Goal: Task Accomplishment & Management: Complete application form

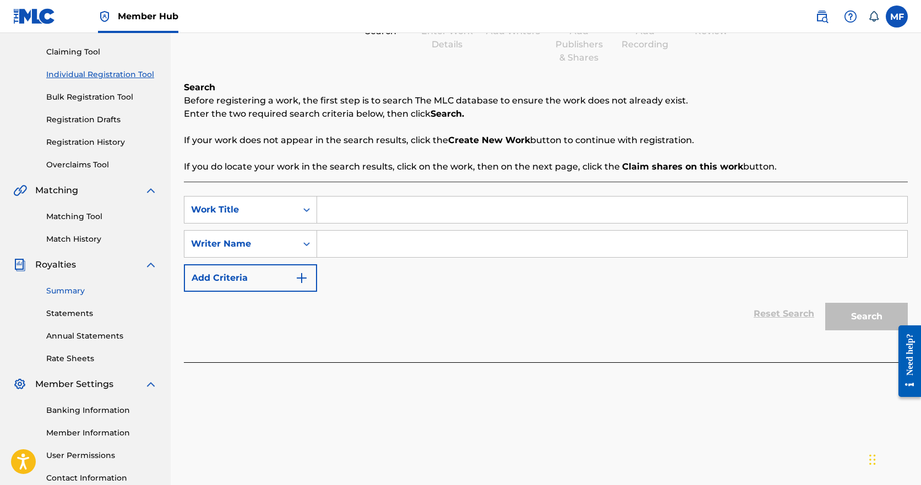
click at [60, 292] on link "Summary" at bounding box center [101, 291] width 111 height 12
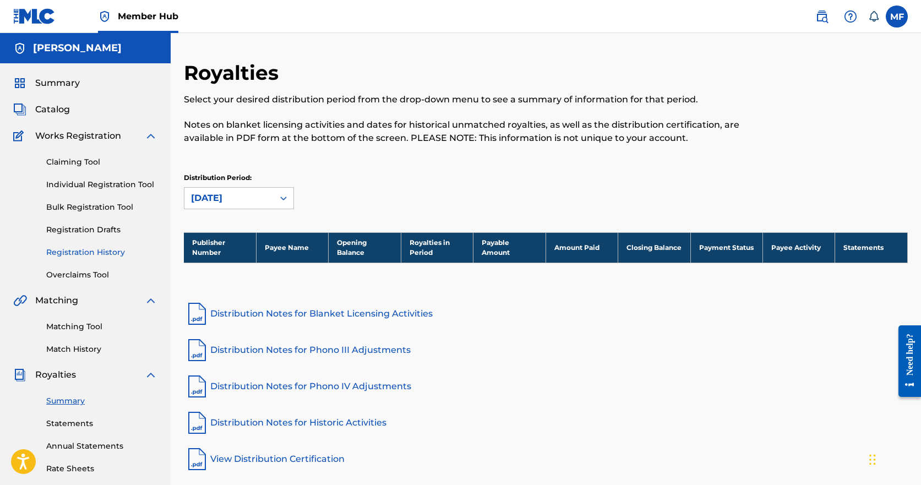
click at [78, 254] on link "Registration History" at bounding box center [101, 253] width 111 height 12
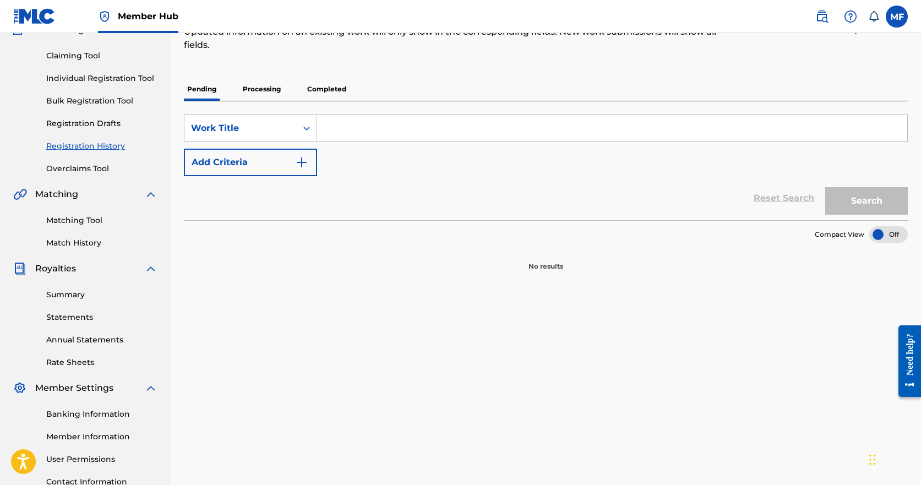
scroll to position [110, 0]
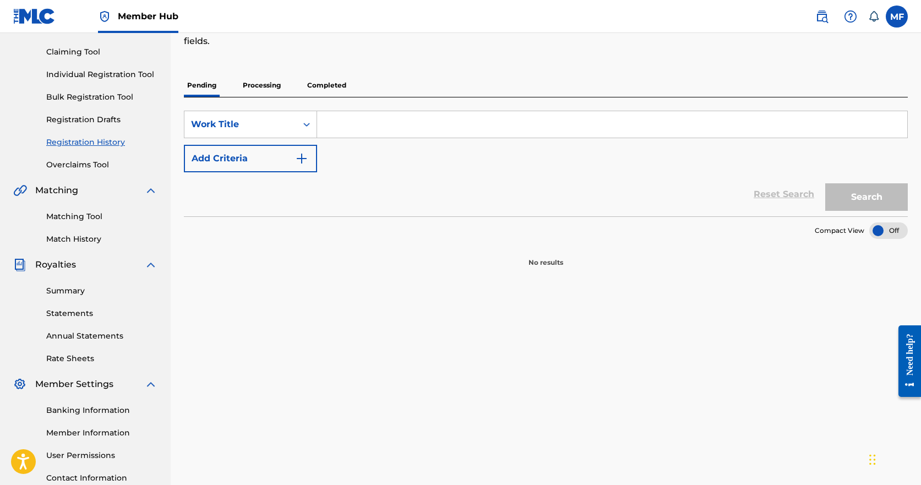
click at [203, 87] on p "Pending" at bounding box center [202, 85] width 36 height 23
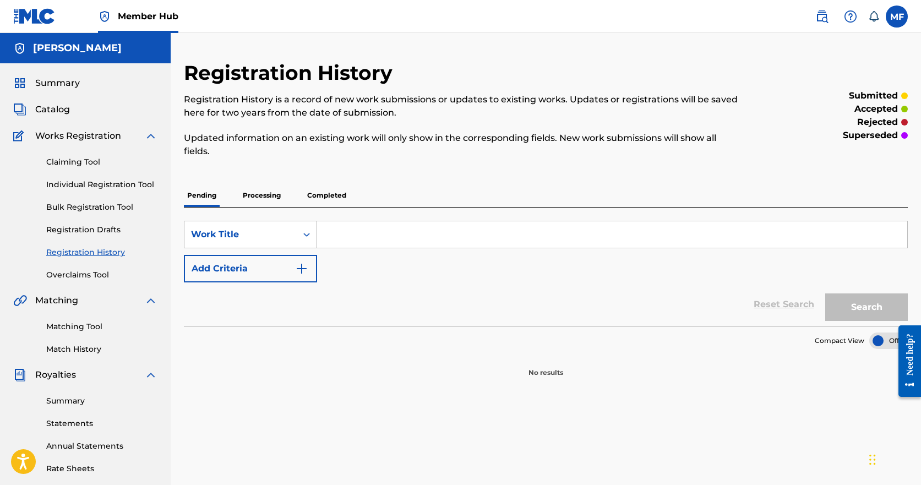
click at [312, 237] on icon "Search Form" at bounding box center [306, 234] width 11 height 11
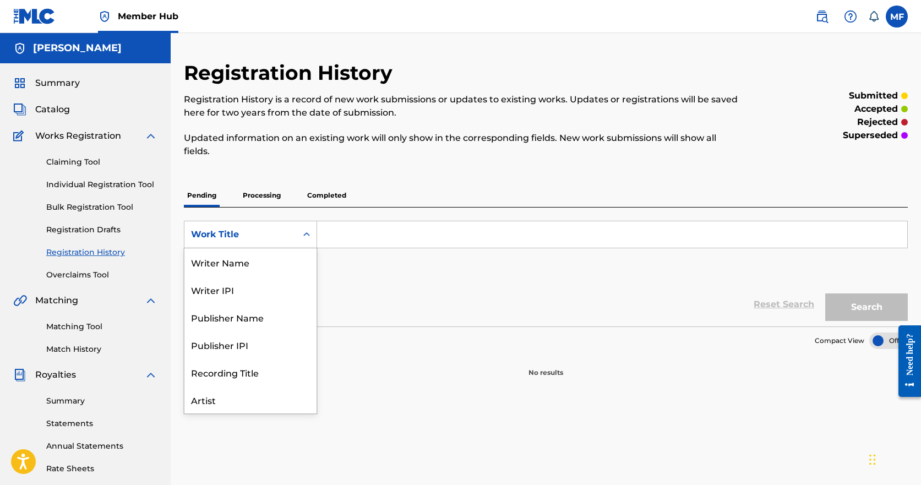
scroll to position [55, 0]
click at [276, 239] on div "Work Title" at bounding box center [240, 234] width 99 height 13
click at [307, 231] on icon "Search Form" at bounding box center [306, 234] width 11 height 11
click at [291, 269] on div "Publisher Name" at bounding box center [250, 262] width 132 height 28
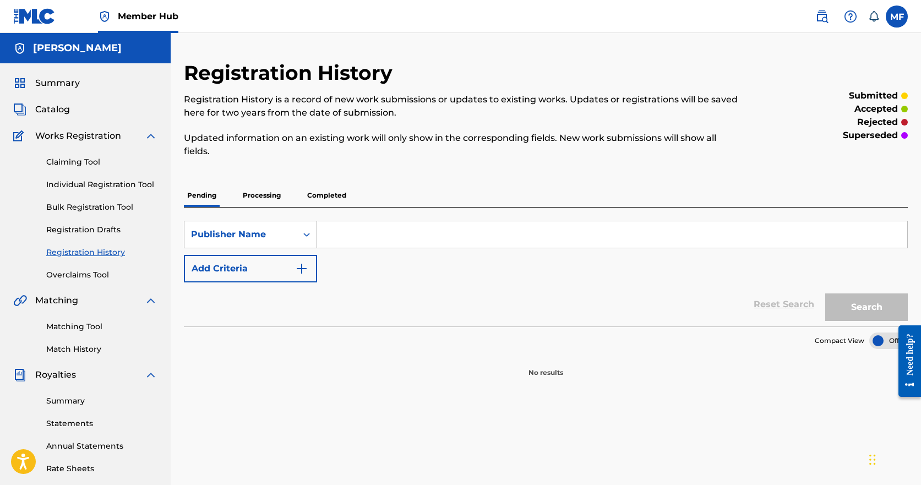
click at [306, 234] on icon "Search Form" at bounding box center [306, 235] width 7 height 4
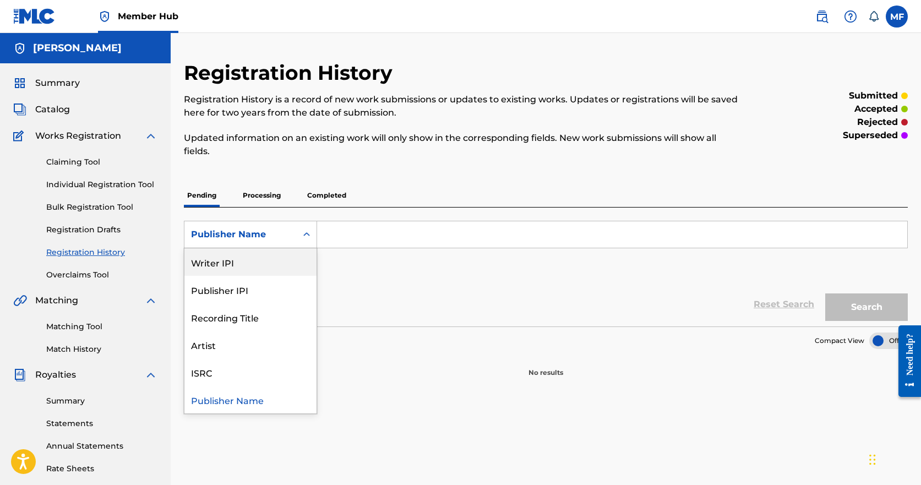
click at [224, 270] on div "Writer IPI" at bounding box center [250, 262] width 132 height 28
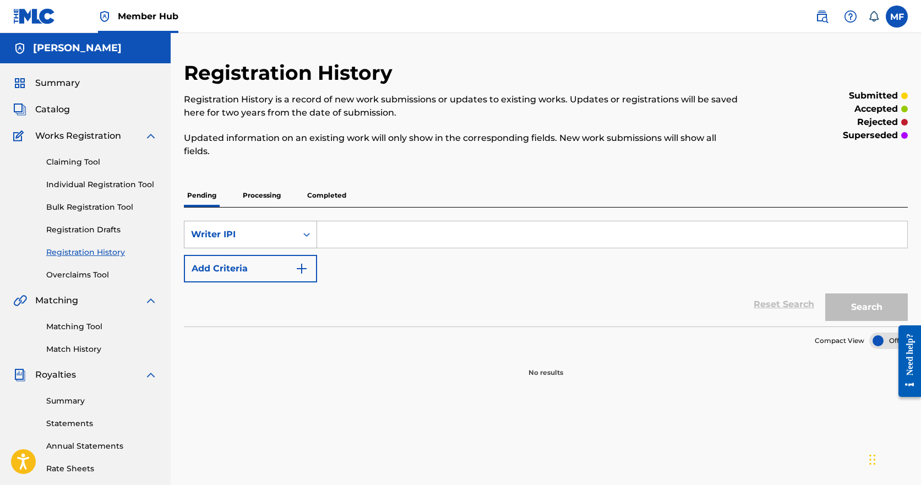
click at [281, 229] on div "Writer IPI" at bounding box center [240, 234] width 99 height 13
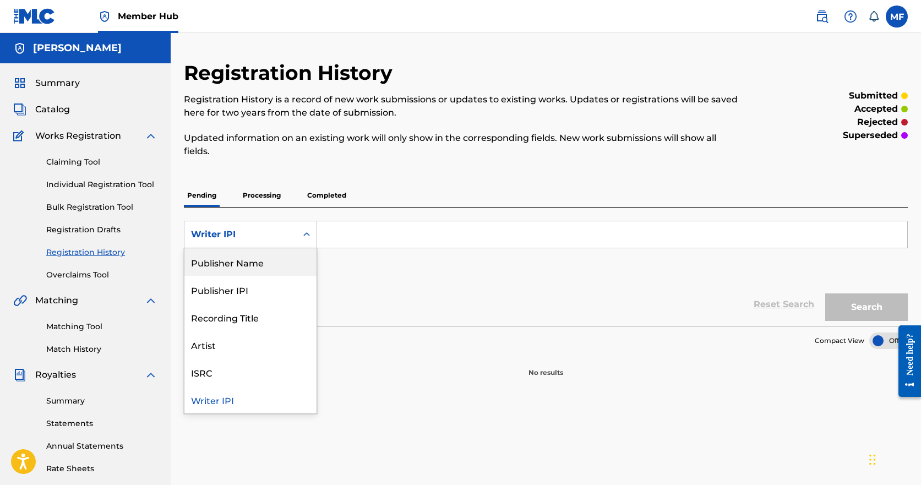
scroll to position [0, 0]
click at [258, 266] on div "Work Title" at bounding box center [250, 262] width 132 height 28
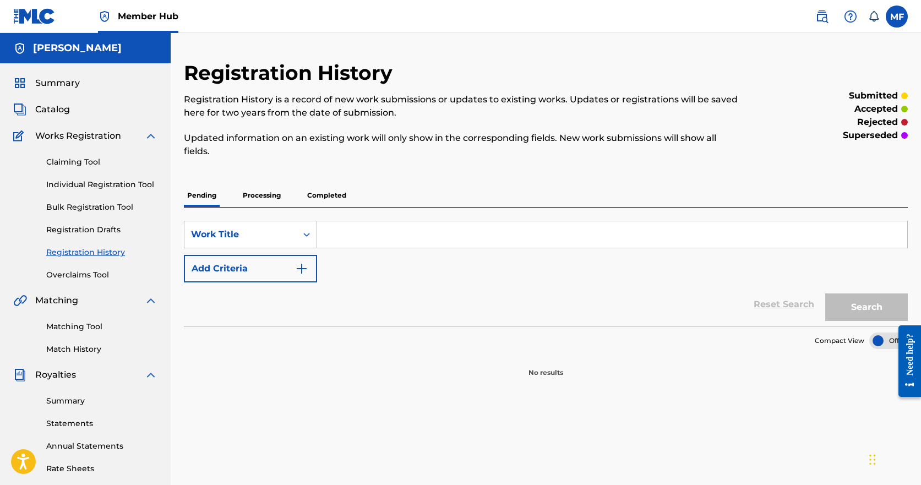
click at [364, 236] on input "Search Form" at bounding box center [612, 234] width 590 height 26
type input "Fright Train"
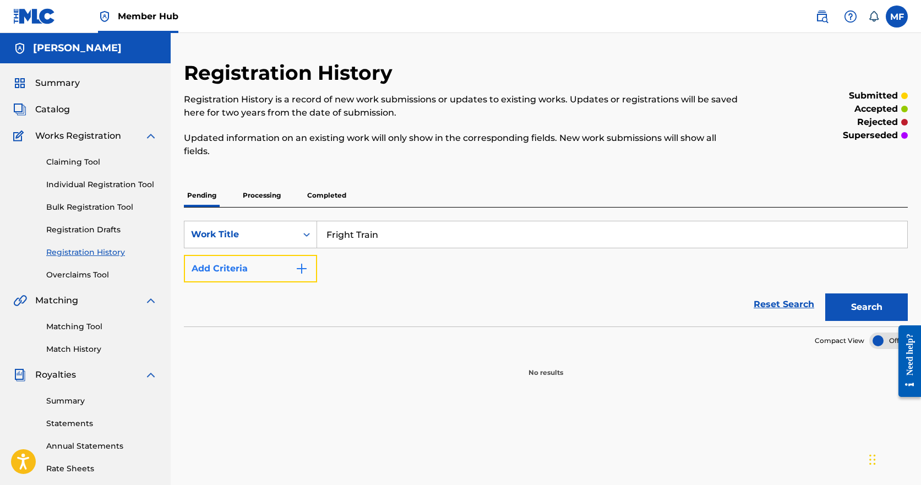
click at [301, 271] on img "Search Form" at bounding box center [301, 268] width 13 height 13
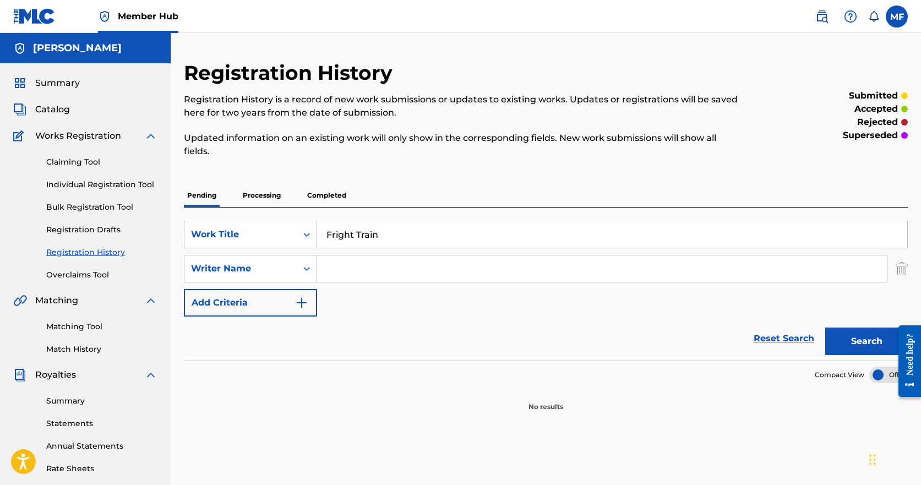
click at [349, 267] on input "Search Form" at bounding box center [602, 268] width 570 height 26
type input "[PERSON_NAME]"
click at [300, 305] on img "Search Form" at bounding box center [301, 302] width 13 height 13
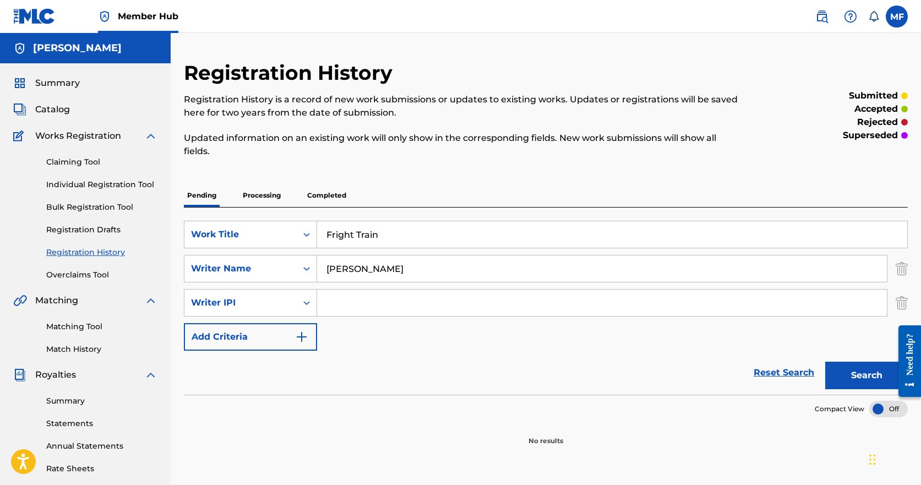
click at [368, 298] on input "Search Form" at bounding box center [602, 302] width 570 height 26
type input "00181782353"
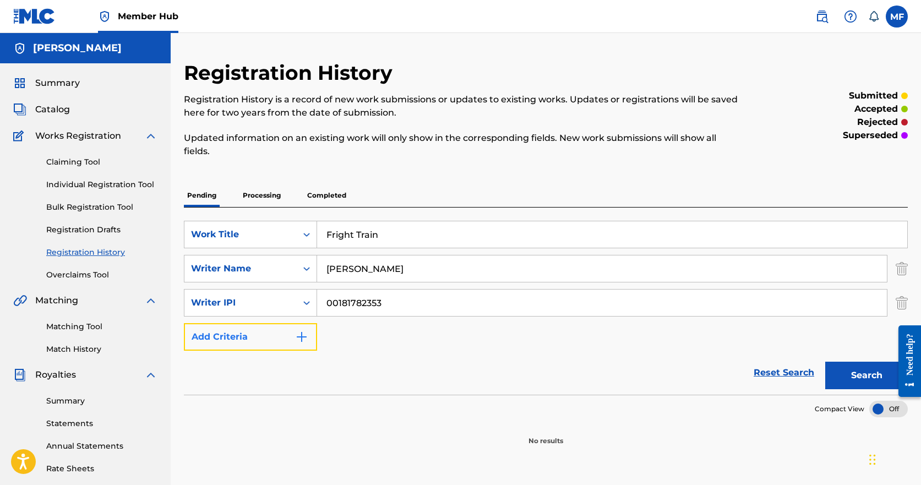
click at [301, 338] on img "Search Form" at bounding box center [301, 336] width 13 height 13
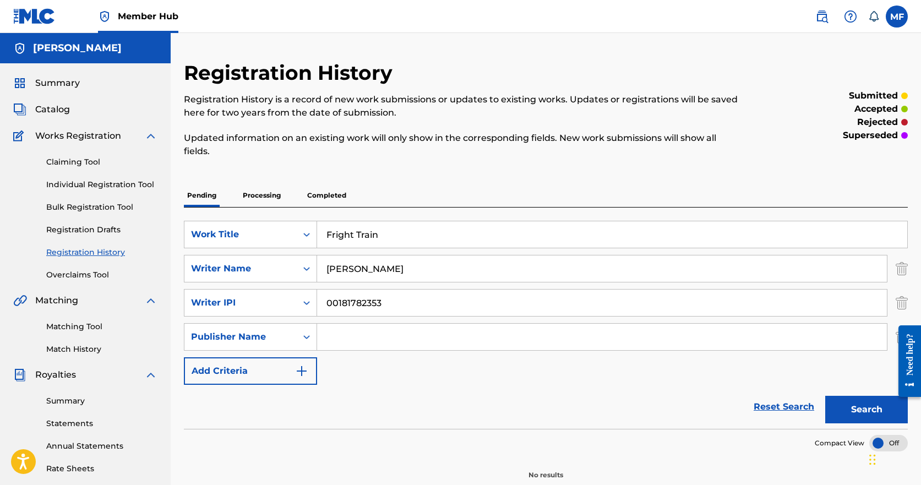
click at [374, 338] on input "Search Form" at bounding box center [602, 337] width 570 height 26
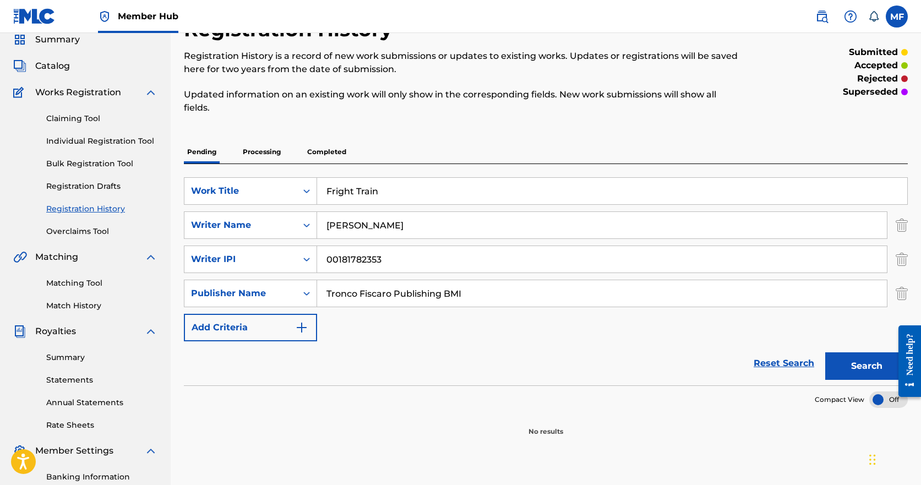
scroll to position [110, 0]
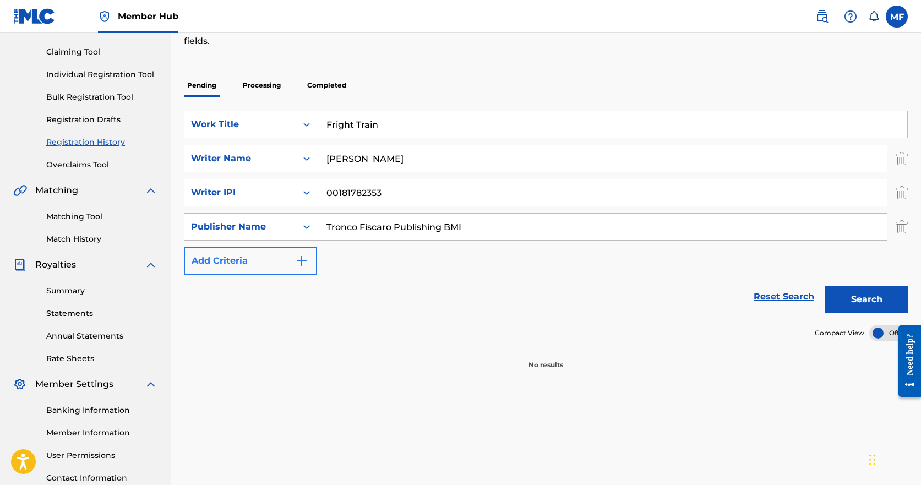
type input "Tronco Fiscaro Publishing BMI"
click at [303, 262] on img "Search Form" at bounding box center [301, 260] width 13 height 13
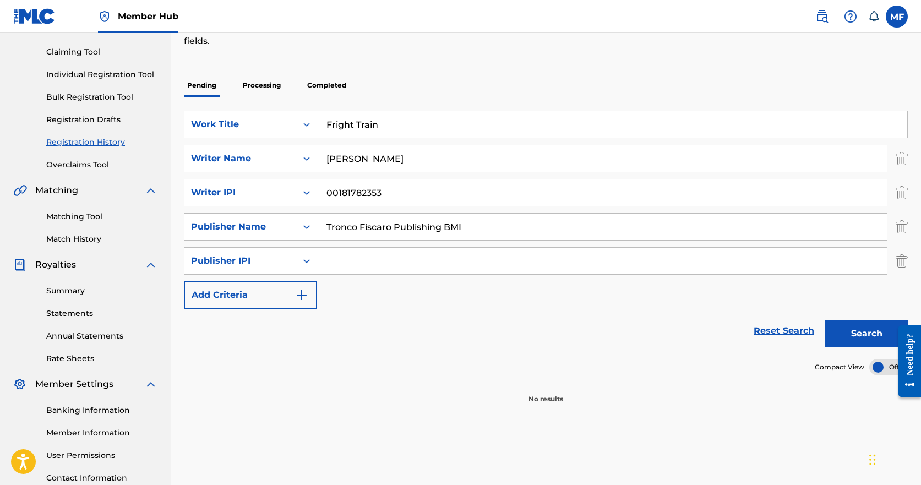
click at [385, 263] on input "Search Form" at bounding box center [602, 261] width 570 height 26
click at [299, 298] on img "Search Form" at bounding box center [301, 294] width 13 height 13
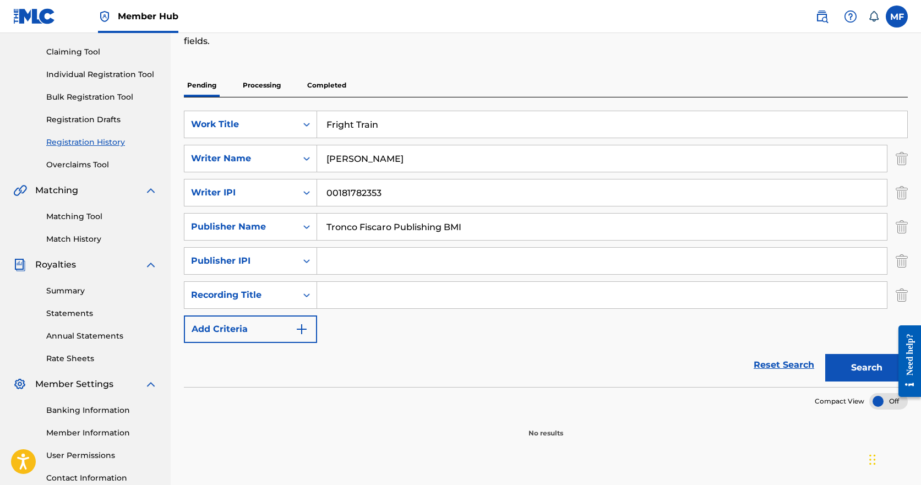
click at [371, 253] on input "Search Form" at bounding box center [602, 261] width 570 height 26
type input "00196264245"
click at [306, 293] on icon "Search Form" at bounding box center [306, 294] width 11 height 11
click at [375, 300] on input "Search Form" at bounding box center [602, 295] width 570 height 26
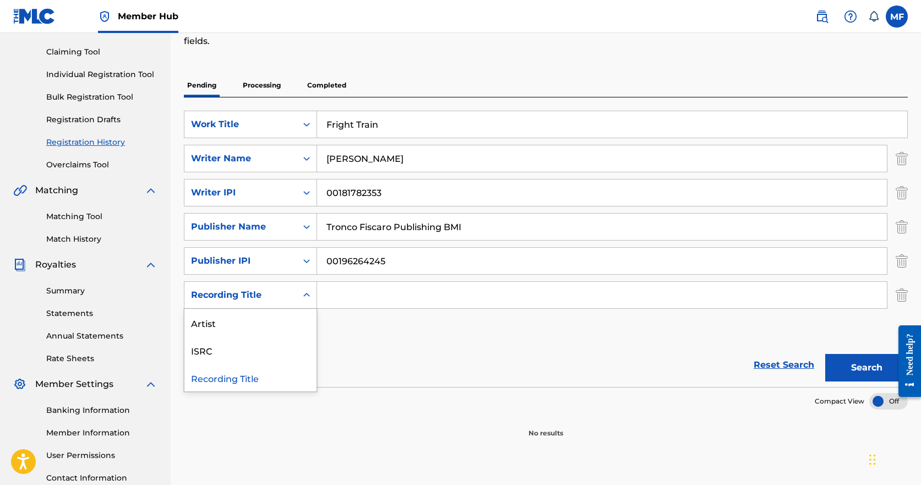
click at [304, 293] on icon "Search Form" at bounding box center [306, 294] width 11 height 11
click at [234, 320] on div "Artist" at bounding box center [250, 323] width 132 height 28
click at [308, 291] on icon "Search Form" at bounding box center [306, 294] width 11 height 11
click at [308, 292] on icon "Search Form" at bounding box center [306, 294] width 11 height 11
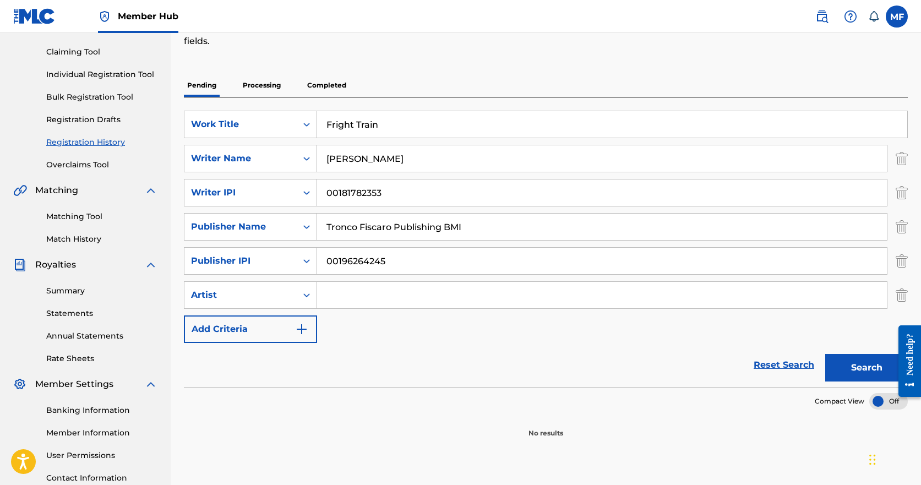
click at [308, 292] on icon "Search Form" at bounding box center [306, 294] width 11 height 11
click at [385, 300] on input "Search Form" at bounding box center [602, 295] width 570 height 26
type input "[PERSON_NAME]"
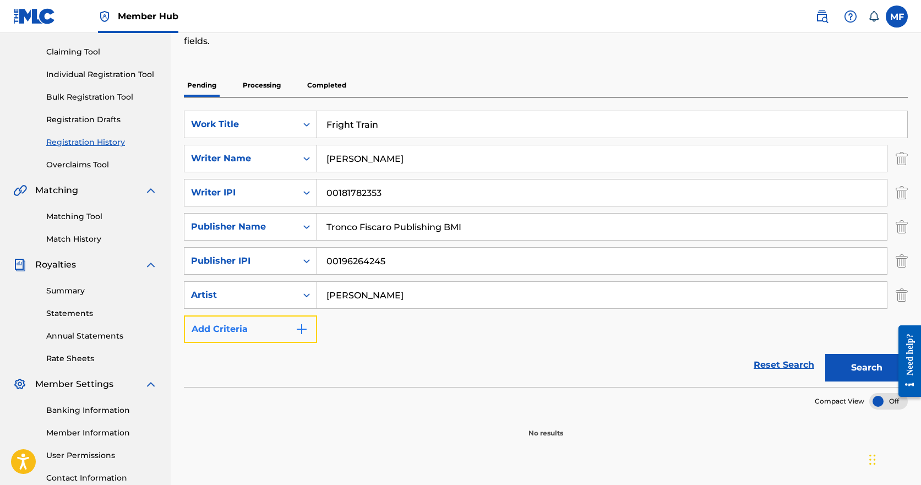
click at [304, 333] on img "Search Form" at bounding box center [301, 329] width 13 height 13
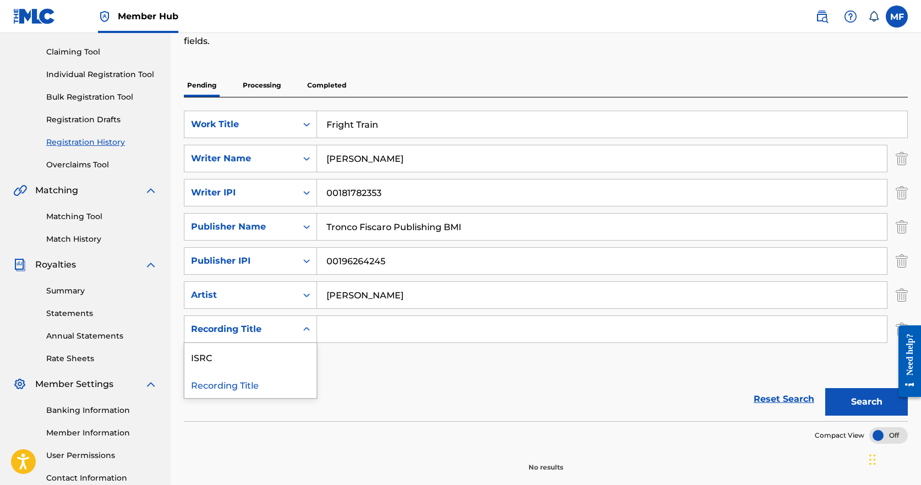
click at [304, 333] on icon "Search Form" at bounding box center [306, 329] width 11 height 11
click at [354, 324] on input "Search Form" at bounding box center [602, 329] width 570 height 26
click at [305, 325] on icon "Search Form" at bounding box center [306, 329] width 11 height 11
click at [222, 386] on div "Recording Title" at bounding box center [250, 384] width 132 height 28
click at [365, 325] on input "Search Form" at bounding box center [602, 329] width 570 height 26
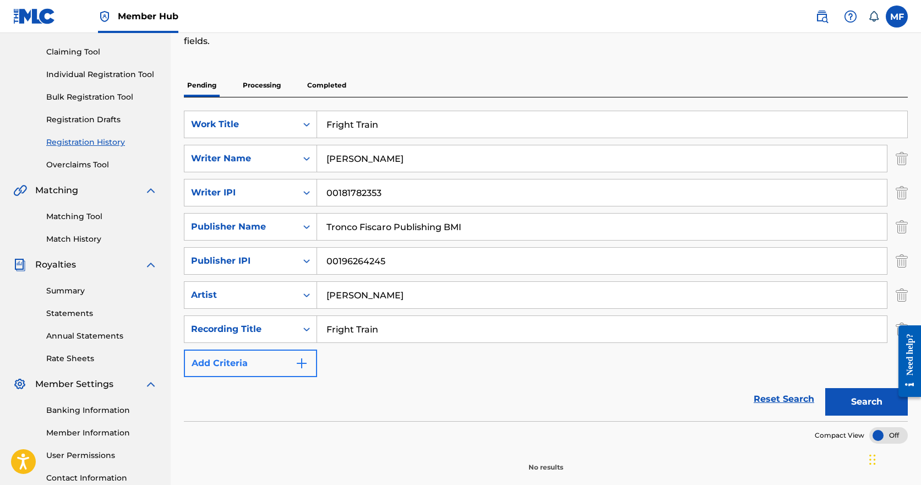
type input "Fright Train"
click at [303, 364] on img "Search Form" at bounding box center [301, 363] width 13 height 13
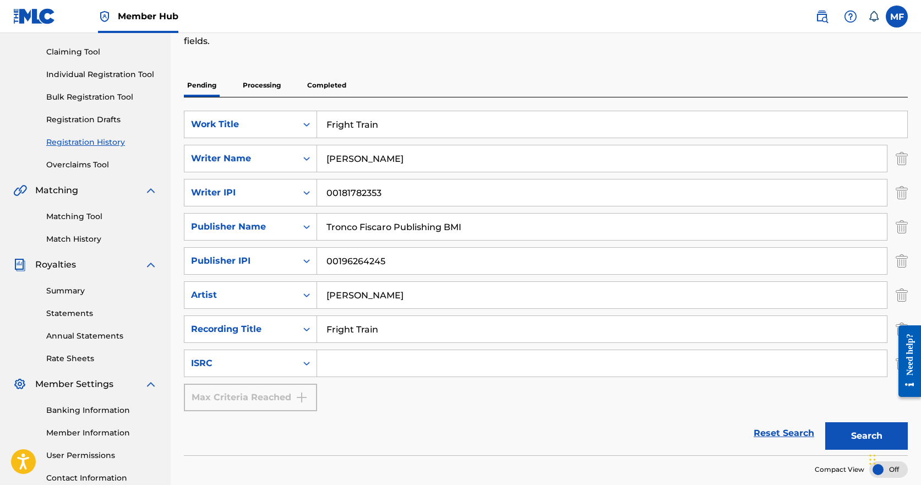
click at [345, 364] on input "Search Form" at bounding box center [602, 363] width 570 height 26
paste input "QM6MZ1760390"
type input "QM6MZ1760390"
click at [373, 406] on div "SearchWithCriteria86b82802-a6b4-42e9-b7fd-f38df0fb8151 Work Title Fright Train …" at bounding box center [546, 261] width 724 height 300
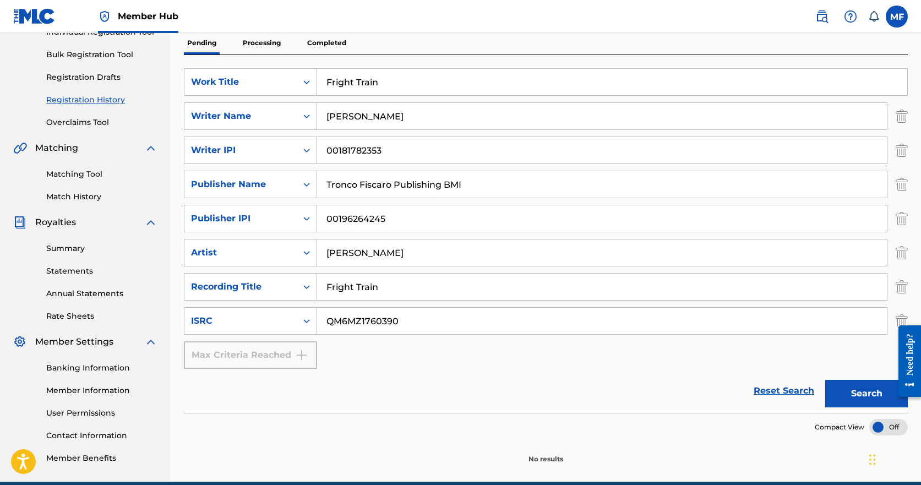
scroll to position [202, 0]
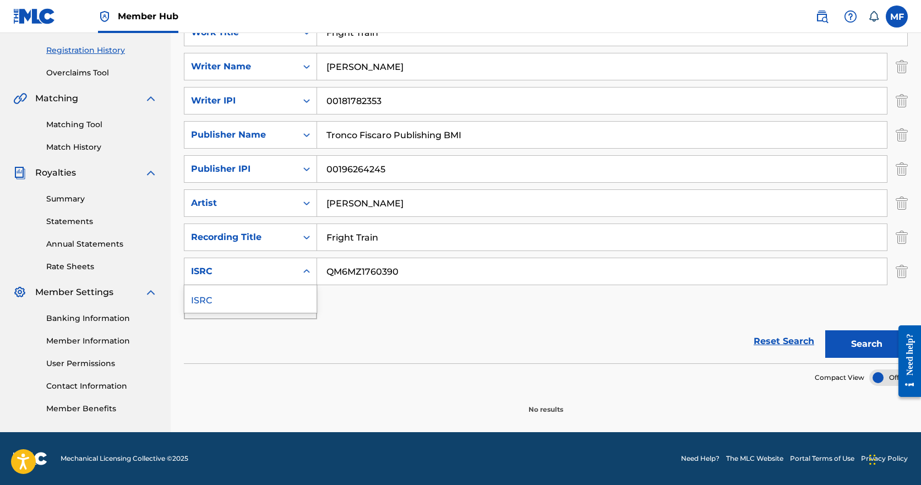
click at [303, 270] on icon "Search Form" at bounding box center [306, 271] width 11 height 11
click at [278, 306] on div "ISRC" at bounding box center [250, 299] width 132 height 28
click at [364, 268] on input "Search Form" at bounding box center [602, 271] width 570 height 26
paste input "QM6MZ1760390"
type input "QM6MZ1760390"
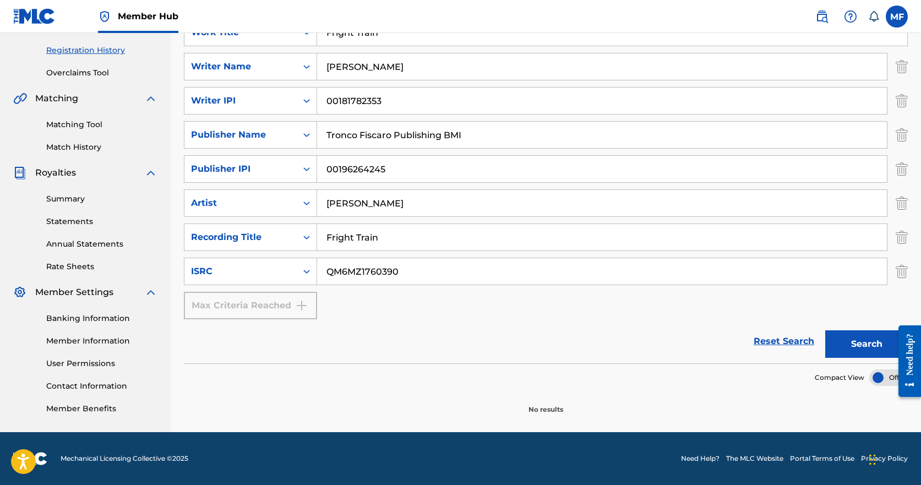
click at [398, 341] on div "Reset Search Search" at bounding box center [546, 341] width 724 height 44
click at [521, 337] on div "Reset Search Search" at bounding box center [546, 341] width 724 height 44
click at [640, 398] on section "No results" at bounding box center [546, 400] width 724 height 29
drag, startPoint x: 914, startPoint y: 360, endPoint x: 916, endPoint y: 394, distance: 33.6
click at [916, 394] on div "Need help?" at bounding box center [909, 361] width 23 height 72
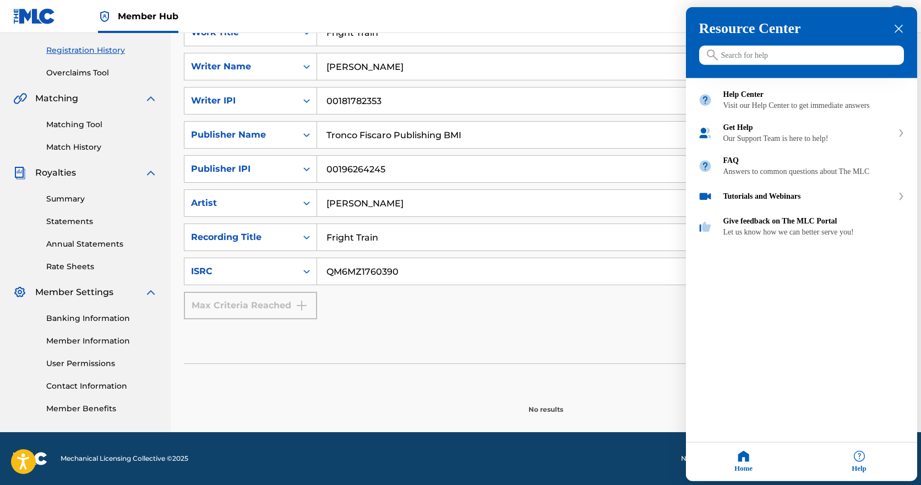
click at [897, 32] on div "close resource center" at bounding box center [898, 29] width 10 height 10
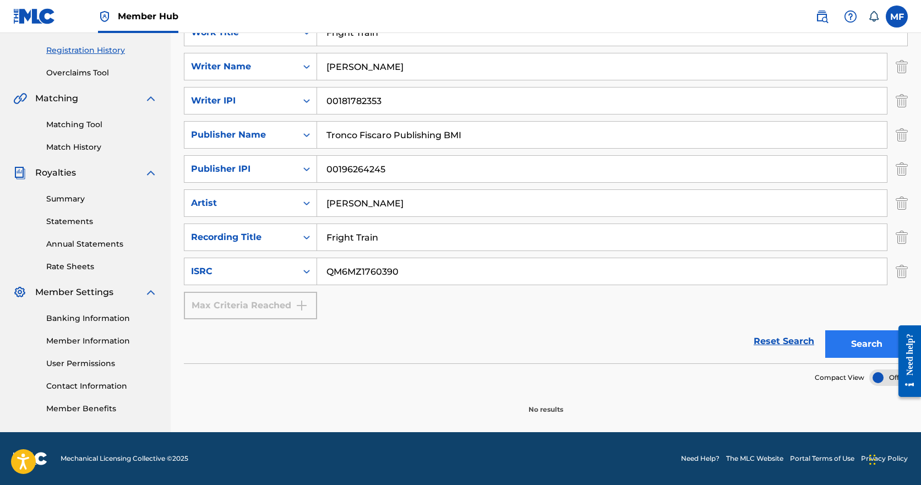
click at [865, 349] on button "Search" at bounding box center [866, 344] width 83 height 28
click at [849, 378] on span "Compact View" at bounding box center [840, 378] width 50 height 10
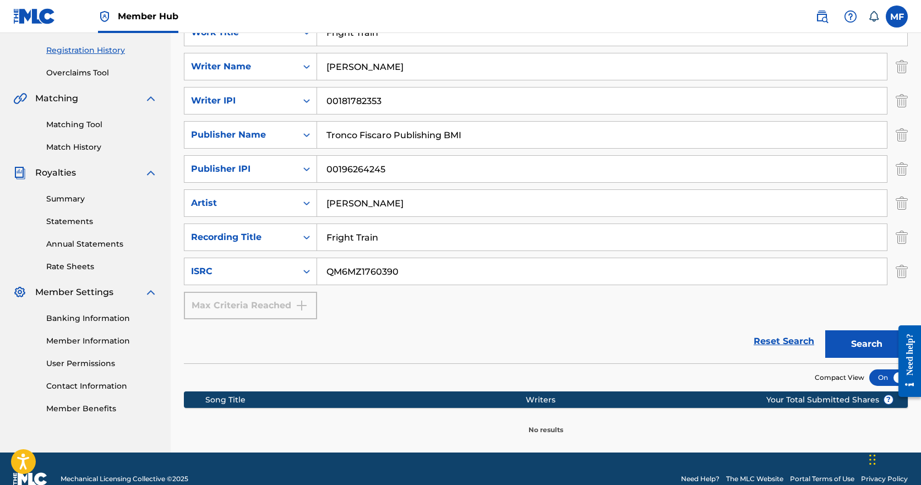
click at [849, 378] on span "Compact View" at bounding box center [840, 378] width 50 height 10
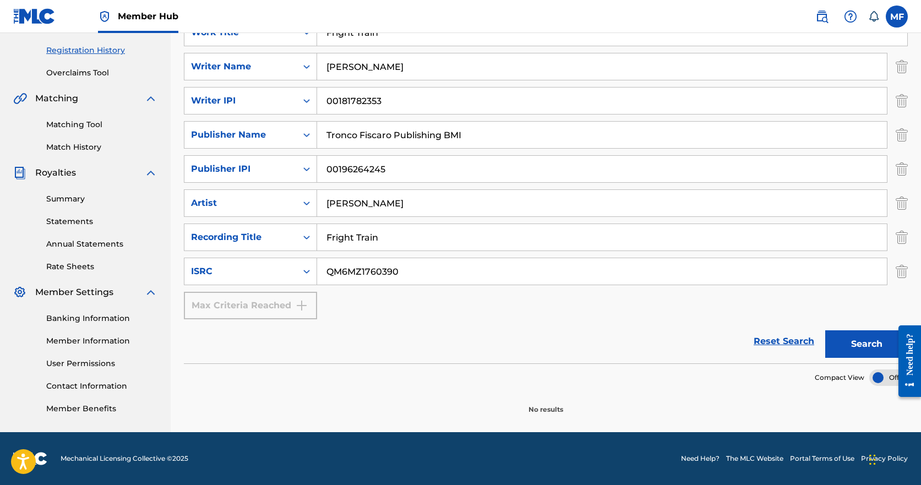
click at [879, 293] on div "SearchWithCriteria86b82802-a6b4-42e9-b7fd-f38df0fb8151 Work Title Fright Train …" at bounding box center [546, 169] width 724 height 300
click at [23, 97] on img at bounding box center [20, 98] width 14 height 13
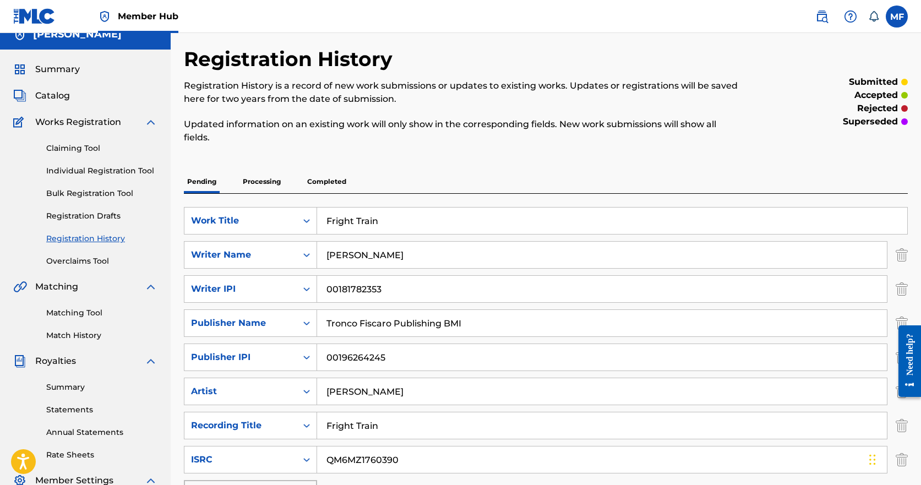
scroll to position [0, 0]
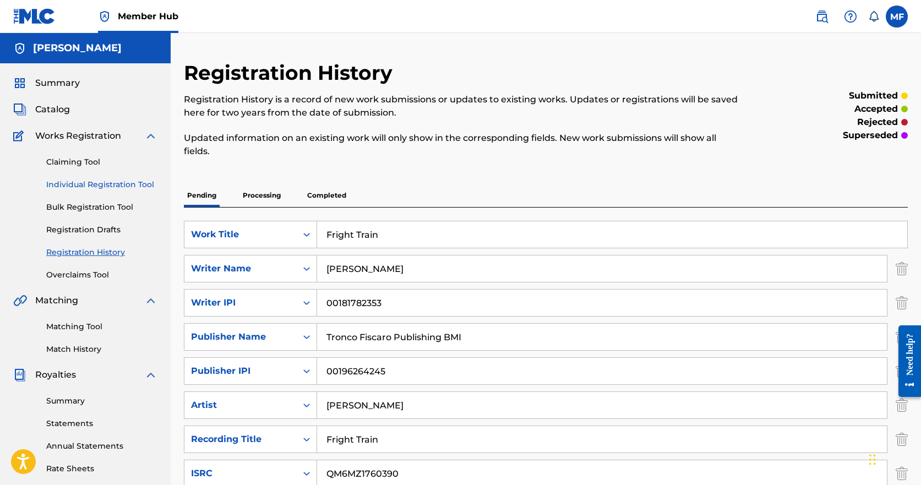
click at [97, 185] on link "Individual Registration Tool" at bounding box center [101, 185] width 111 height 12
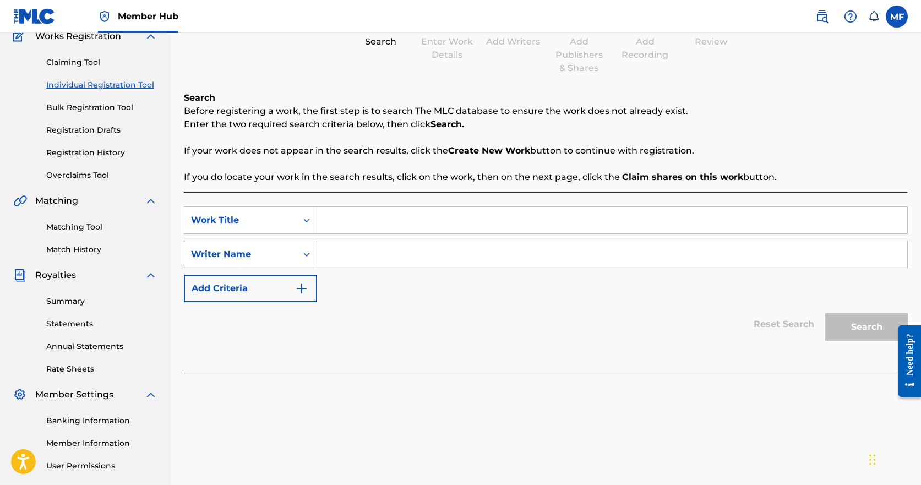
scroll to position [110, 0]
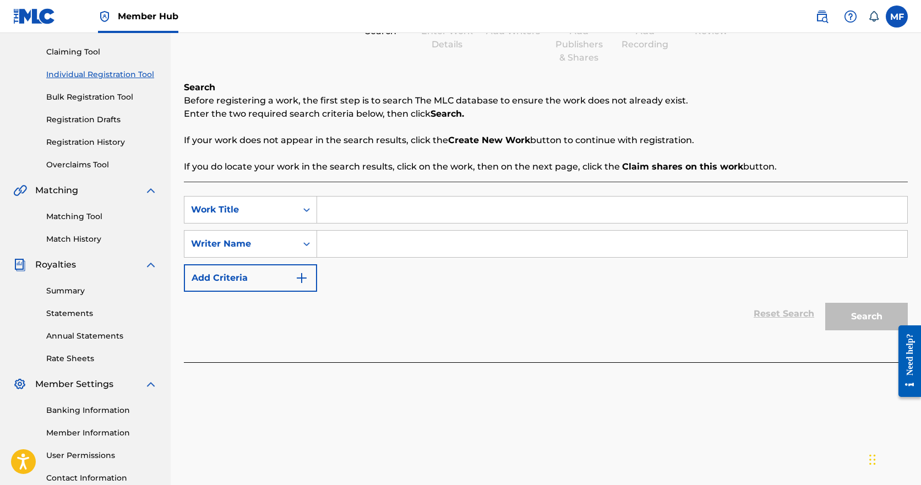
click at [403, 213] on input "Search Form" at bounding box center [612, 209] width 590 height 26
type input "Fright Train"
click at [398, 252] on input "Search Form" at bounding box center [612, 244] width 590 height 26
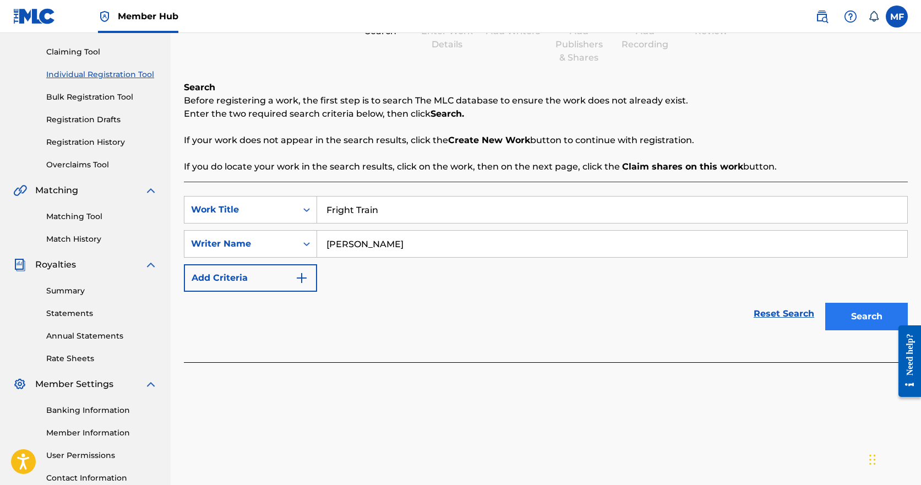
type input "[PERSON_NAME]"
click at [862, 315] on button "Search" at bounding box center [866, 317] width 83 height 28
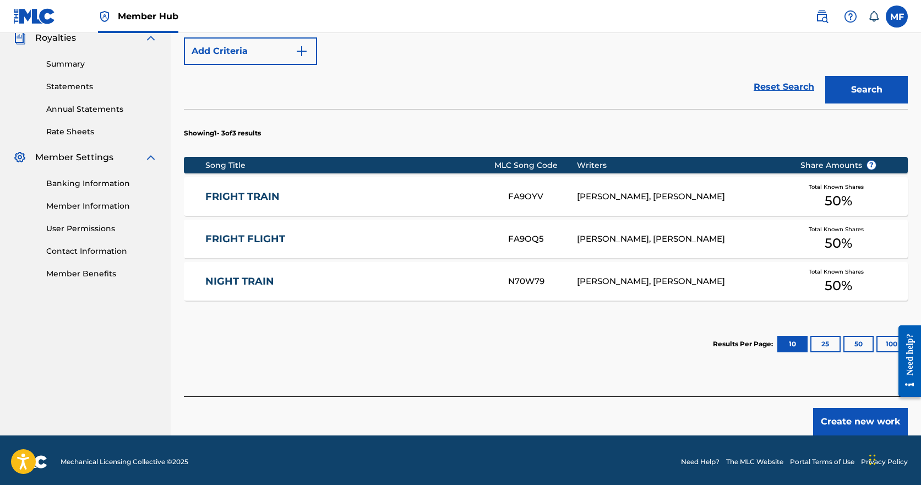
scroll to position [340, 0]
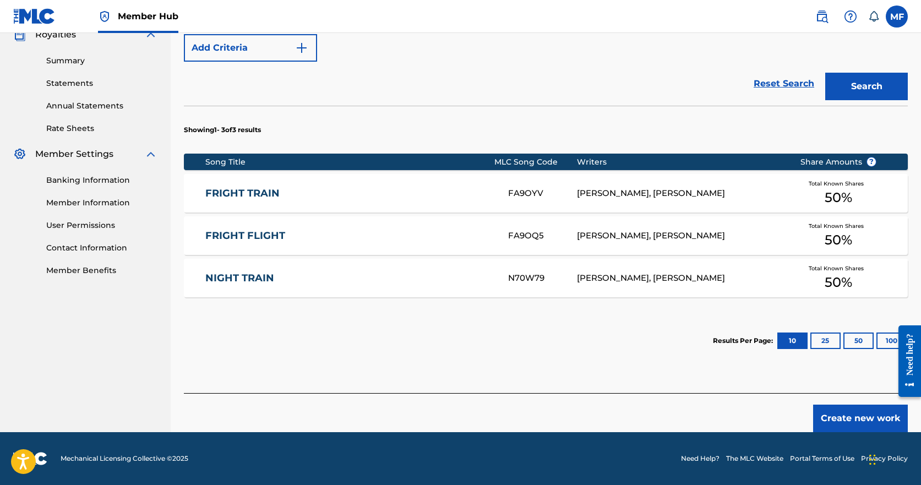
click at [624, 193] on div "[PERSON_NAME], [PERSON_NAME]" at bounding box center [680, 193] width 206 height 13
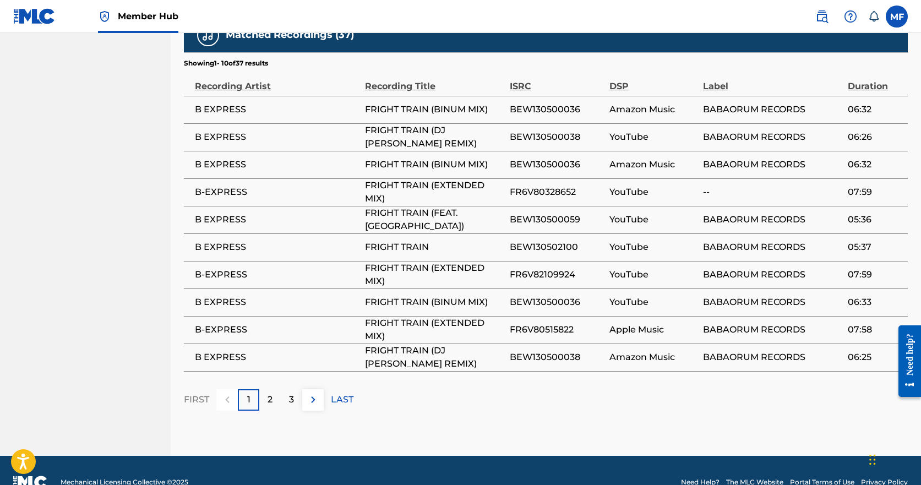
scroll to position [776, 0]
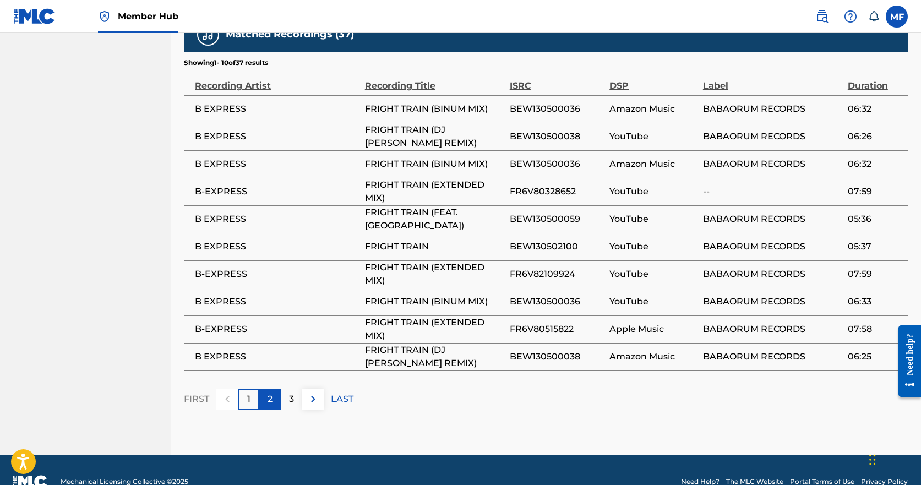
click at [270, 392] on p "2" at bounding box center [269, 398] width 5 height 13
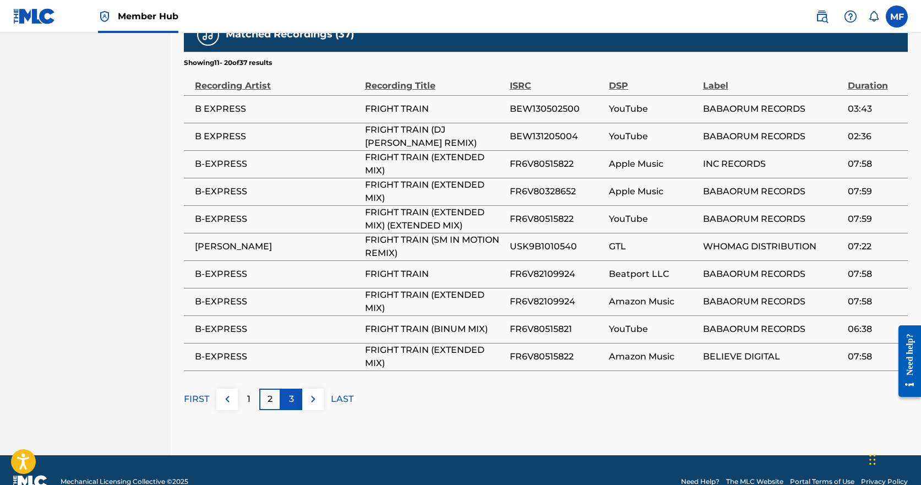
click at [287, 389] on div "3" at bounding box center [291, 399] width 21 height 21
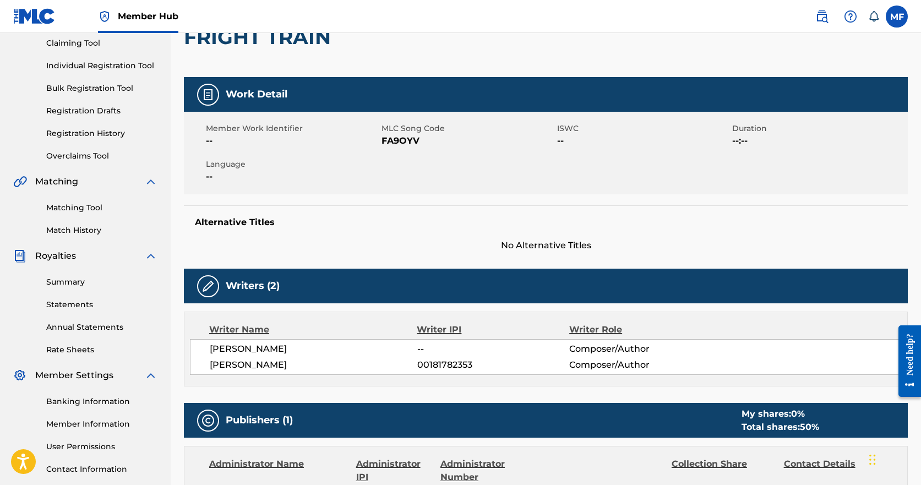
scroll to position [116, 0]
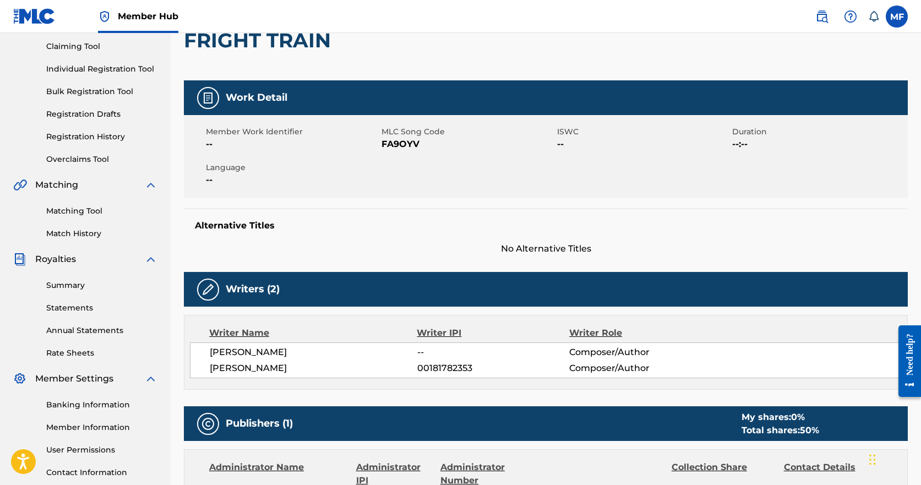
click at [204, 100] on img at bounding box center [207, 97] width 13 height 13
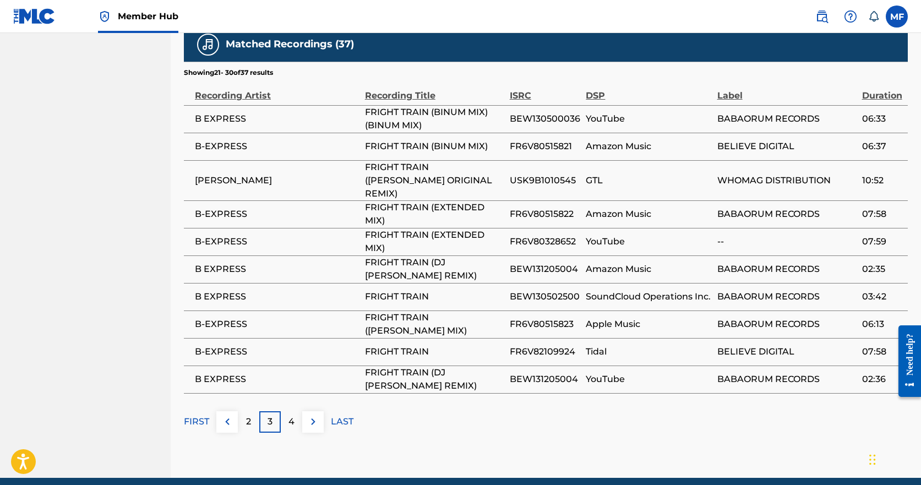
scroll to position [776, 0]
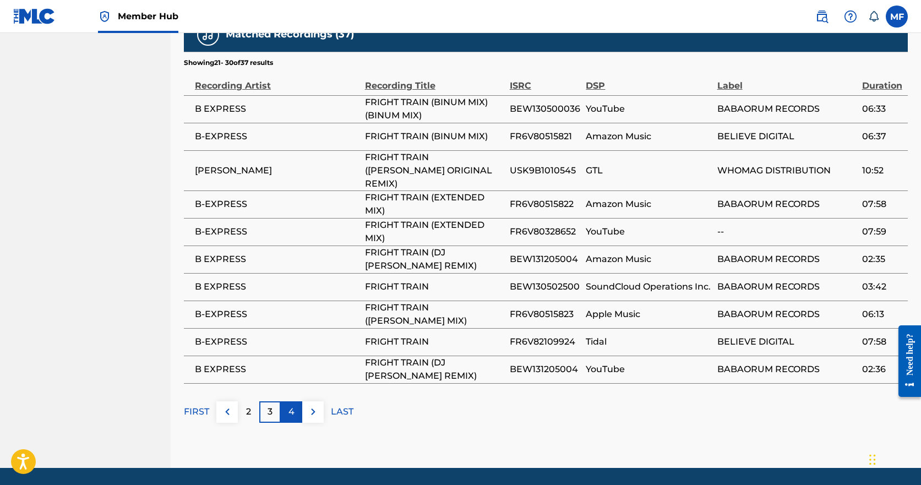
click at [292, 405] on p "4" at bounding box center [291, 411] width 6 height 13
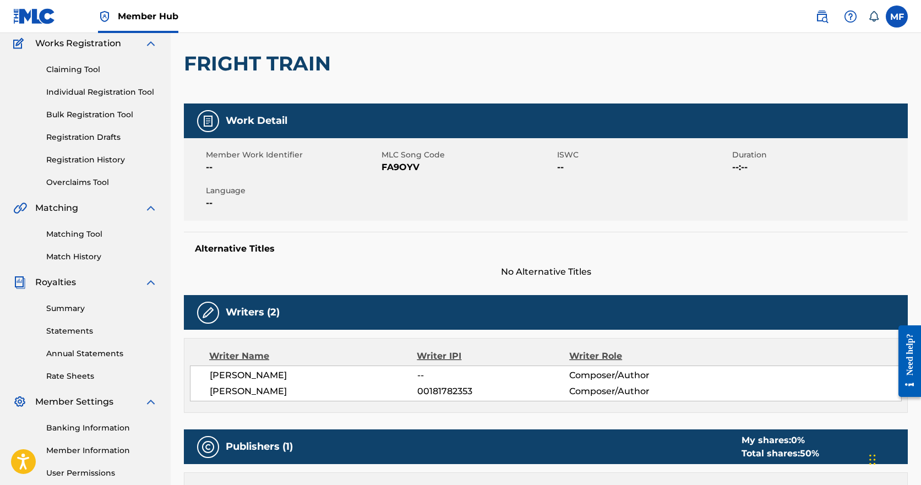
scroll to position [88, 0]
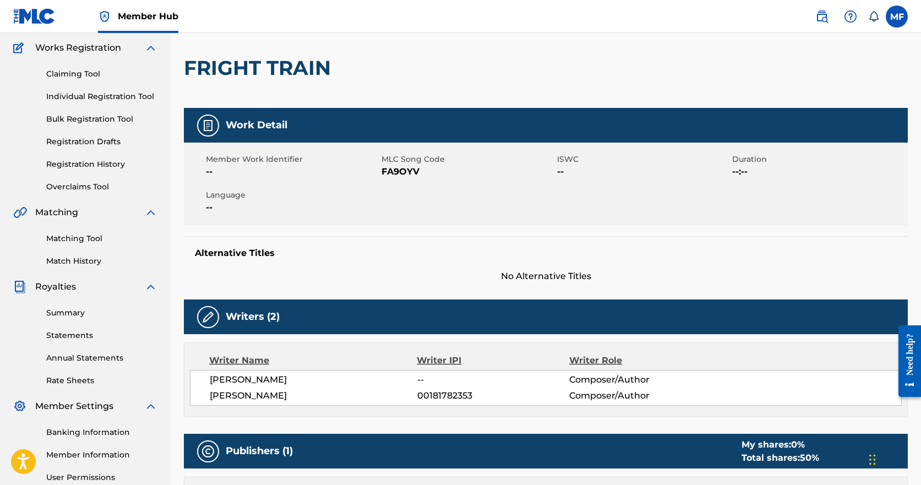
click at [199, 121] on div at bounding box center [208, 125] width 22 height 22
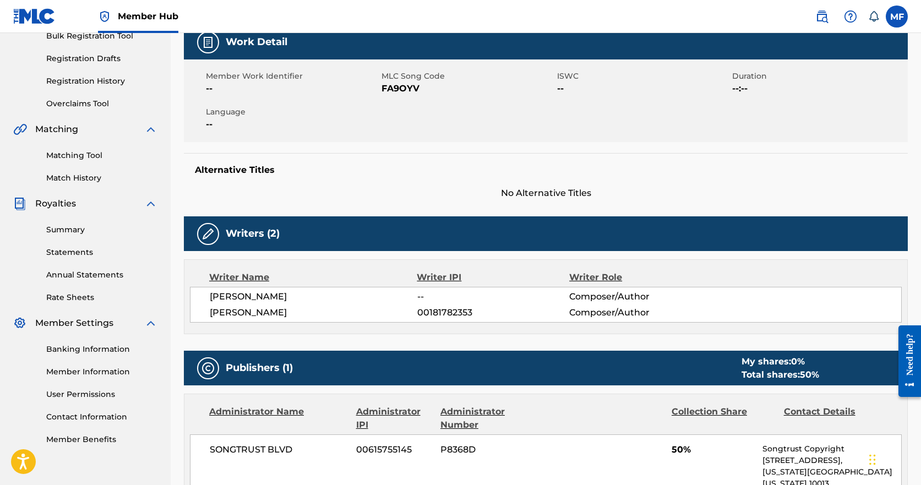
scroll to position [143, 0]
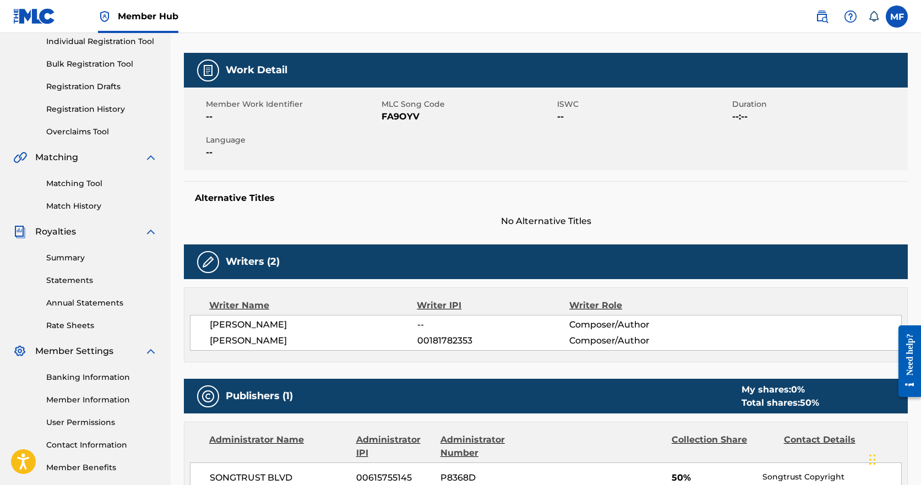
click at [356, 266] on div "Writers (2)" at bounding box center [546, 261] width 724 height 35
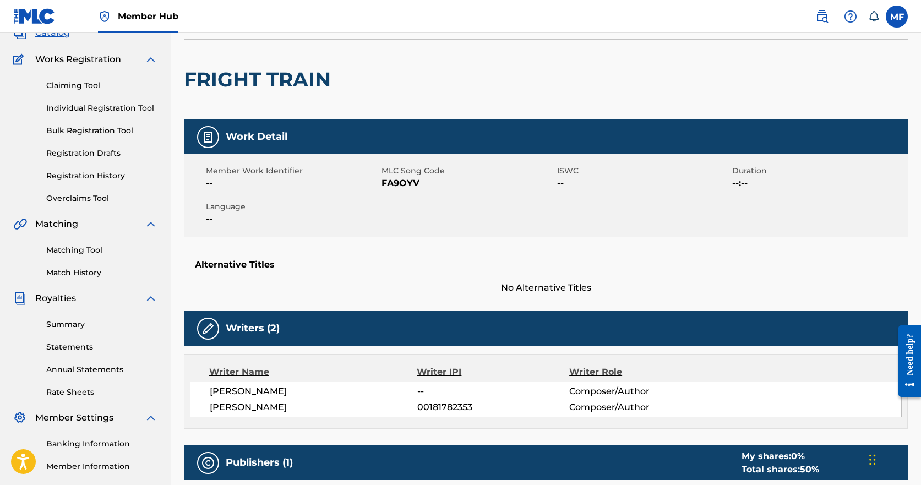
scroll to position [0, 0]
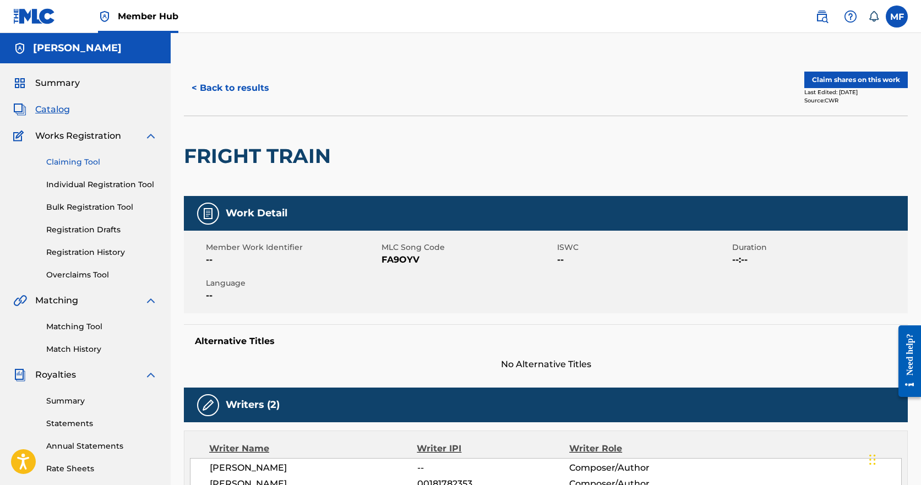
click at [58, 162] on link "Claiming Tool" at bounding box center [101, 162] width 111 height 12
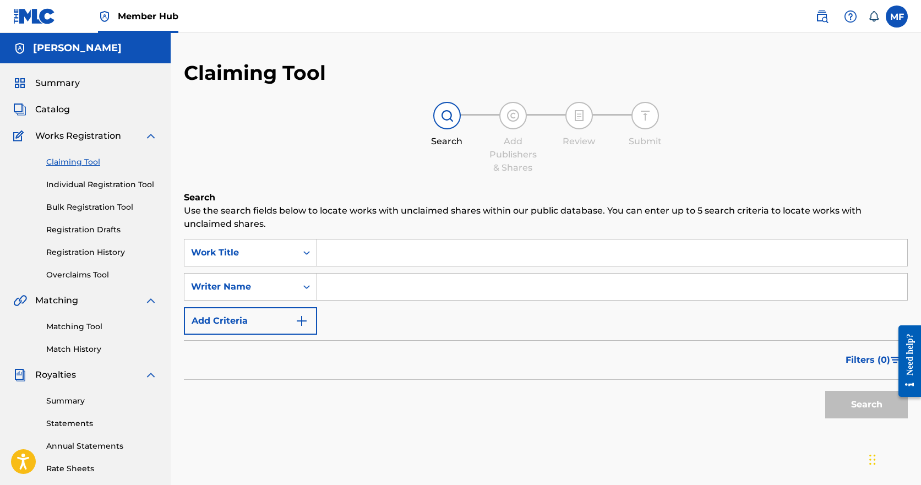
click at [396, 256] on input "Search Form" at bounding box center [612, 252] width 590 height 26
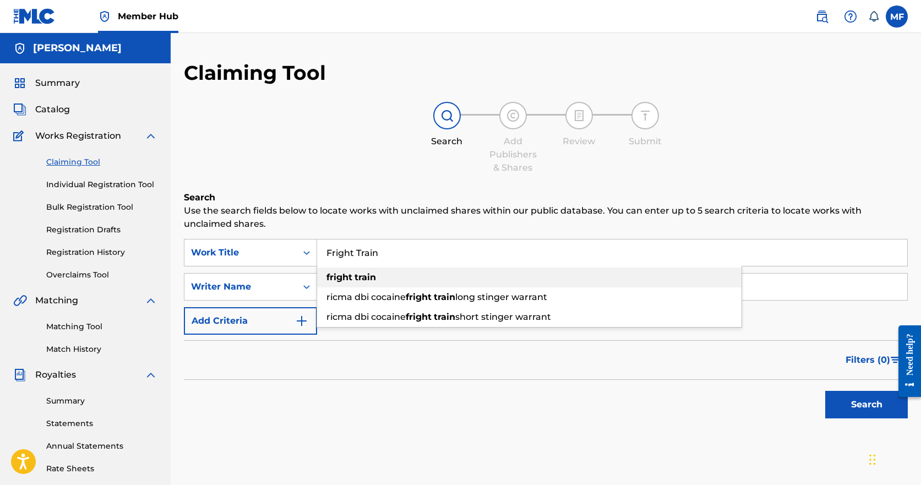
click at [360, 274] on strong "train" at bounding box center [364, 277] width 21 height 10
type input "fright train"
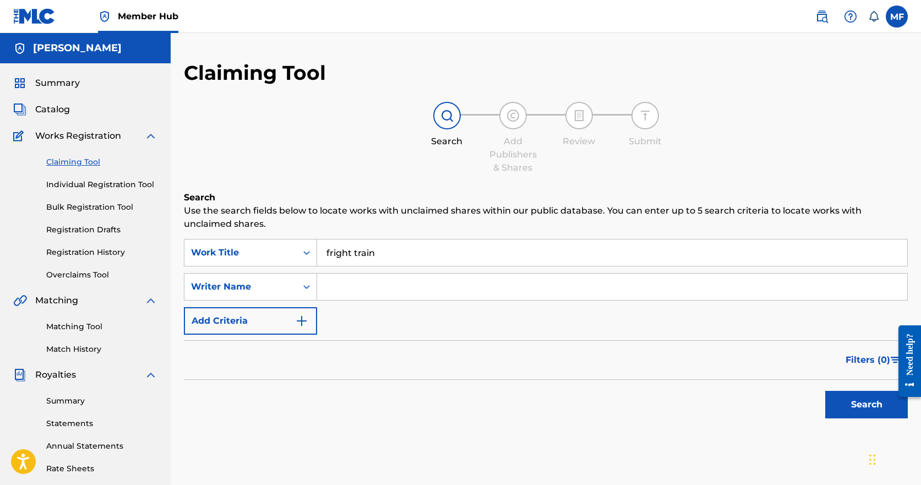
click at [359, 289] on input "Search Form" at bounding box center [612, 287] width 590 height 26
type input "[PERSON_NAME]"
click at [866, 399] on button "Search" at bounding box center [866, 405] width 83 height 28
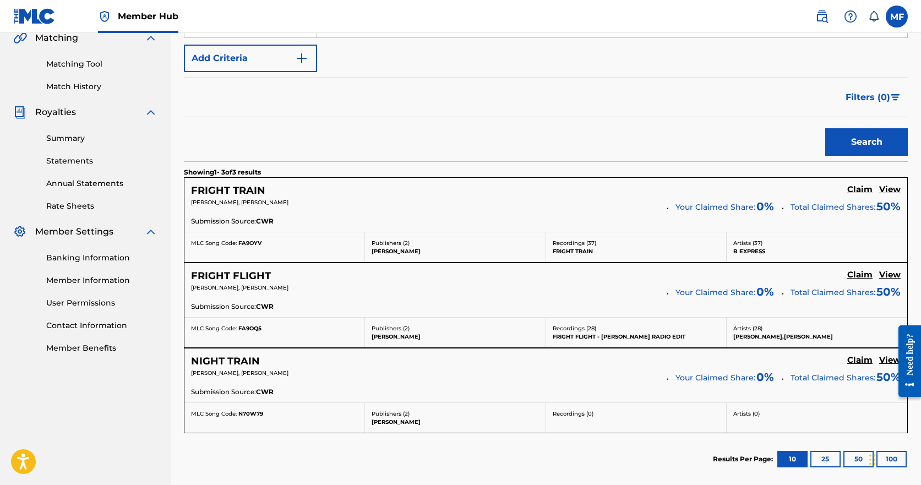
scroll to position [275, 0]
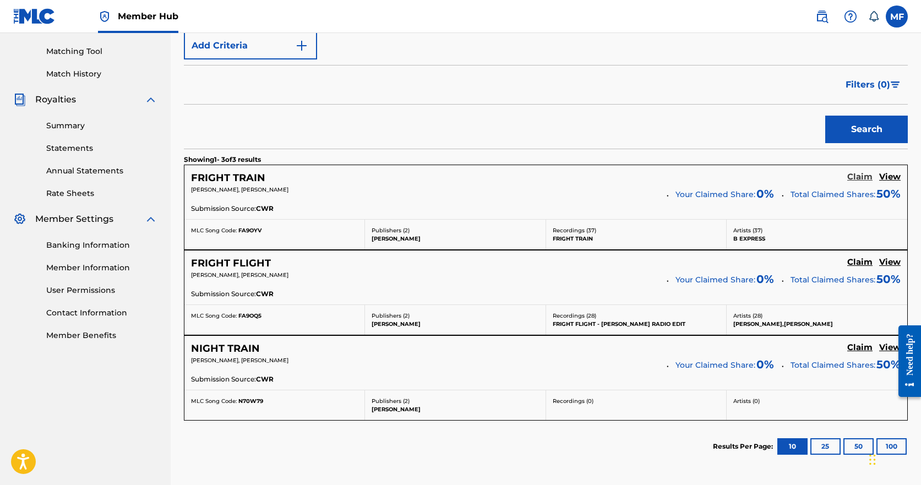
click at [866, 176] on h5 "Claim" at bounding box center [859, 177] width 25 height 10
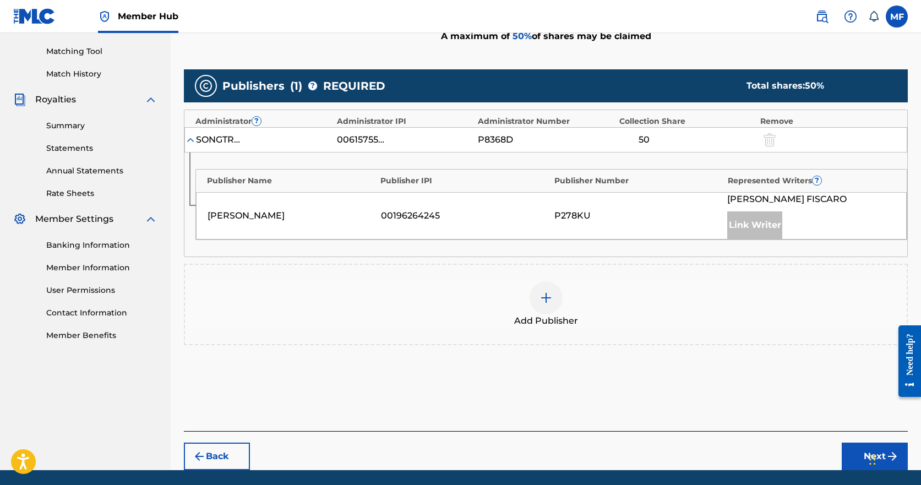
scroll to position [313, 0]
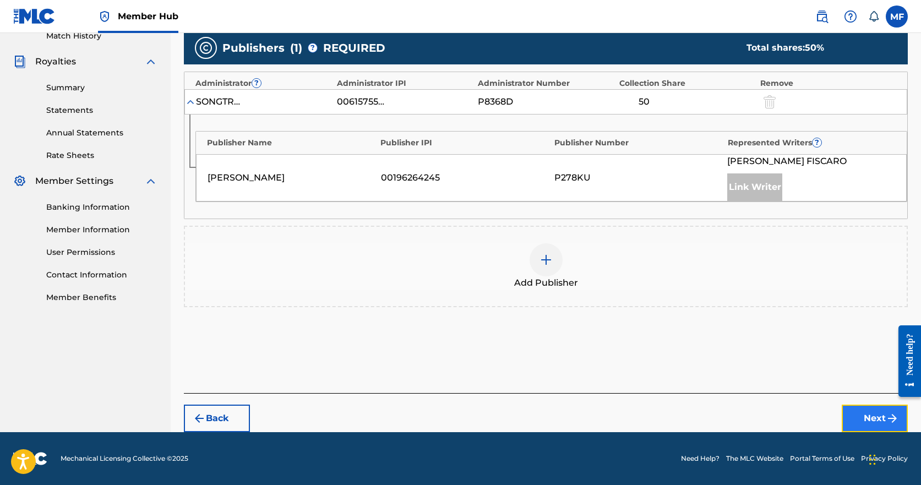
click at [877, 418] on button "Next" at bounding box center [874, 419] width 66 height 28
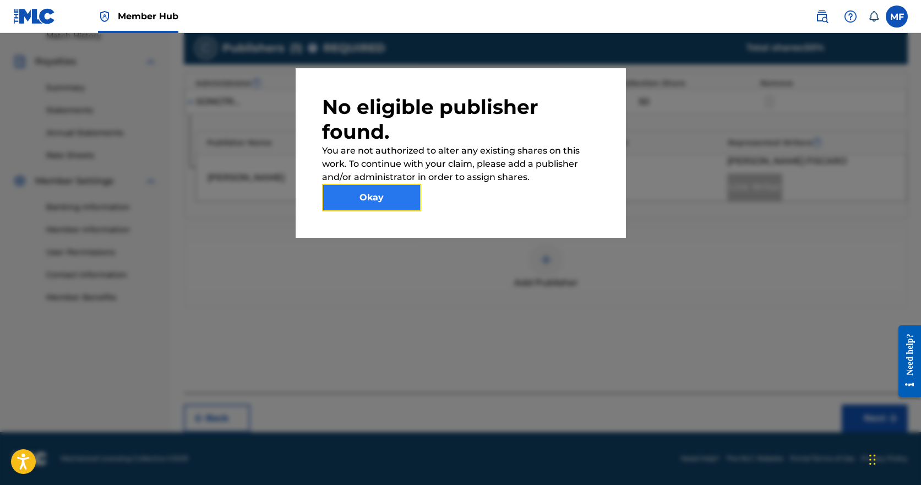
click at [389, 204] on button "Okay" at bounding box center [371, 198] width 99 height 28
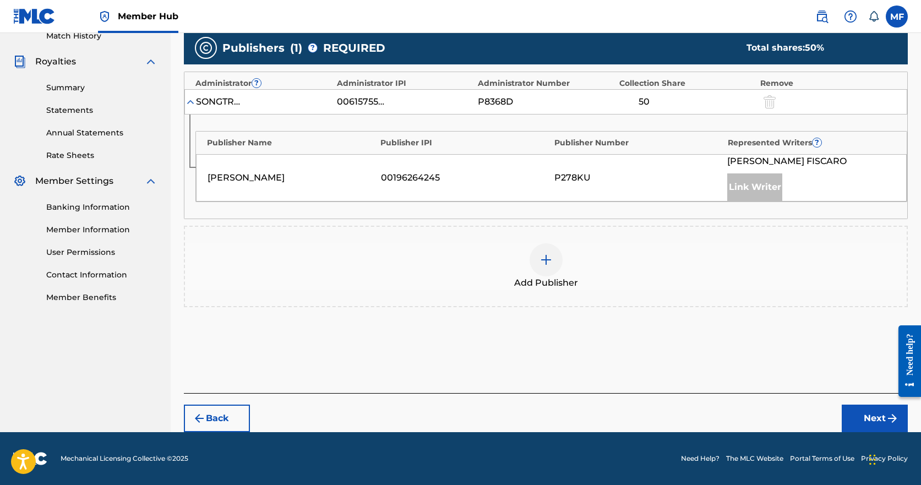
click at [548, 264] on img at bounding box center [545, 259] width 13 height 13
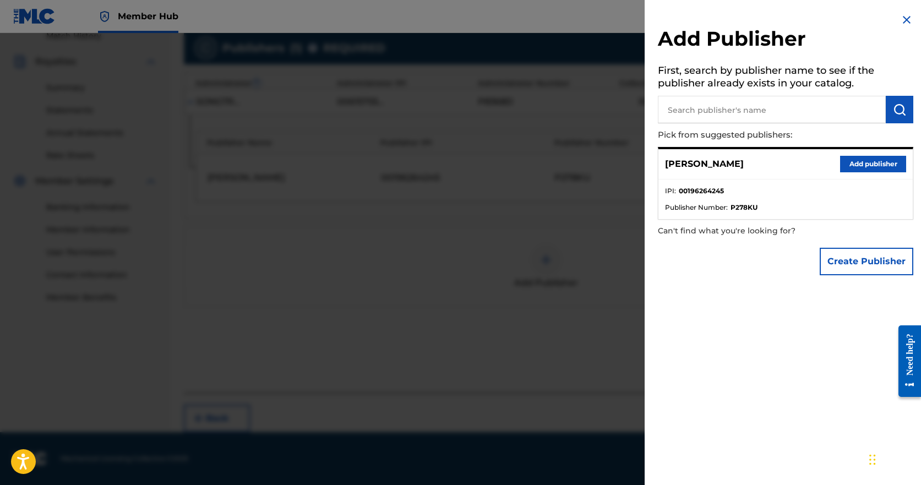
click at [906, 17] on img at bounding box center [906, 19] width 13 height 13
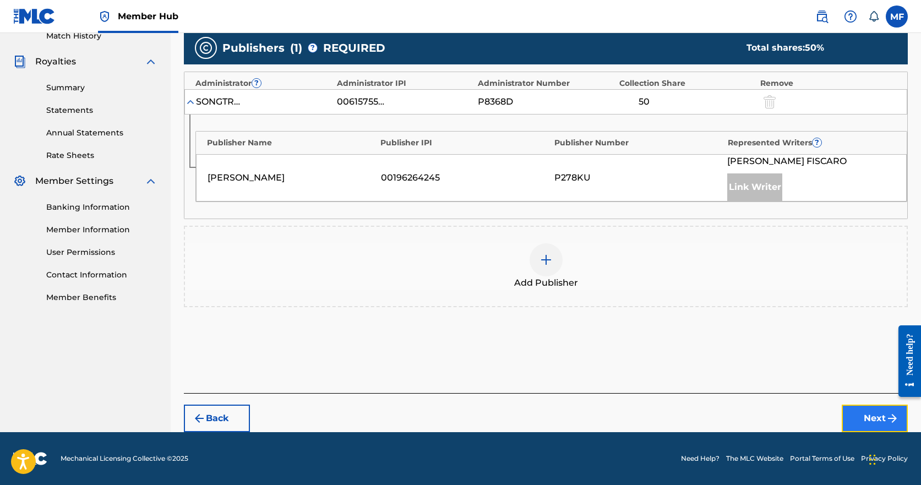
click at [864, 416] on button "Next" at bounding box center [874, 419] width 66 height 28
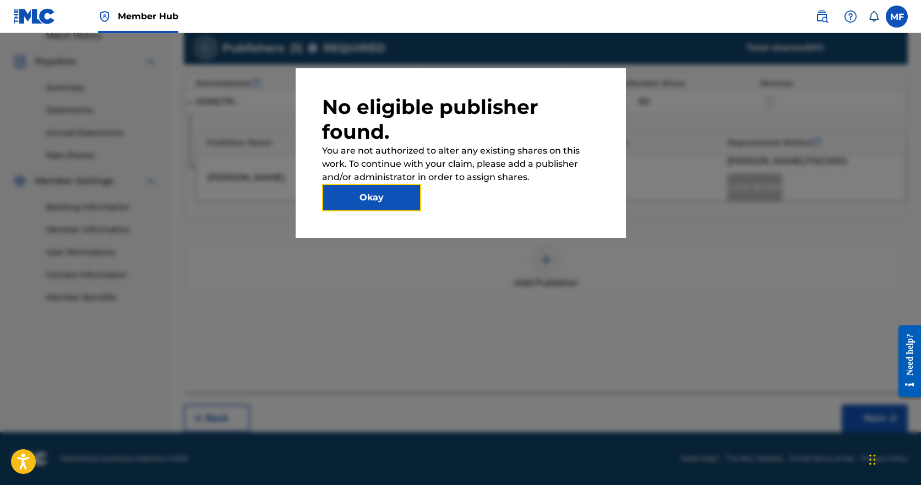
click at [378, 198] on button "Okay" at bounding box center [371, 198] width 99 height 28
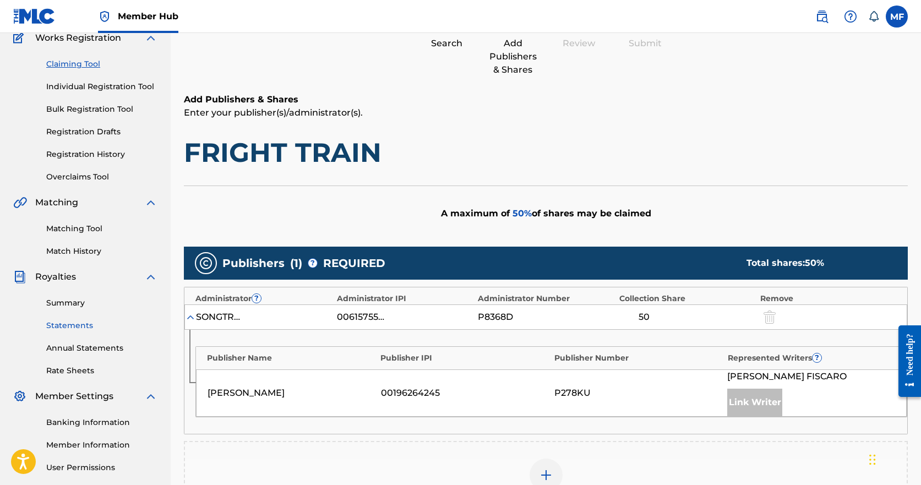
scroll to position [93, 0]
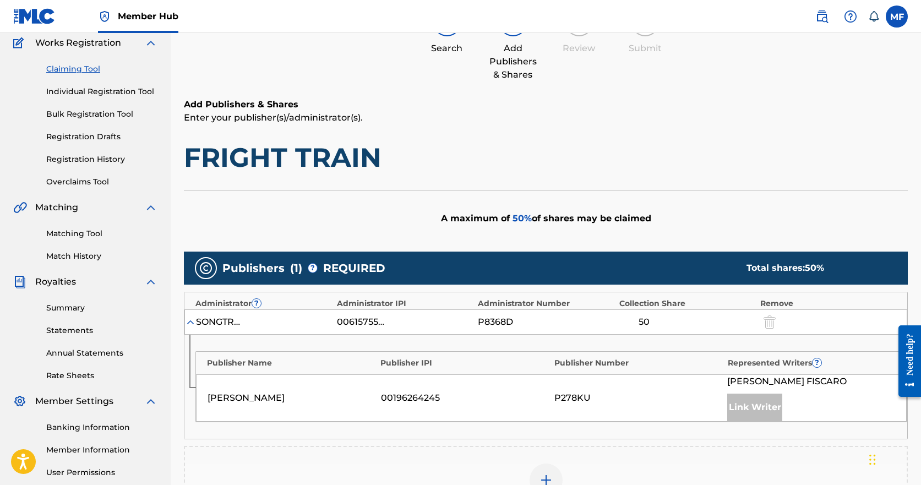
click at [647, 316] on div "50" at bounding box center [644, 321] width 50 height 13
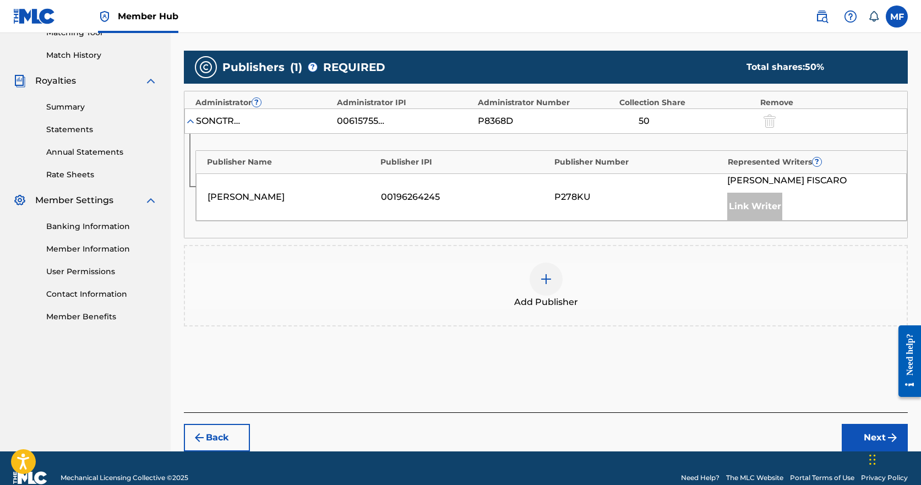
scroll to position [313, 0]
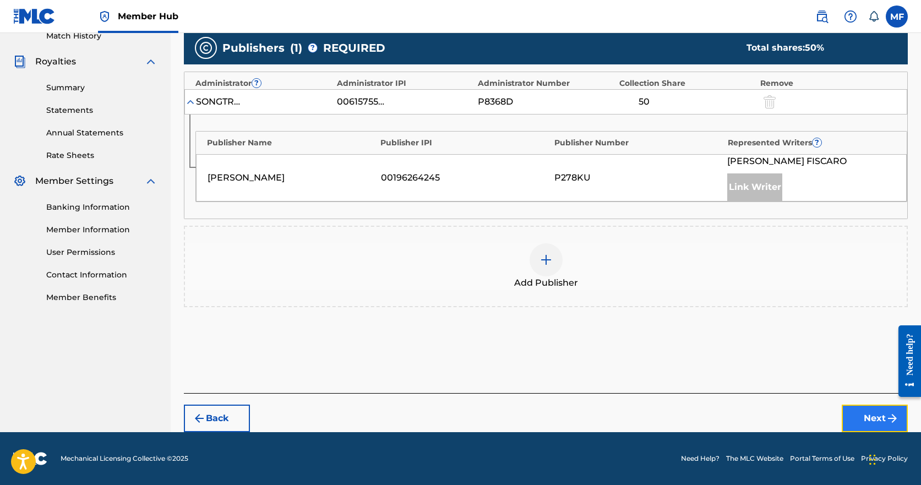
click at [870, 413] on button "Next" at bounding box center [874, 419] width 66 height 28
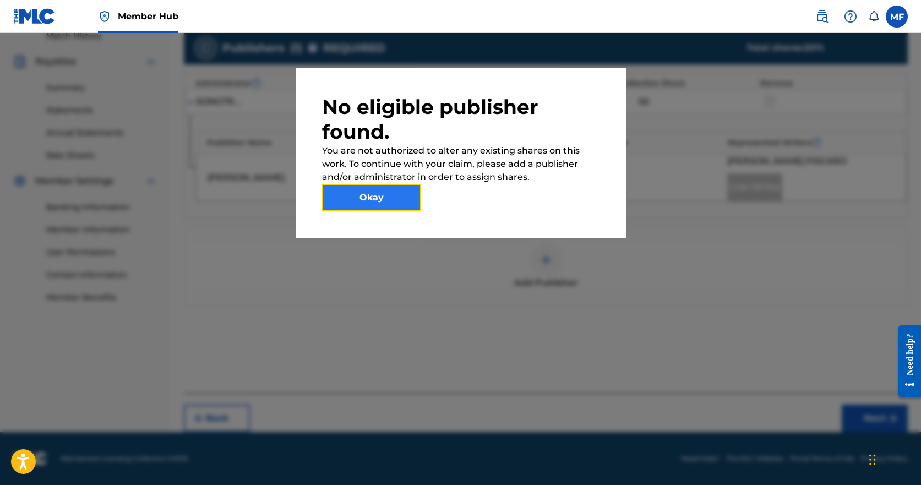
click at [370, 204] on button "Okay" at bounding box center [371, 198] width 99 height 28
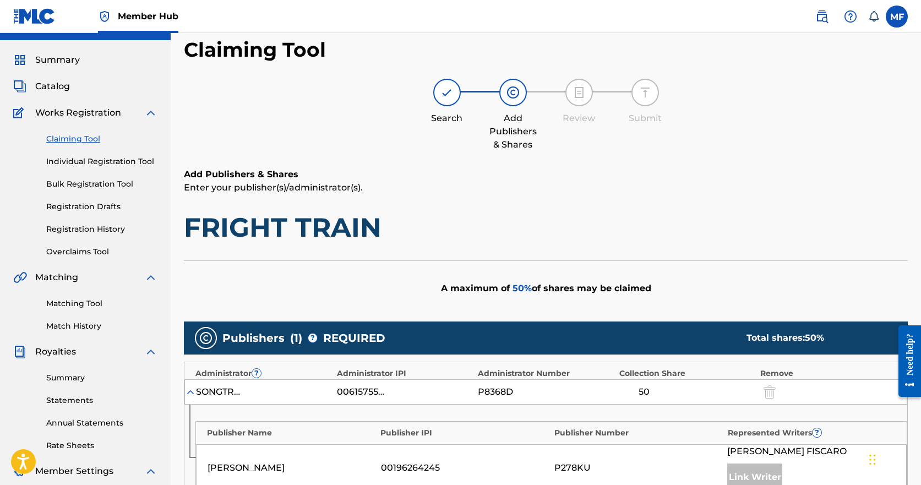
scroll to position [0, 0]
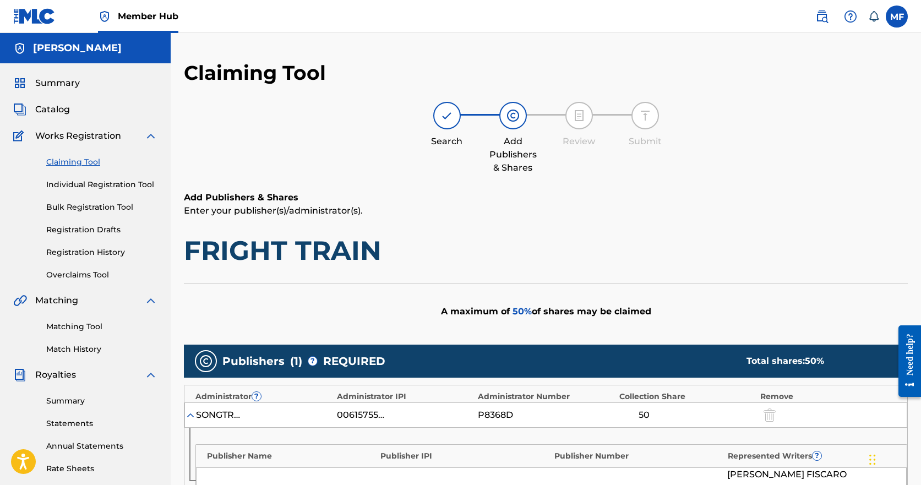
click at [278, 357] on span "Publishers" at bounding box center [253, 361] width 62 height 17
click at [72, 81] on span "Summary" at bounding box center [57, 82] width 45 height 13
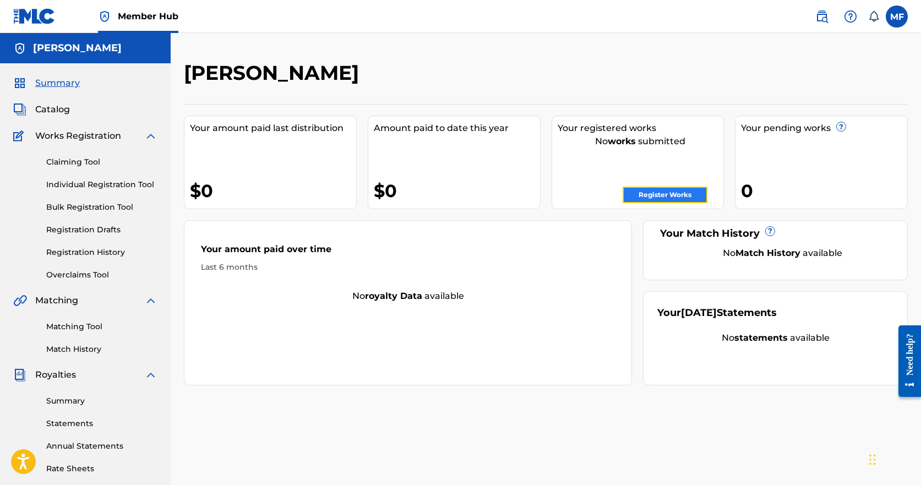
click at [676, 196] on link "Register Works" at bounding box center [664, 195] width 85 height 17
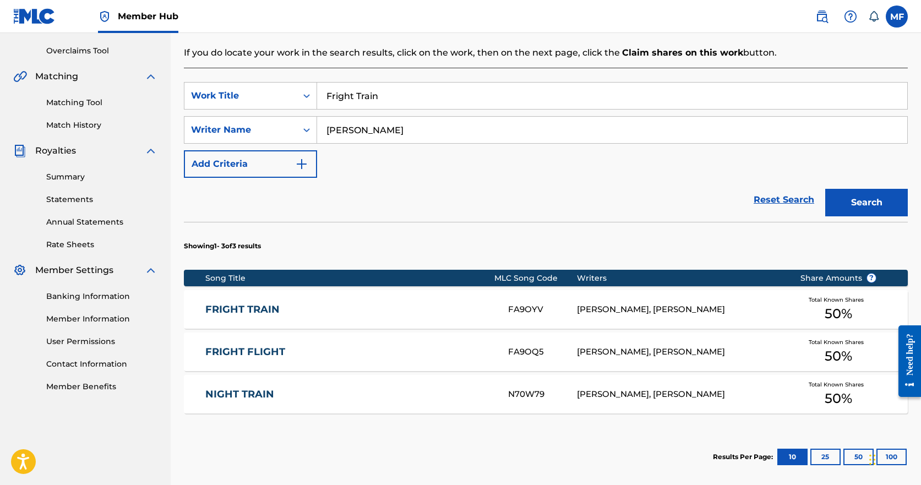
scroll to position [275, 0]
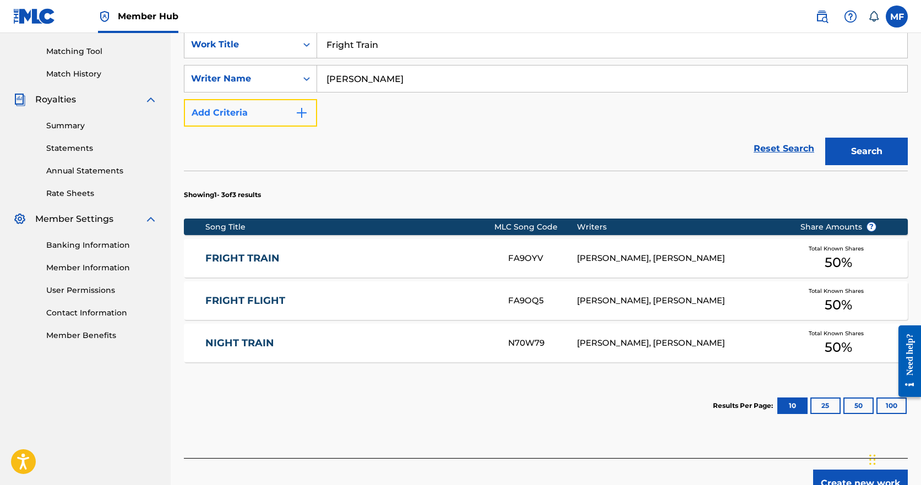
click at [304, 112] on img "Search Form" at bounding box center [301, 112] width 13 height 13
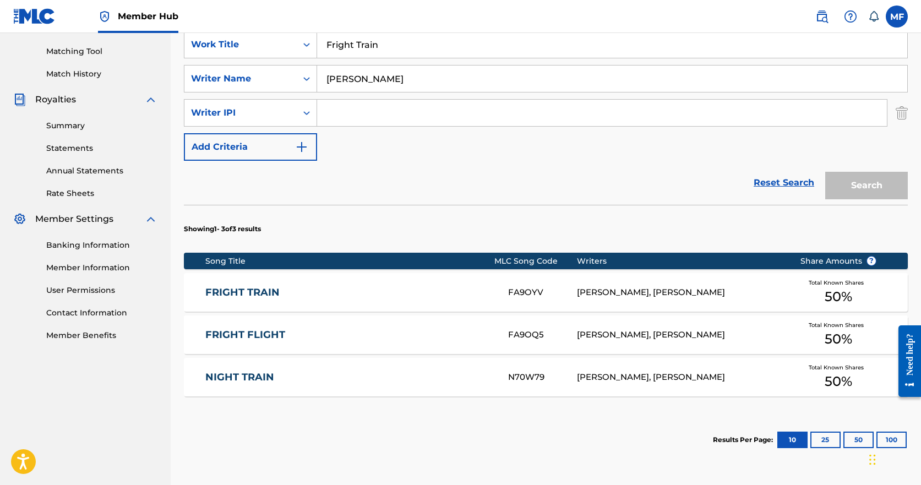
click at [635, 289] on div "[PERSON_NAME], [PERSON_NAME]" at bounding box center [680, 292] width 206 height 13
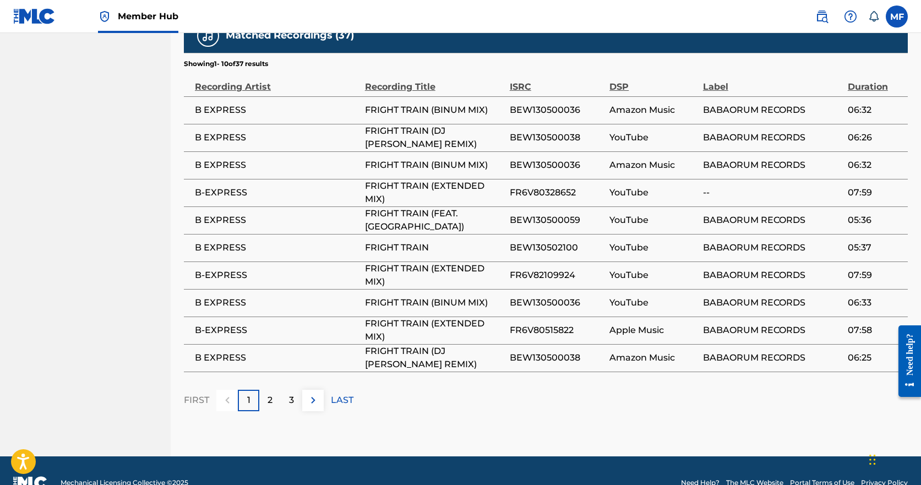
scroll to position [776, 0]
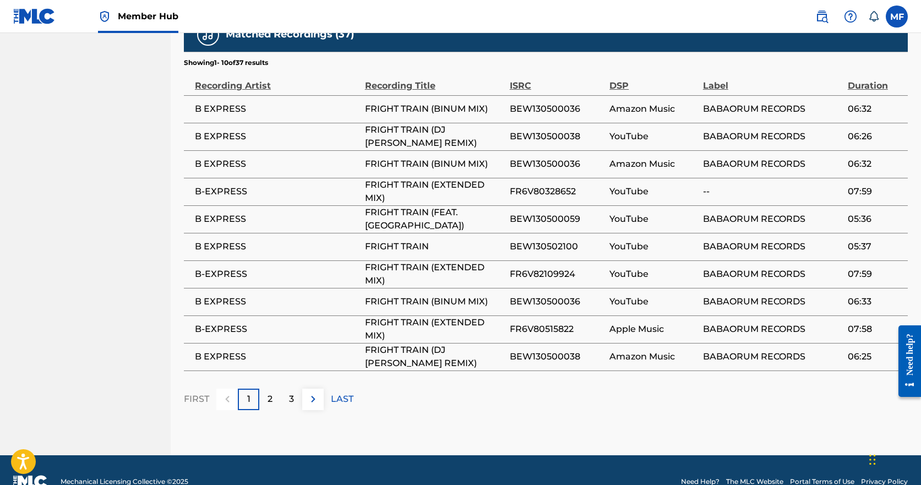
click at [724, 102] on span "BABAORUM RECORDS" at bounding box center [772, 108] width 139 height 13
click at [221, 102] on span "B EXPRESS" at bounding box center [277, 108] width 165 height 13
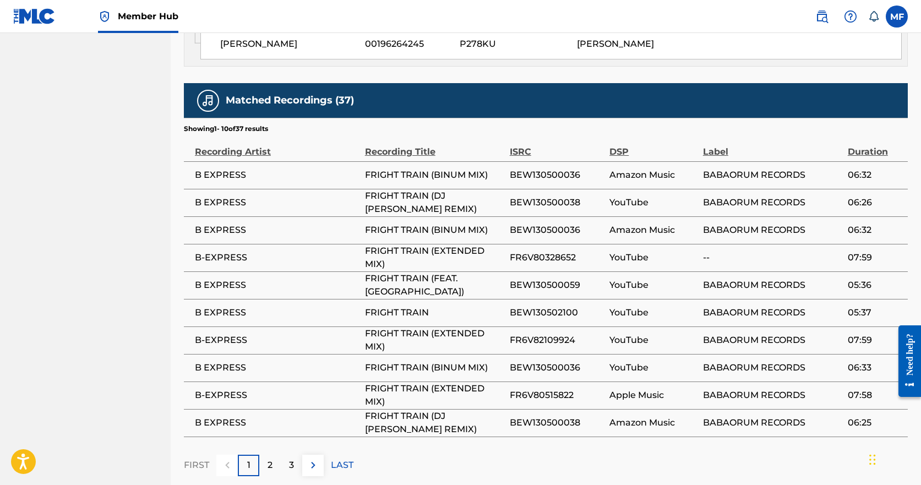
scroll to position [611, 0]
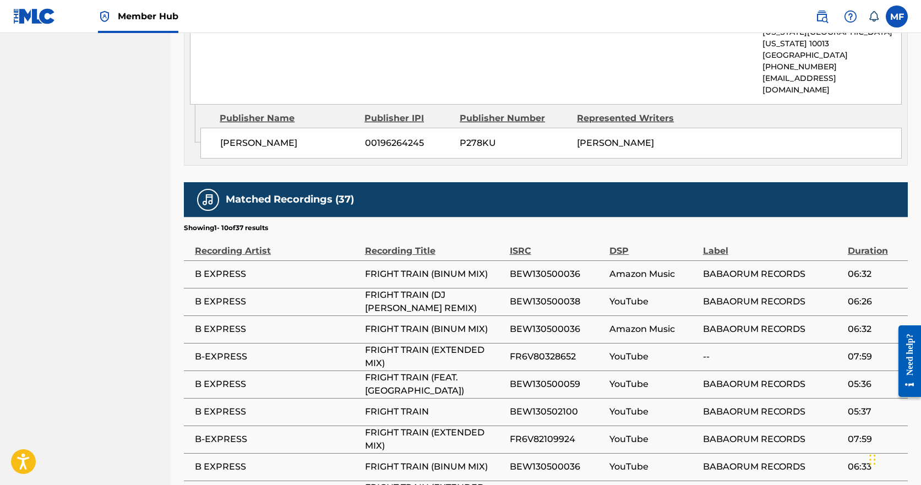
click at [264, 136] on span "[PERSON_NAME]" at bounding box center [288, 142] width 136 height 13
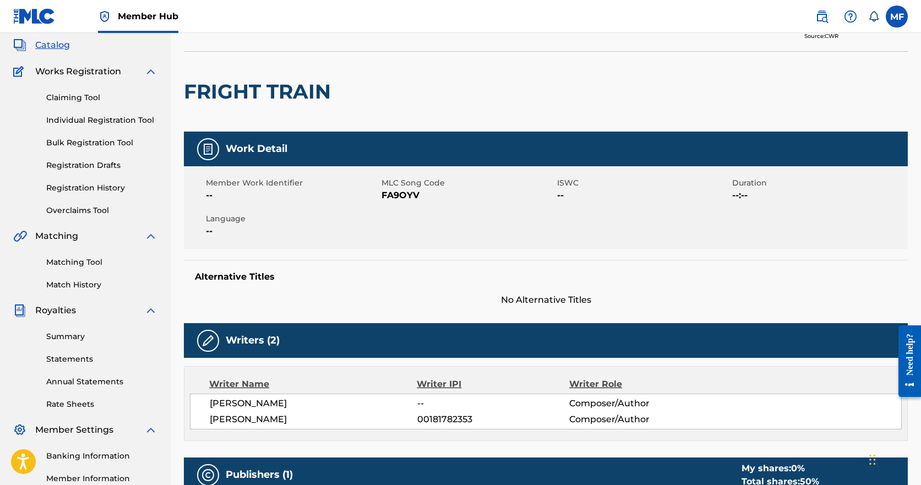
scroll to position [0, 0]
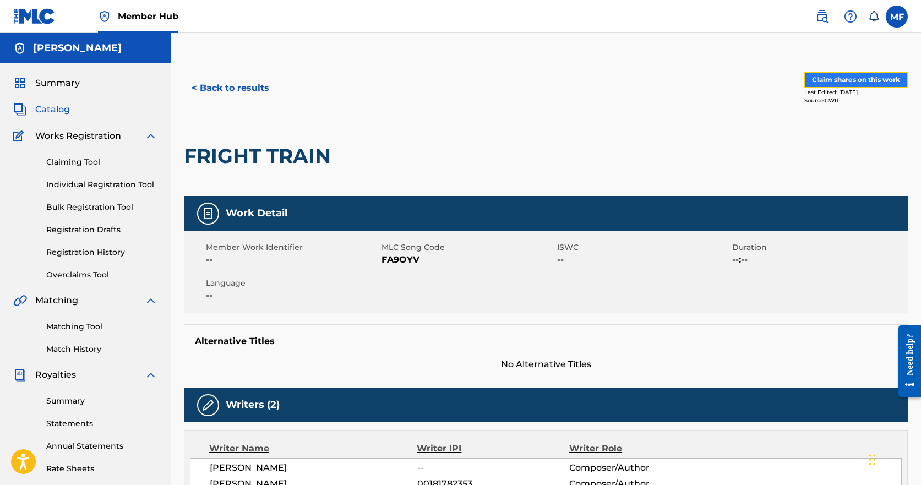
click at [838, 80] on button "Claim shares on this work" at bounding box center [855, 80] width 103 height 17
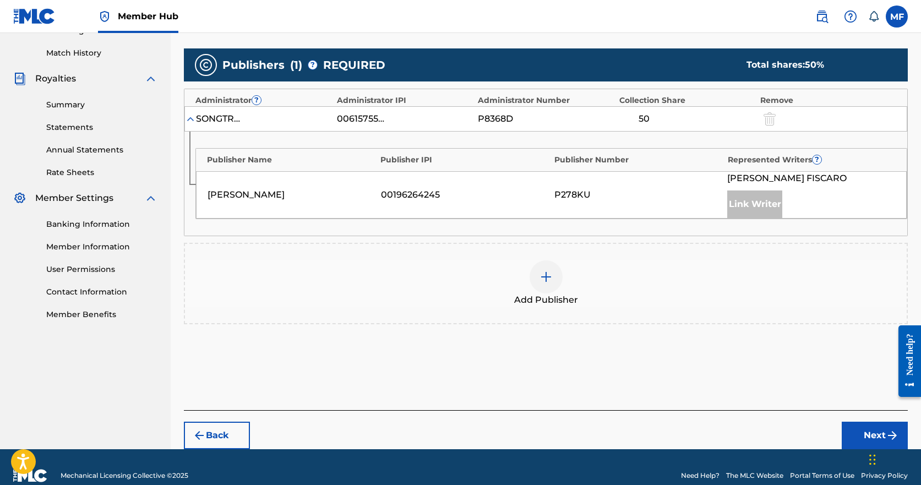
scroll to position [313, 0]
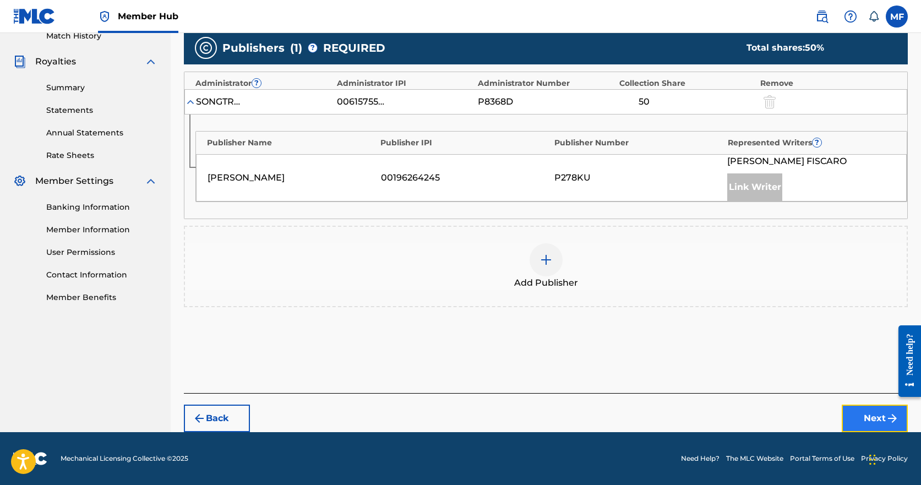
click at [878, 423] on button "Next" at bounding box center [874, 419] width 66 height 28
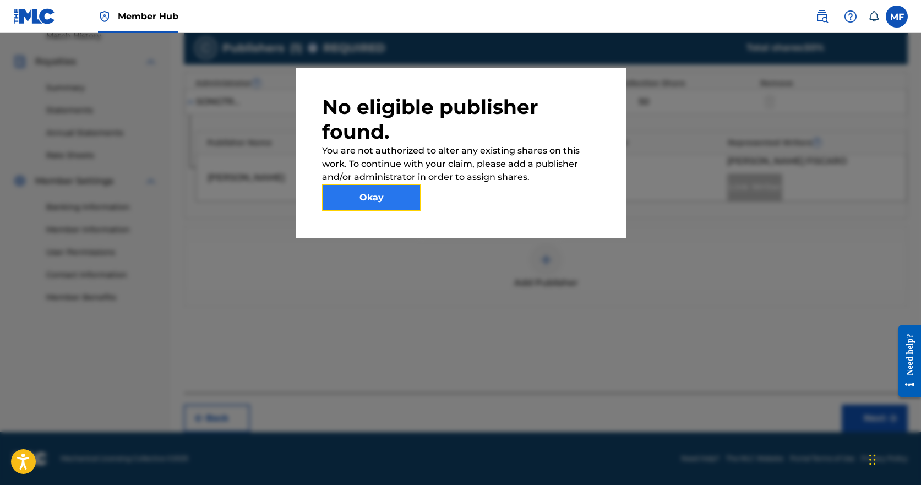
click at [362, 198] on button "Okay" at bounding box center [371, 198] width 99 height 28
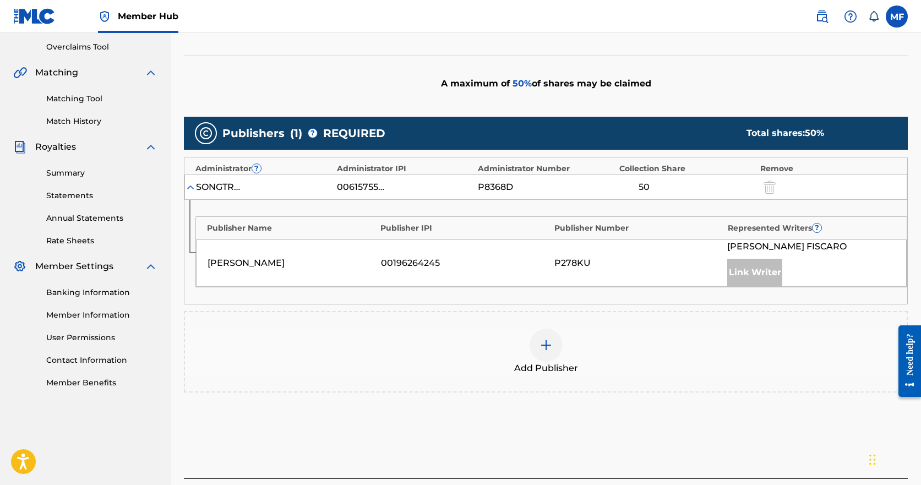
scroll to position [148, 0]
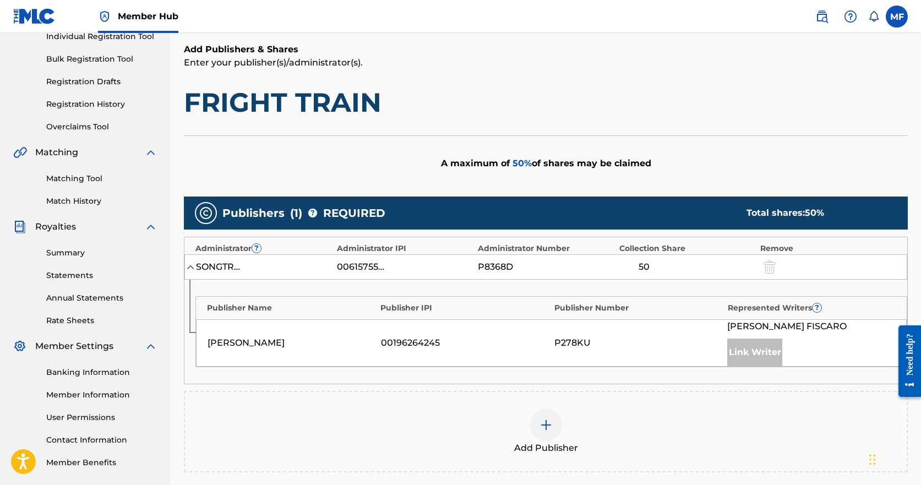
click at [241, 221] on span "Publishers" at bounding box center [253, 213] width 62 height 17
click at [211, 210] on img at bounding box center [205, 212] width 13 height 13
click at [520, 166] on span "50 %" at bounding box center [521, 163] width 19 height 10
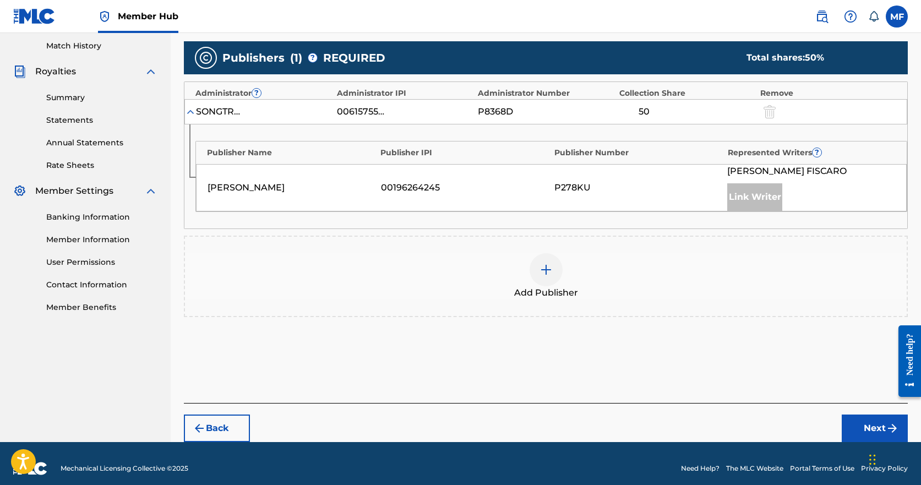
scroll to position [313, 0]
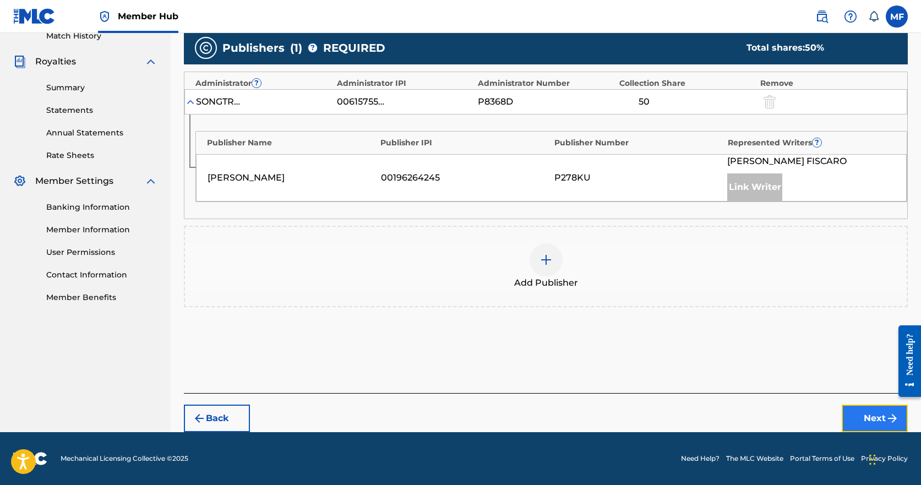
click at [881, 421] on button "Next" at bounding box center [874, 419] width 66 height 28
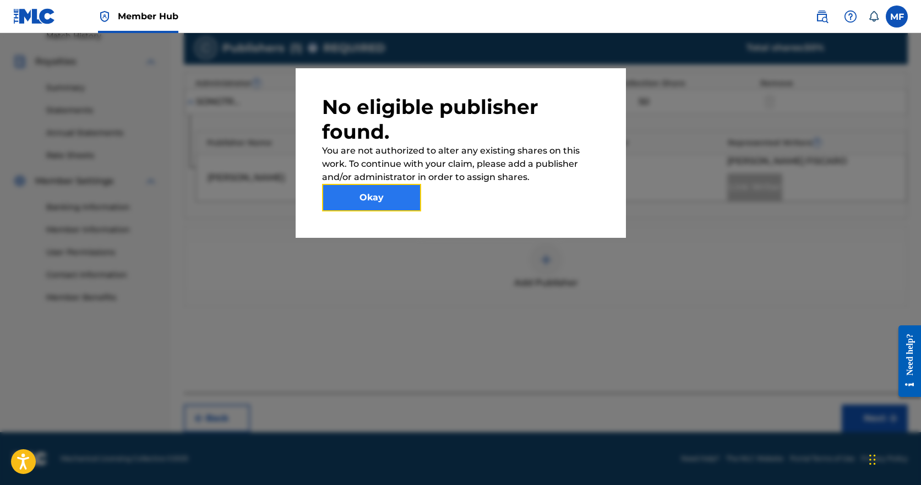
click at [373, 201] on button "Okay" at bounding box center [371, 198] width 99 height 28
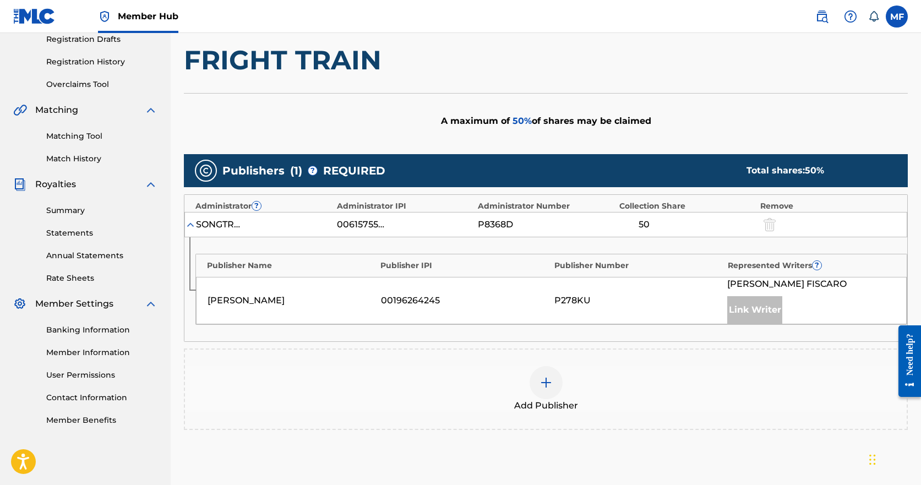
scroll to position [0, 0]
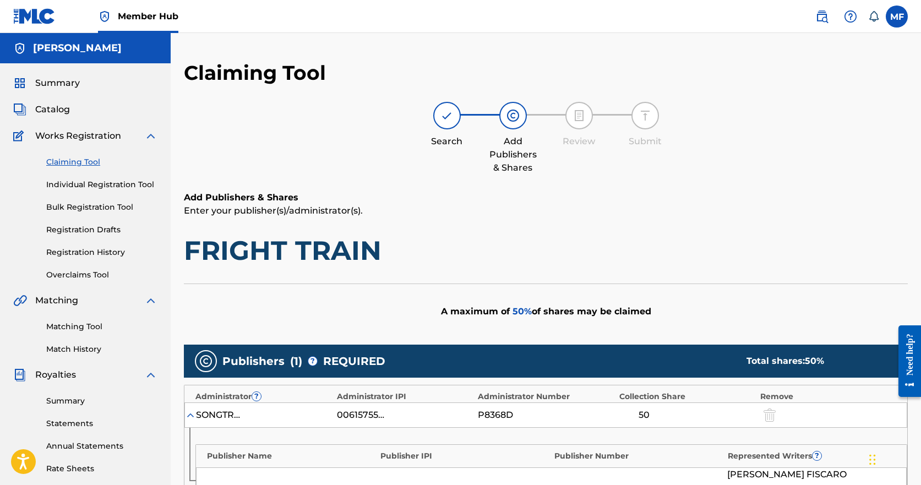
click at [32, 19] on img at bounding box center [34, 16] width 42 height 16
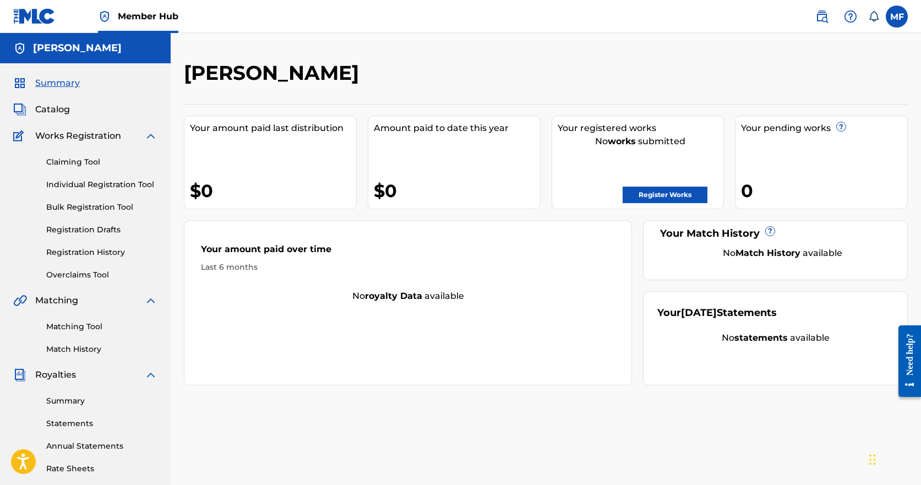
click at [795, 132] on div "Your pending works ?" at bounding box center [824, 128] width 166 height 13
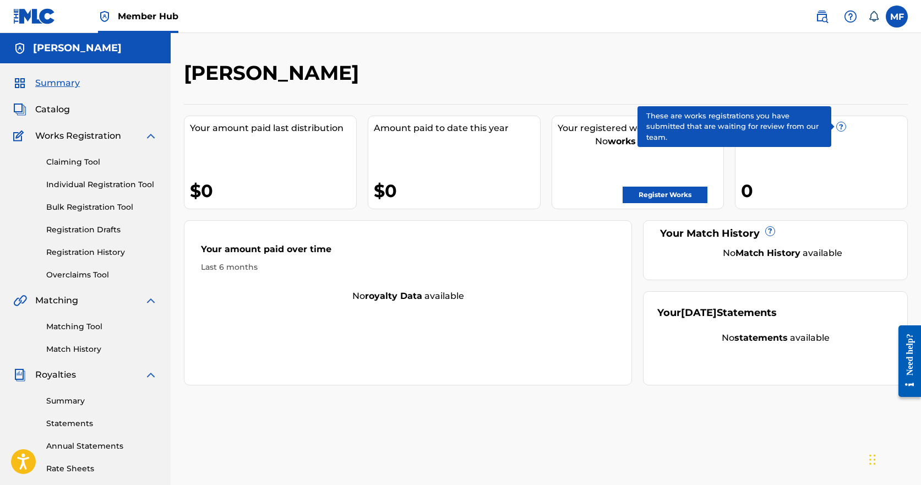
click at [842, 126] on span "?" at bounding box center [841, 126] width 9 height 9
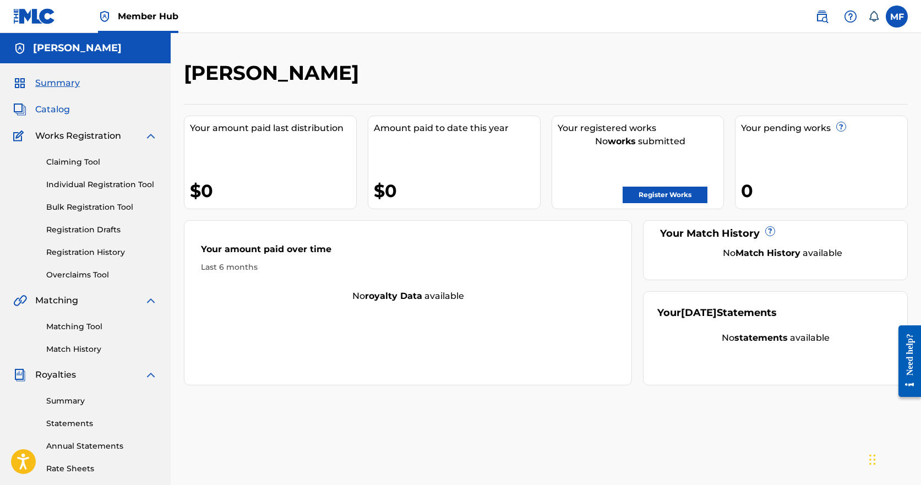
click at [50, 107] on span "Catalog" at bounding box center [52, 109] width 35 height 13
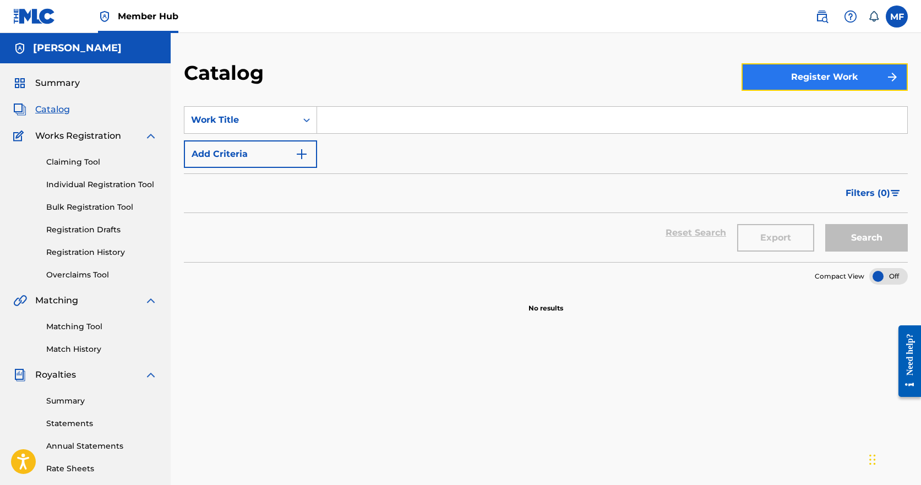
click at [793, 76] on button "Register Work" at bounding box center [824, 77] width 166 height 28
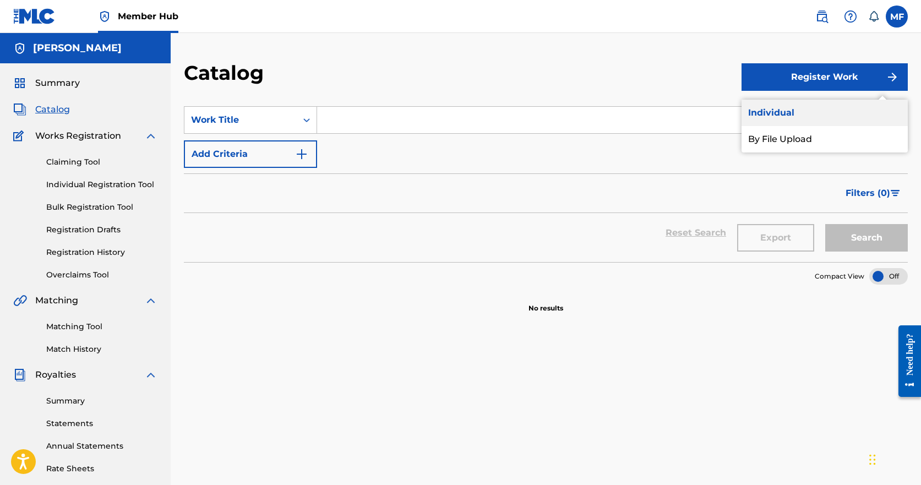
click at [761, 111] on link "Individual" at bounding box center [824, 113] width 166 height 26
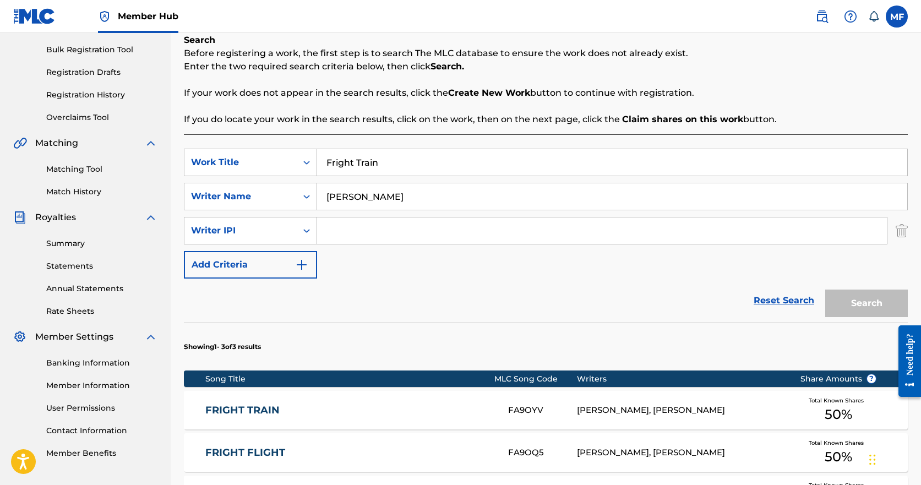
scroll to position [165, 0]
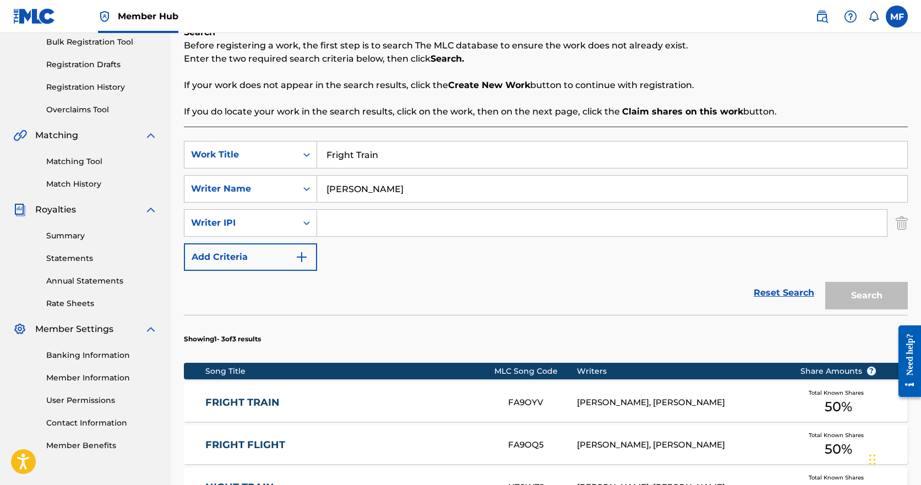
click at [389, 227] on input "Search Form" at bounding box center [602, 223] width 570 height 26
type input "00181782353"
click at [863, 304] on button "Search" at bounding box center [866, 296] width 83 height 28
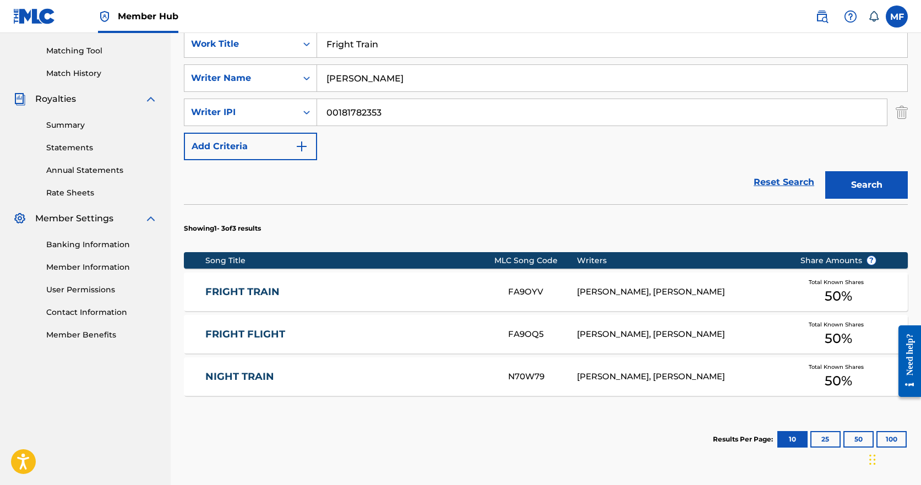
scroll to position [264, 0]
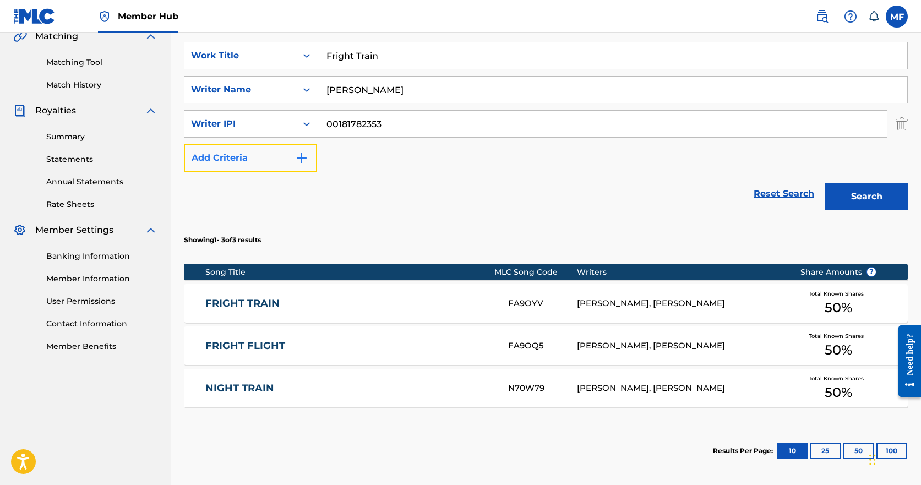
click at [301, 159] on img "Search Form" at bounding box center [301, 157] width 13 height 13
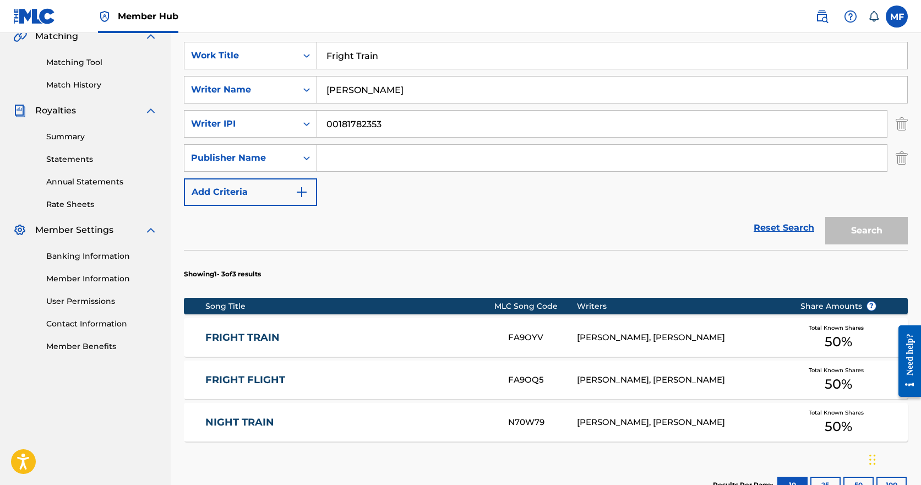
click at [389, 159] on input "Search Form" at bounding box center [602, 158] width 570 height 26
click at [295, 189] on img "Search Form" at bounding box center [301, 191] width 13 height 13
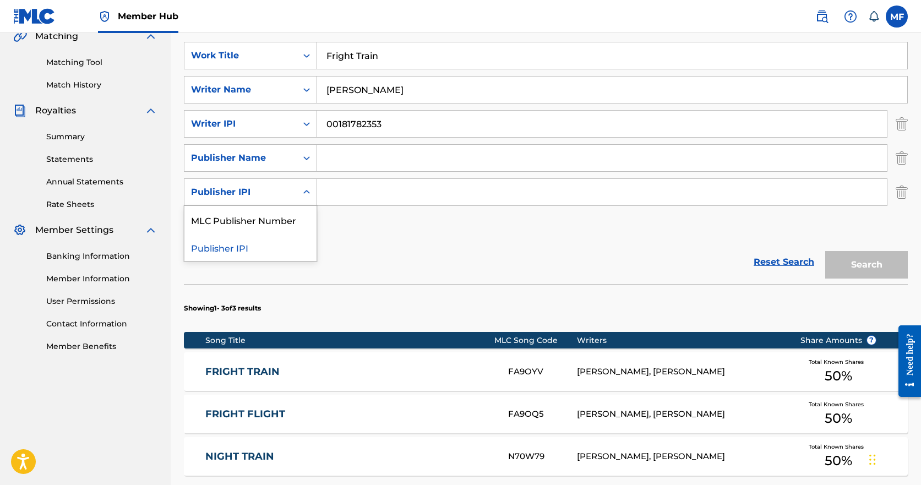
click at [308, 193] on icon "Search Form" at bounding box center [306, 192] width 7 height 4
click at [248, 248] on div "Publisher IPI" at bounding box center [250, 247] width 132 height 28
click at [307, 198] on div "Search Form" at bounding box center [307, 192] width 20 height 20
click at [290, 218] on div "MLC Publisher Number" at bounding box center [250, 220] width 132 height 28
click at [308, 189] on icon "Search Form" at bounding box center [306, 192] width 11 height 11
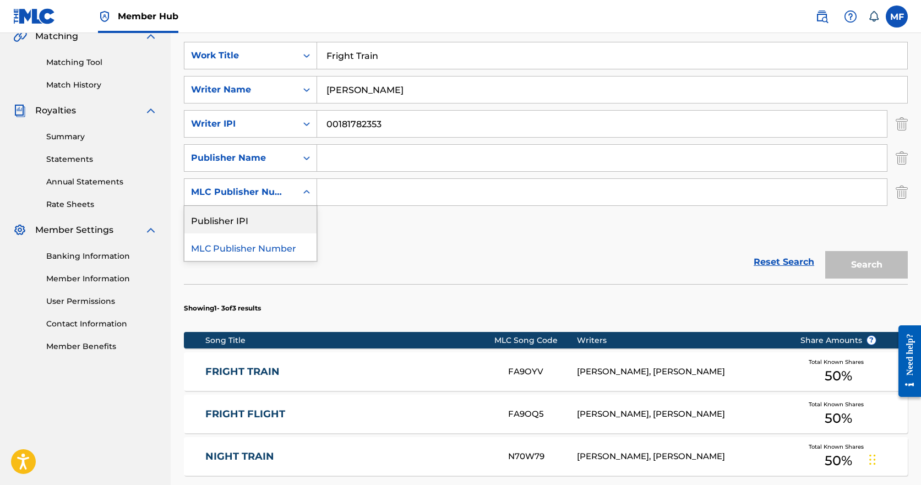
click at [264, 221] on div "Publisher IPI" at bounding box center [250, 220] width 132 height 28
click at [312, 162] on div "Search Form" at bounding box center [307, 158] width 20 height 20
click at [342, 223] on div "SearchWithCriteria613e5619-2e2d-4183-8b9b-e20936a30b24 Work Title Fright Train …" at bounding box center [546, 141] width 724 height 198
click at [304, 159] on icon "Search Form" at bounding box center [306, 157] width 11 height 11
drag, startPoint x: 346, startPoint y: 235, endPoint x: 335, endPoint y: 209, distance: 28.8
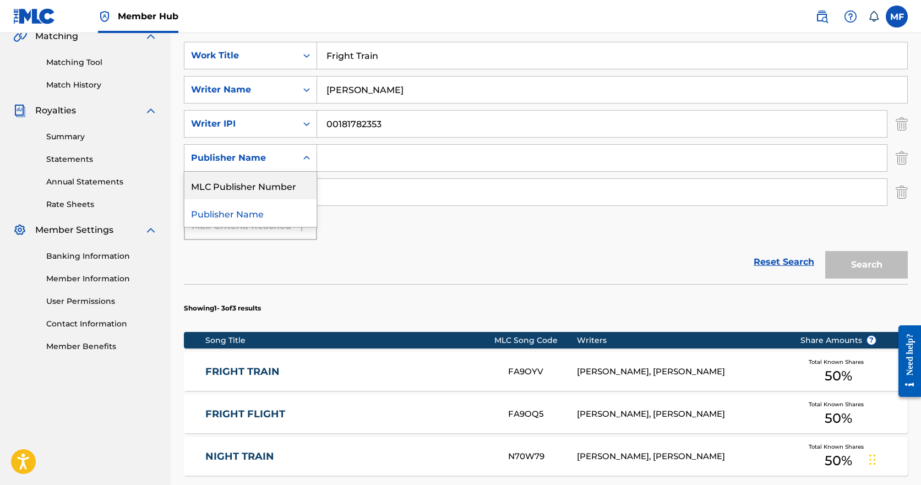
click at [346, 236] on div "SearchWithCriteria613e5619-2e2d-4183-8b9b-e20936a30b24 Work Title Fright Train …" at bounding box center [546, 141] width 724 height 198
click at [372, 149] on input "Search Form" at bounding box center [602, 158] width 570 height 26
click at [348, 193] on input "Search Form" at bounding box center [602, 192] width 570 height 26
type input "00196264245"
click at [373, 150] on input "Search Form" at bounding box center [602, 158] width 570 height 26
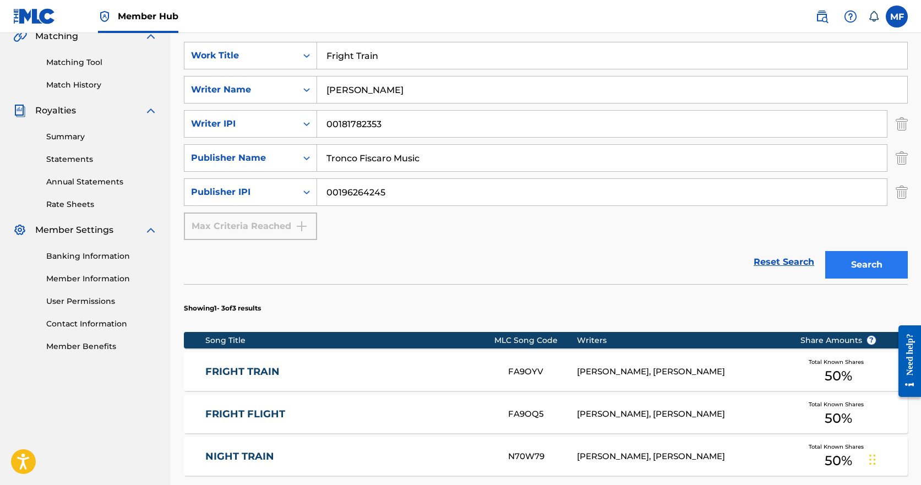
type input "Tronco Fiscaro Music"
click at [861, 256] on button "Search" at bounding box center [866, 265] width 83 height 28
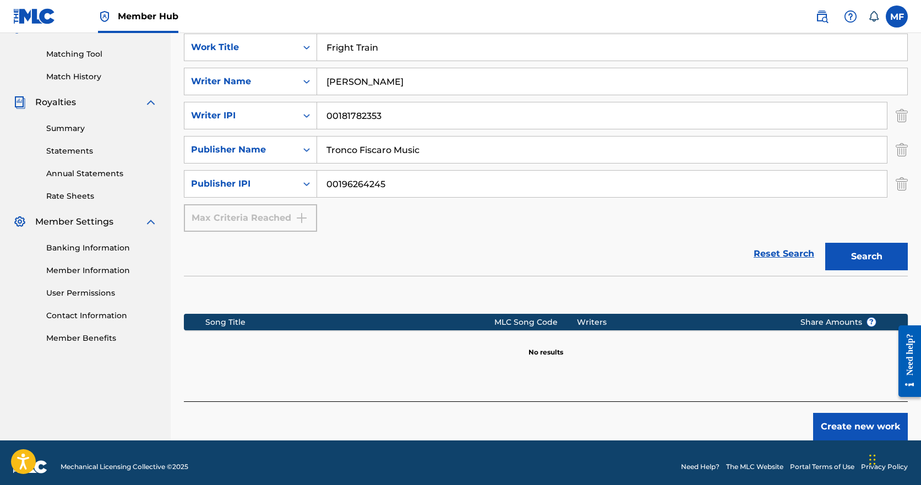
scroll to position [281, 0]
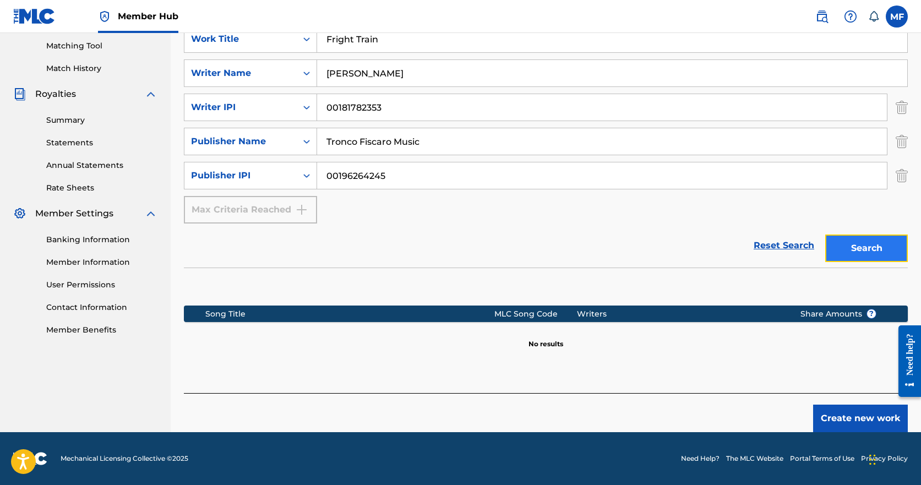
click at [873, 248] on button "Search" at bounding box center [866, 248] width 83 height 28
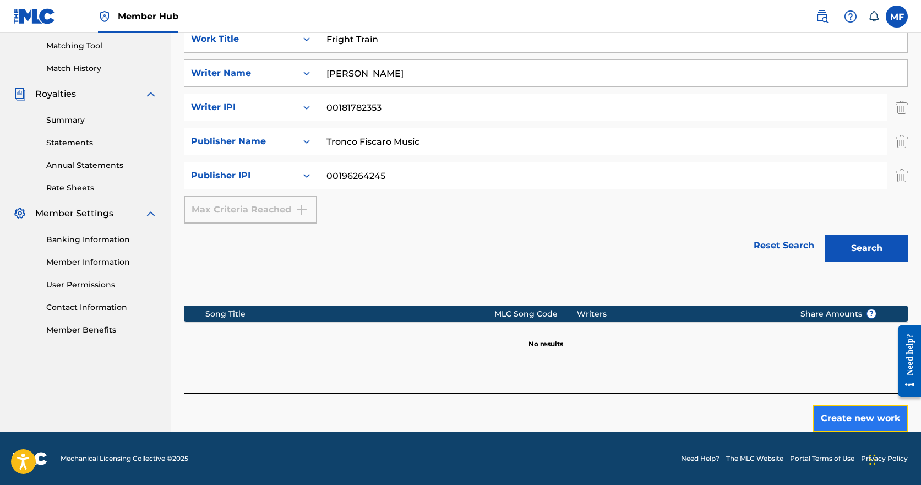
click at [848, 422] on button "Create new work" at bounding box center [860, 419] width 95 height 28
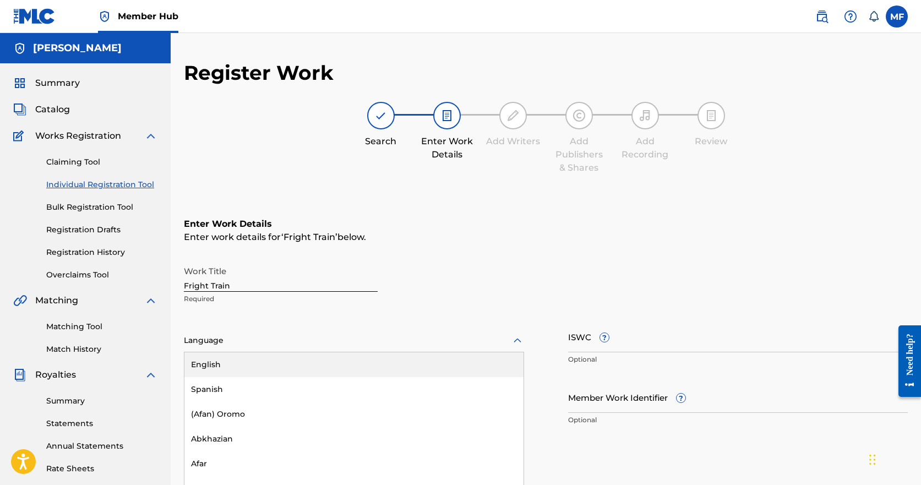
scroll to position [33, 0]
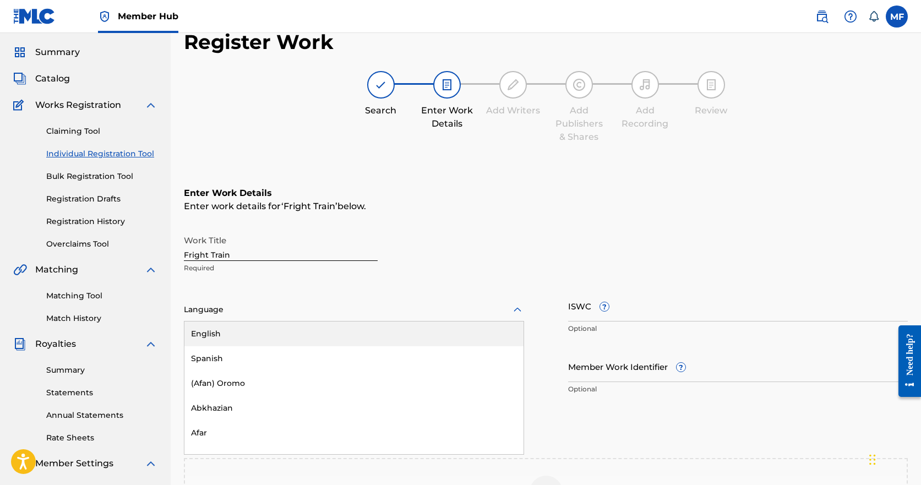
click at [241, 321] on div "153 results available. Use Up and Down to choose options, press Enter to select…" at bounding box center [354, 309] width 340 height 23
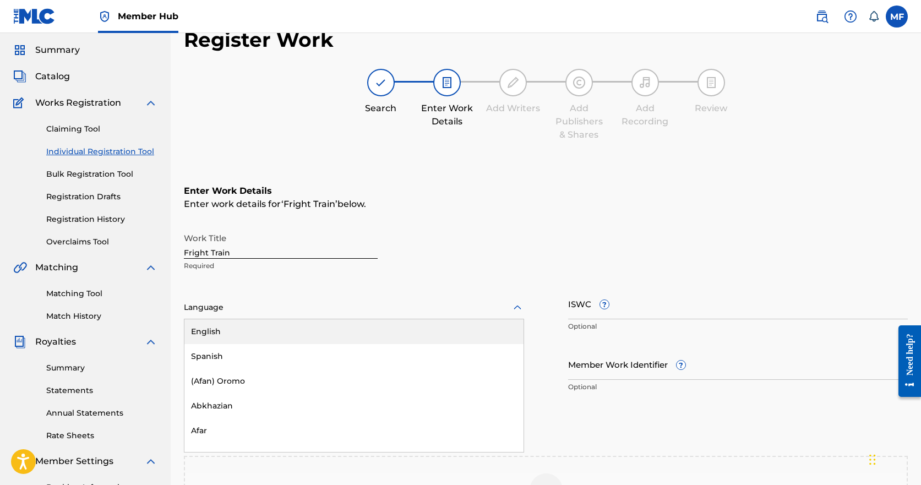
click at [241, 343] on div "English" at bounding box center [353, 331] width 339 height 25
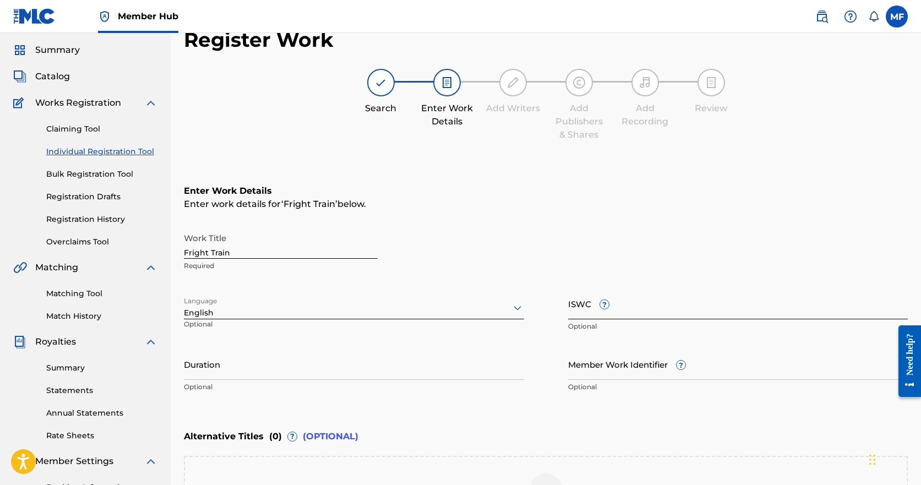
click at [680, 308] on input "ISWC ?" at bounding box center [738, 303] width 340 height 31
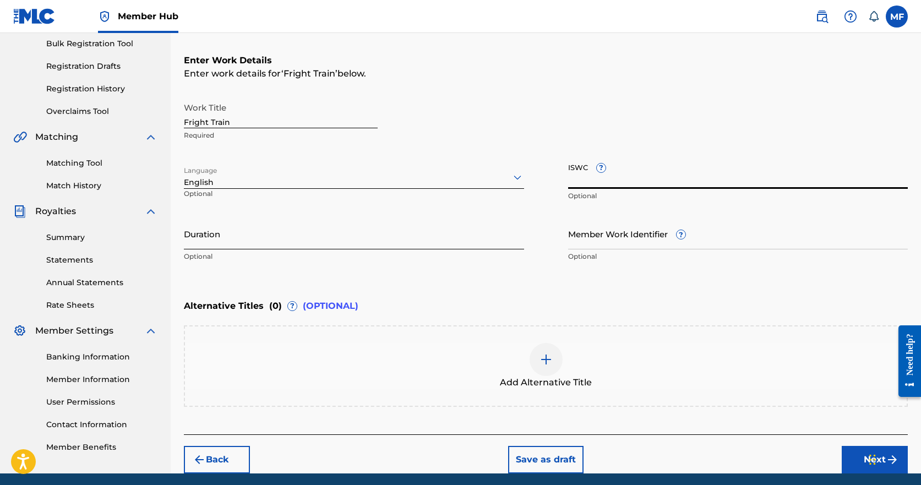
scroll to position [198, 0]
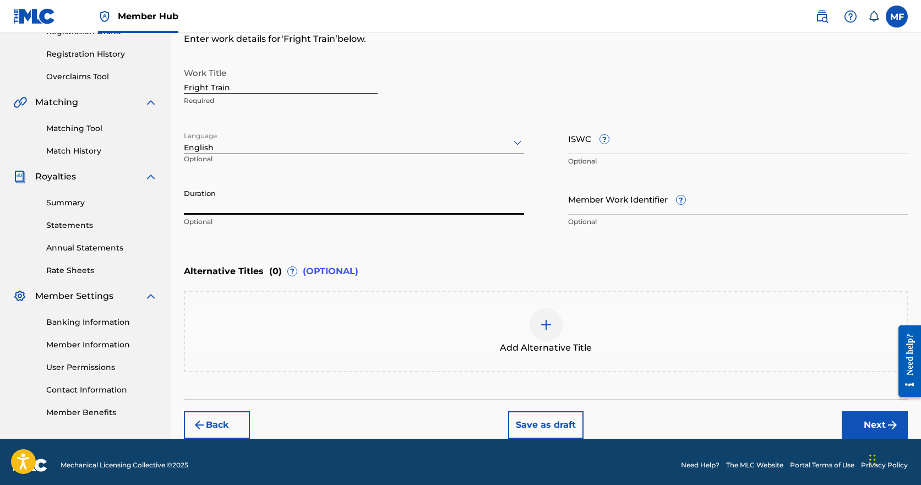
click at [239, 204] on input "Duration" at bounding box center [354, 198] width 340 height 31
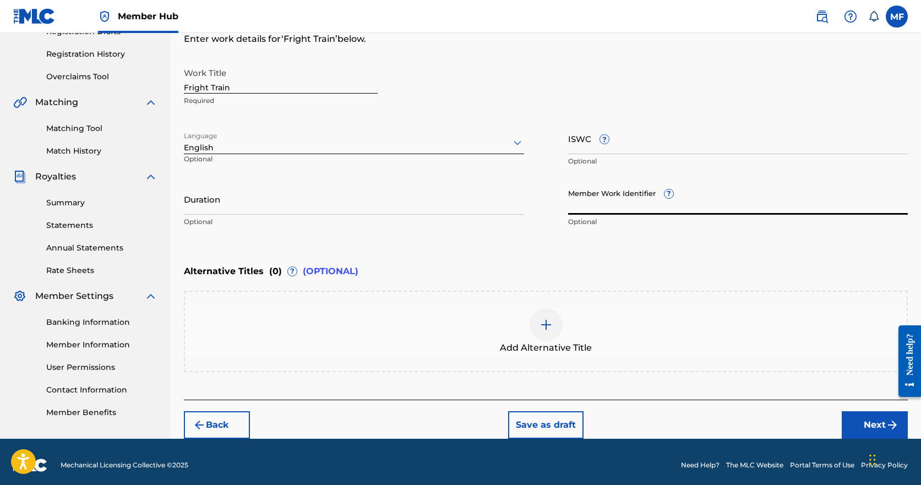
click at [637, 200] on input "Member Work Identifier ?" at bounding box center [738, 198] width 340 height 31
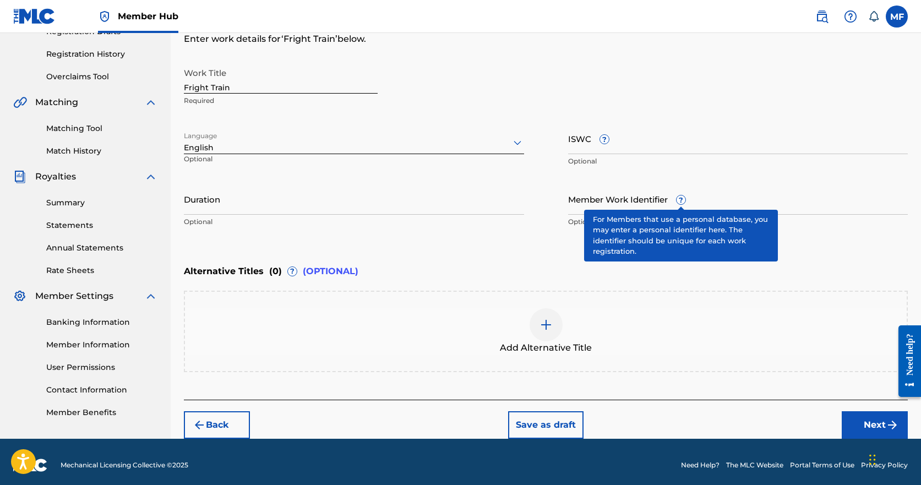
click at [670, 195] on div "Member Work Identifier ? Optional" at bounding box center [738, 208] width 340 height 50
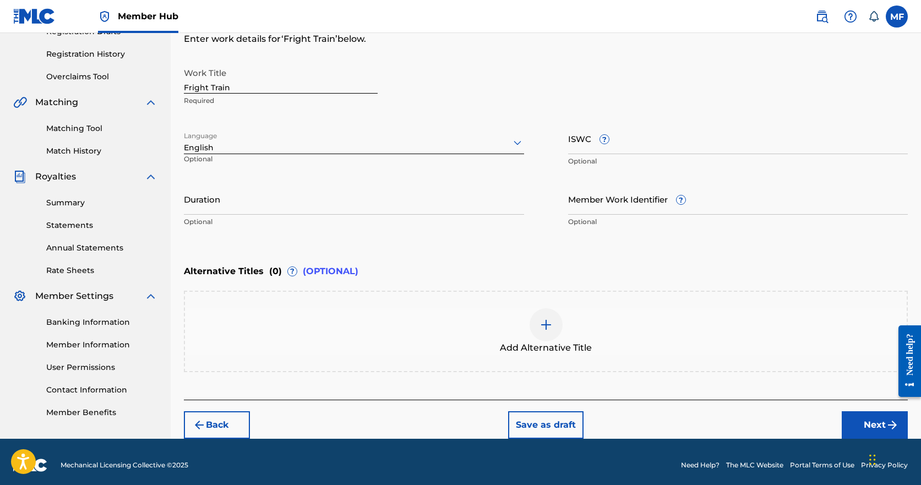
click at [670, 195] on div "Member Work Identifier ? Optional" at bounding box center [738, 208] width 340 height 50
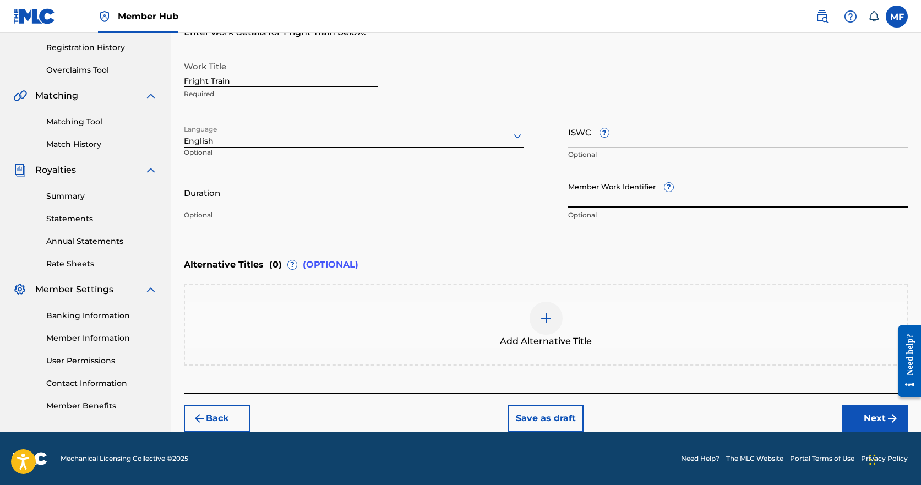
scroll to position [0, 0]
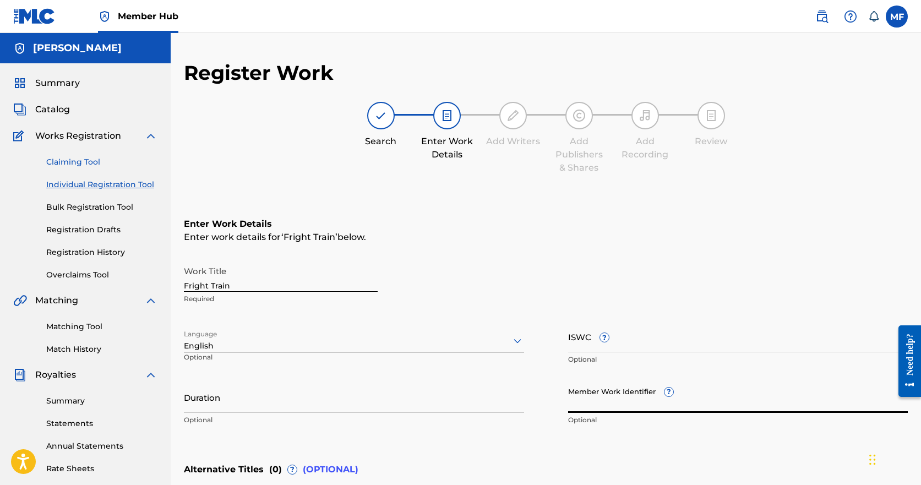
click at [75, 162] on link "Claiming Tool" at bounding box center [101, 162] width 111 height 12
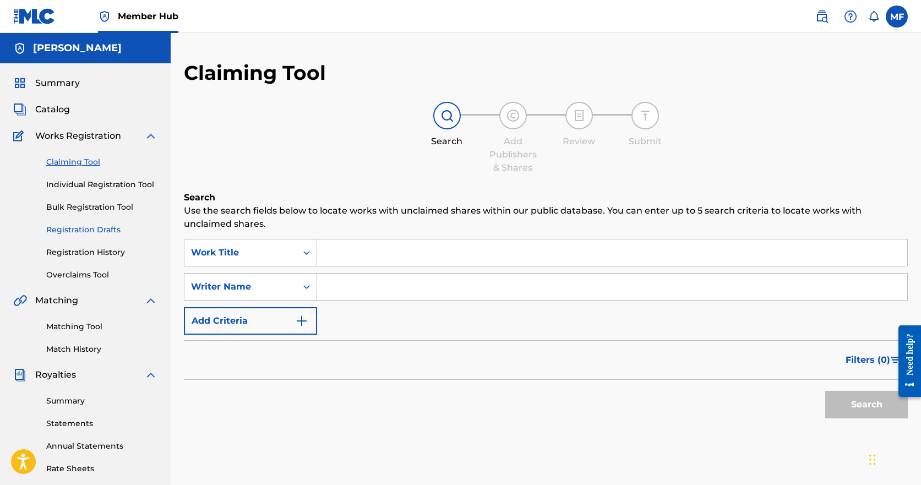
click at [84, 227] on link "Registration Drafts" at bounding box center [101, 230] width 111 height 12
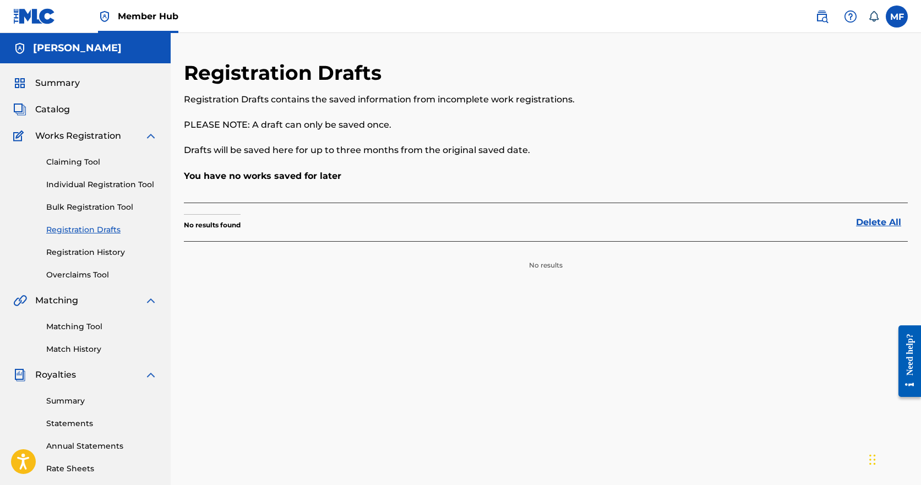
click at [75, 136] on span "Works Registration" at bounding box center [78, 135] width 86 height 13
click at [48, 105] on span "Catalog" at bounding box center [52, 109] width 35 height 13
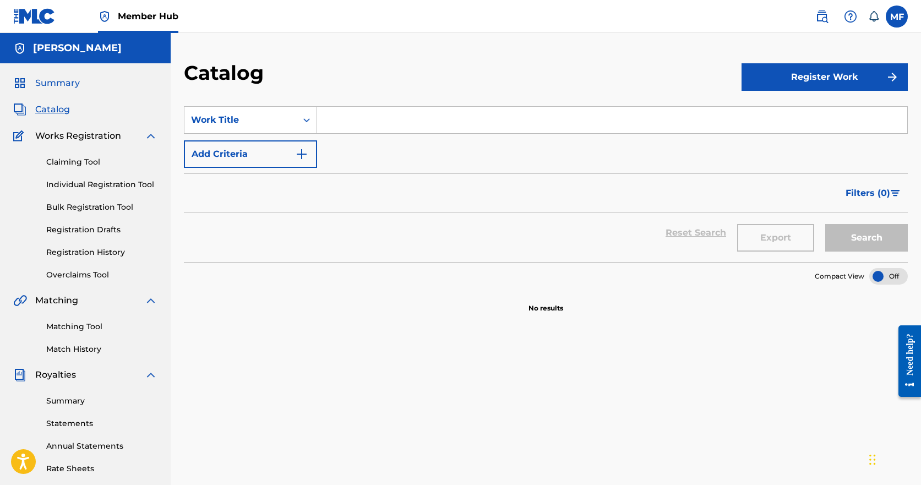
click at [50, 79] on span "Summary" at bounding box center [57, 82] width 45 height 13
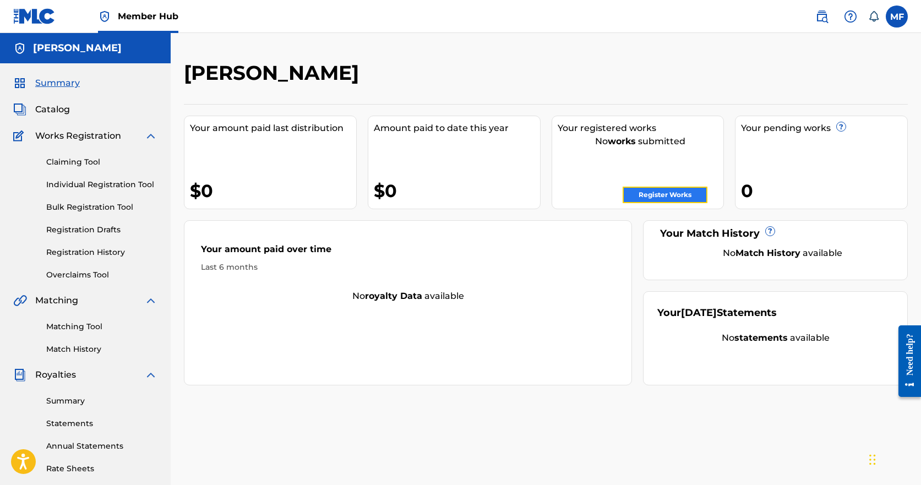
click at [669, 192] on link "Register Works" at bounding box center [664, 195] width 85 height 17
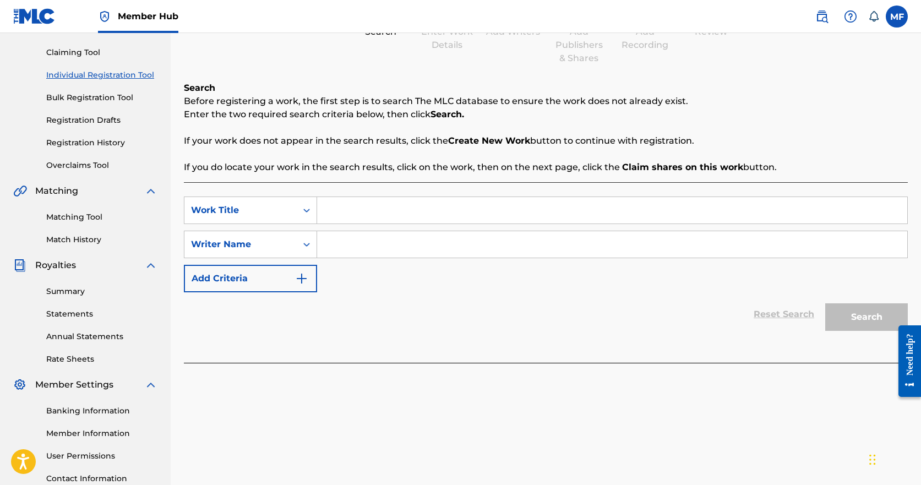
scroll to position [110, 0]
click at [352, 208] on input "Search Form" at bounding box center [612, 209] width 590 height 26
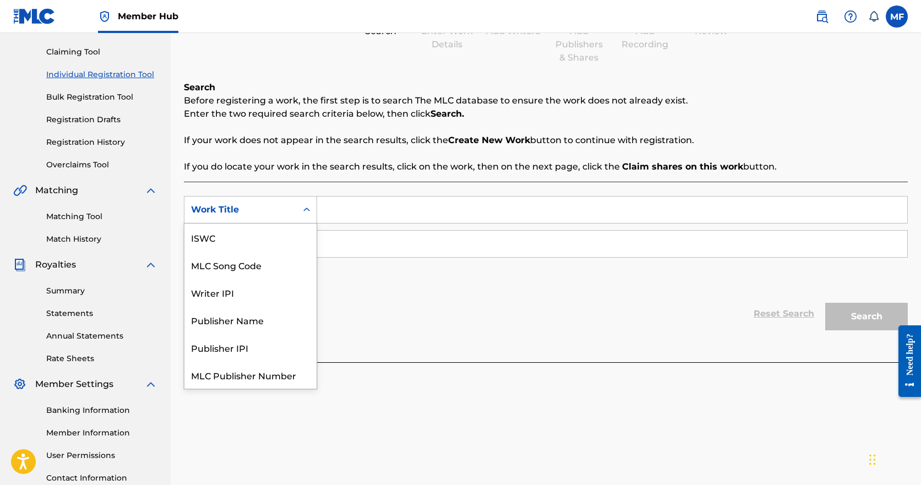
click at [308, 212] on icon "Search Form" at bounding box center [306, 209] width 11 height 11
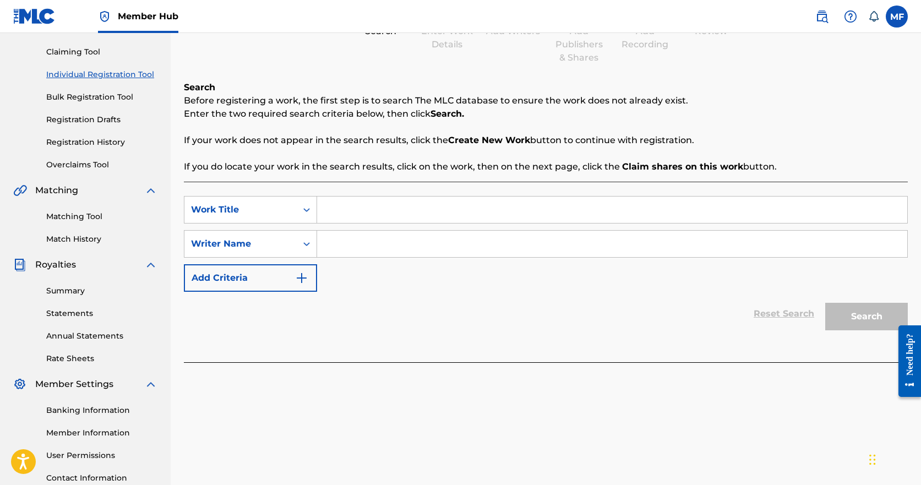
click at [421, 218] on input "Search Form" at bounding box center [612, 209] width 590 height 26
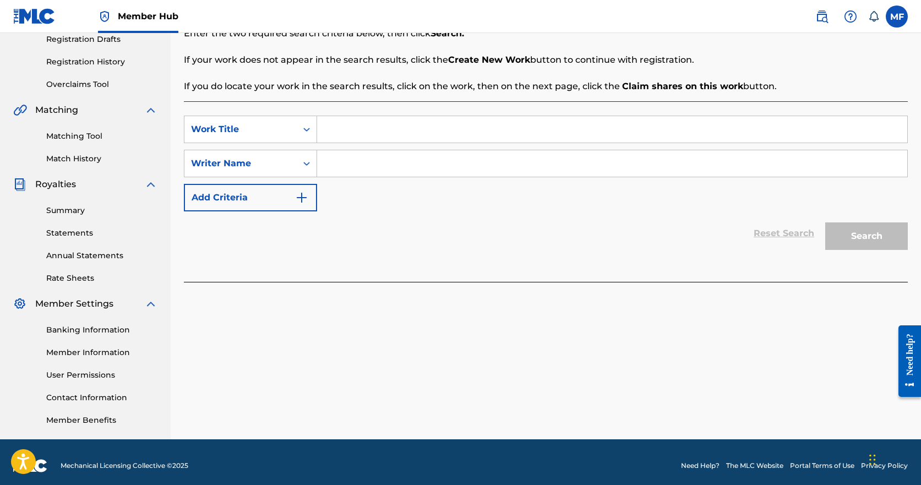
scroll to position [198, 0]
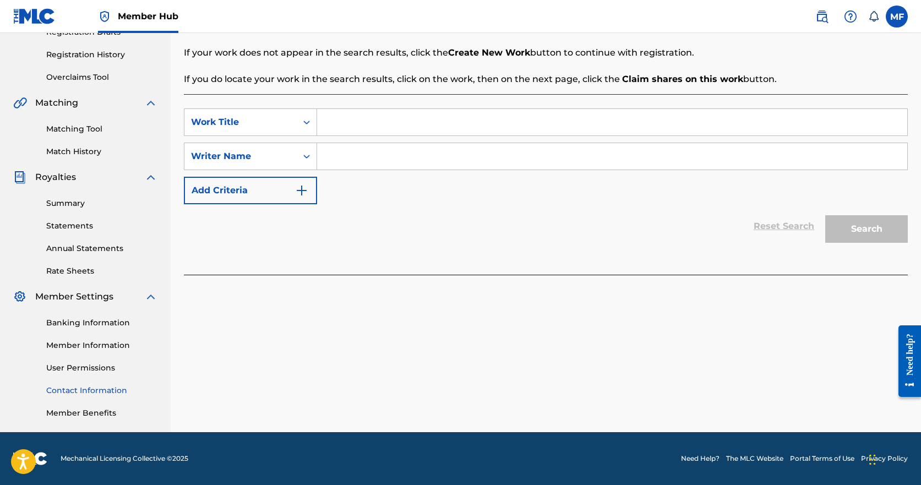
click at [86, 391] on link "Contact Information" at bounding box center [101, 391] width 111 height 12
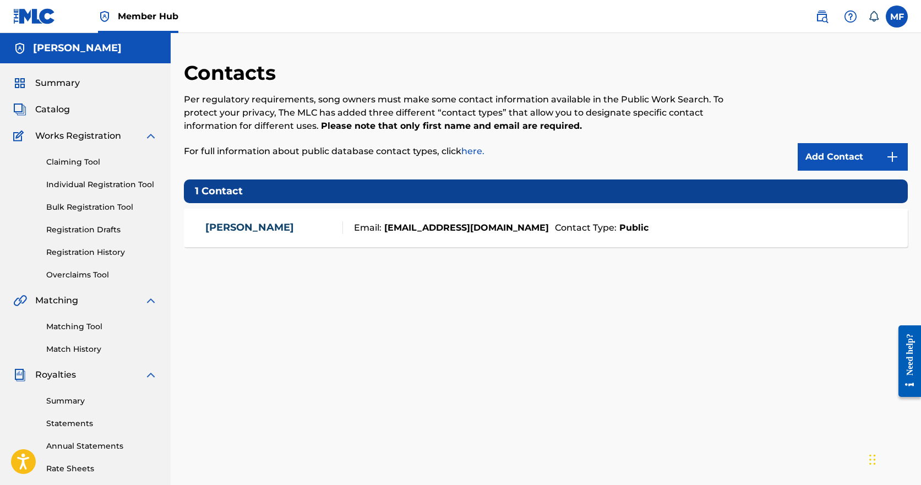
click at [258, 223] on link "[PERSON_NAME]" at bounding box center [249, 227] width 89 height 13
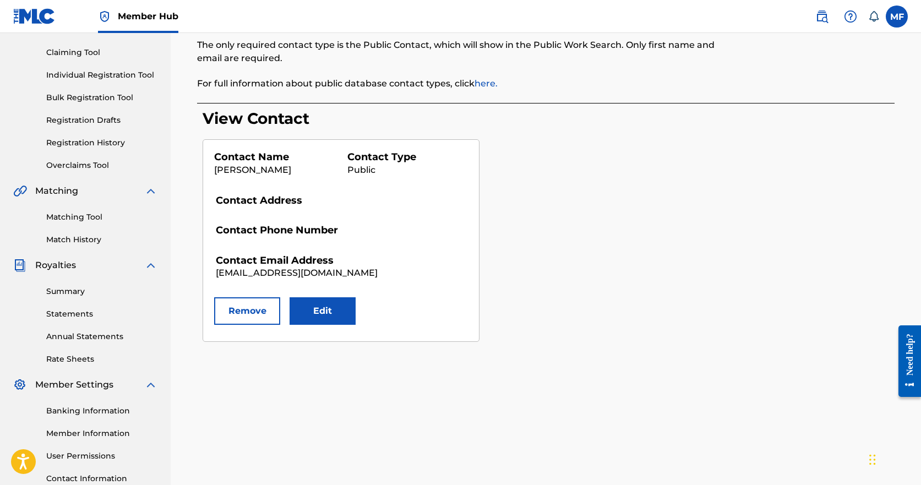
scroll to position [110, 0]
click at [324, 307] on button "Edit" at bounding box center [322, 311] width 66 height 28
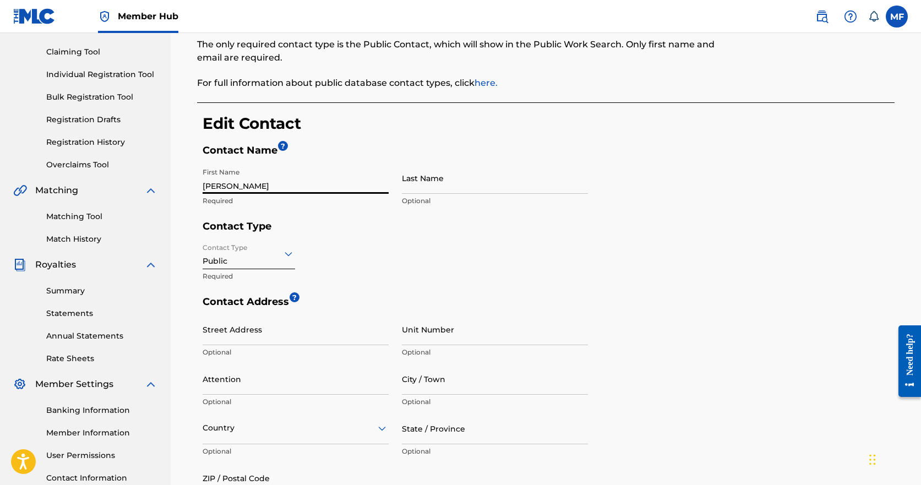
drag, startPoint x: 260, startPoint y: 182, endPoint x: 225, endPoint y: 190, distance: 36.2
click at [225, 190] on input "[PERSON_NAME]" at bounding box center [296, 177] width 186 height 31
type input "[PERSON_NAME]"
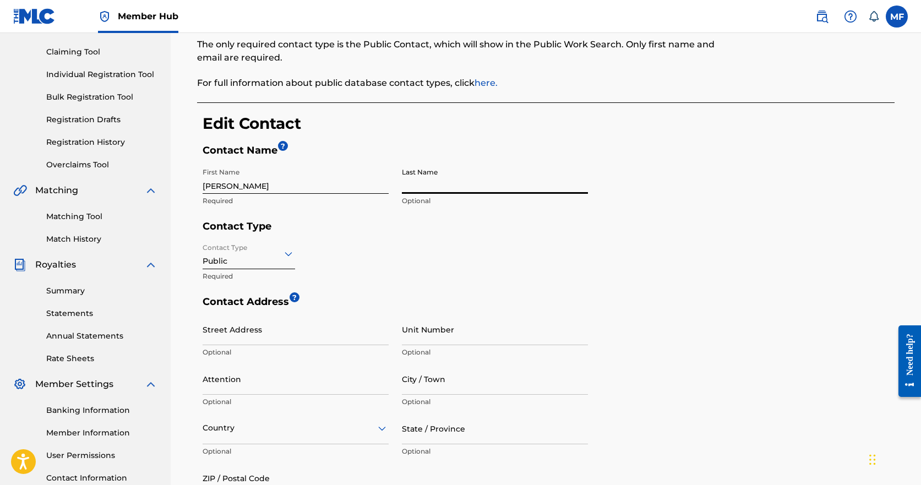
click at [490, 180] on input "Last Name" at bounding box center [495, 177] width 186 height 31
type input "Fiscaro"
type input "[STREET_ADDRESS][PERSON_NAME]"
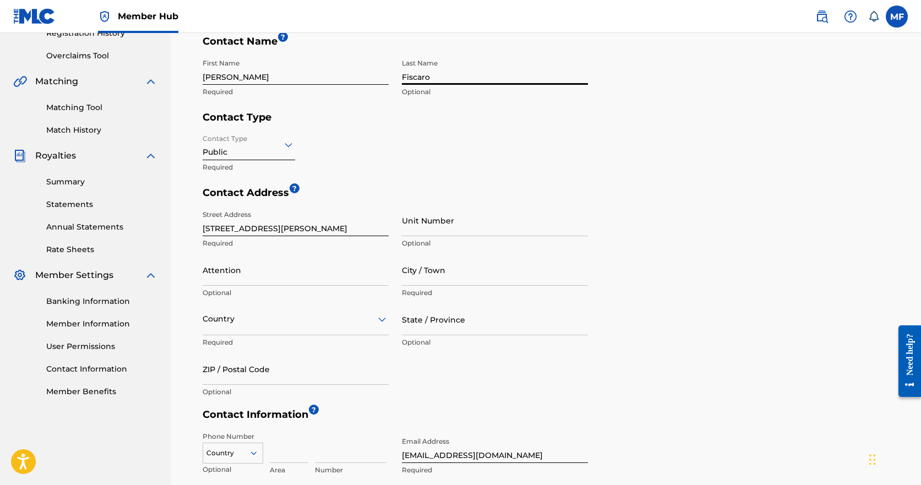
scroll to position [220, 0]
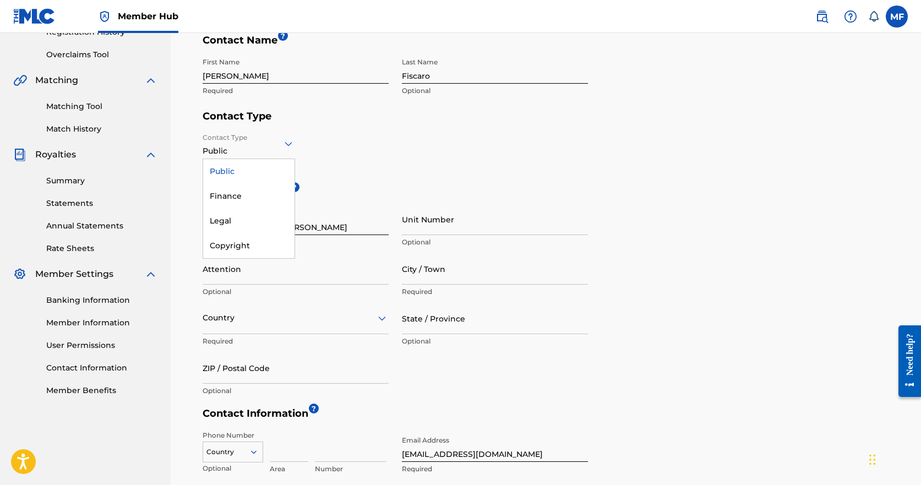
click at [277, 147] on div at bounding box center [249, 143] width 92 height 14
click at [231, 249] on div "Copyright" at bounding box center [248, 245] width 91 height 25
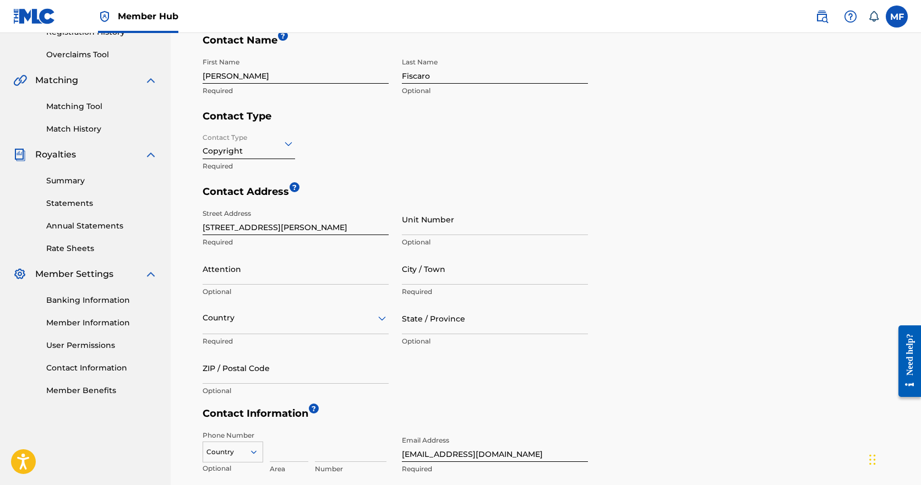
click at [427, 127] on h5 "Contact Type" at bounding box center [549, 119] width 692 height 18
click at [285, 143] on icon at bounding box center [288, 143] width 13 height 13
click at [431, 144] on div "Contact Type 4 results available. Use Up and Down to choose options, press Ente…" at bounding box center [395, 157] width 385 height 58
click at [289, 142] on icon at bounding box center [288, 143] width 13 height 13
click at [402, 153] on div "Contact Type 4 results available. Use Up and Down to choose options, press Ente…" at bounding box center [395, 157] width 385 height 58
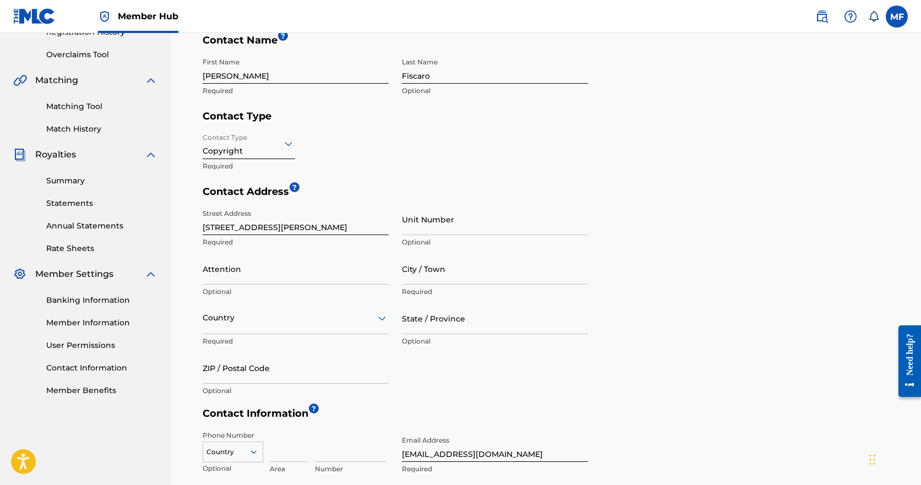
click at [291, 143] on icon at bounding box center [289, 143] width 8 height 4
click at [247, 171] on div "Public" at bounding box center [248, 171] width 91 height 25
click at [427, 136] on div "Contact Type Public Required" at bounding box center [395, 157] width 385 height 58
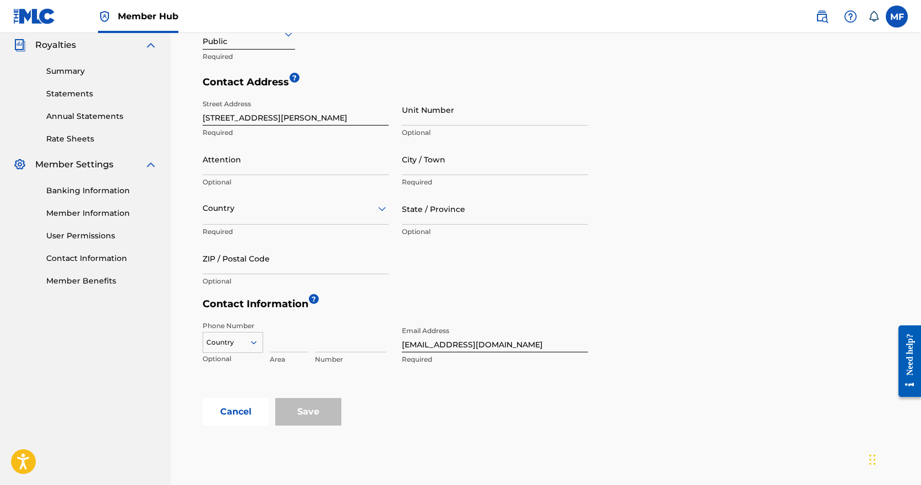
scroll to position [330, 0]
click at [484, 170] on input "City / Town" at bounding box center [495, 158] width 186 height 31
type input "[PERSON_NAME]"
type input "[GEOGRAPHIC_DATA]"
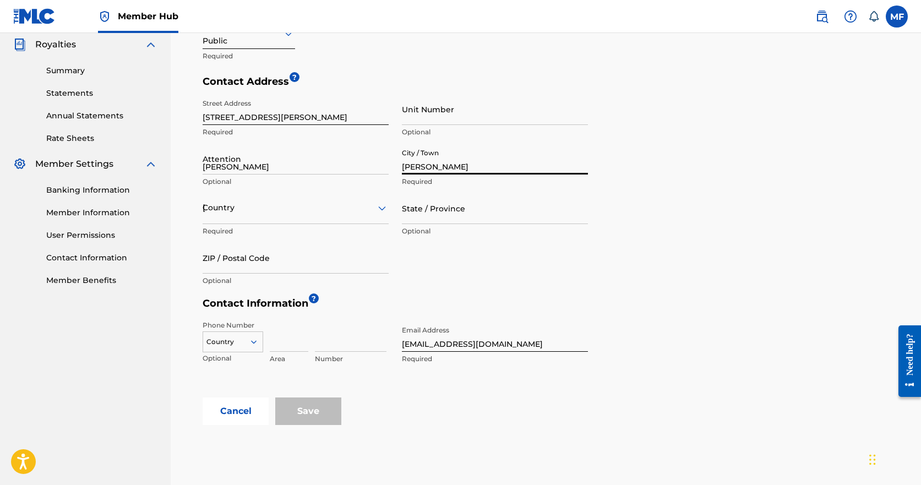
type input "NJ"
type input "08080"
type input "609"
type input "2063481"
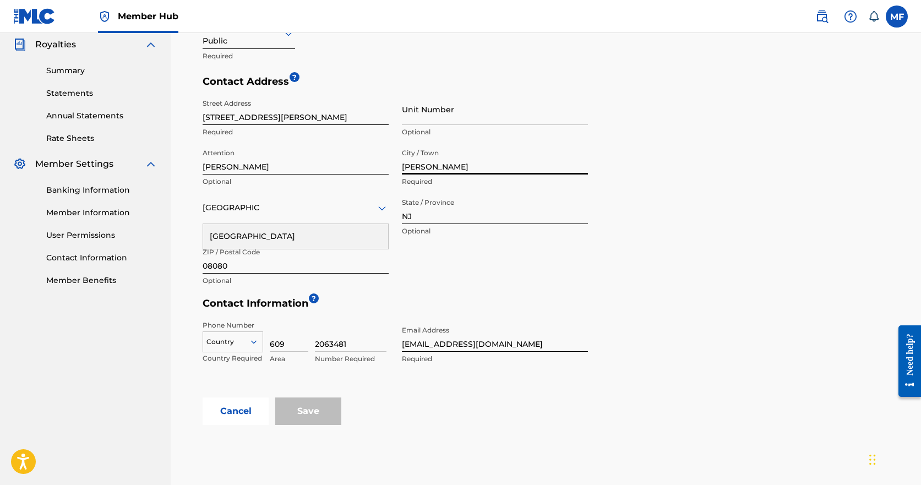
click at [273, 241] on div "[GEOGRAPHIC_DATA]" at bounding box center [295, 236] width 185 height 25
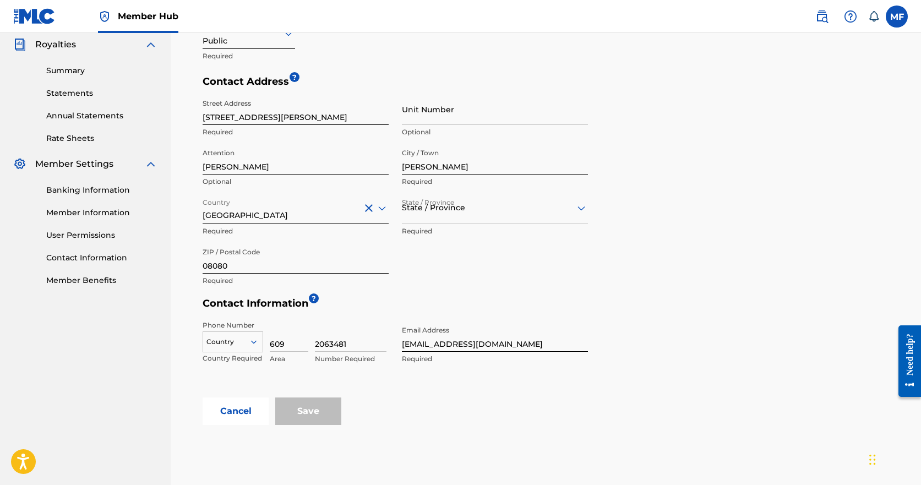
click at [462, 209] on div at bounding box center [495, 208] width 186 height 14
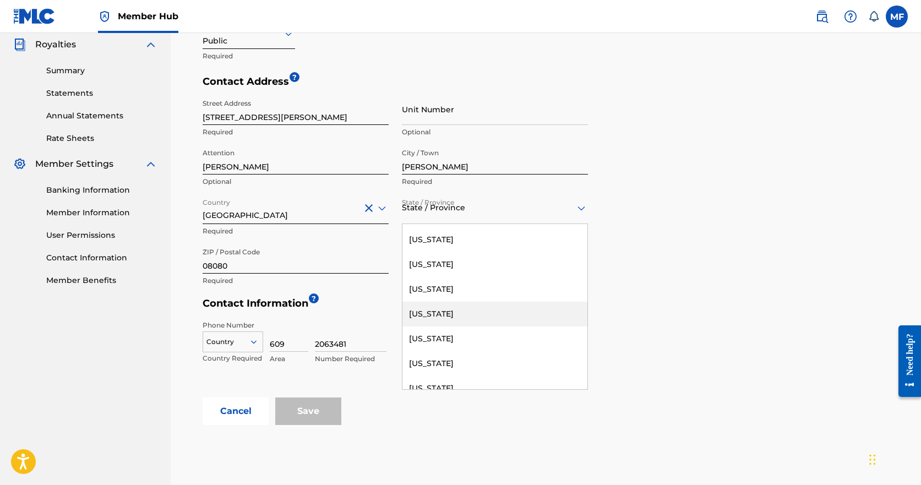
scroll to position [771, 0]
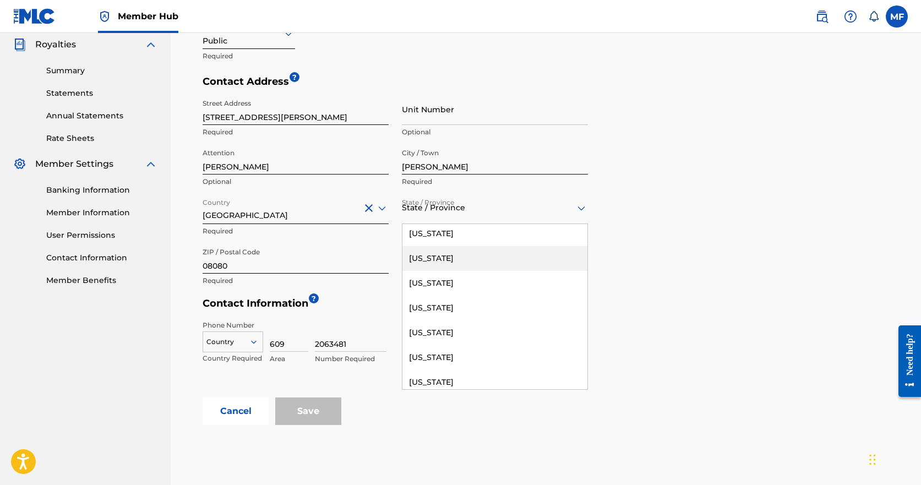
click at [447, 257] on div "[US_STATE]" at bounding box center [494, 258] width 185 height 25
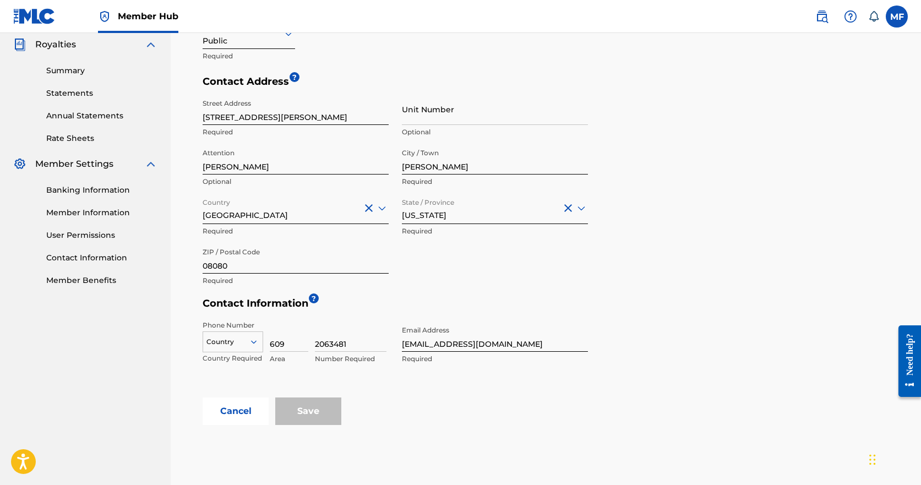
click at [534, 405] on div "Cancel Save" at bounding box center [549, 411] width 692 height 28
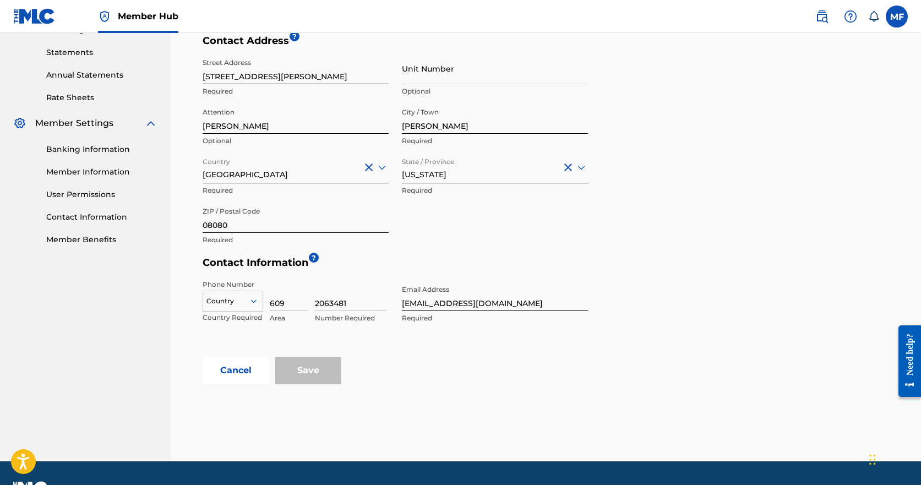
scroll to position [385, 0]
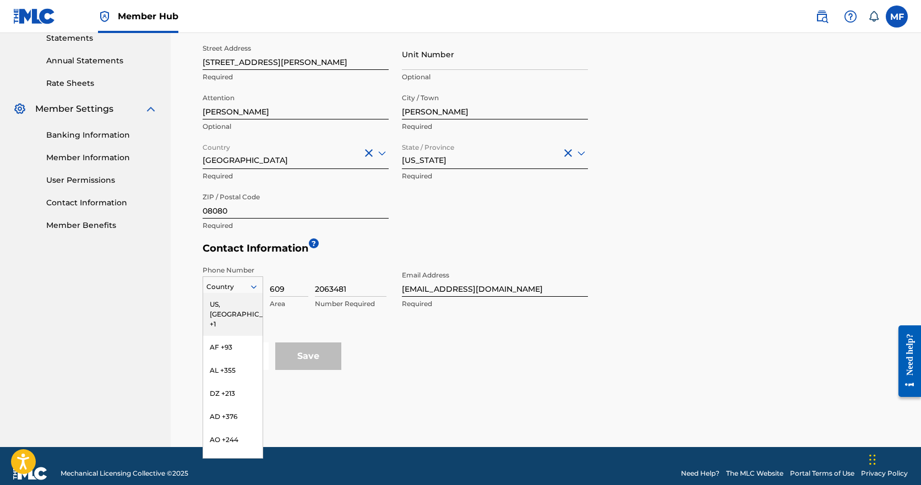
click at [254, 281] on div at bounding box center [232, 287] width 59 height 12
click at [228, 303] on div "US, [GEOGRAPHIC_DATA] +1" at bounding box center [232, 314] width 59 height 43
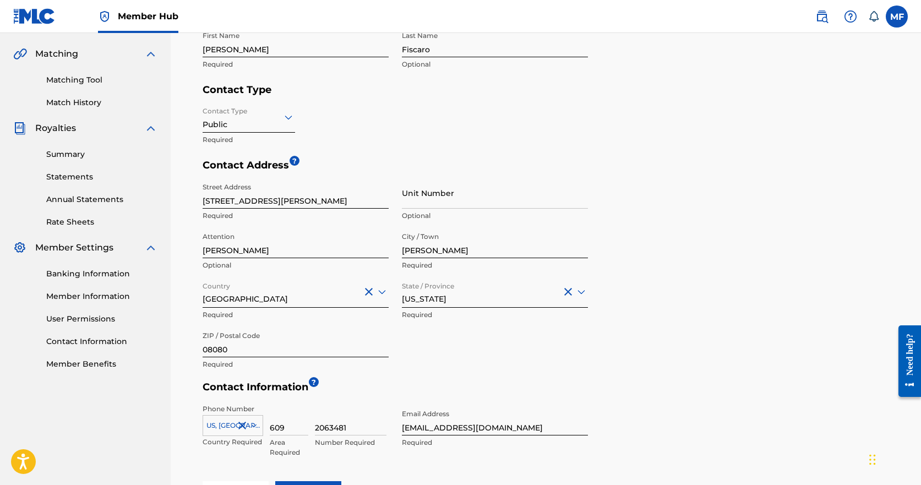
scroll to position [220, 0]
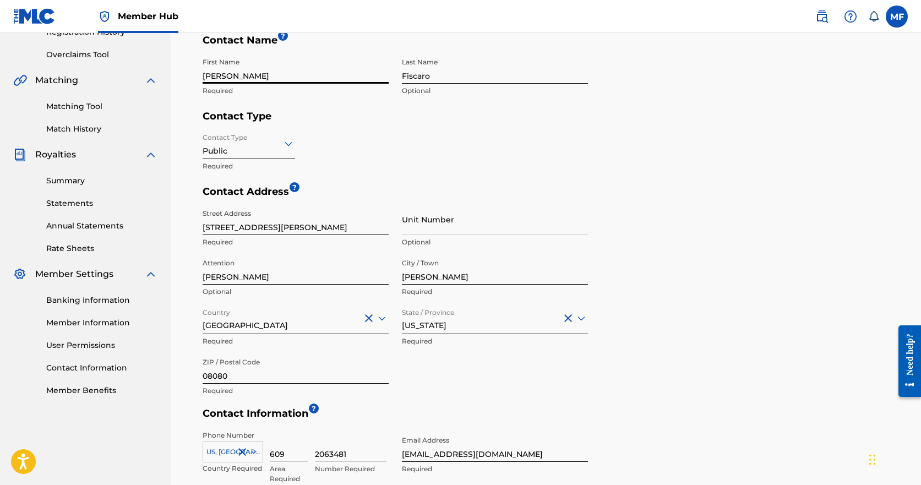
drag, startPoint x: 230, startPoint y: 74, endPoint x: 184, endPoint y: 81, distance: 46.2
click at [184, 81] on div "< Back Contact Information The only required contact type is the Public Contact…" at bounding box center [546, 201] width 724 height 667
type input "[PERSON_NAME]"
click at [598, 150] on form "Contact Name ? First Name [PERSON_NAME] Required Last Name [PERSON_NAME] Option…" at bounding box center [549, 284] width 692 height 501
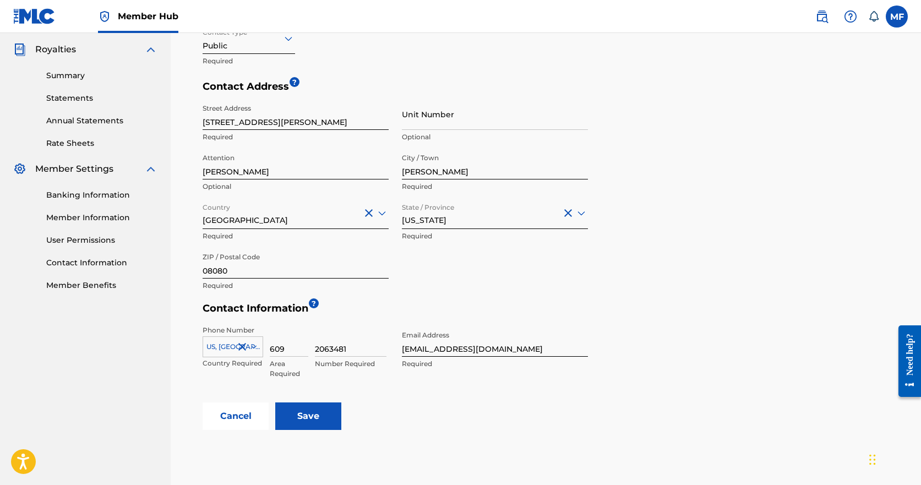
scroll to position [330, 0]
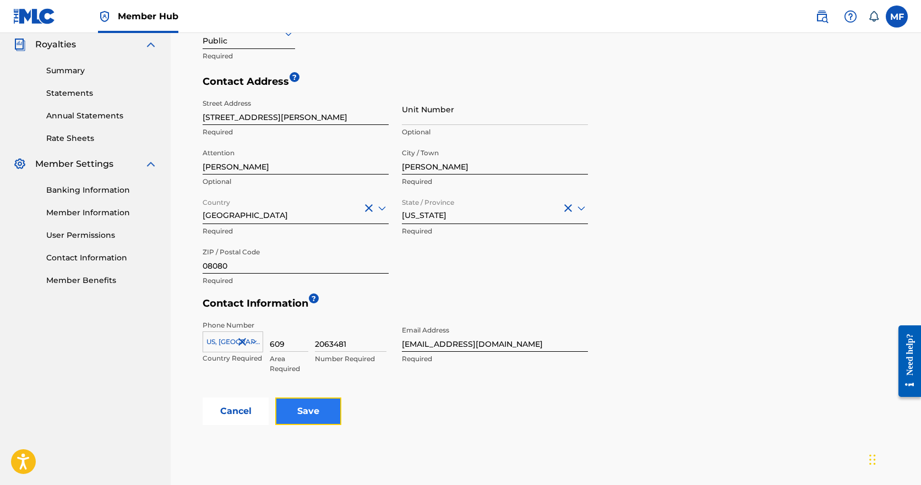
click at [320, 414] on input "Save" at bounding box center [308, 411] width 66 height 28
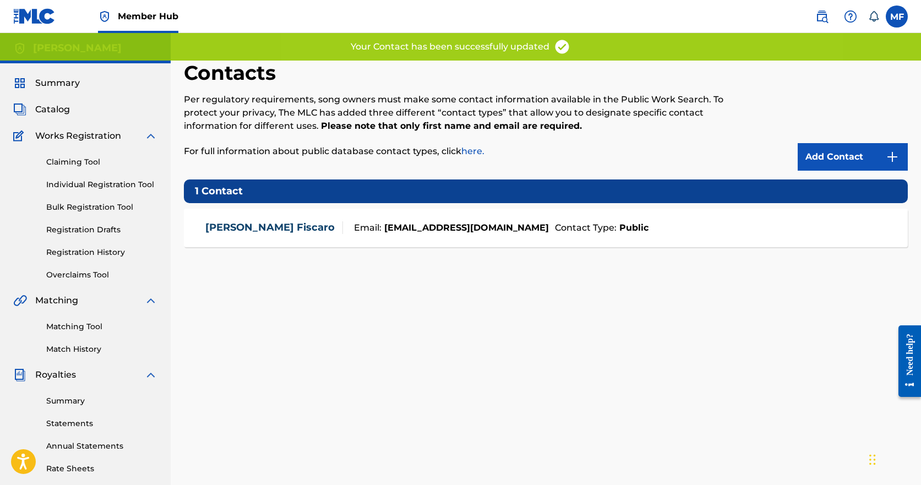
click at [240, 191] on h5 "1 Contact" at bounding box center [546, 191] width 724 height 24
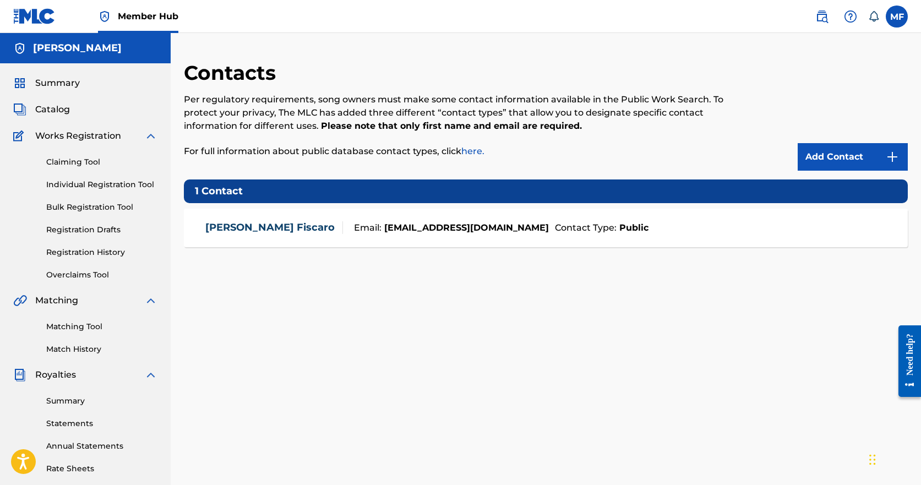
click at [471, 150] on link "here." at bounding box center [472, 151] width 23 height 10
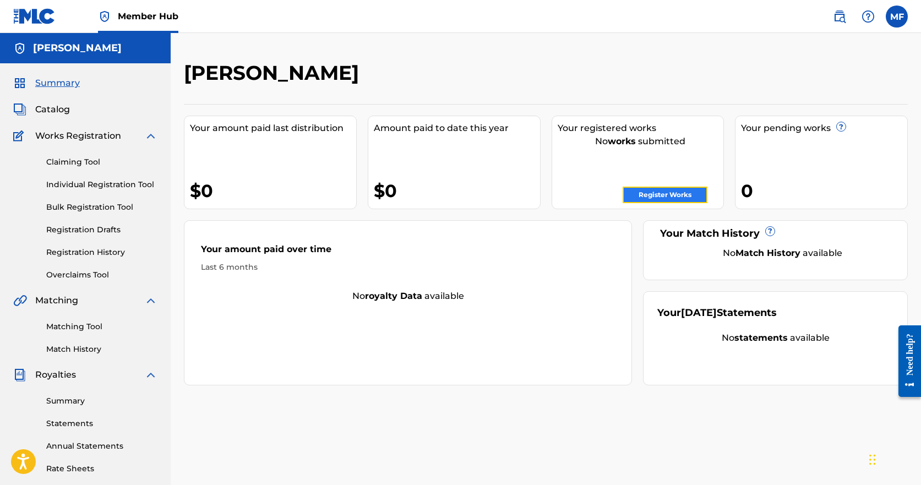
click at [657, 194] on link "Register Works" at bounding box center [664, 195] width 85 height 17
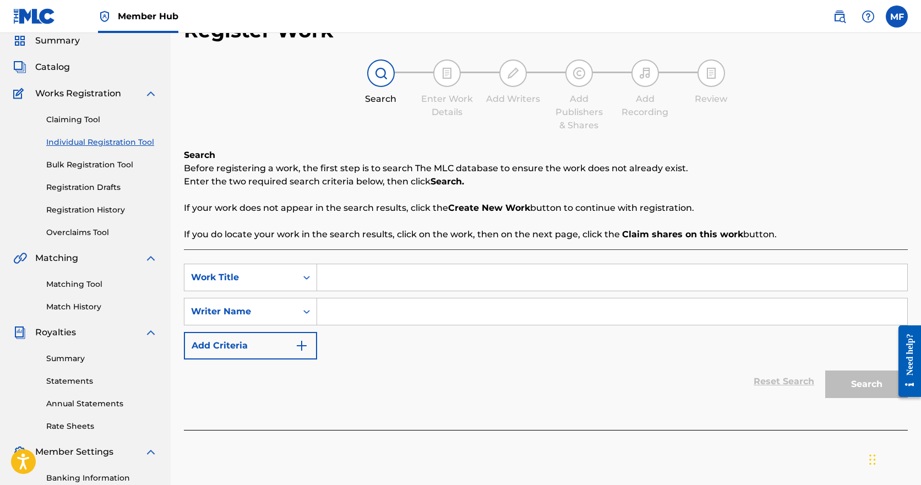
scroll to position [55, 0]
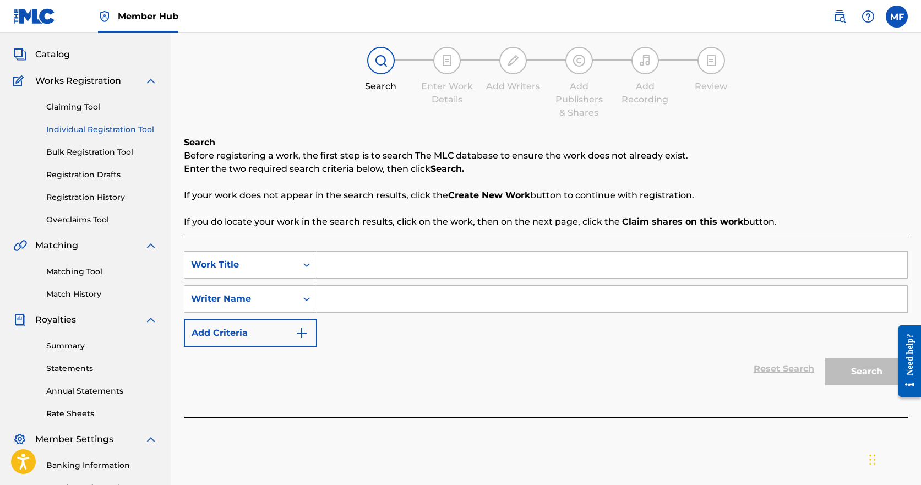
click at [382, 260] on input "Search Form" at bounding box center [612, 265] width 590 height 26
type input "fright train"
click at [367, 300] on input "Search Form" at bounding box center [612, 299] width 590 height 26
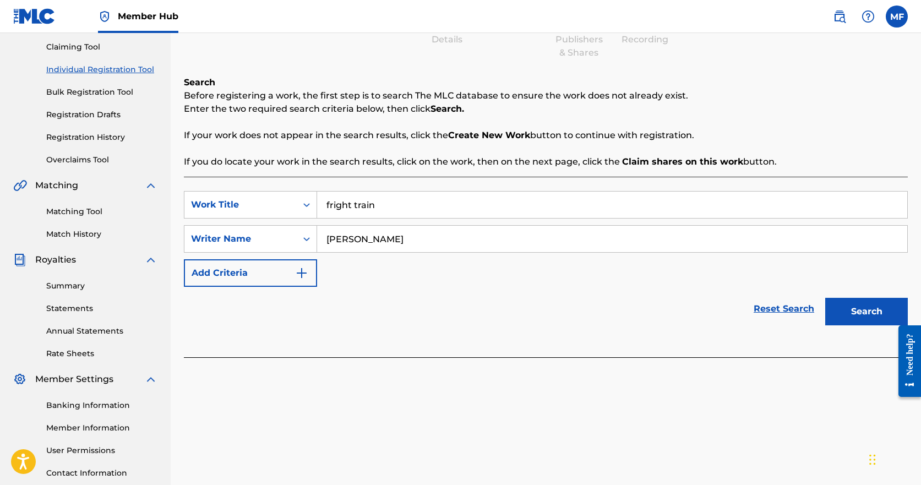
scroll to position [165, 0]
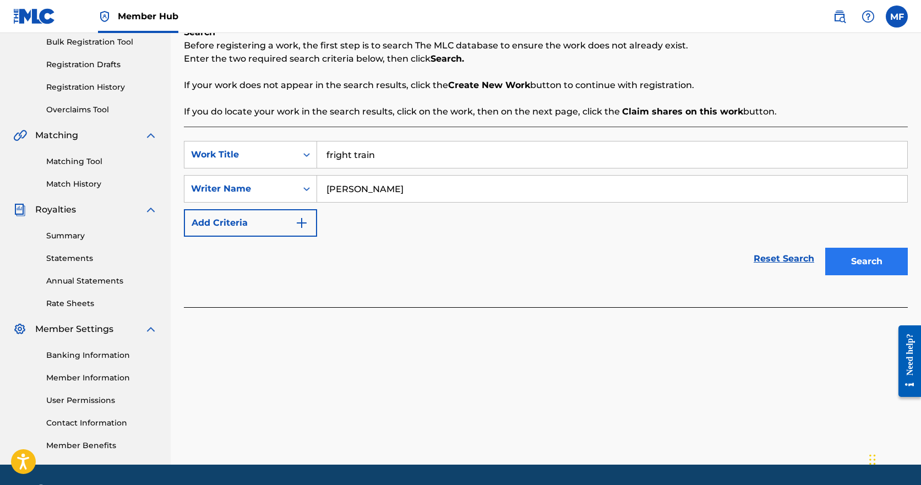
type input "michael fiscaro"
click at [881, 264] on button "Search" at bounding box center [866, 262] width 83 height 28
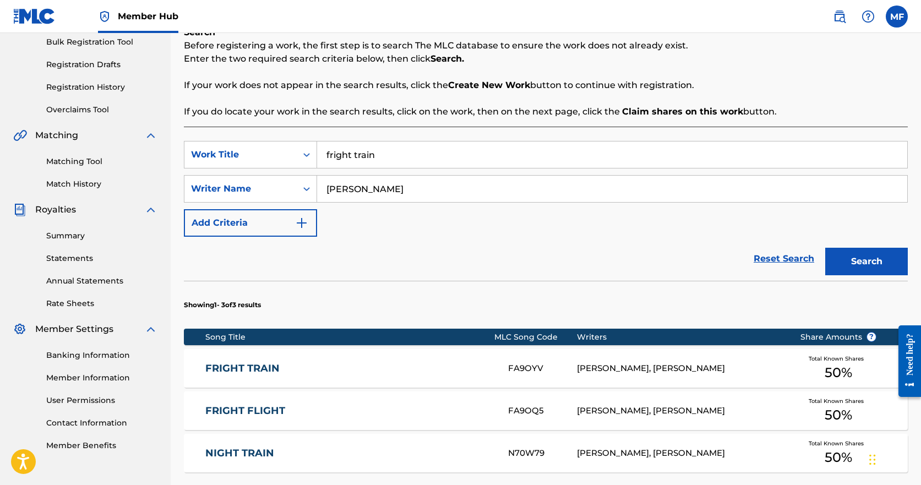
click at [805, 365] on div "Total Known Shares 50 %" at bounding box center [838, 369] width 110 height 34
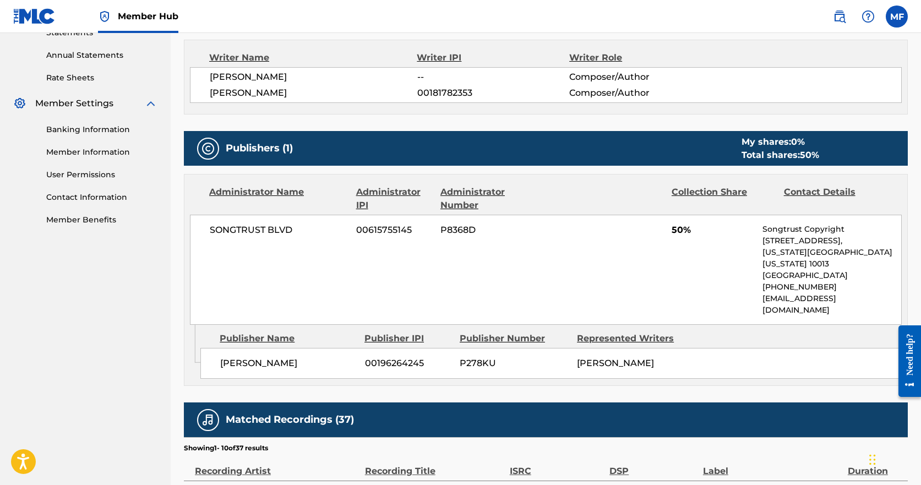
scroll to position [61, 0]
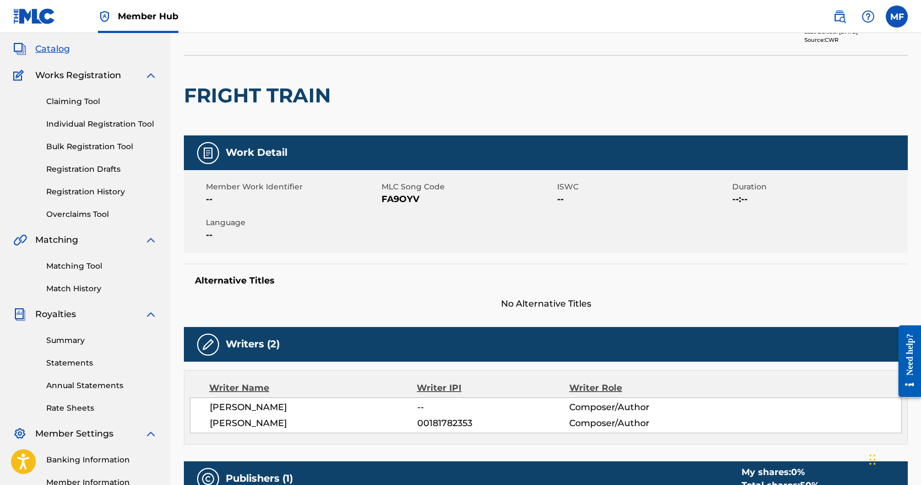
click at [203, 156] on img at bounding box center [207, 152] width 13 height 13
click at [264, 143] on div "Work Detail" at bounding box center [546, 152] width 724 height 35
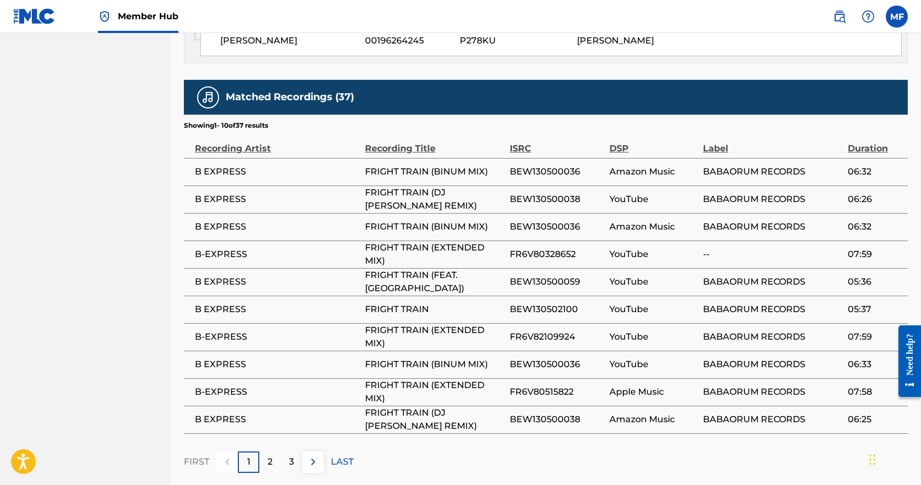
scroll to position [776, 0]
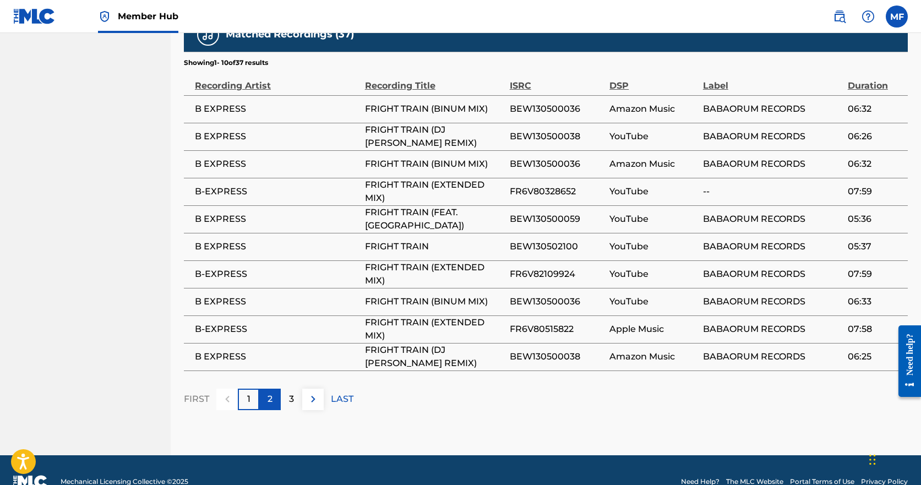
click at [272, 392] on p "2" at bounding box center [269, 398] width 5 height 13
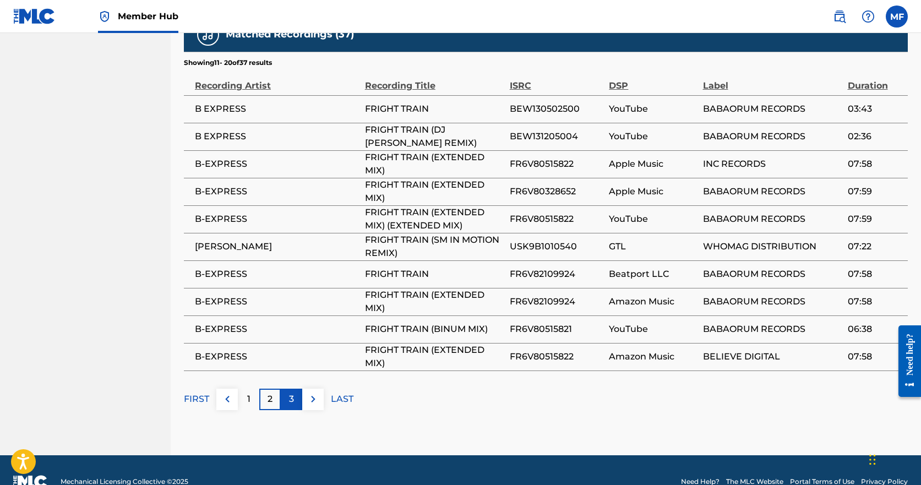
click at [294, 389] on div "3" at bounding box center [291, 399] width 21 height 21
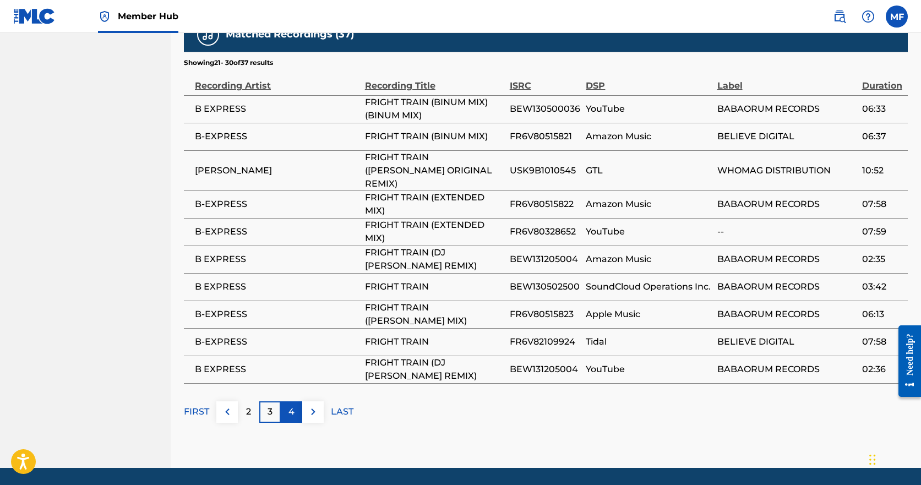
click at [294, 401] on div "4" at bounding box center [291, 411] width 21 height 21
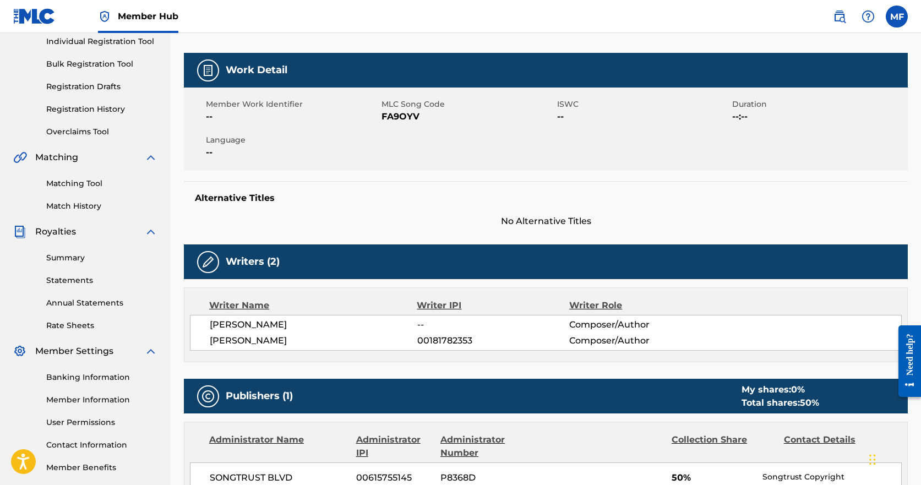
scroll to position [0, 0]
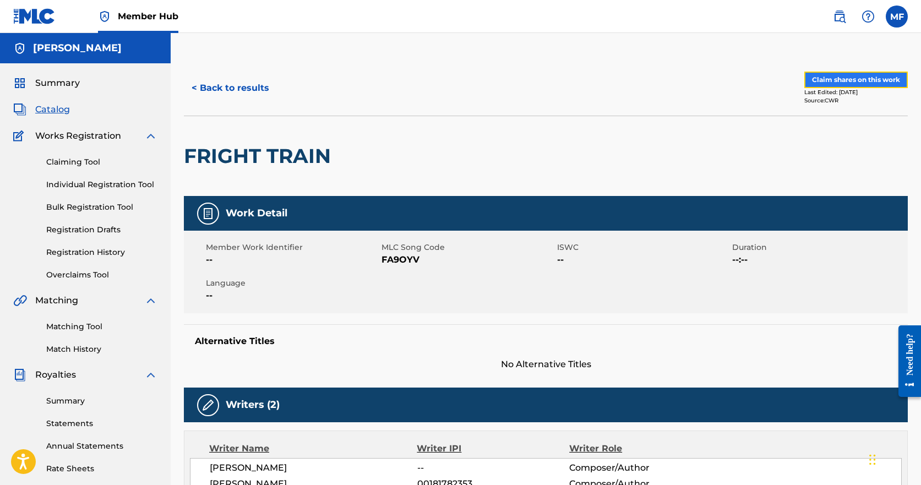
click at [868, 78] on button "Claim shares on this work" at bounding box center [855, 80] width 103 height 17
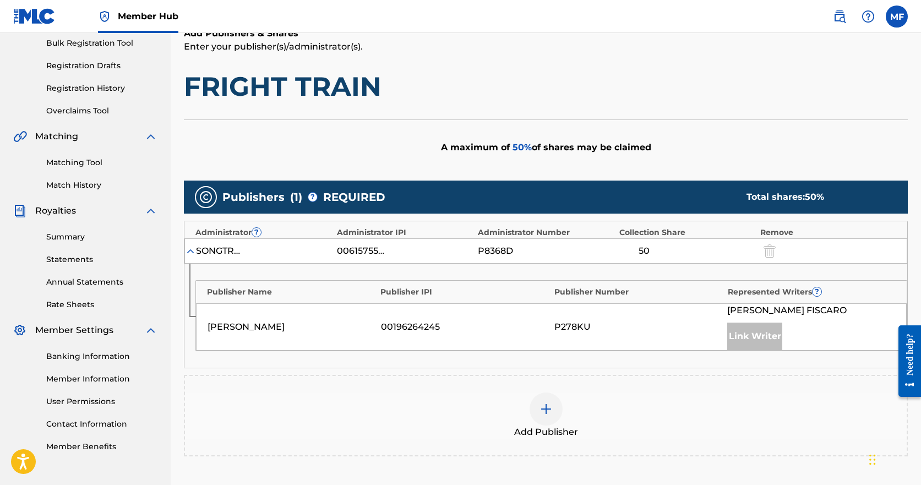
scroll to position [165, 0]
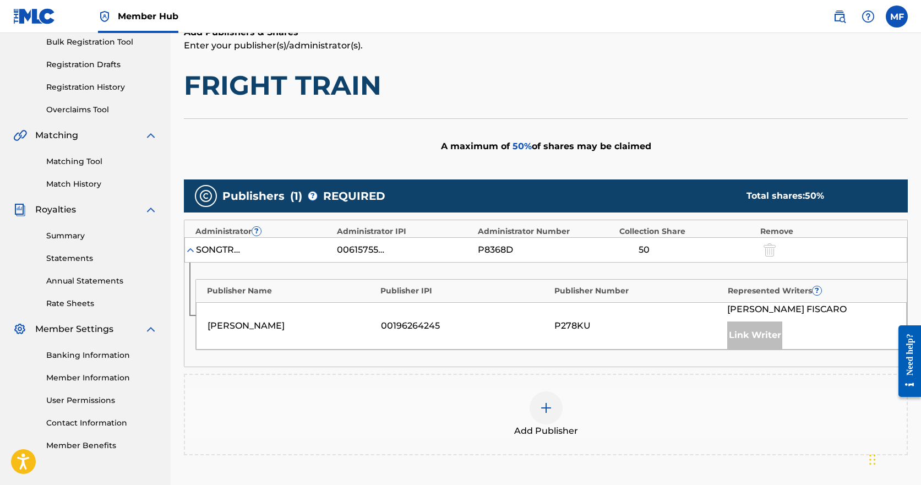
click at [215, 248] on div "SONGTRUST BLVD" at bounding box center [221, 249] width 50 height 13
click at [243, 321] on div "[PERSON_NAME]" at bounding box center [291, 325] width 168 height 13
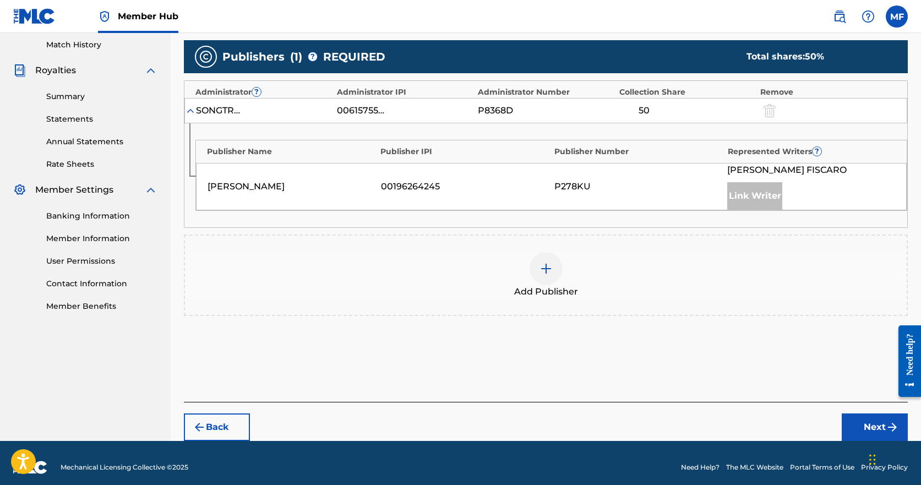
scroll to position [313, 0]
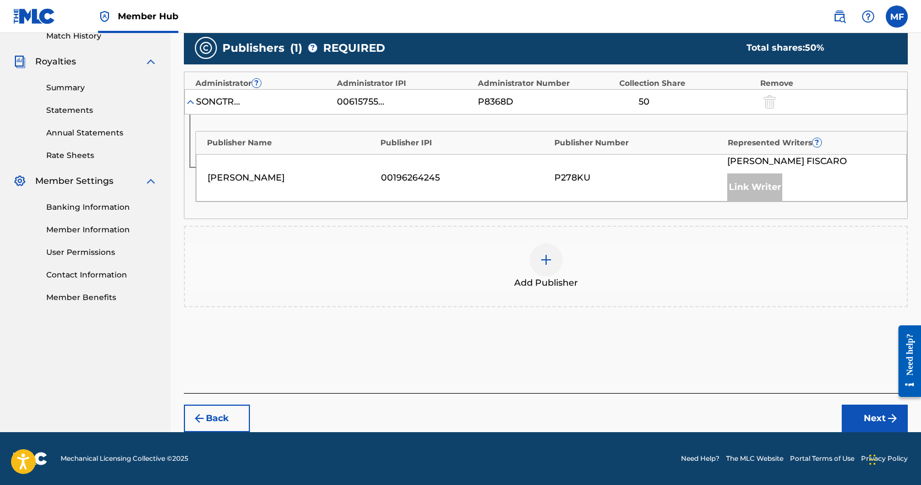
click at [545, 262] on img at bounding box center [545, 259] width 13 height 13
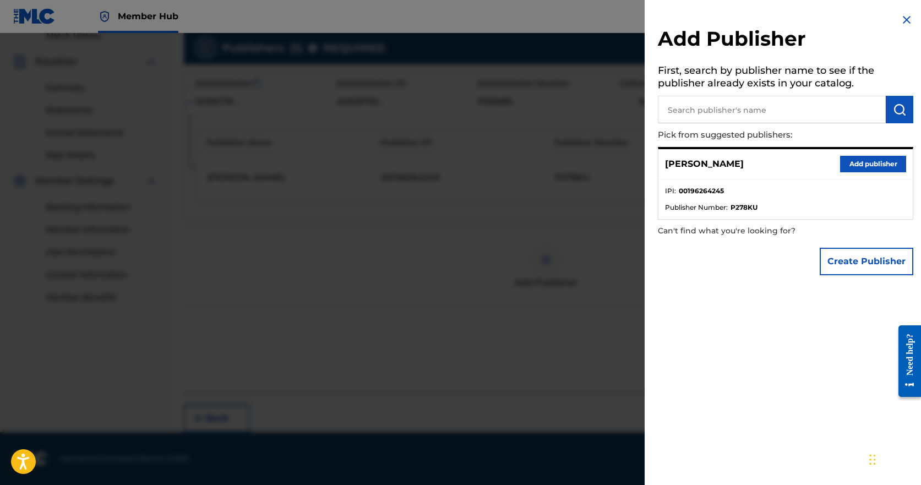
click at [783, 103] on input "text" at bounding box center [772, 110] width 228 height 28
click at [895, 105] on img "submit" at bounding box center [899, 109] width 13 height 13
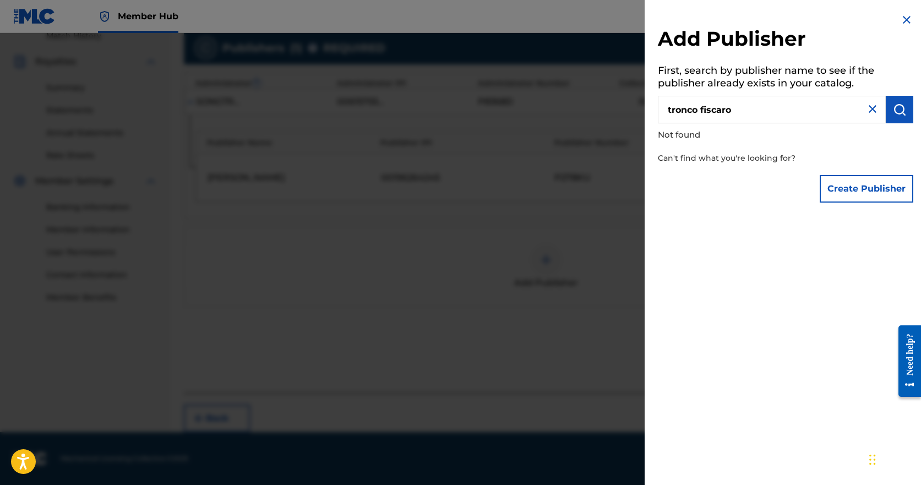
drag, startPoint x: 758, startPoint y: 110, endPoint x: 556, endPoint y: 126, distance: 202.6
click at [556, 126] on div "Add Publisher First, search by publisher name to see if the publisher already e…" at bounding box center [460, 259] width 921 height 452
type input "troncofiscaro publishing"
click at [904, 110] on button "submit" at bounding box center [900, 110] width 28 height 28
click at [871, 107] on img at bounding box center [872, 108] width 13 height 13
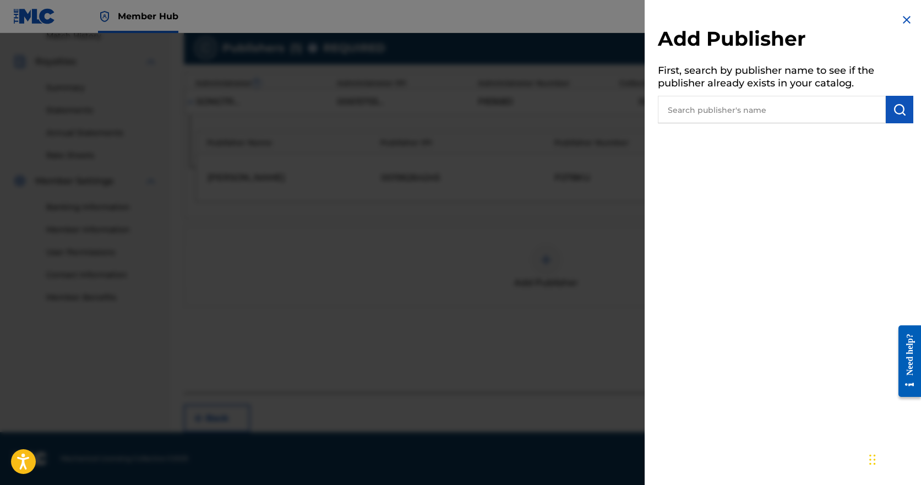
click at [900, 13] on img at bounding box center [906, 19] width 13 height 13
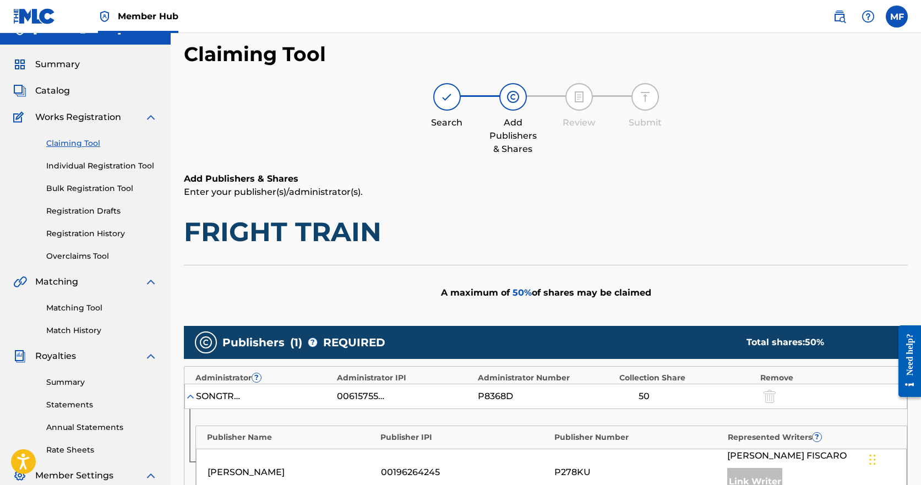
scroll to position [0, 0]
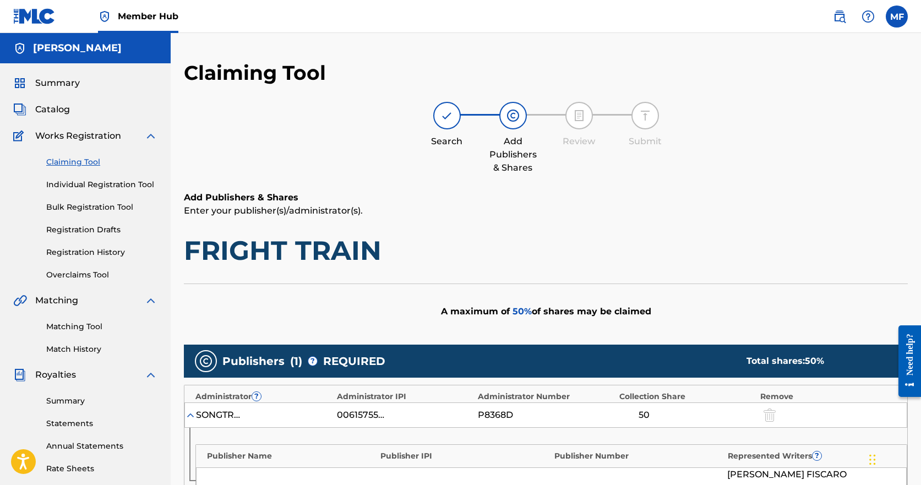
click at [515, 111] on img at bounding box center [512, 115] width 13 height 13
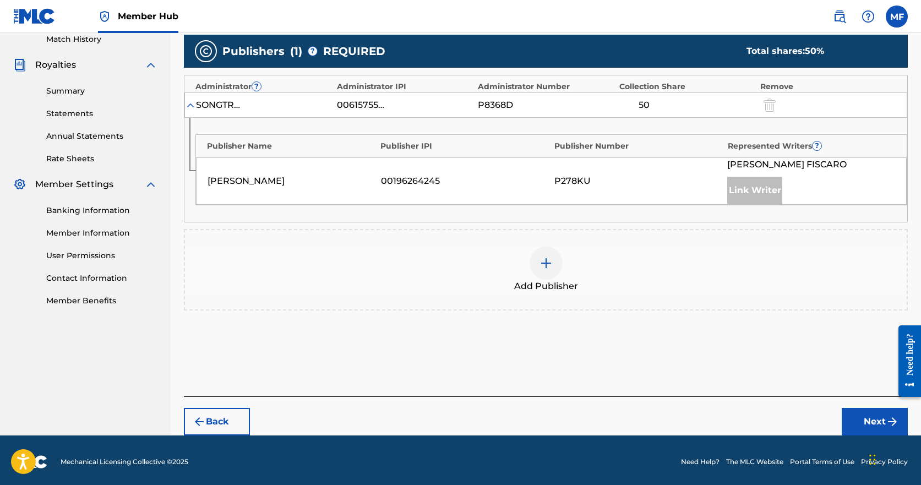
scroll to position [313, 0]
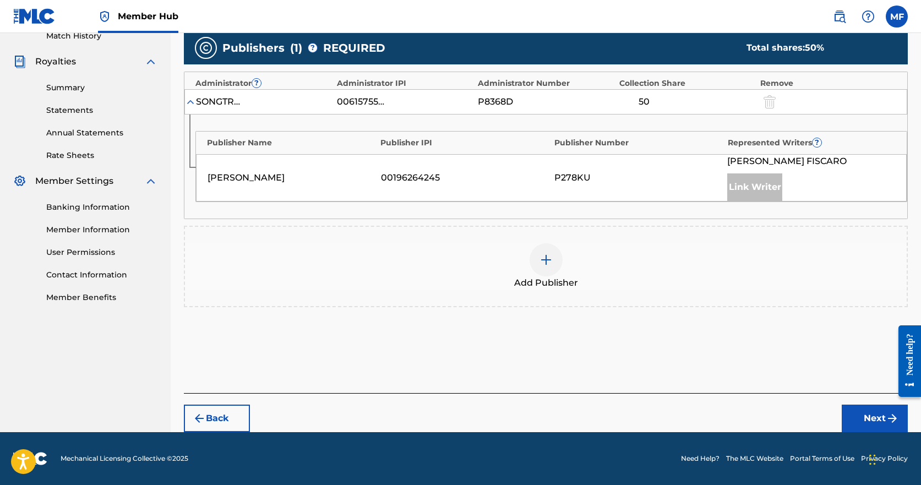
click at [544, 261] on img at bounding box center [545, 259] width 13 height 13
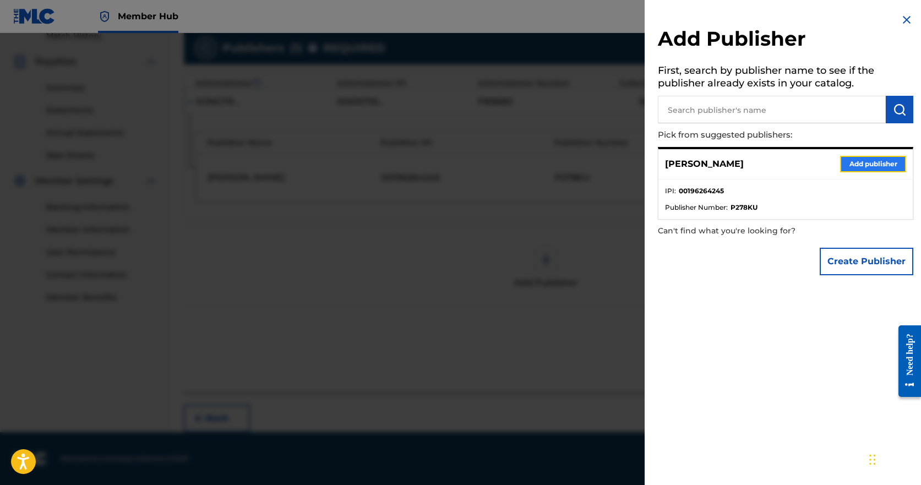
click at [859, 168] on button "Add publisher" at bounding box center [873, 164] width 66 height 17
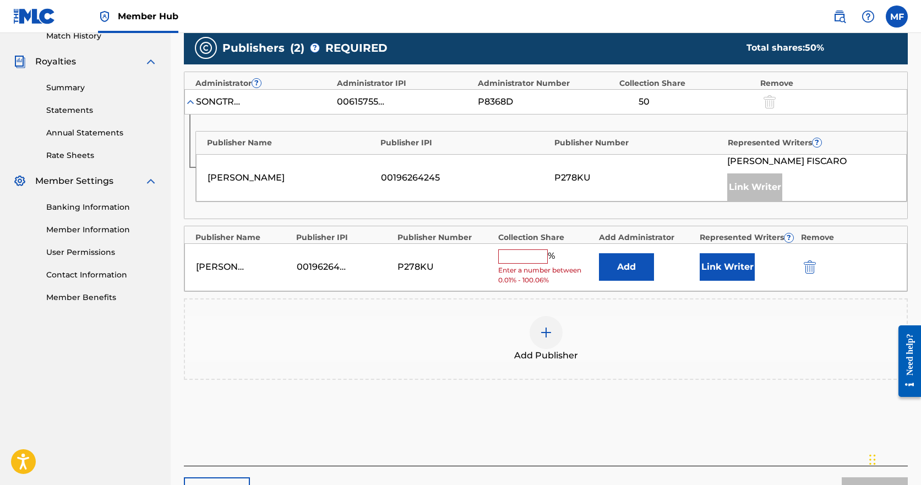
click at [538, 256] on input "text" at bounding box center [523, 256] width 50 height 14
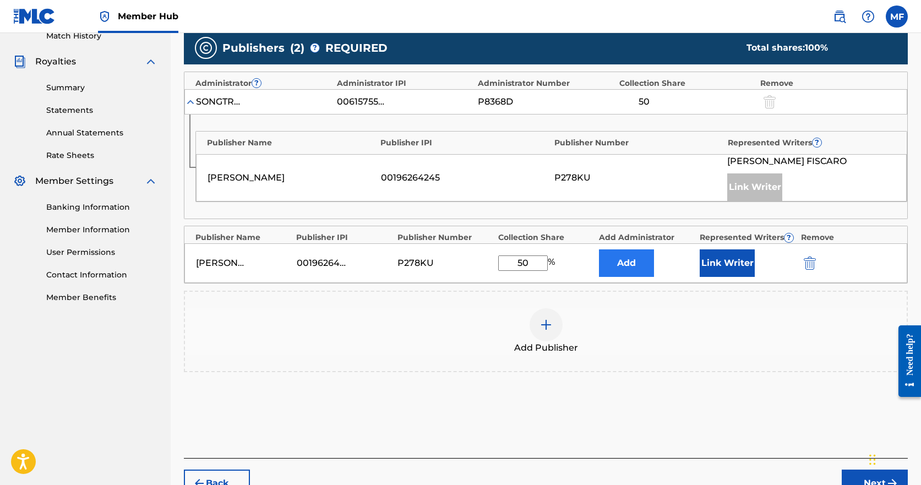
type input "50"
click at [632, 263] on button "Add" at bounding box center [626, 263] width 55 height 28
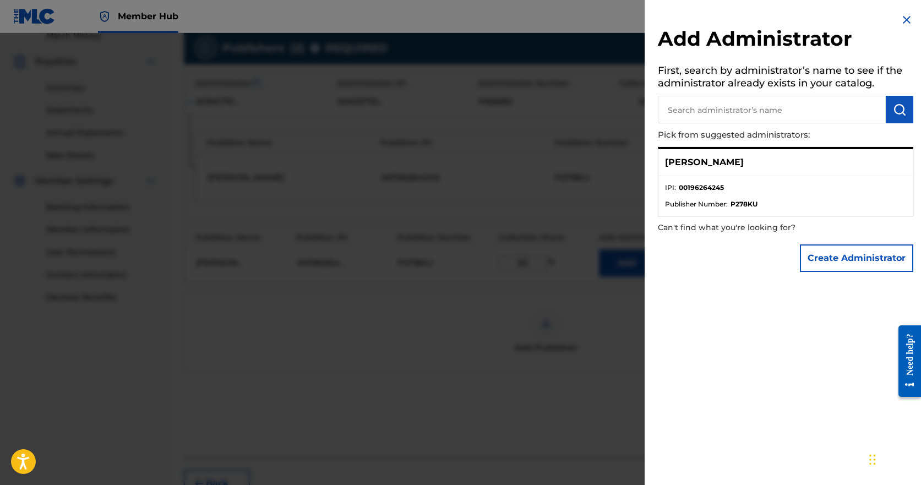
click at [767, 112] on input "text" at bounding box center [772, 110] width 228 height 28
type input "b"
click at [900, 108] on img "submit" at bounding box center [899, 109] width 13 height 13
click at [752, 122] on input "text" at bounding box center [772, 110] width 228 height 28
click at [703, 181] on ul "IPI : 00196264245 Publisher Number : P278KU" at bounding box center [785, 196] width 254 height 40
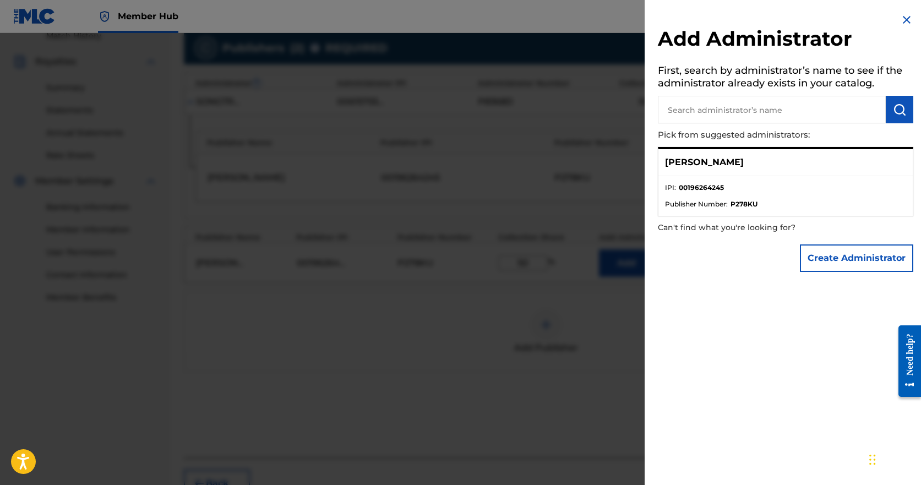
click at [703, 160] on p "[PERSON_NAME]" at bounding box center [704, 162] width 79 height 13
click at [713, 207] on span "Publisher Number :" at bounding box center [696, 204] width 63 height 10
click at [735, 201] on strong "P278KU" at bounding box center [743, 204] width 27 height 10
drag, startPoint x: 688, startPoint y: 184, endPoint x: 690, endPoint y: 167, distance: 17.1
click at [688, 183] on strong "00196264245" at bounding box center [701, 188] width 45 height 10
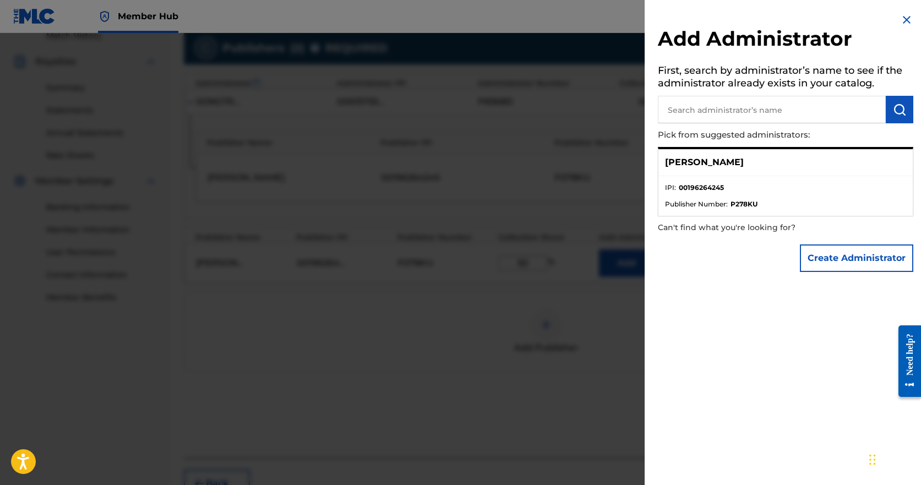
click at [693, 157] on p "[PERSON_NAME]" at bounding box center [704, 162] width 79 height 13
click at [756, 101] on input "text" at bounding box center [772, 110] width 228 height 28
click at [717, 160] on p "[PERSON_NAME]" at bounding box center [704, 162] width 79 height 13
click at [706, 217] on p "Can't find what you're looking for?" at bounding box center [754, 227] width 193 height 23
click at [900, 17] on img at bounding box center [906, 19] width 13 height 13
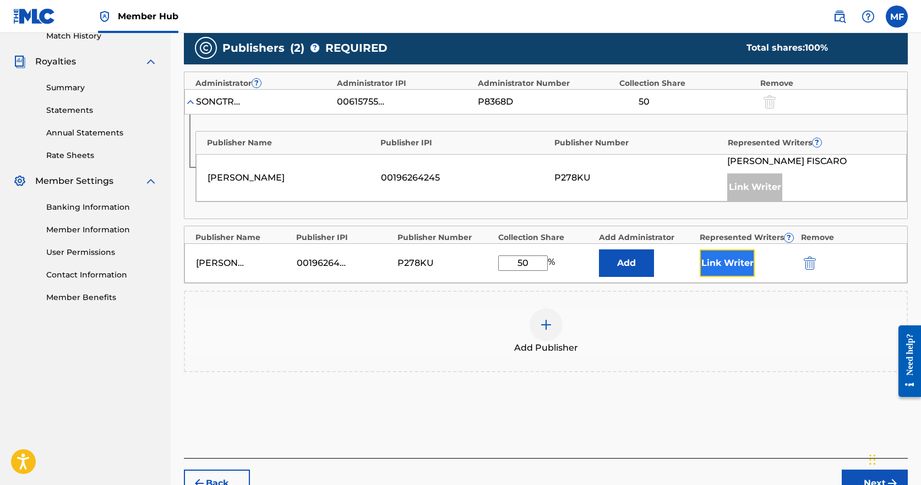
click at [735, 267] on button "Link Writer" at bounding box center [727, 263] width 55 height 28
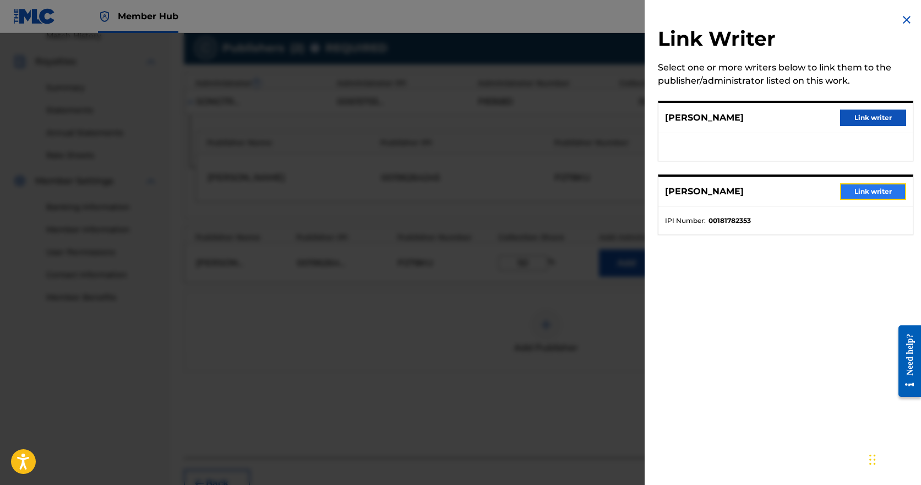
click at [874, 189] on button "Link writer" at bounding box center [873, 191] width 66 height 17
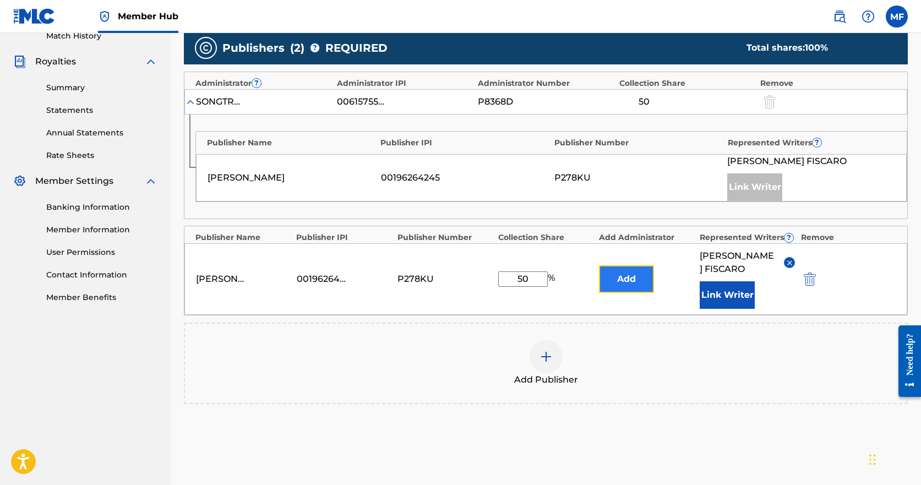
click at [607, 277] on button "Add" at bounding box center [626, 279] width 55 height 28
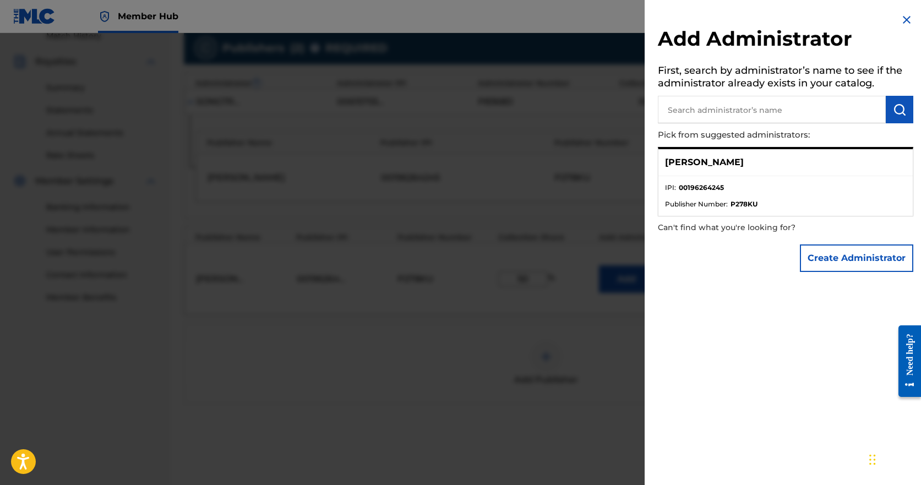
click at [713, 156] on p "[PERSON_NAME]" at bounding box center [704, 162] width 79 height 13
click at [797, 223] on p "Can't find what you're looking for?" at bounding box center [754, 227] width 193 height 23
click at [783, 179] on ul "IPI : 00196264245 Publisher Number : P278KU" at bounding box center [785, 196] width 254 height 40
click at [767, 206] on li "Publisher Number : P278KU" at bounding box center [785, 204] width 241 height 10
click at [740, 172] on div "[PERSON_NAME]" at bounding box center [785, 162] width 254 height 27
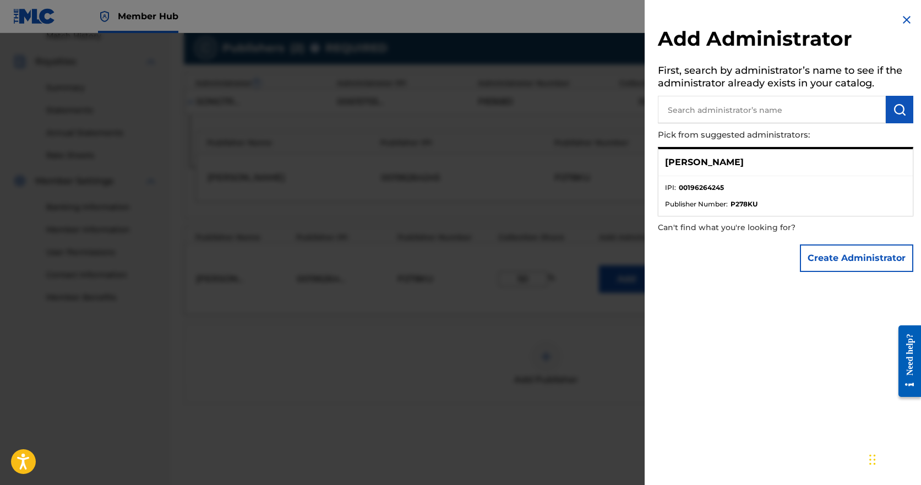
click at [704, 165] on p "[PERSON_NAME]" at bounding box center [704, 162] width 79 height 13
click at [834, 118] on input "text" at bounding box center [772, 110] width 228 height 28
type input "mike fiscaro"
click at [899, 105] on img "submit" at bounding box center [899, 109] width 13 height 13
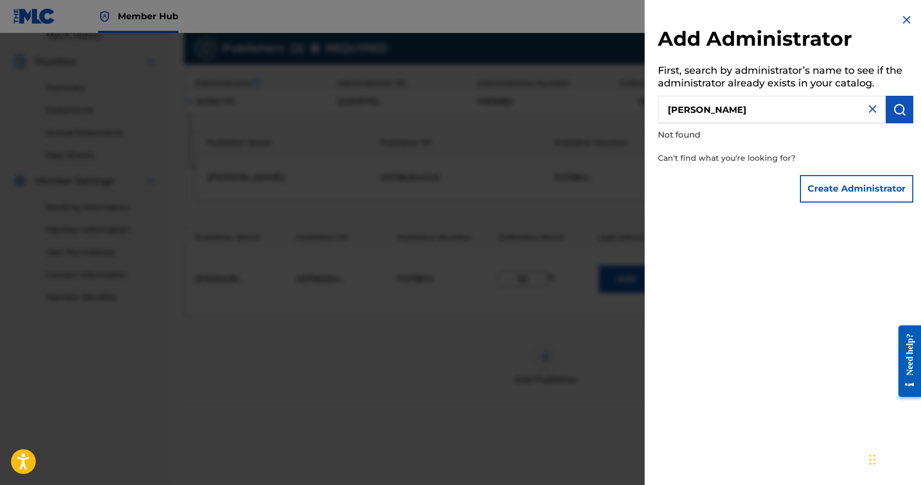
click at [871, 112] on img at bounding box center [872, 108] width 13 height 13
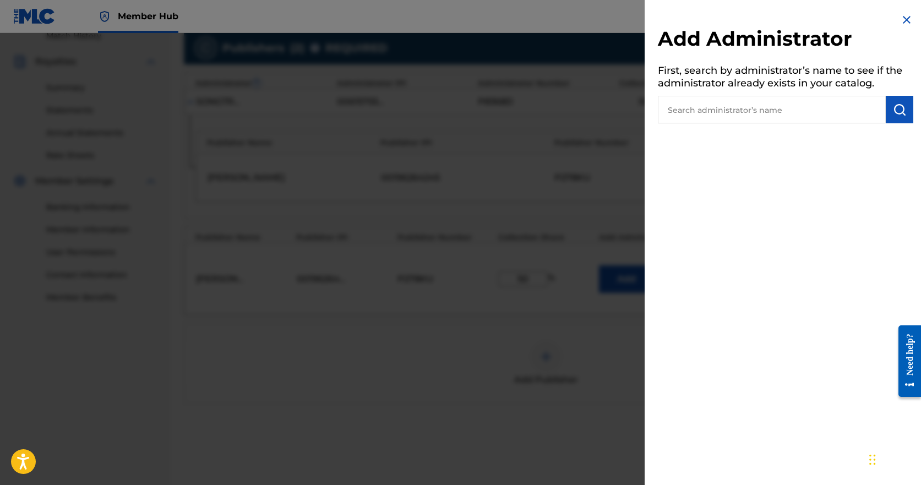
click at [800, 116] on input "text" at bounding box center [772, 110] width 228 height 28
drag, startPoint x: 907, startPoint y: 19, endPoint x: 901, endPoint y: 40, distance: 22.3
click at [906, 20] on img at bounding box center [906, 19] width 13 height 13
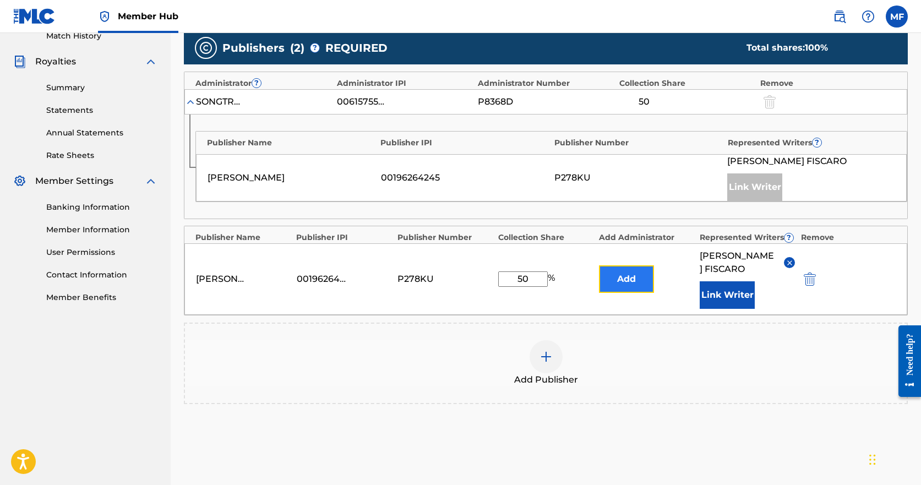
click at [614, 284] on button "Add" at bounding box center [626, 279] width 55 height 28
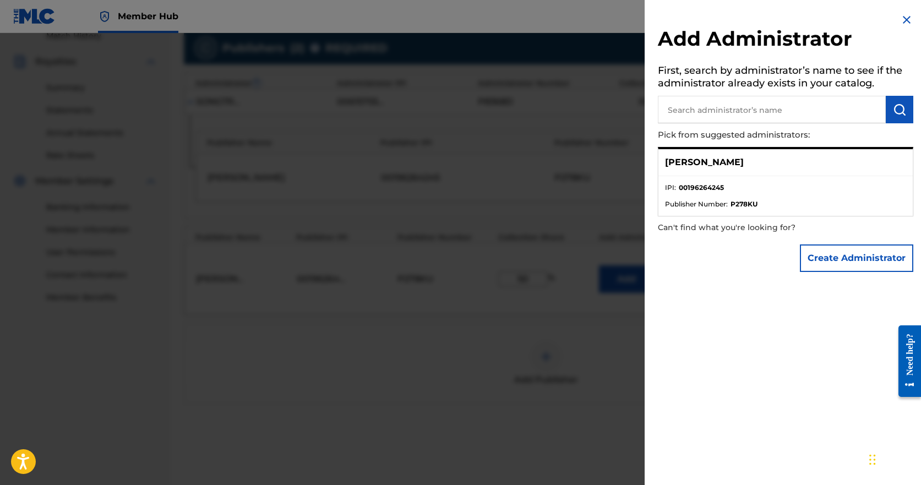
click at [710, 113] on input "text" at bounding box center [772, 110] width 228 height 28
click at [898, 108] on img "submit" at bounding box center [899, 109] width 13 height 13
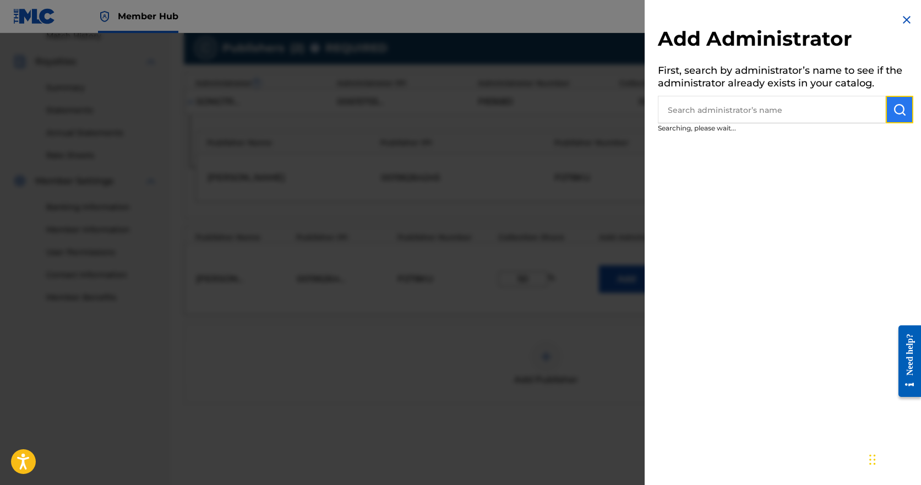
click at [897, 108] on img "submit" at bounding box center [899, 109] width 13 height 13
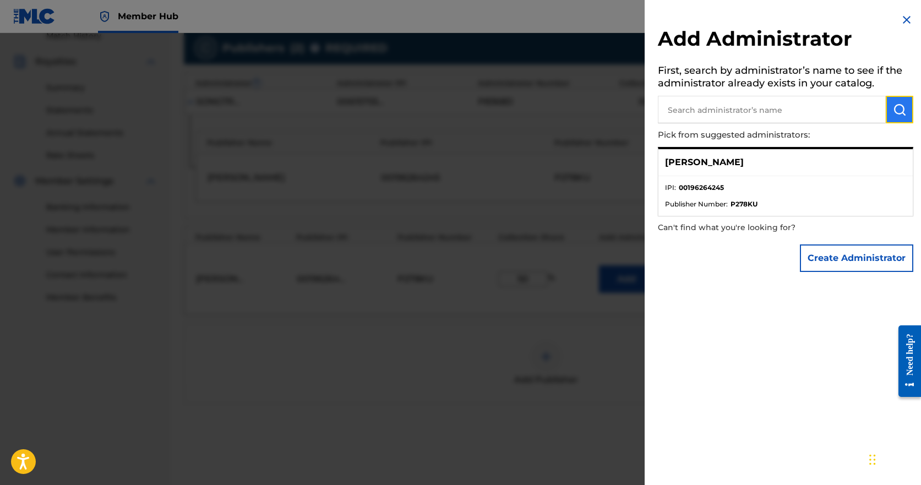
click at [896, 108] on img "submit" at bounding box center [899, 109] width 13 height 13
drag, startPoint x: 701, startPoint y: 178, endPoint x: 693, endPoint y: 210, distance: 33.4
click at [701, 178] on ul "IPI : 00196264245 Publisher Number : P278KU" at bounding box center [785, 196] width 254 height 40
click at [693, 212] on ul "IPI : 00196264245 Publisher Number : P278KU" at bounding box center [785, 196] width 254 height 40
click at [692, 241] on div "Create Administrator" at bounding box center [785, 258] width 255 height 39
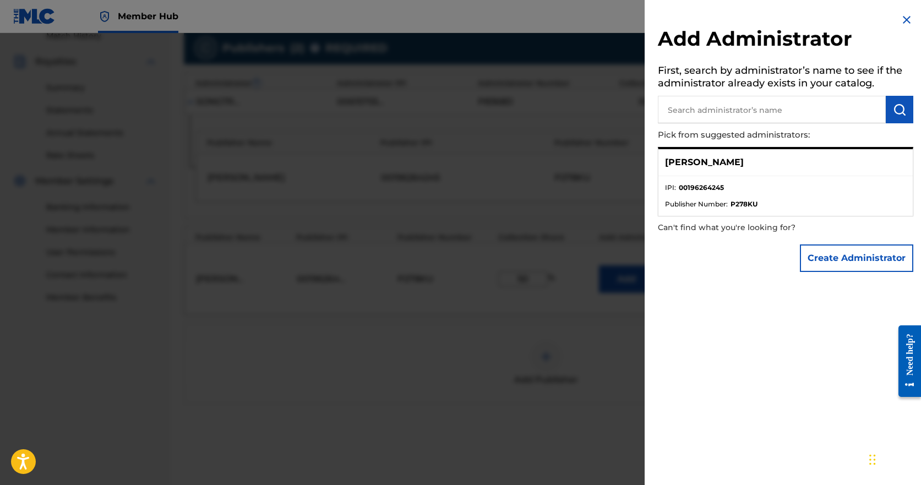
click at [701, 227] on p "Can't find what you're looking for?" at bounding box center [754, 227] width 193 height 23
click at [863, 262] on button "Create Administrator" at bounding box center [856, 258] width 113 height 28
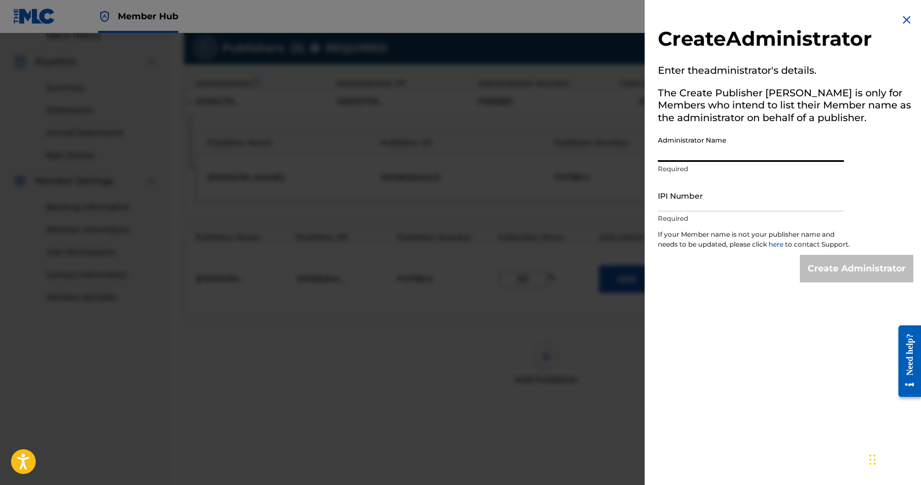
click at [731, 155] on input "Administrator Name" at bounding box center [751, 145] width 186 height 31
type input "[PERSON_NAME]"
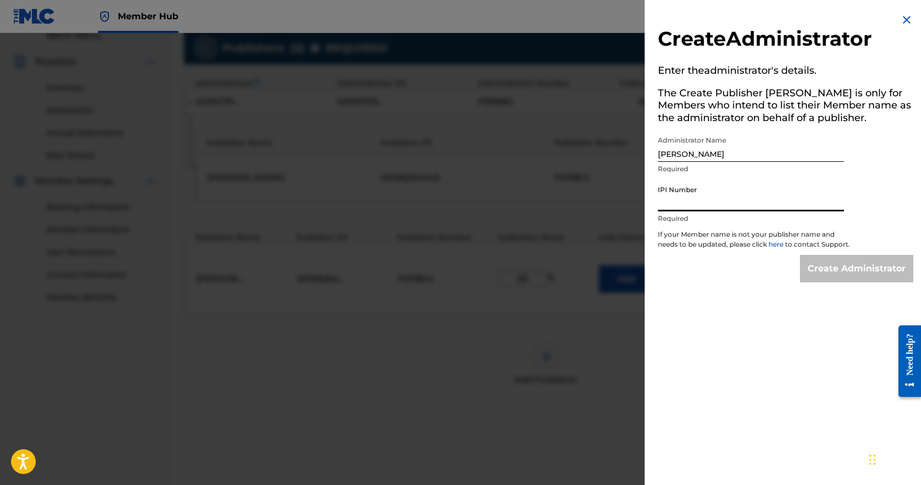
click at [724, 203] on input "IPI Number" at bounding box center [751, 195] width 186 height 31
paste input "00196264245"
type input "00196264245"
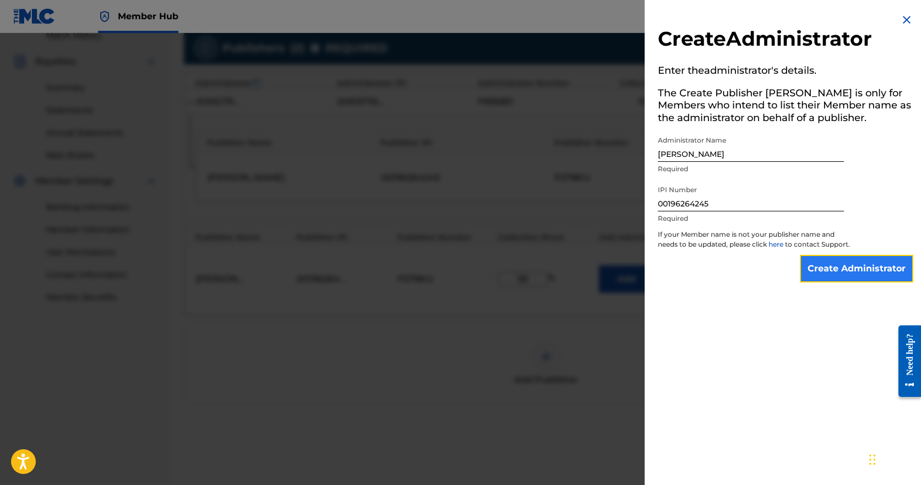
click at [851, 277] on input "Create Administrator" at bounding box center [856, 269] width 113 height 28
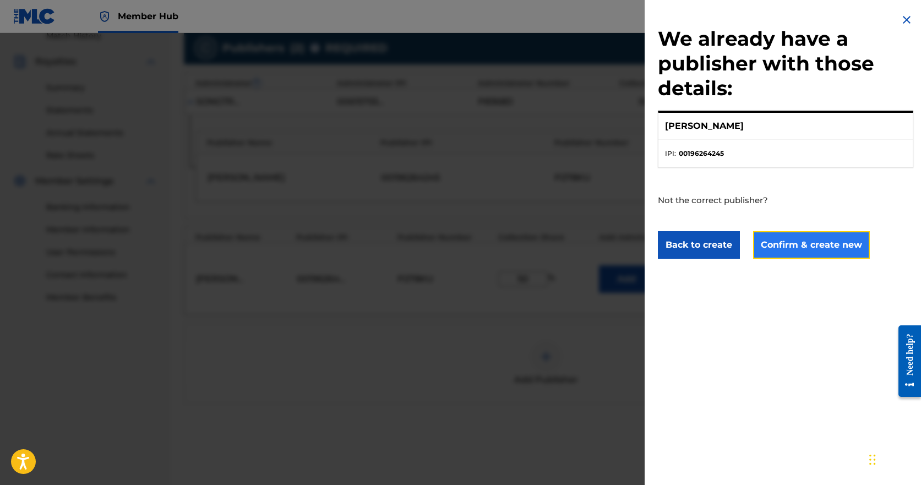
click at [783, 241] on button "Confirm & create new" at bounding box center [811, 245] width 117 height 28
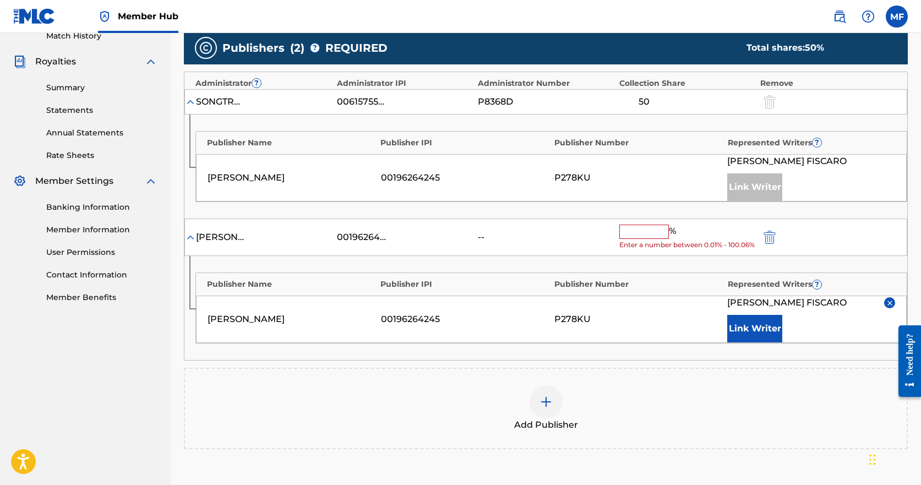
click at [645, 232] on input "text" at bounding box center [644, 232] width 50 height 14
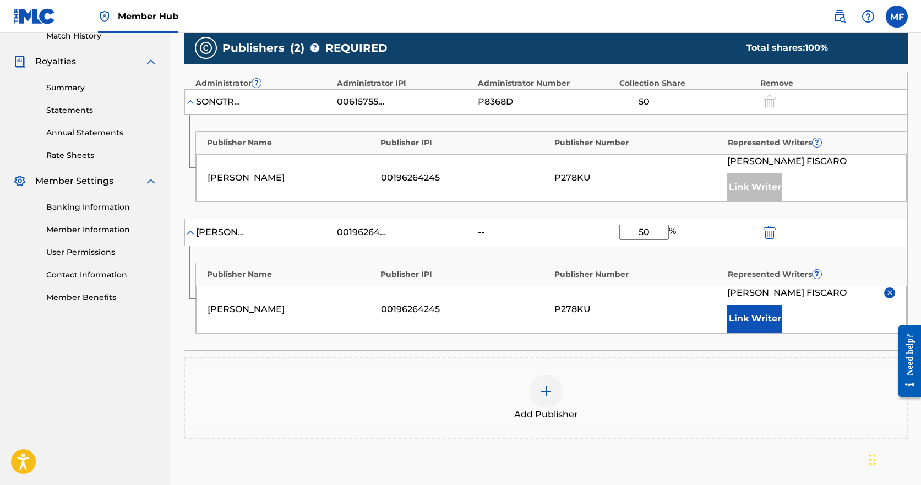
type input "50"
click at [715, 402] on div "Add Publisher" at bounding box center [546, 398] width 722 height 46
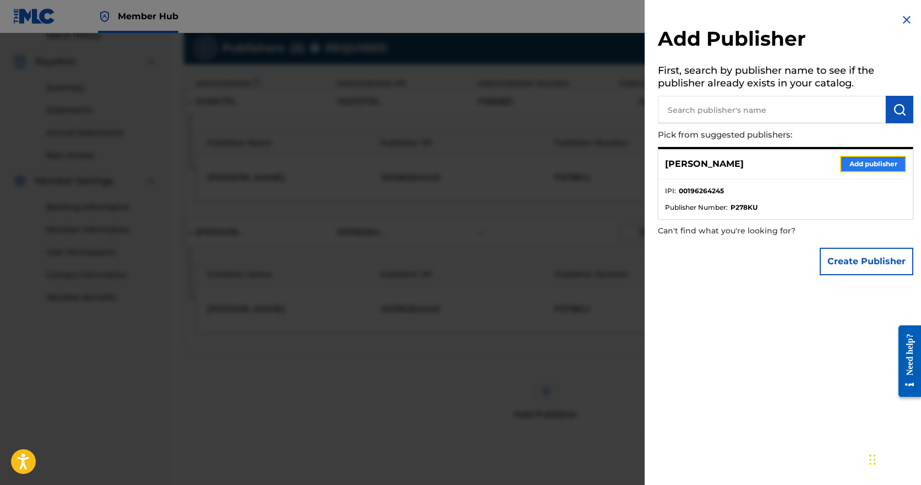
click at [870, 167] on button "Add publisher" at bounding box center [873, 164] width 66 height 17
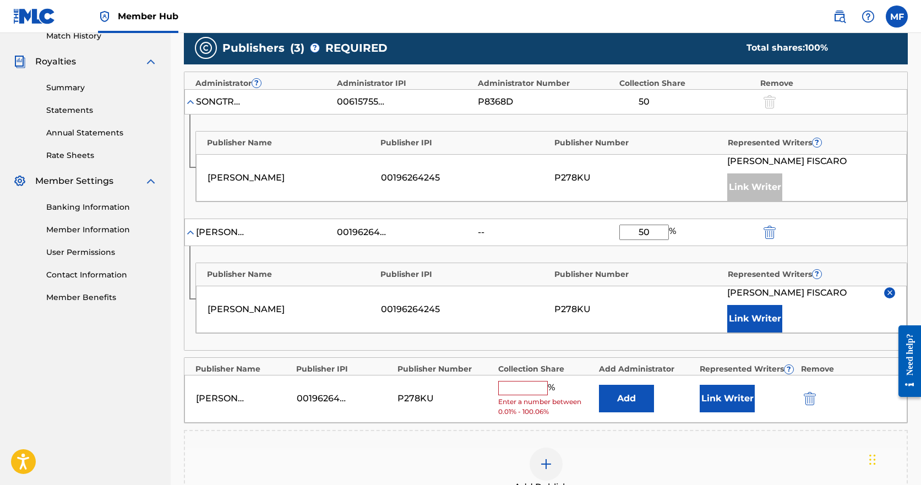
click at [535, 387] on input "text" at bounding box center [523, 388] width 50 height 14
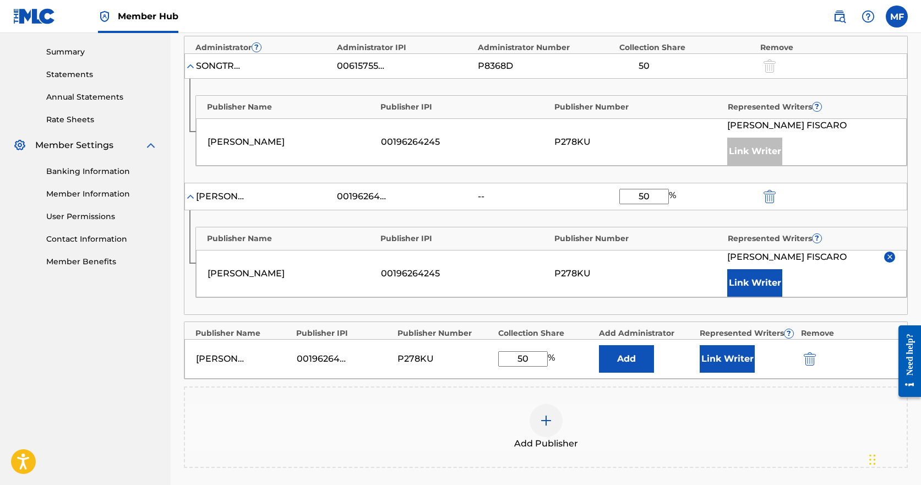
scroll to position [368, 0]
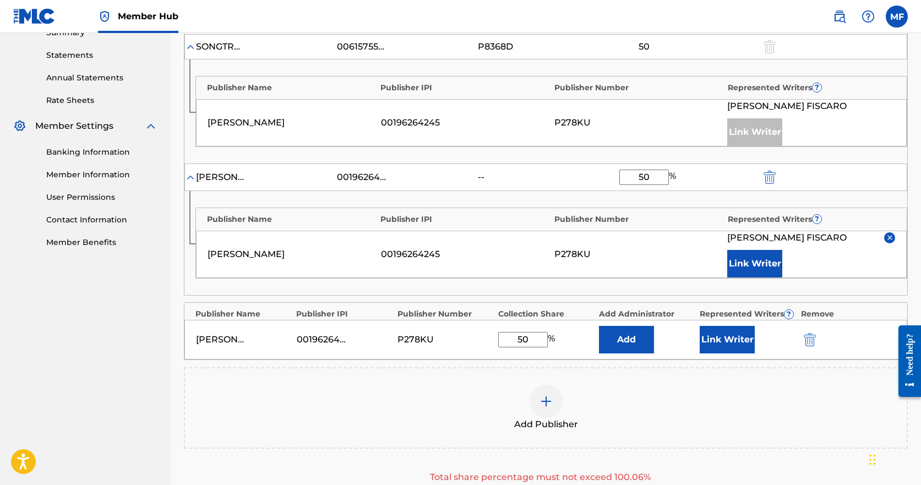
type input "50"
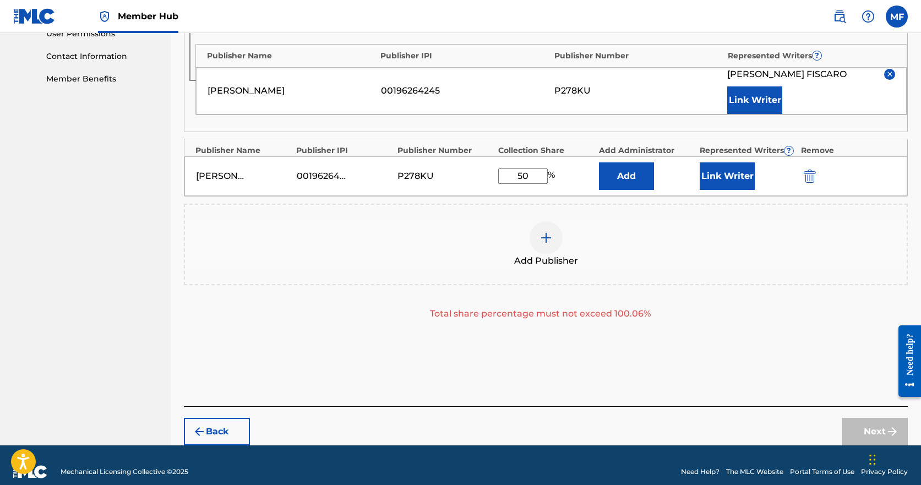
scroll to position [545, 0]
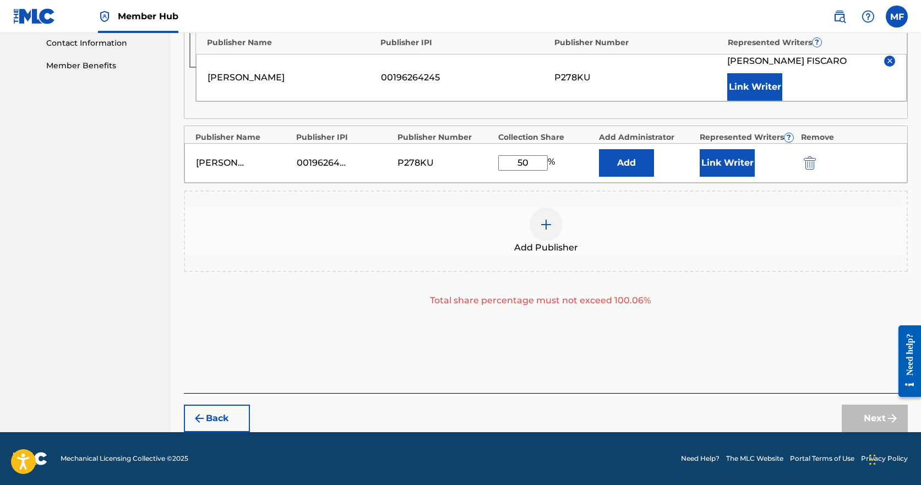
click at [882, 425] on div "Next" at bounding box center [874, 419] width 66 height 28
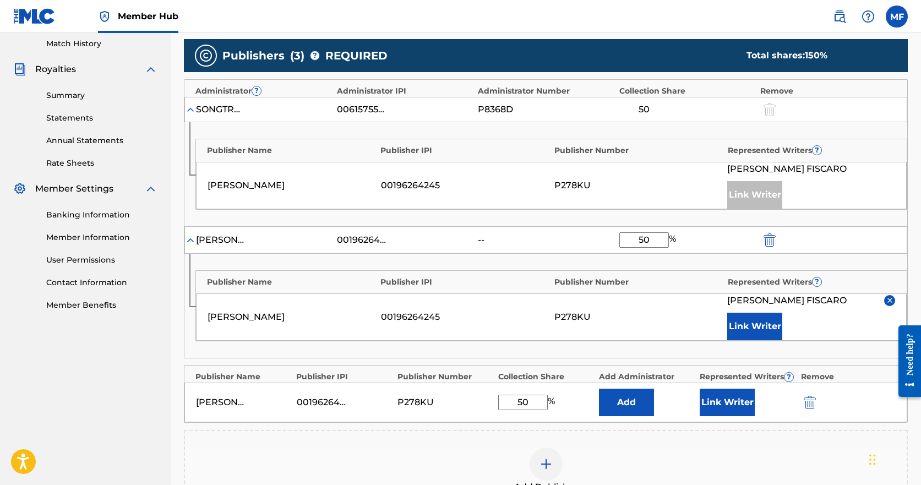
scroll to position [325, 0]
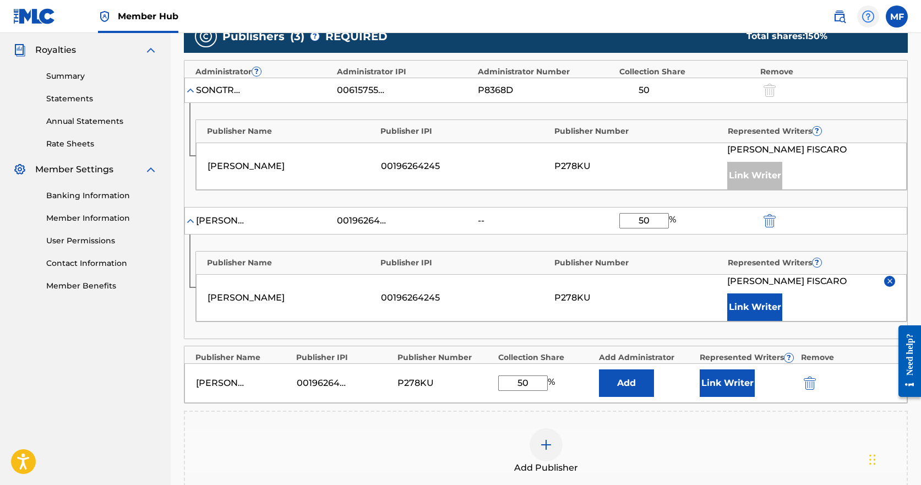
click at [866, 19] on img at bounding box center [867, 16] width 13 height 13
click at [861, 45] on link "Contact us" at bounding box center [868, 46] width 94 height 26
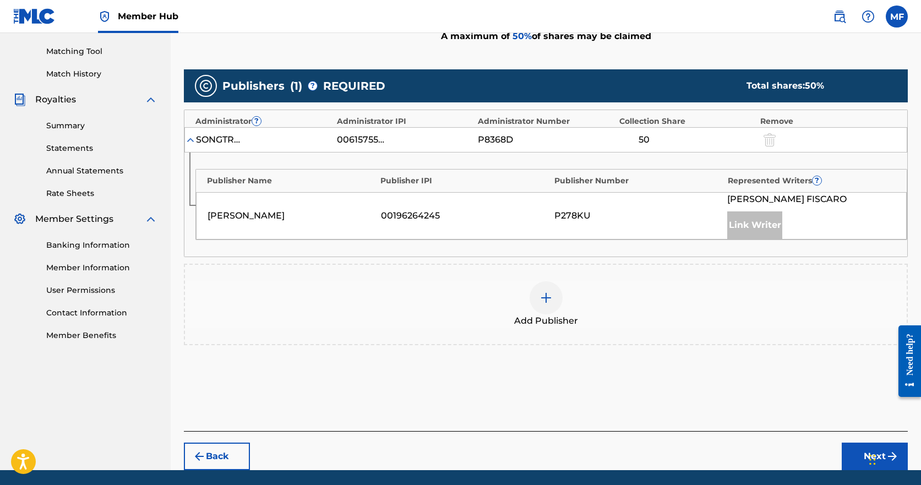
scroll to position [313, 0]
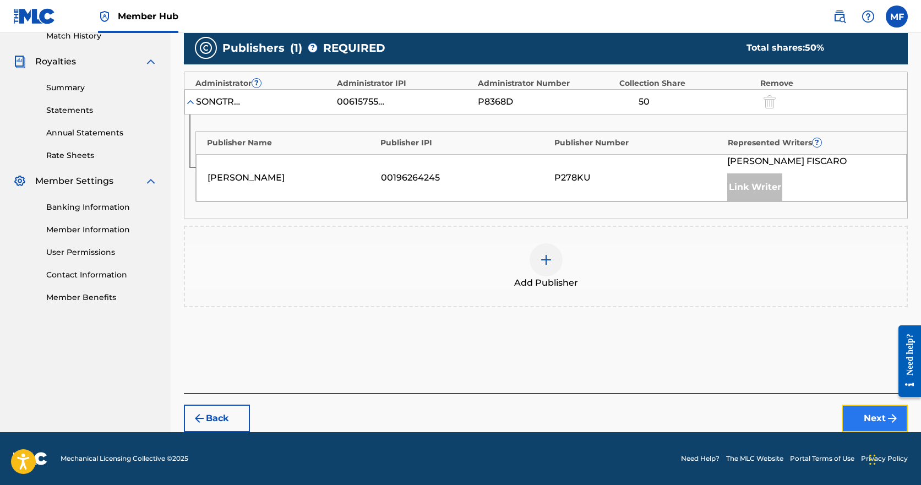
click at [881, 418] on button "Next" at bounding box center [874, 419] width 66 height 28
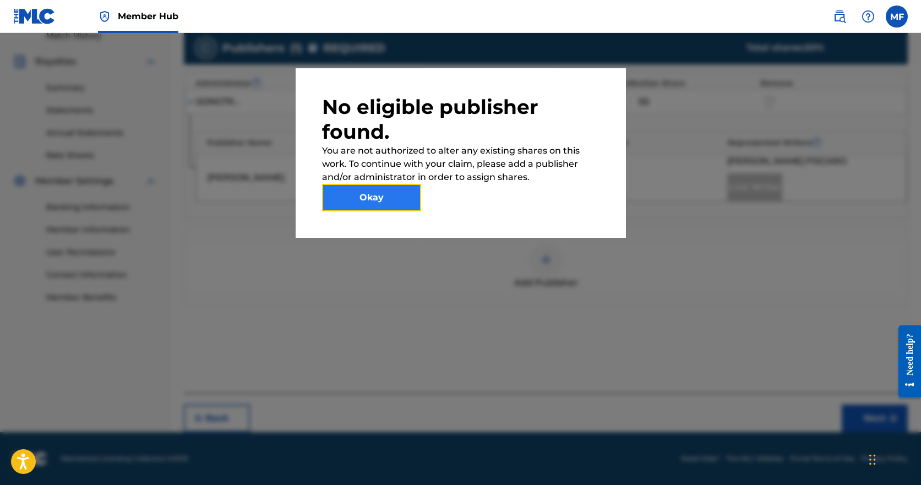
click at [371, 203] on button "Okay" at bounding box center [371, 198] width 99 height 28
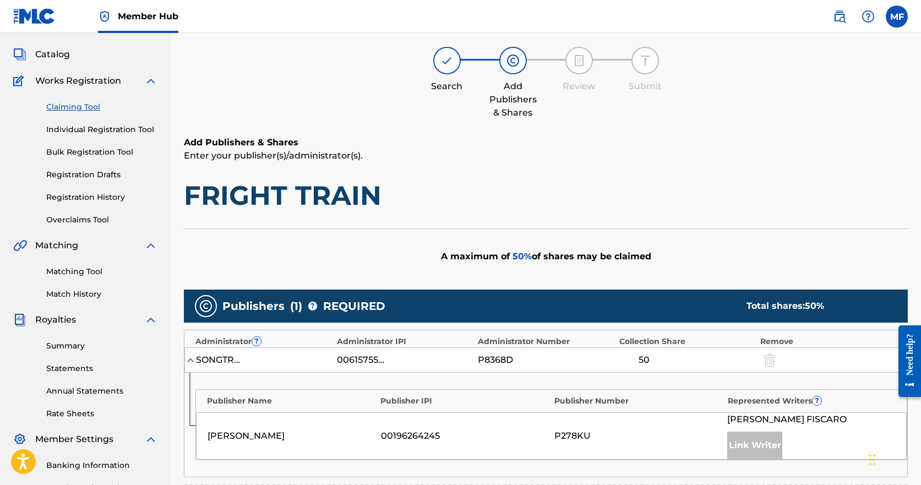
scroll to position [165, 0]
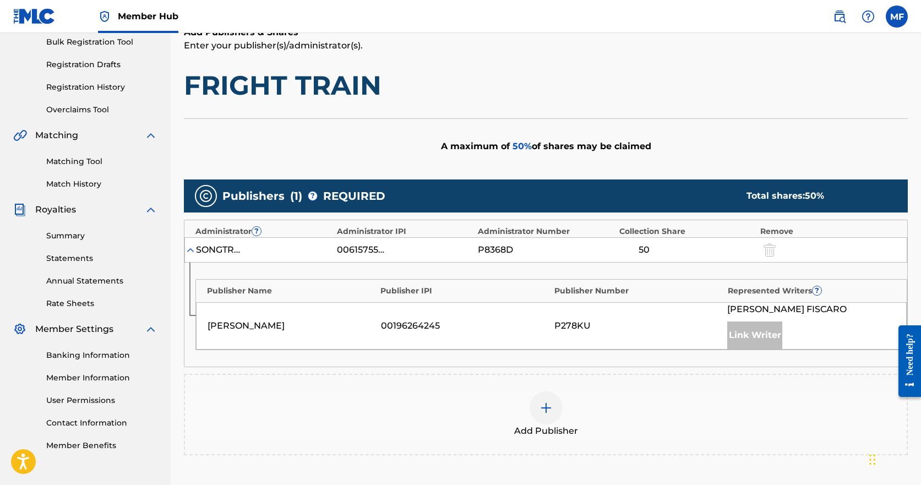
click at [647, 247] on div "50" at bounding box center [644, 249] width 50 height 13
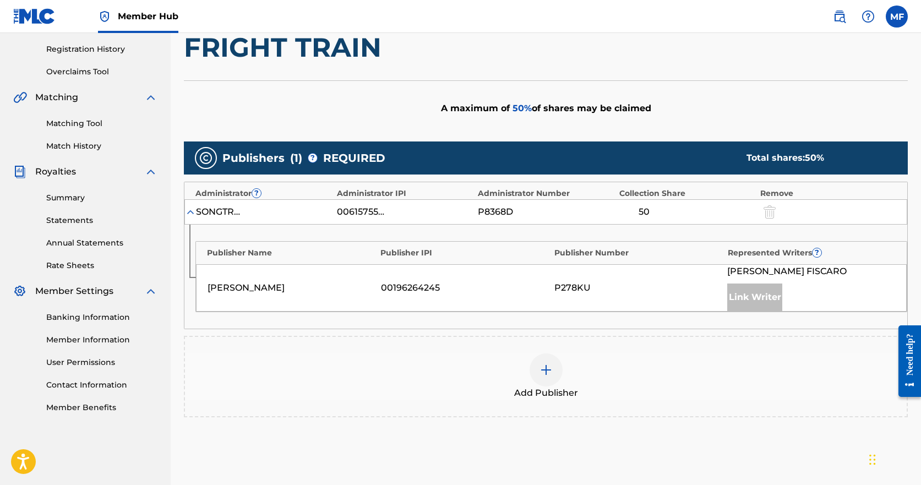
scroll to position [313, 0]
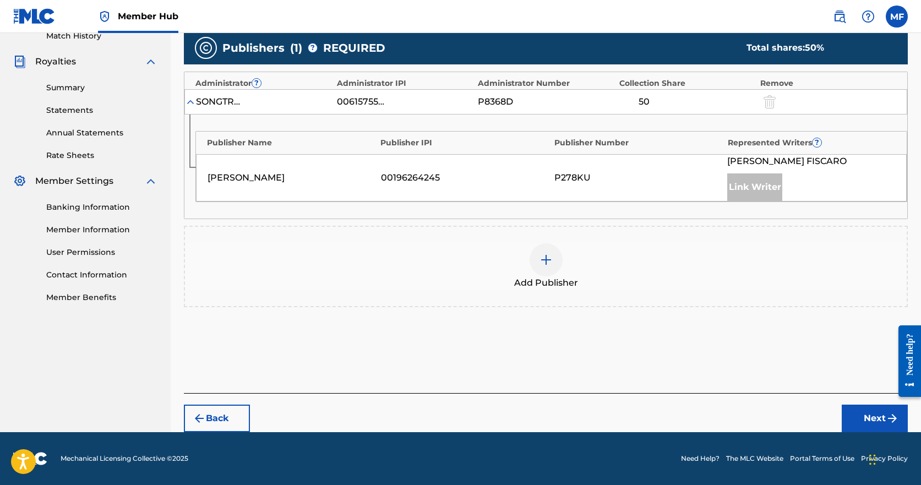
click at [611, 181] on div "P278KU" at bounding box center [638, 177] width 168 height 13
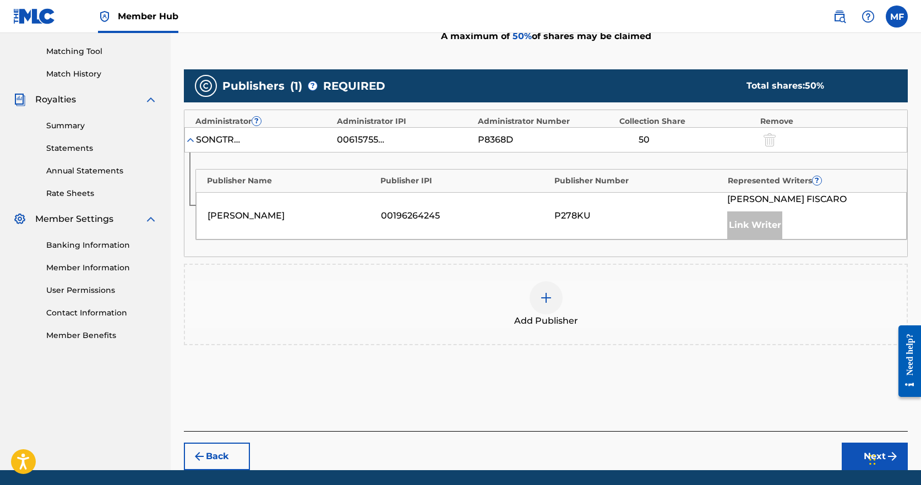
scroll to position [0, 0]
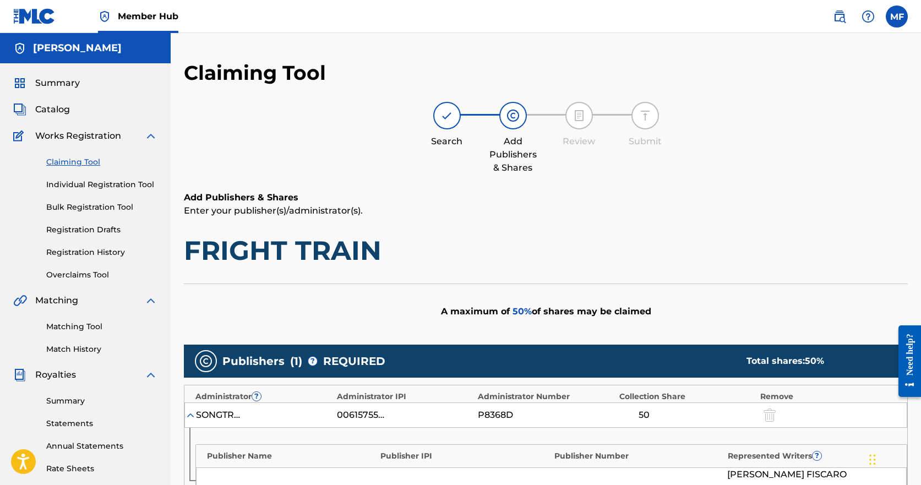
click at [90, 161] on link "Claiming Tool" at bounding box center [101, 162] width 111 height 12
click at [74, 165] on link "Claiming Tool" at bounding box center [101, 162] width 111 height 12
click at [68, 86] on span "Summary" at bounding box center [57, 82] width 45 height 13
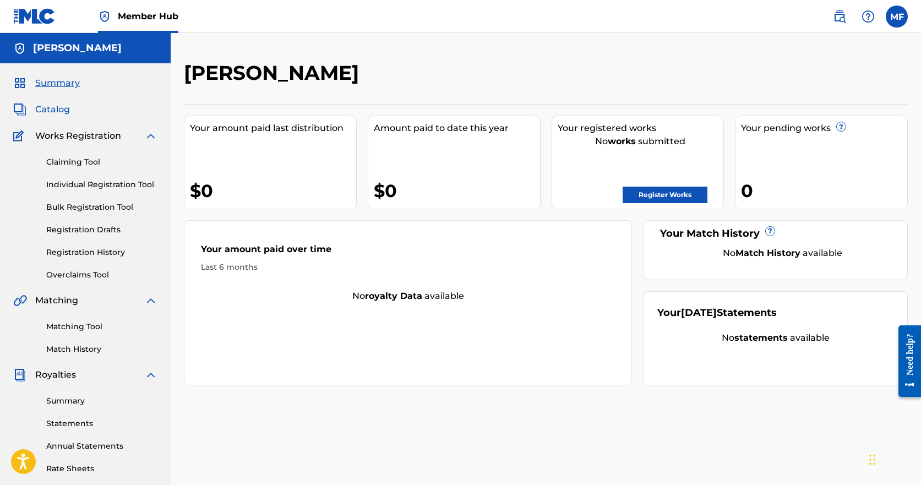
click at [51, 112] on span "Catalog" at bounding box center [52, 109] width 35 height 13
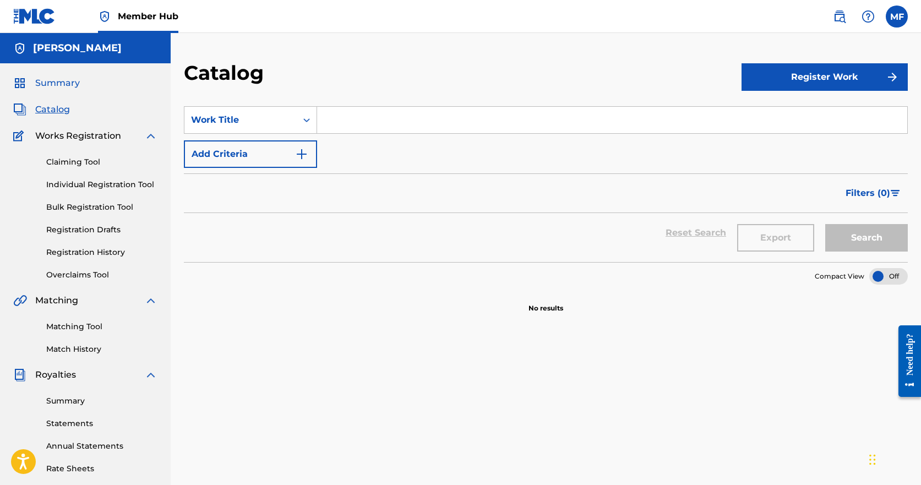
click at [63, 83] on span "Summary" at bounding box center [57, 82] width 45 height 13
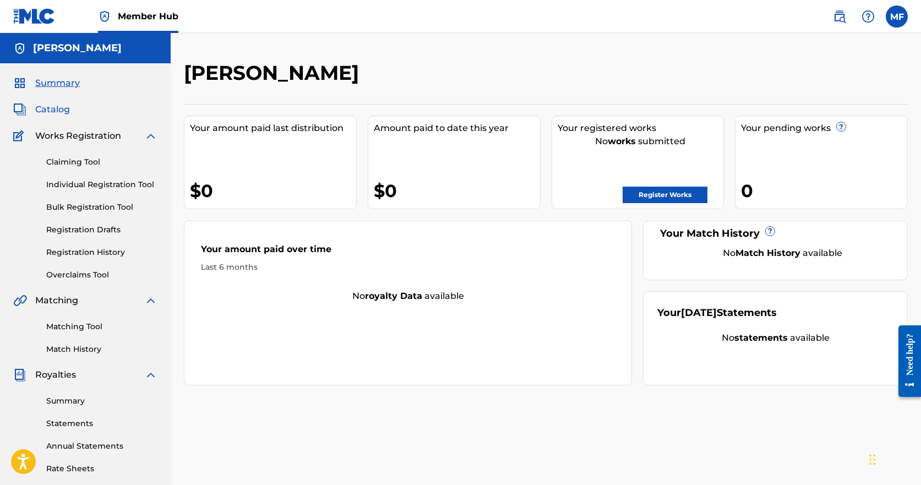
click at [56, 109] on span "Catalog" at bounding box center [52, 109] width 35 height 13
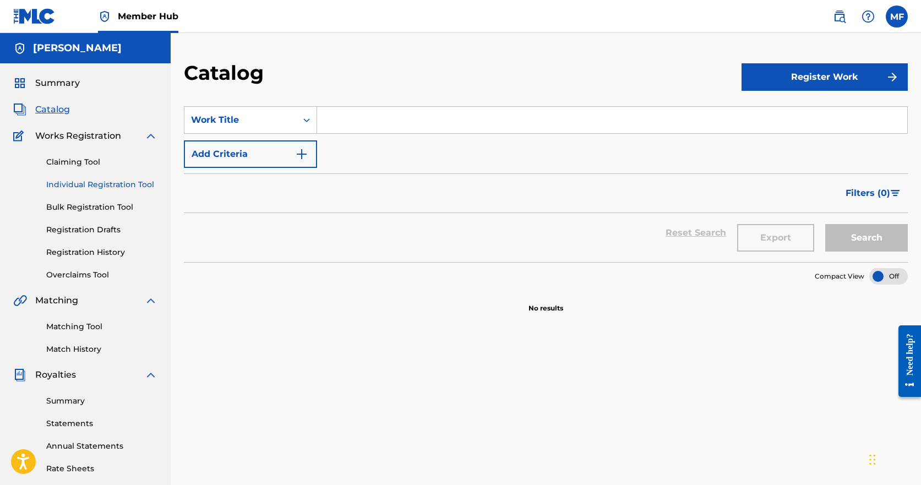
click at [120, 183] on link "Individual Registration Tool" at bounding box center [101, 185] width 111 height 12
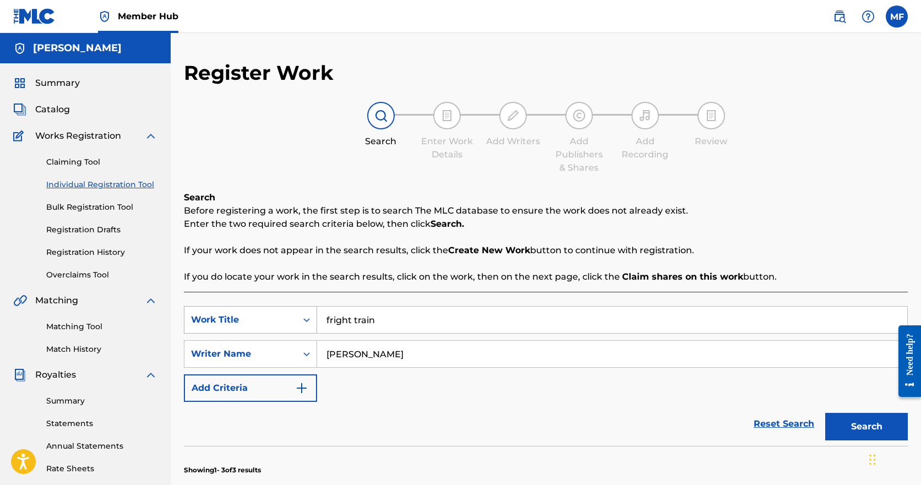
drag, startPoint x: 428, startPoint y: 325, endPoint x: 274, endPoint y: 327, distance: 154.1
click at [274, 327] on div "SearchWithCriteria531f2ad2-50ed-4b97-9a5e-5fb7eb5b4cd3 Work Title fright train" at bounding box center [546, 320] width 724 height 28
drag, startPoint x: 418, startPoint y: 357, endPoint x: 296, endPoint y: 362, distance: 121.7
click at [296, 362] on div "SearchWithCriteria399d54f2-ec03-44cf-95c1-f31b7facb0ce Writer Name michael fisc…" at bounding box center [546, 354] width 724 height 28
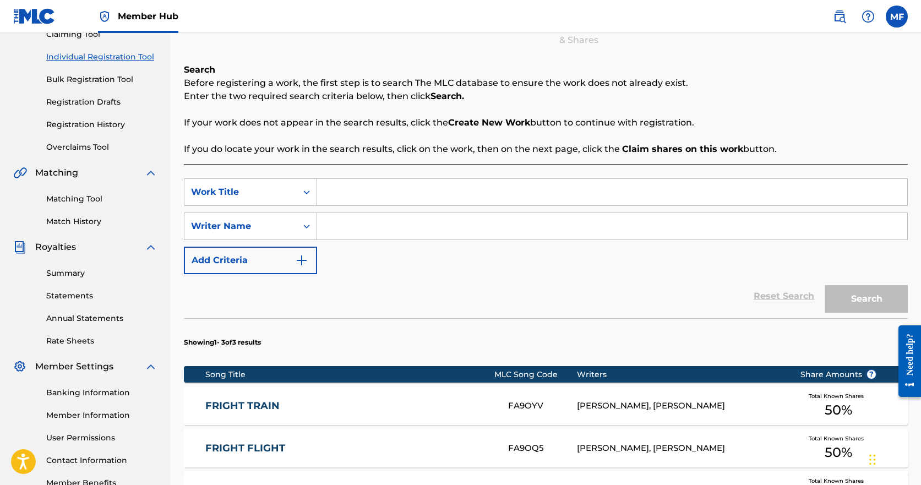
scroll to position [110, 0]
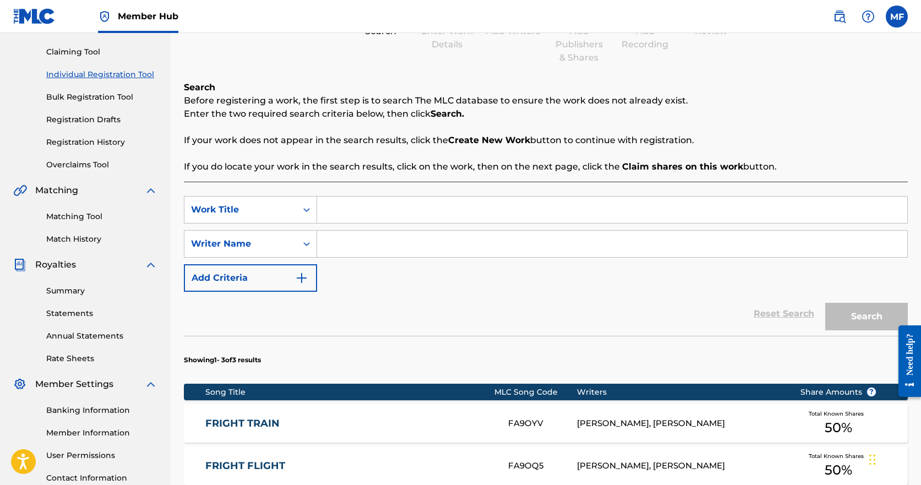
click at [394, 213] on input "Search Form" at bounding box center [612, 209] width 590 height 26
type input "Crave you"
click at [363, 248] on input "Search Form" at bounding box center [612, 244] width 590 height 26
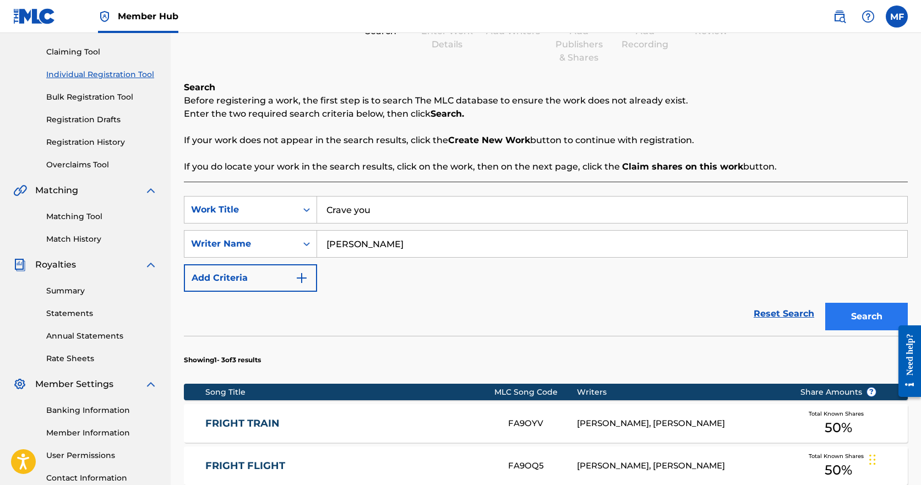
type input "michael fiscaro"
click at [868, 321] on button "Search" at bounding box center [866, 317] width 83 height 28
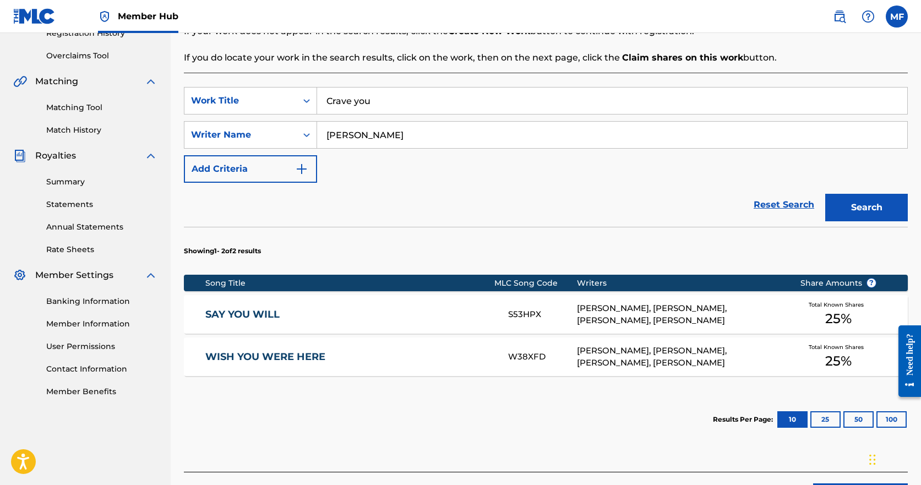
scroll to position [220, 0]
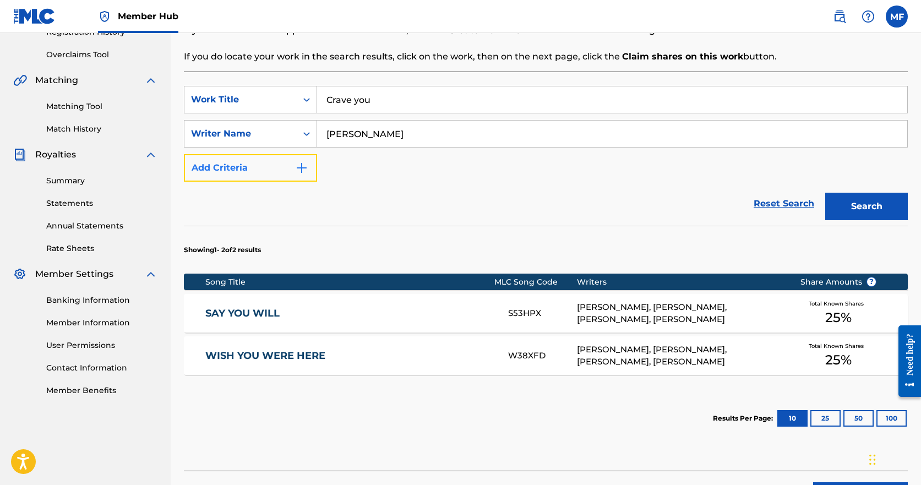
click at [302, 168] on img "Search Form" at bounding box center [301, 167] width 13 height 13
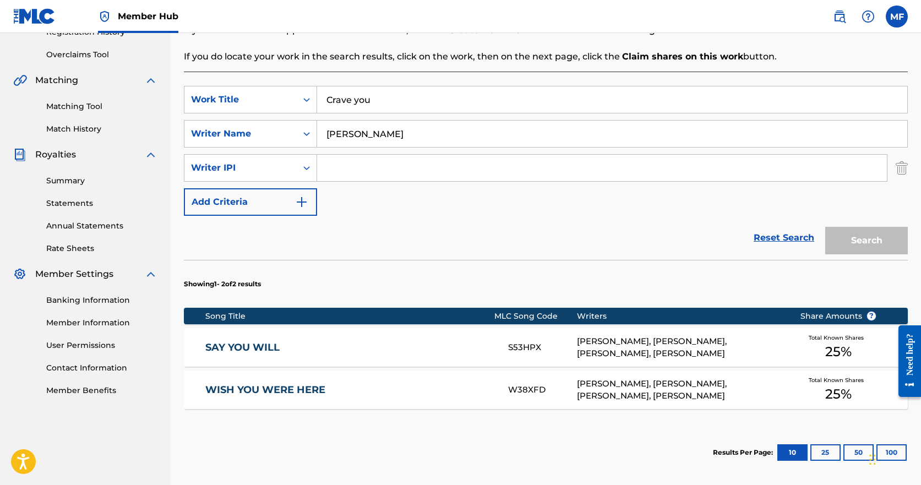
click at [378, 168] on input "Search Form" at bounding box center [602, 168] width 570 height 26
type input "00181782353"
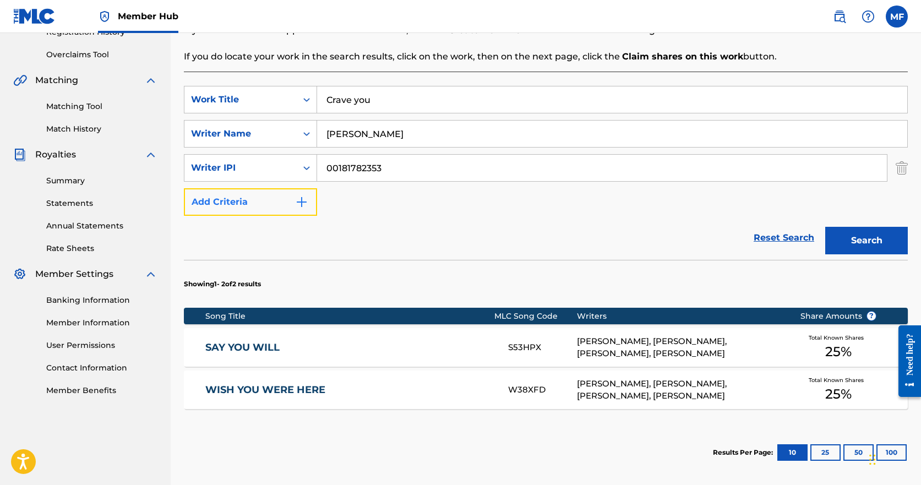
click at [299, 200] on img "Search Form" at bounding box center [301, 201] width 13 height 13
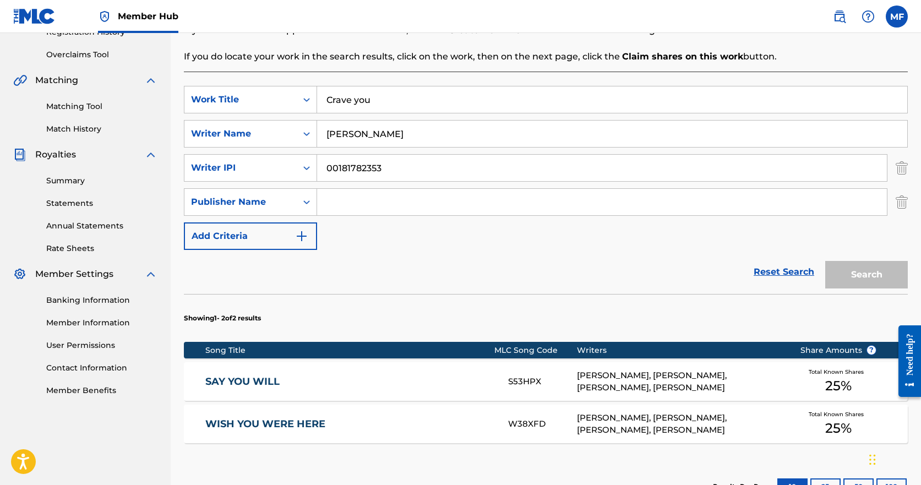
click at [369, 199] on input "Search Form" at bounding box center [602, 202] width 570 height 26
type input "fiscaro songs"
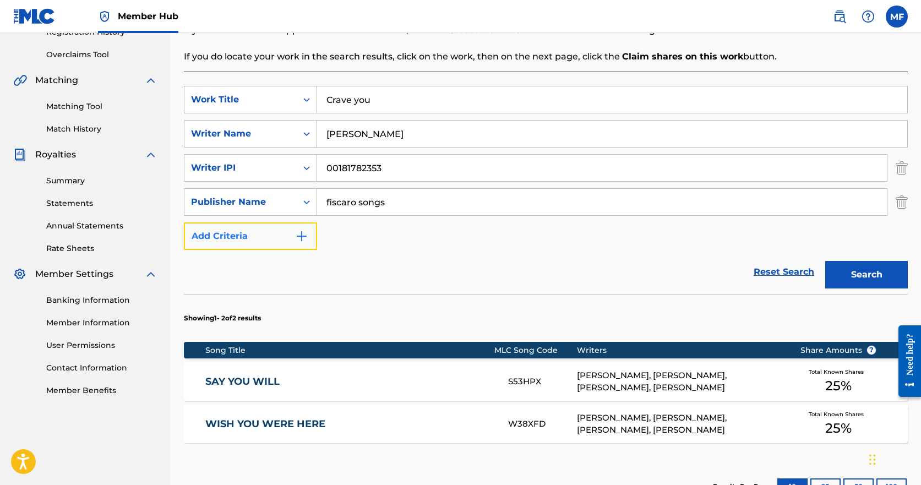
click at [306, 233] on img "Search Form" at bounding box center [301, 235] width 13 height 13
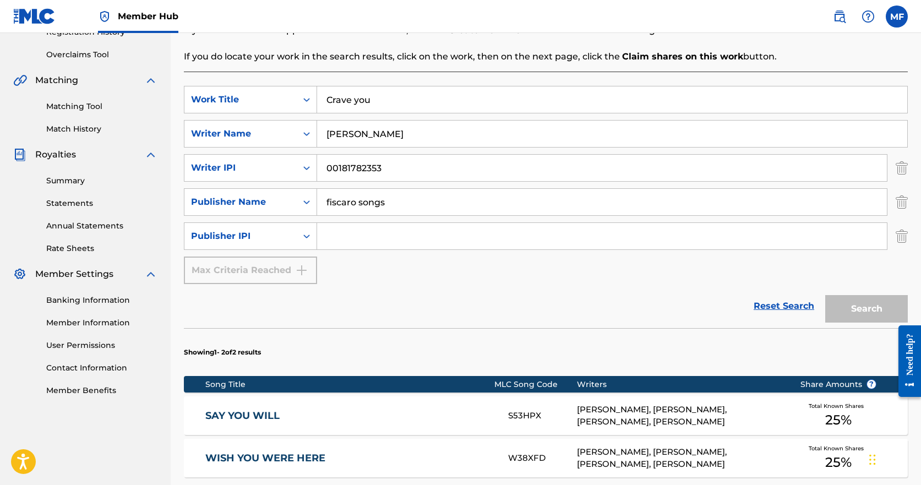
click at [377, 234] on input "Search Form" at bounding box center [602, 236] width 570 height 26
paste input "01258866012"
click at [435, 275] on div "SearchWithCriteria531f2ad2-50ed-4b97-9a5e-5fb7eb5b4cd3 Work Title Crave you Sea…" at bounding box center [546, 185] width 724 height 198
click at [325, 235] on input "01258866012" at bounding box center [602, 236] width 570 height 26
type input "01258866012"
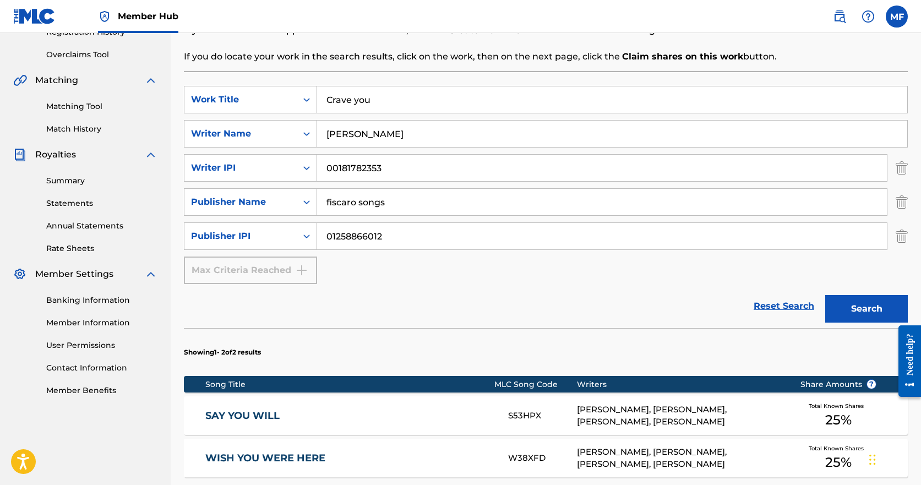
click at [414, 205] on input "fiscaro songs" at bounding box center [602, 202] width 570 height 26
click at [865, 314] on button "Search" at bounding box center [866, 309] width 83 height 28
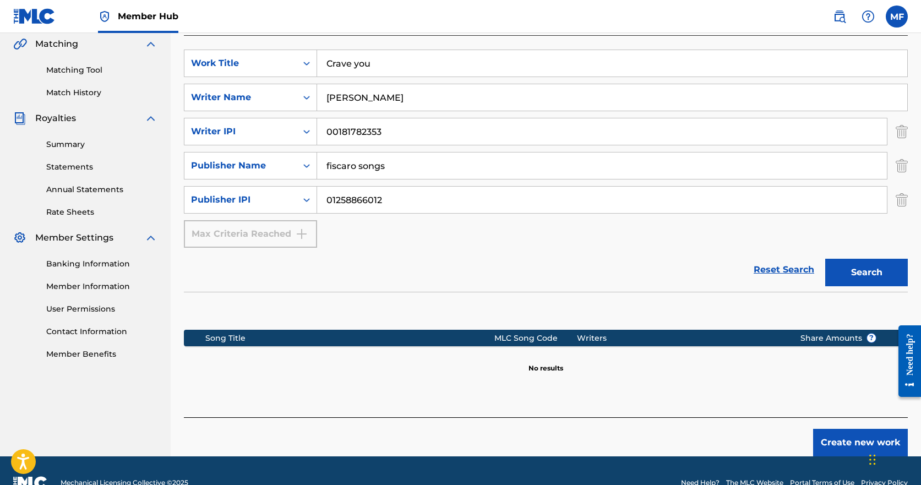
scroll to position [281, 0]
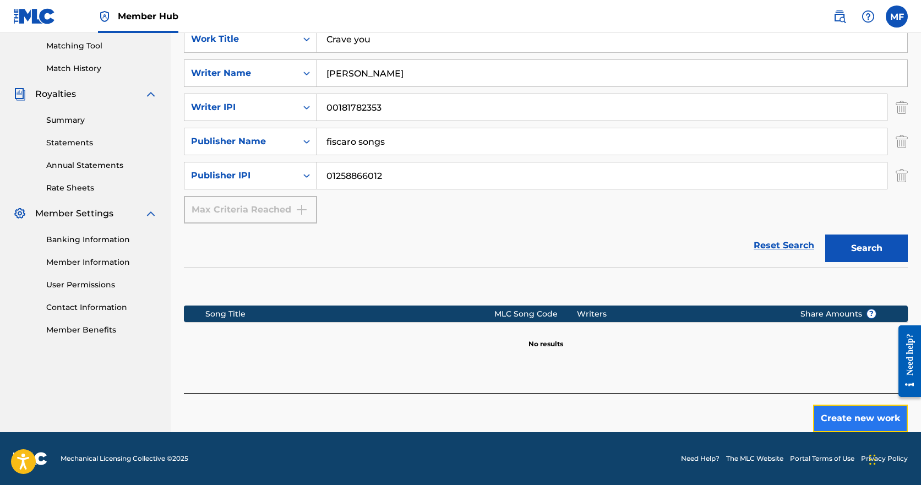
click at [861, 420] on button "Create new work" at bounding box center [860, 419] width 95 height 28
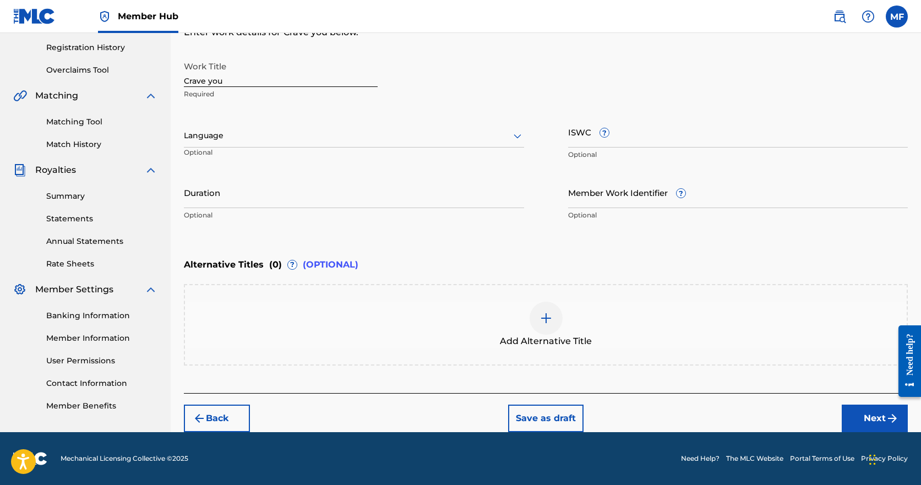
scroll to position [205, 0]
click at [256, 134] on div at bounding box center [354, 136] width 340 height 14
click at [249, 160] on div "English" at bounding box center [353, 159] width 339 height 25
click at [269, 192] on input "Duration" at bounding box center [354, 192] width 340 height 31
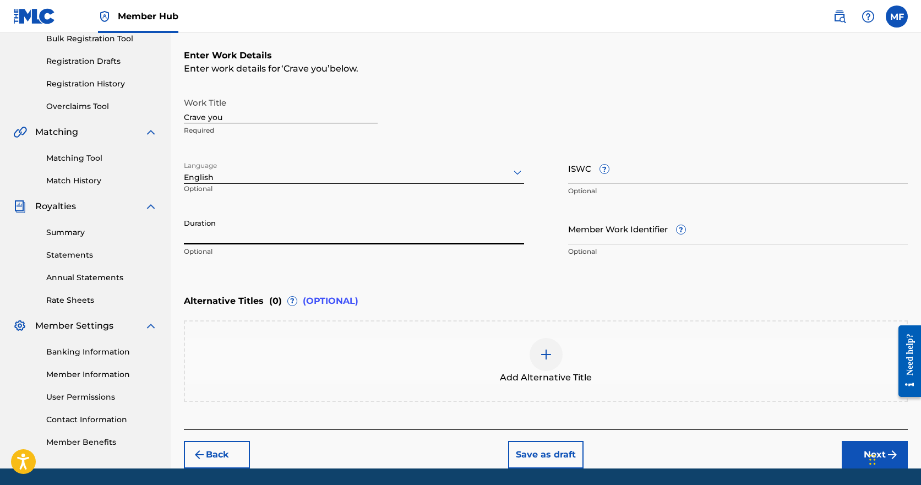
scroll to position [150, 0]
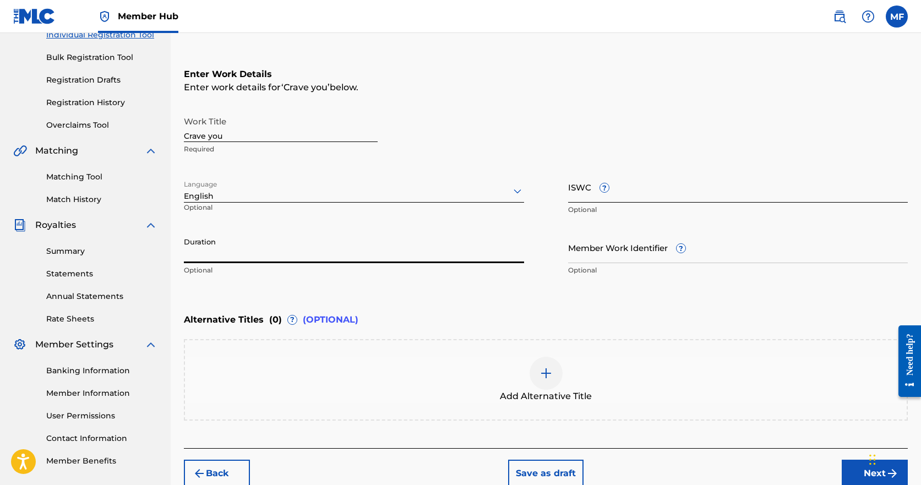
click at [656, 185] on input "ISWC ?" at bounding box center [738, 186] width 340 height 31
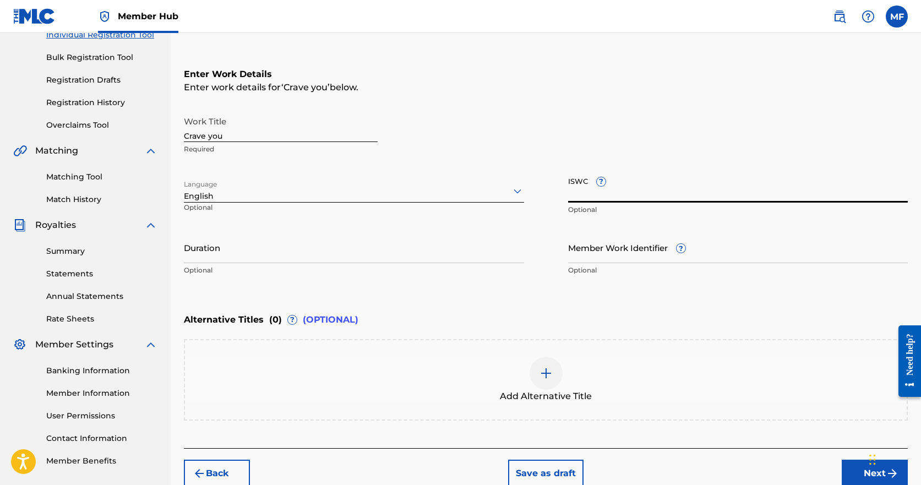
paste input "T-332.540.532-7"
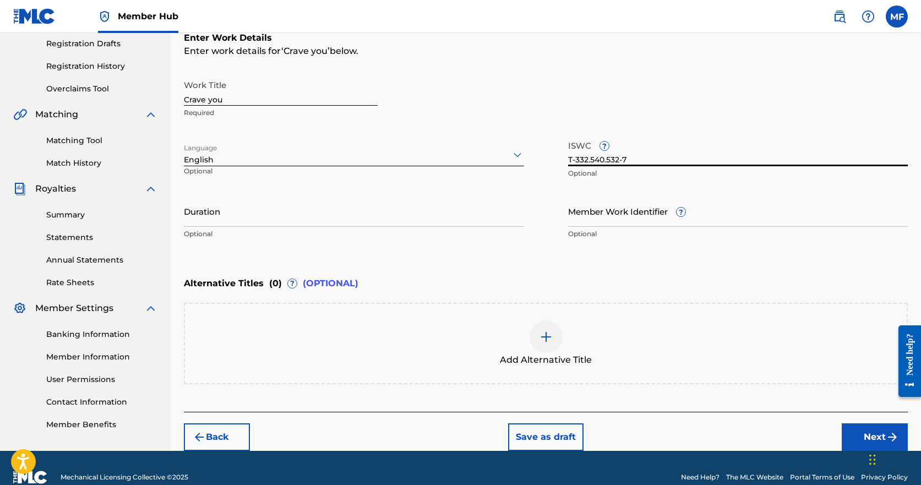
scroll to position [205, 0]
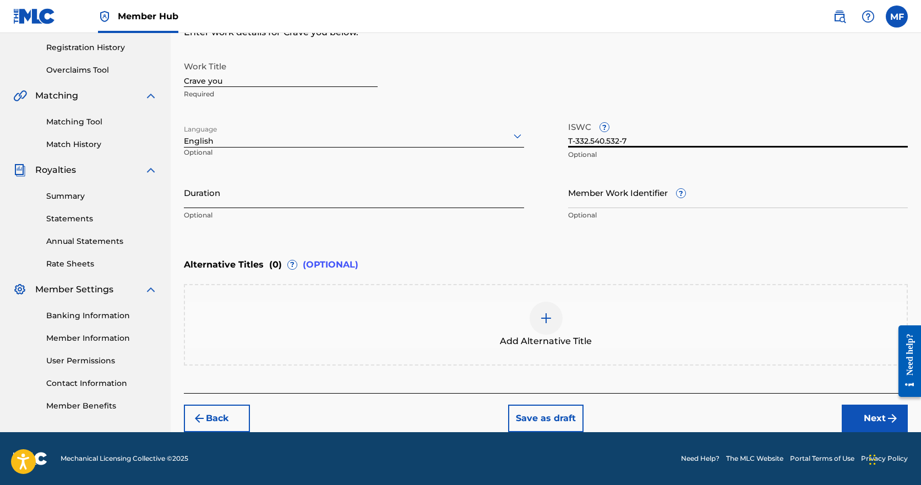
type input "T-332.540.532-7"
click at [267, 201] on input "Duration" at bounding box center [354, 192] width 340 height 31
click at [871, 419] on button "Next" at bounding box center [874, 419] width 66 height 28
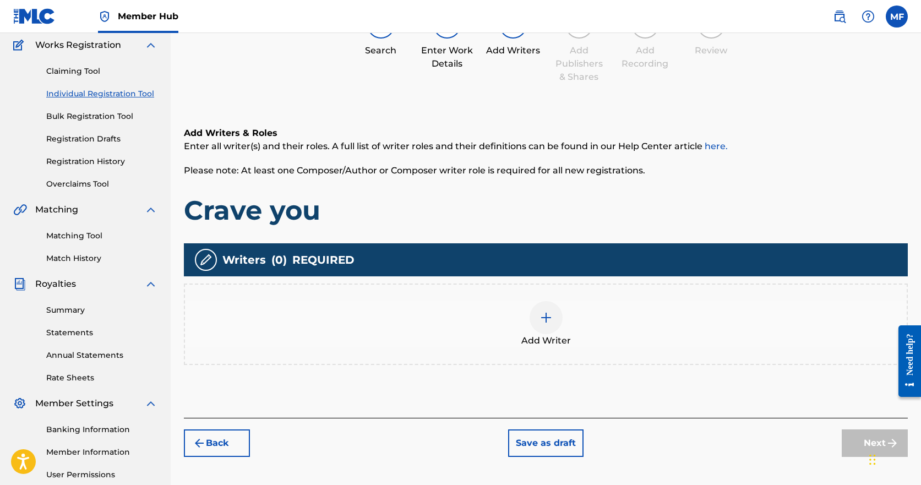
scroll to position [198, 0]
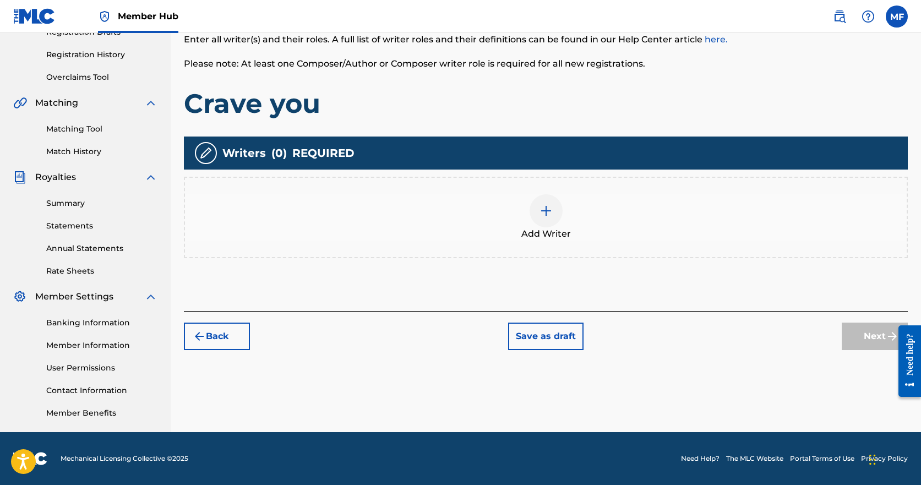
click at [546, 210] on img at bounding box center [545, 210] width 13 height 13
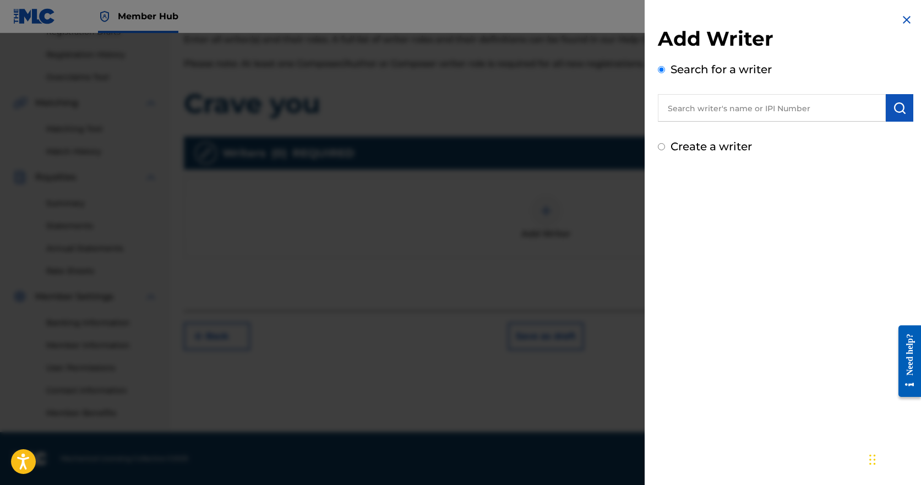
click at [747, 110] on input "text" at bounding box center [772, 108] width 228 height 28
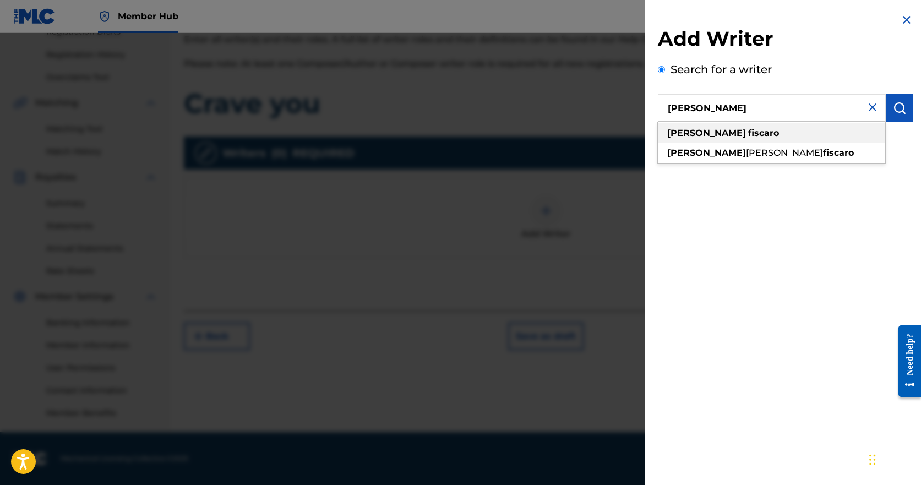
type input "michael fiscaro"
click at [748, 131] on strong "fiscaro" at bounding box center [763, 133] width 31 height 10
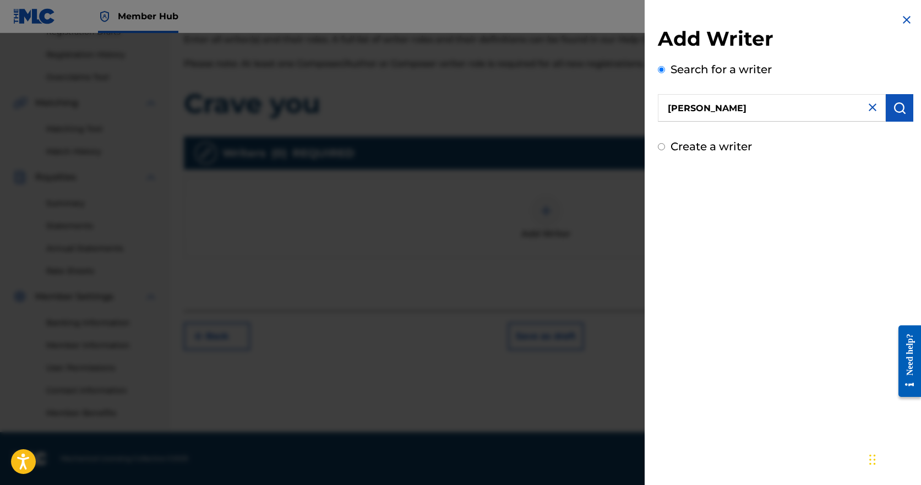
click at [767, 110] on input "michael fiscaro" at bounding box center [772, 108] width 228 height 28
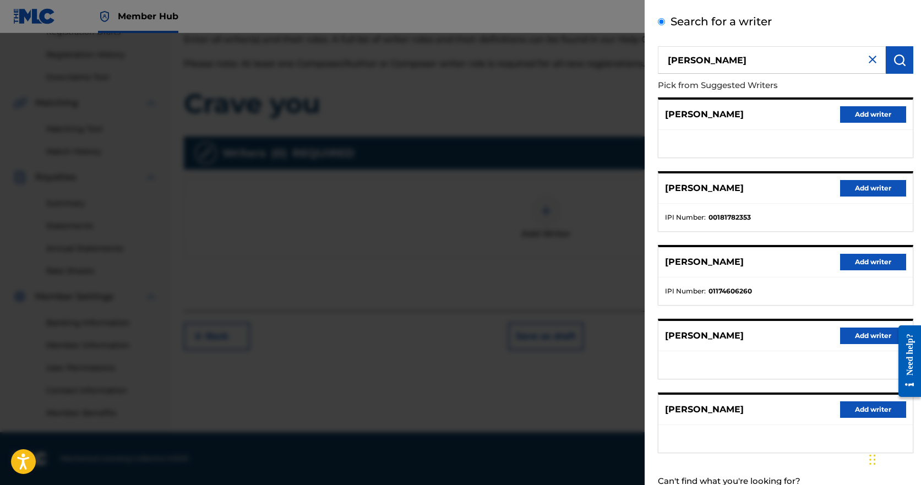
scroll to position [30, 0]
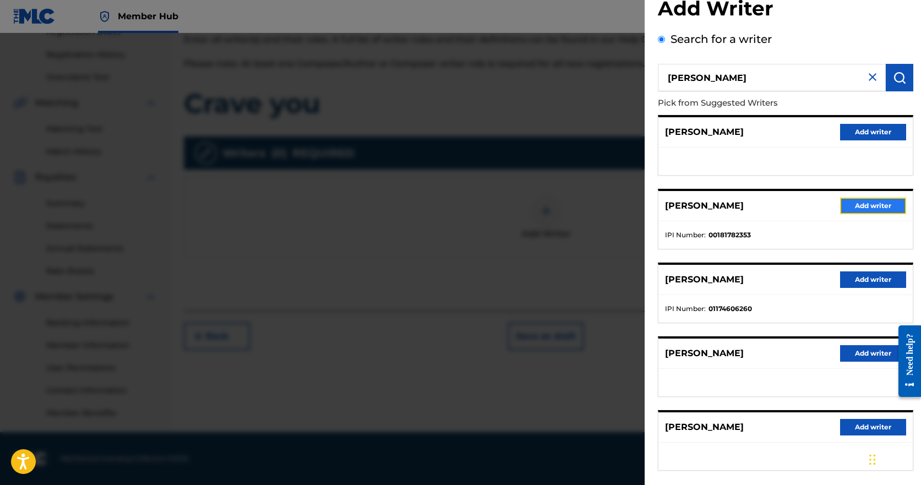
click at [867, 208] on button "Add writer" at bounding box center [873, 206] width 66 height 17
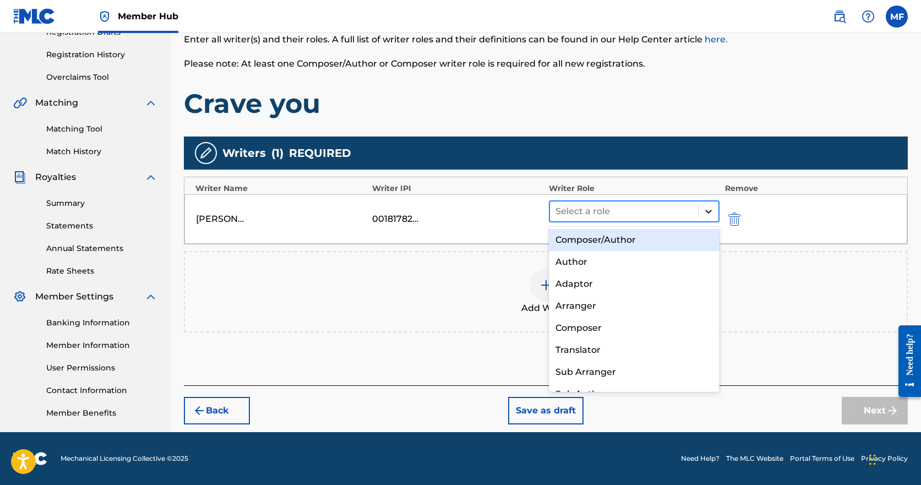
click at [710, 212] on icon at bounding box center [708, 211] width 11 height 11
click at [591, 241] on div "Composer/Author" at bounding box center [634, 240] width 171 height 22
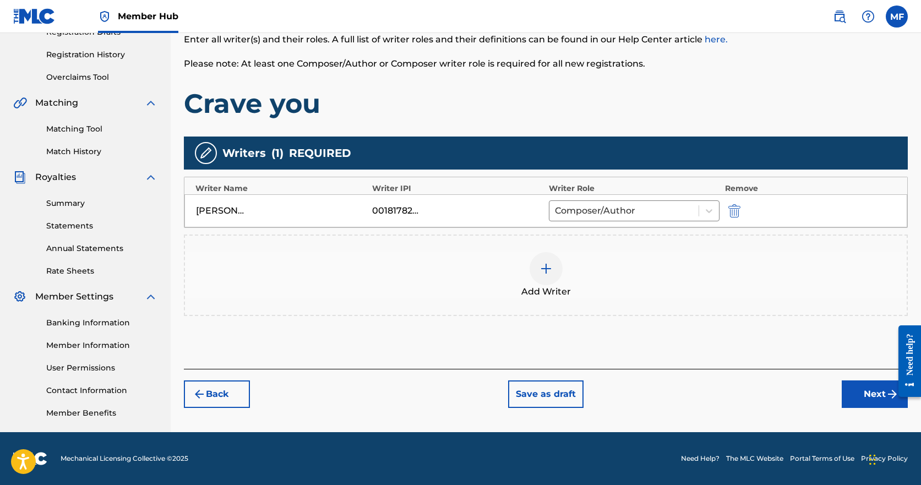
click at [545, 269] on img at bounding box center [545, 268] width 13 height 13
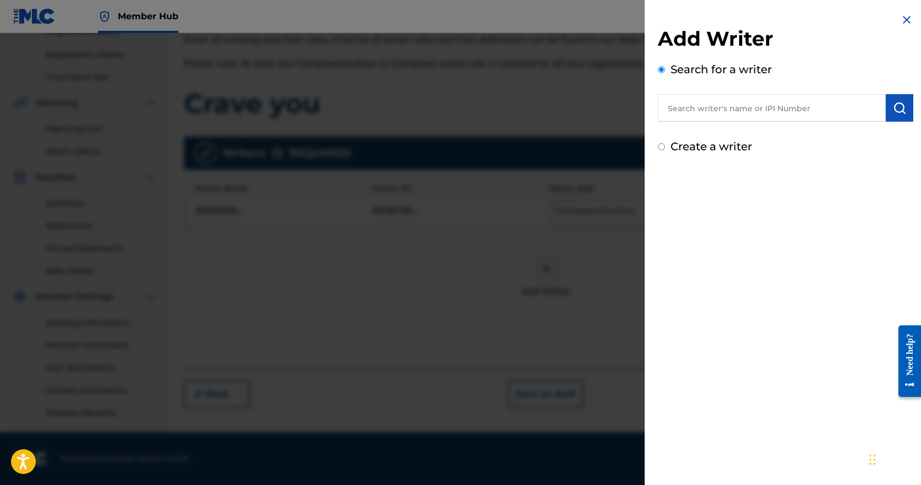
click at [759, 110] on input "text" at bounding box center [772, 108] width 228 height 28
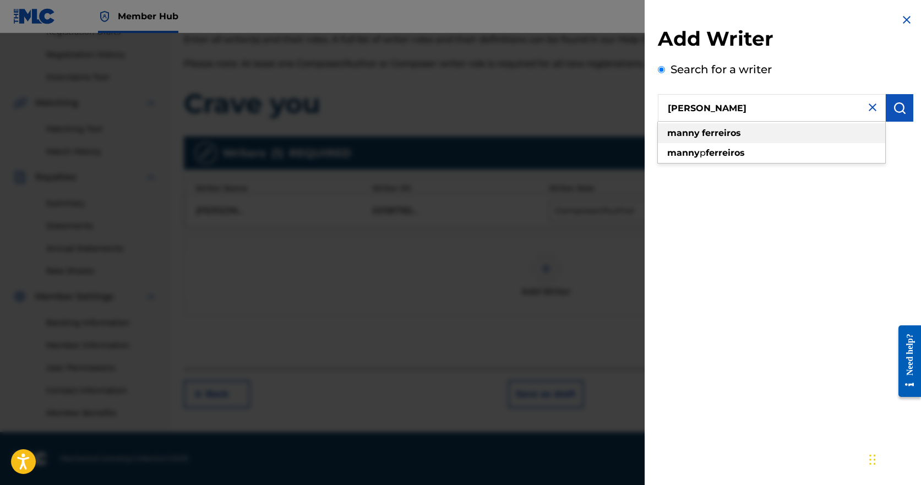
type input "manny ferreiros"
click at [739, 132] on strong "ferreiros" at bounding box center [721, 133] width 39 height 10
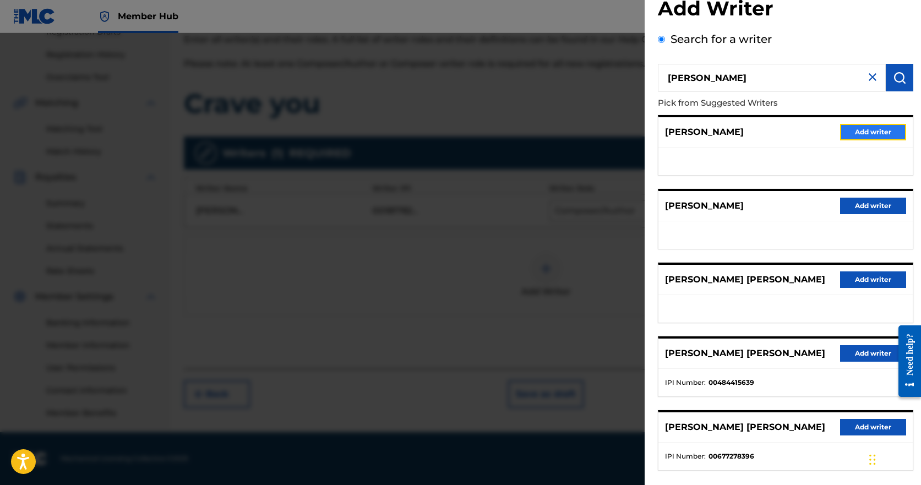
click at [884, 132] on button "Add writer" at bounding box center [873, 132] width 66 height 17
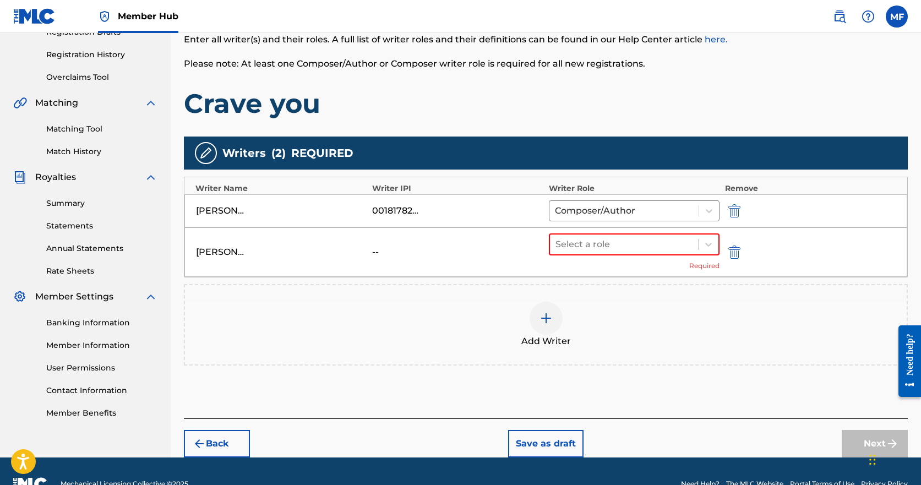
click at [378, 249] on div "--" at bounding box center [397, 251] width 50 height 13
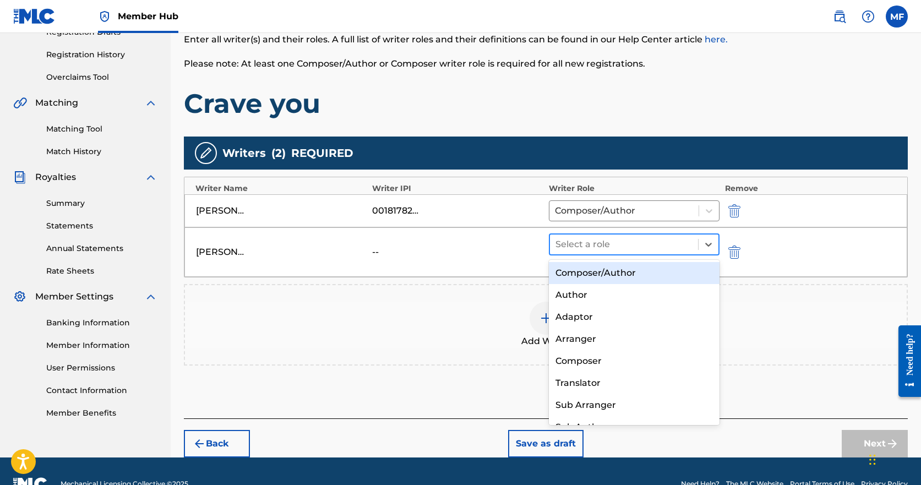
click at [671, 241] on div at bounding box center [623, 244] width 137 height 15
click at [609, 274] on div "Composer/Author" at bounding box center [634, 273] width 171 height 22
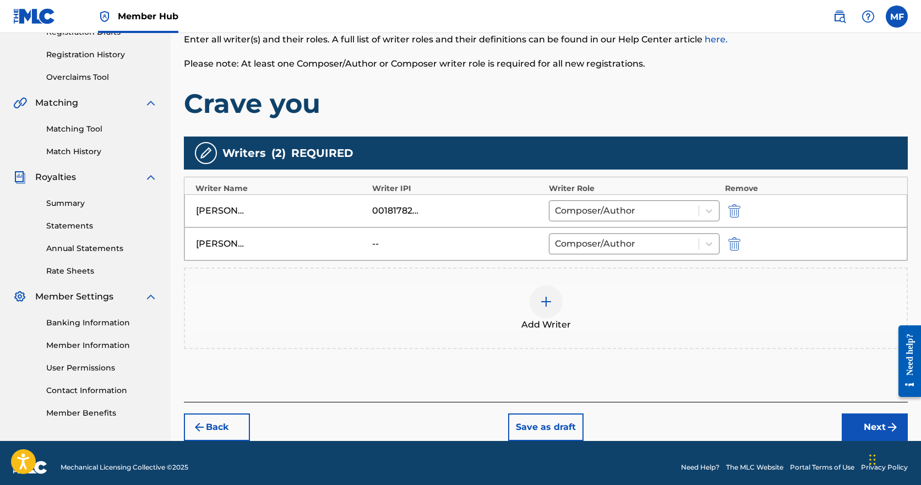
scroll to position [206, 0]
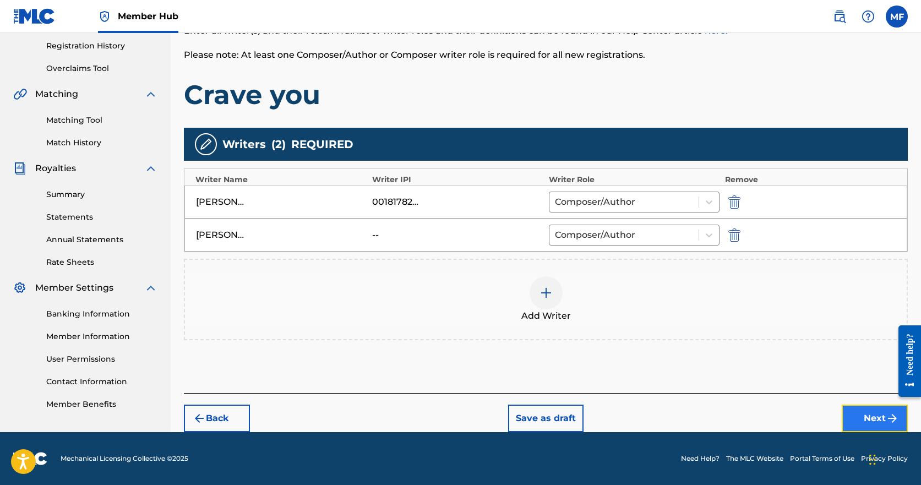
click at [879, 415] on button "Next" at bounding box center [874, 419] width 66 height 28
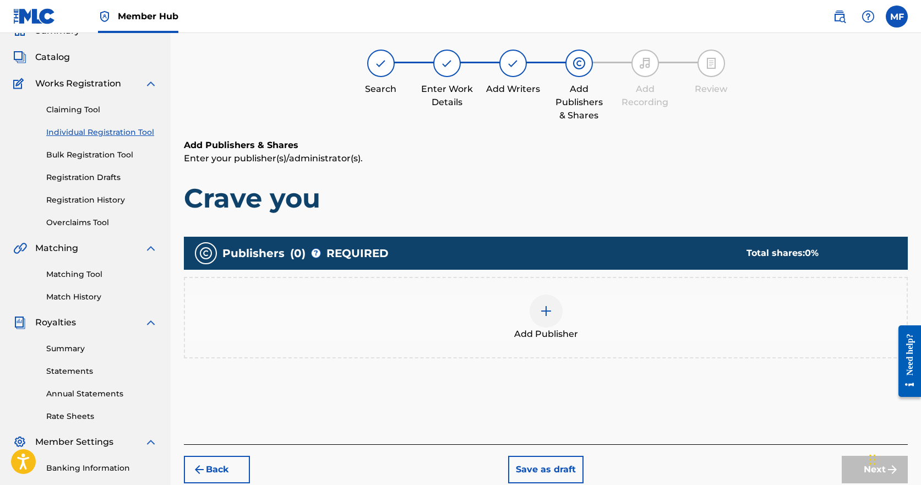
scroll to position [50, 0]
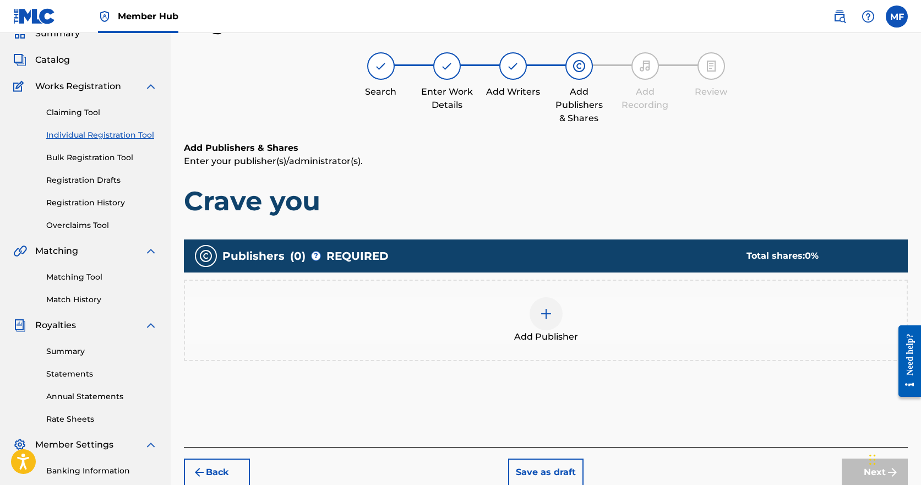
click at [548, 316] on img at bounding box center [545, 313] width 13 height 13
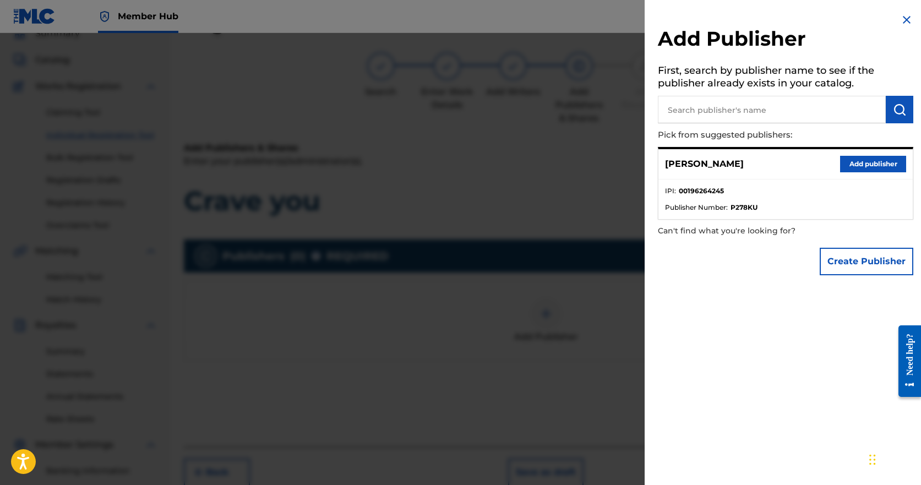
click at [731, 114] on input "text" at bounding box center [772, 110] width 228 height 28
click at [864, 162] on button "Add publisher" at bounding box center [873, 164] width 66 height 17
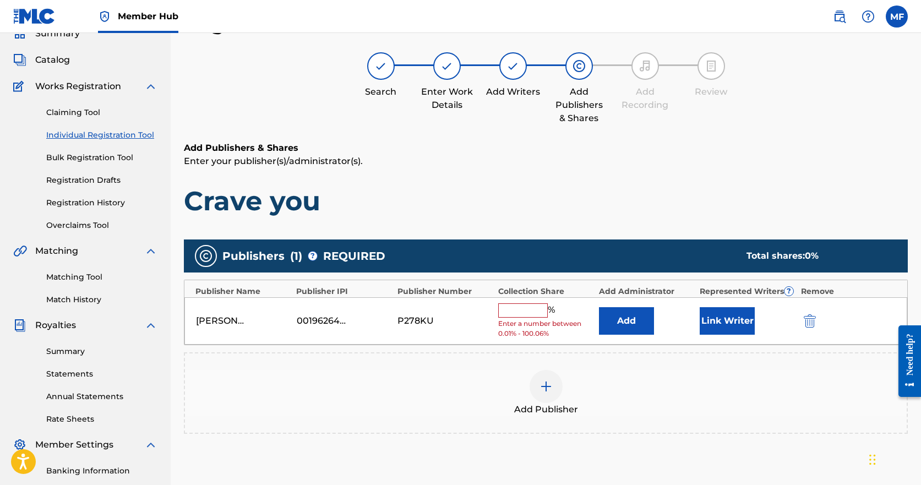
click at [525, 310] on input "text" at bounding box center [523, 310] width 50 height 14
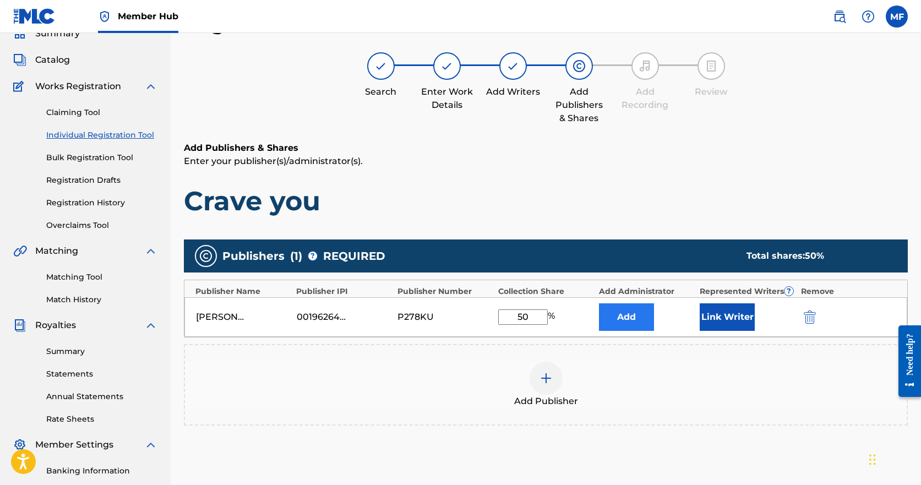
type input "50"
click at [626, 321] on button "Add" at bounding box center [626, 317] width 55 height 28
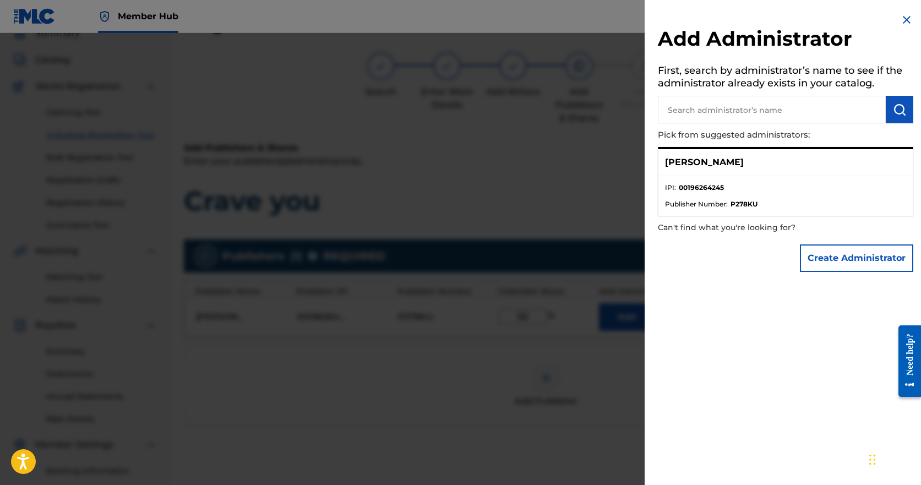
click at [710, 173] on div "[PERSON_NAME]" at bounding box center [785, 162] width 254 height 27
click at [719, 104] on input "text" at bounding box center [772, 110] width 228 height 28
click at [702, 196] on li "IPI : 00196264245" at bounding box center [785, 191] width 241 height 17
drag, startPoint x: 703, startPoint y: 207, endPoint x: 712, endPoint y: 154, distance: 53.5
click at [704, 206] on span "Publisher Number :" at bounding box center [696, 204] width 63 height 10
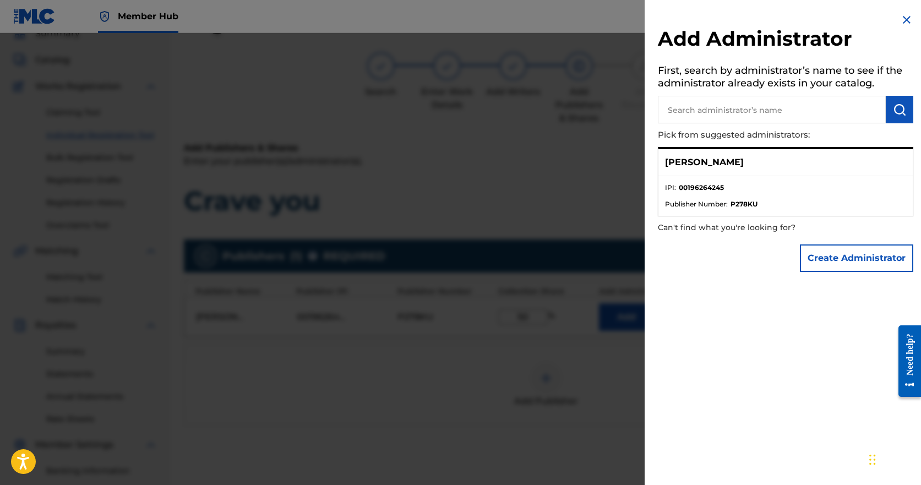
click at [710, 159] on p "[PERSON_NAME]" at bounding box center [704, 162] width 79 height 13
click at [696, 187] on strong "00196264245" at bounding box center [701, 188] width 45 height 10
click at [703, 161] on p "[PERSON_NAME]" at bounding box center [704, 162] width 79 height 13
click at [722, 103] on input "text" at bounding box center [772, 110] width 228 height 28
click at [902, 23] on img at bounding box center [906, 19] width 13 height 13
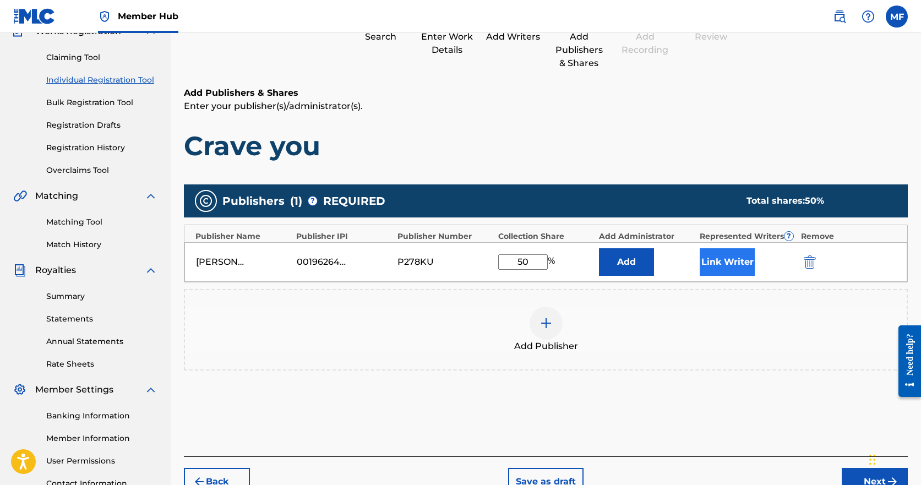
scroll to position [160, 0]
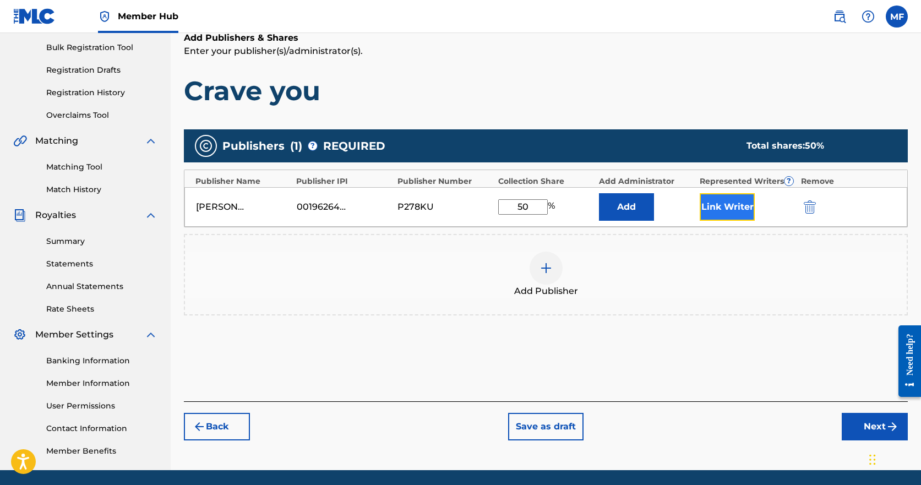
click at [733, 208] on button "Link Writer" at bounding box center [727, 207] width 55 height 28
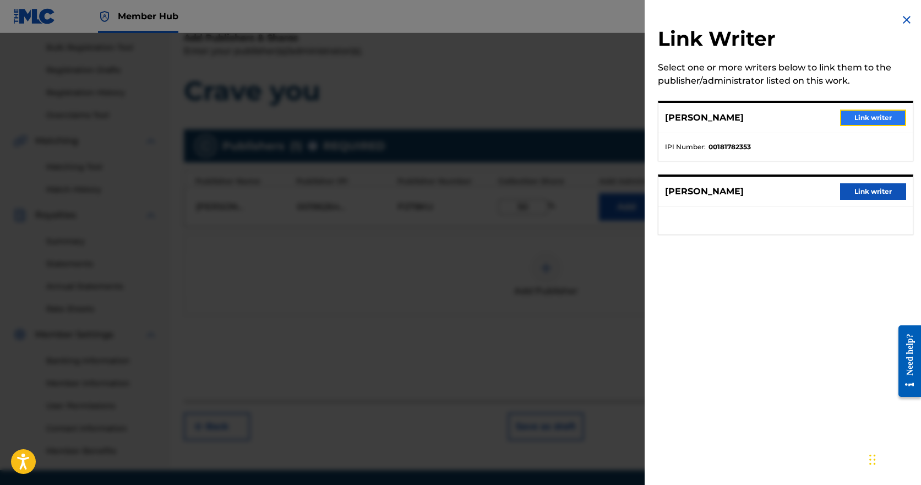
click at [866, 121] on button "Link writer" at bounding box center [873, 118] width 66 height 17
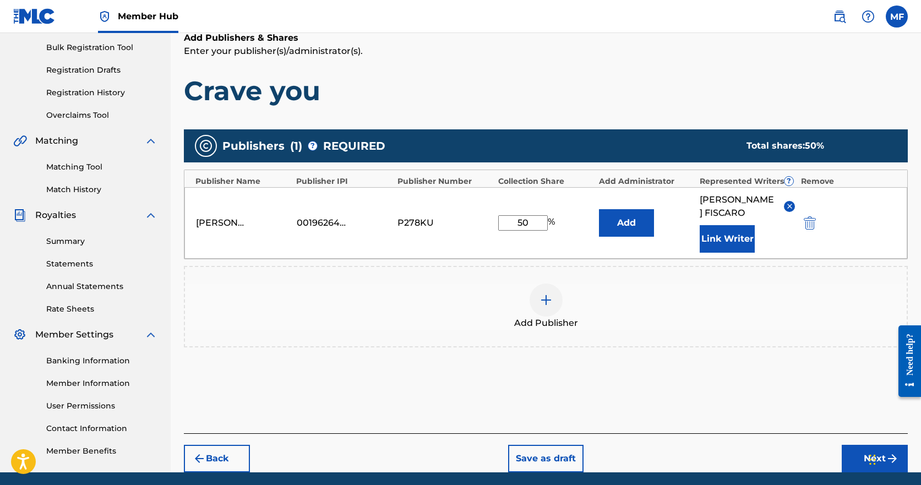
scroll to position [200, 0]
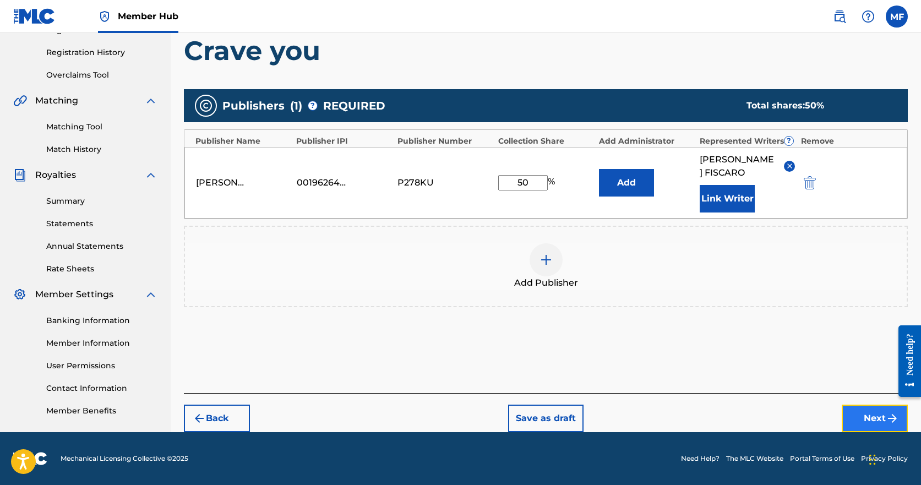
click at [882, 422] on button "Next" at bounding box center [874, 419] width 66 height 28
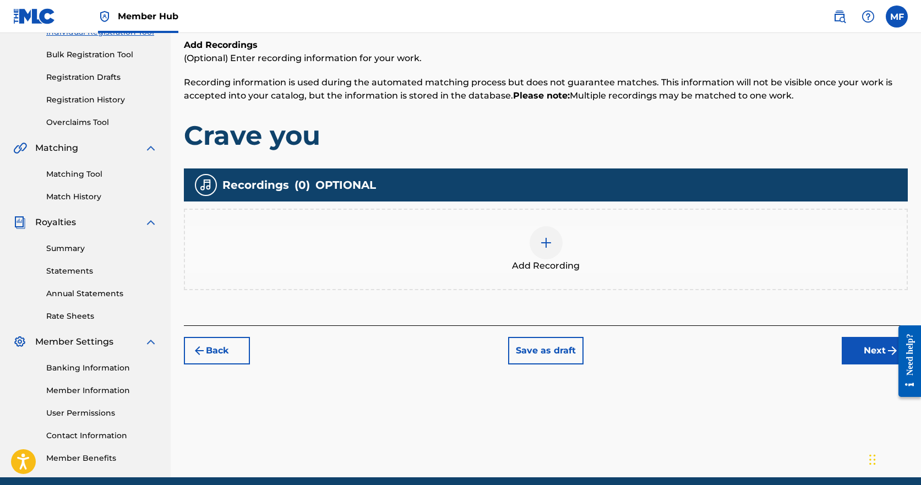
scroll to position [160, 0]
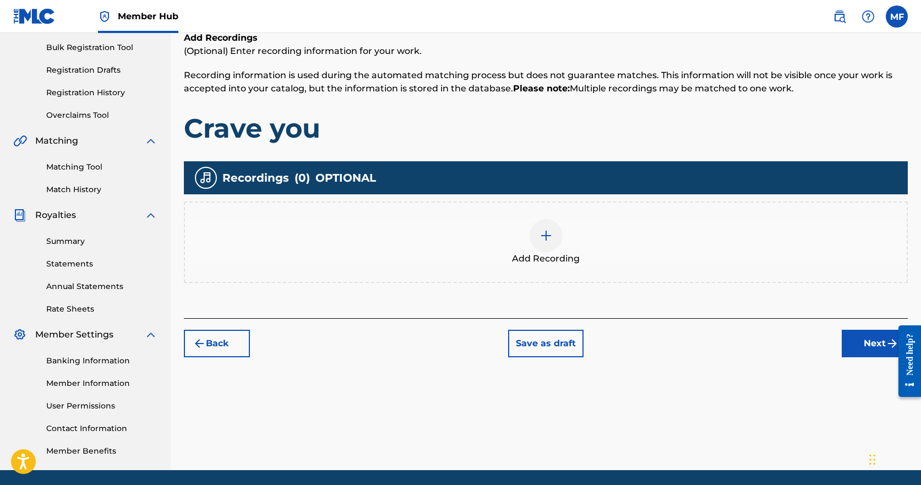
click at [547, 233] on img at bounding box center [545, 235] width 13 height 13
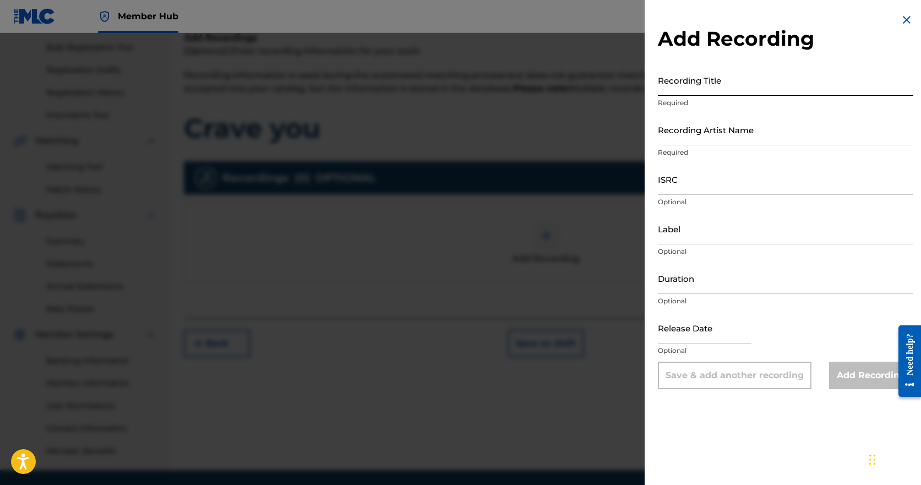
click at [755, 88] on input "Recording Title" at bounding box center [785, 79] width 255 height 31
type input "Crave you"
click at [736, 141] on input "Recording Artist Name" at bounding box center [785, 129] width 255 height 31
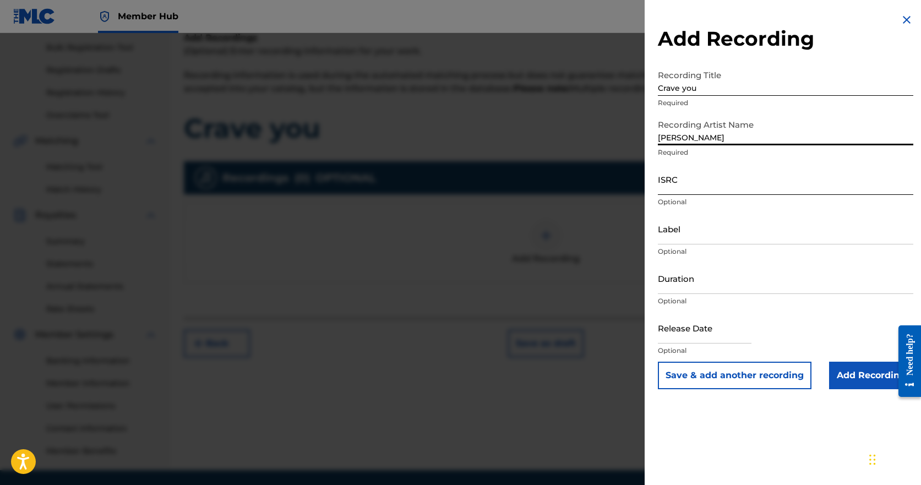
type input "Manolo X Fiscaro"
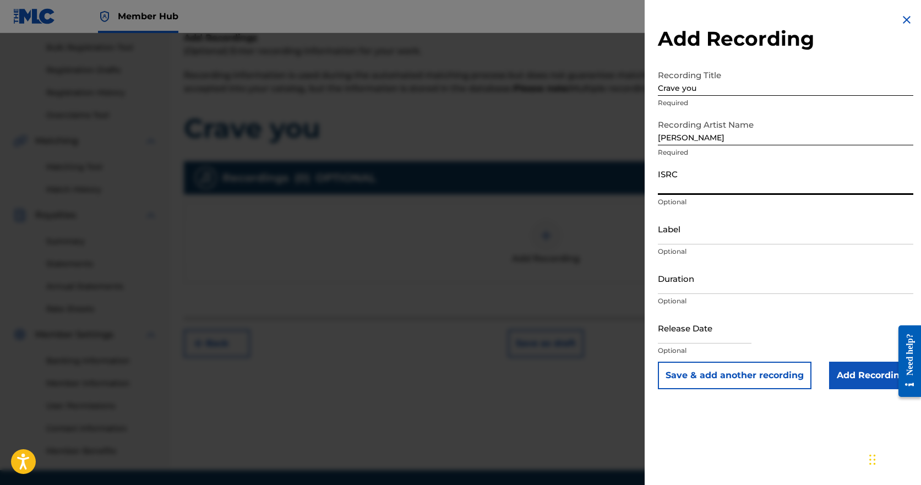
click at [705, 182] on input "ISRC" at bounding box center [785, 178] width 255 height 31
click at [717, 239] on input "Label" at bounding box center [785, 228] width 255 height 31
click at [720, 288] on input "Duration" at bounding box center [785, 278] width 255 height 31
click at [735, 329] on input "text" at bounding box center [705, 327] width 94 height 31
select select "8"
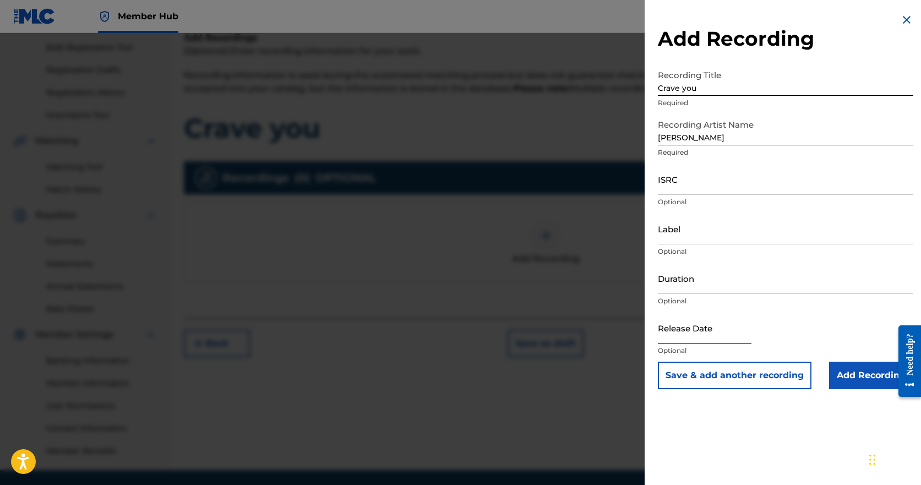
select select "2025"
click at [725, 184] on input "ISRC" at bounding box center [785, 178] width 255 height 31
click at [715, 182] on input "ISRC" at bounding box center [785, 178] width 255 height 31
click at [722, 186] on input "ISRC" at bounding box center [785, 178] width 255 height 31
drag, startPoint x: 668, startPoint y: 187, endPoint x: 674, endPoint y: 187, distance: 5.5
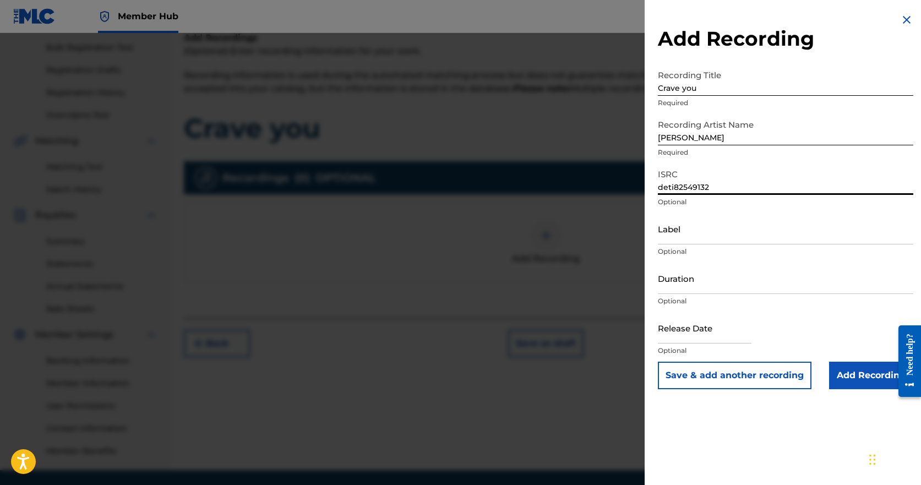
click at [674, 187] on input "deti82549132" at bounding box center [785, 178] width 255 height 31
type input "depi82549132"
click at [704, 237] on input "Label" at bounding box center [785, 228] width 255 height 31
click at [703, 237] on input "Label" at bounding box center [785, 228] width 255 height 31
type input "desire music"
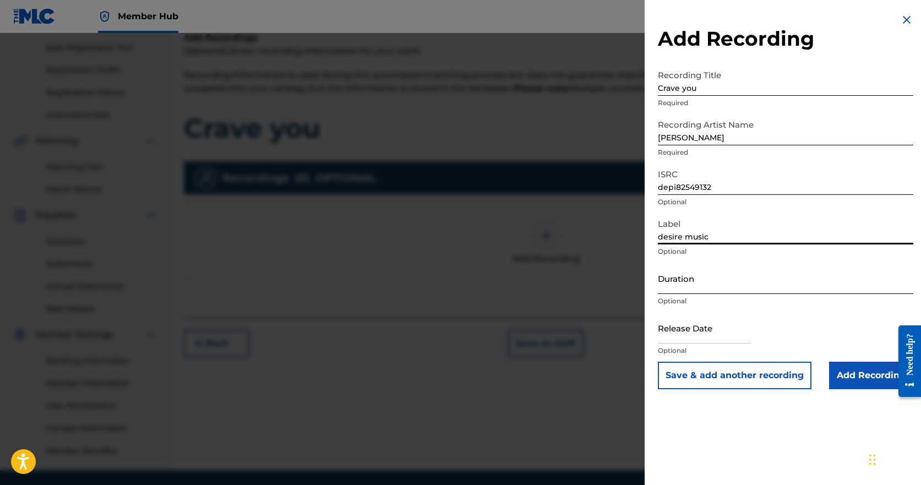
click at [724, 285] on input "Duration" at bounding box center [785, 278] width 255 height 31
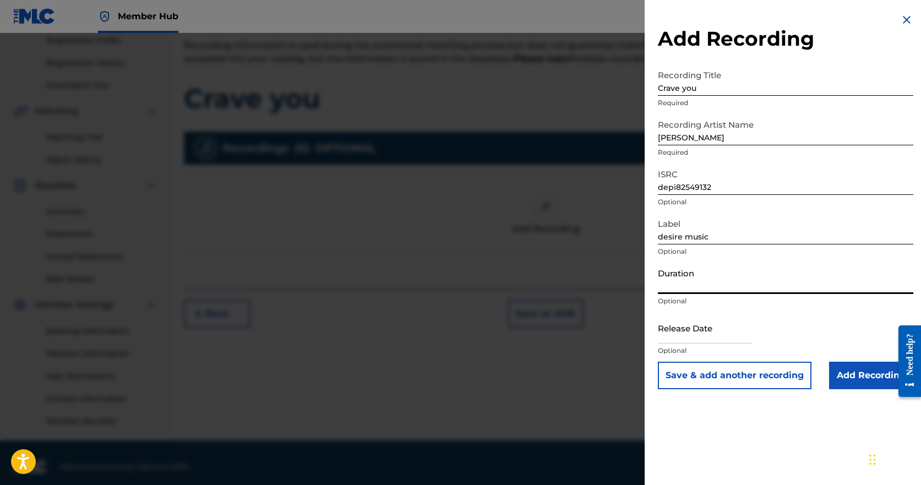
scroll to position [198, 0]
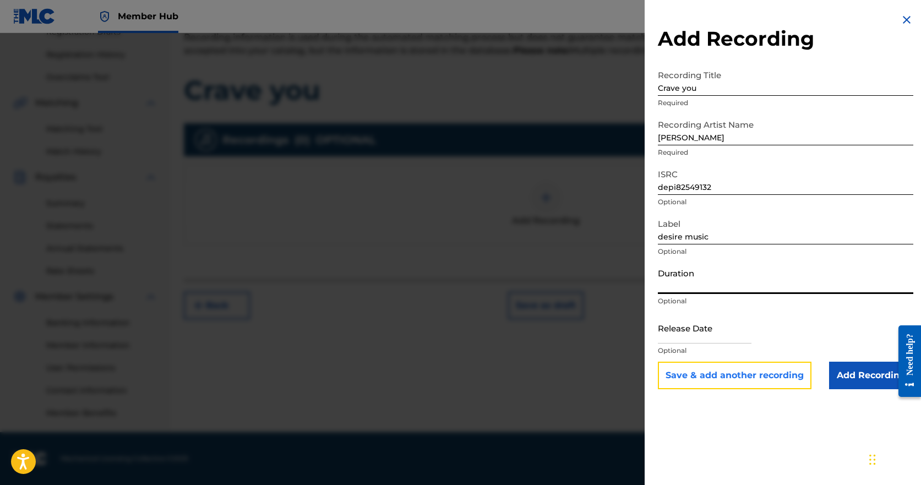
click at [719, 371] on button "Save & add another recording" at bounding box center [735, 376] width 154 height 28
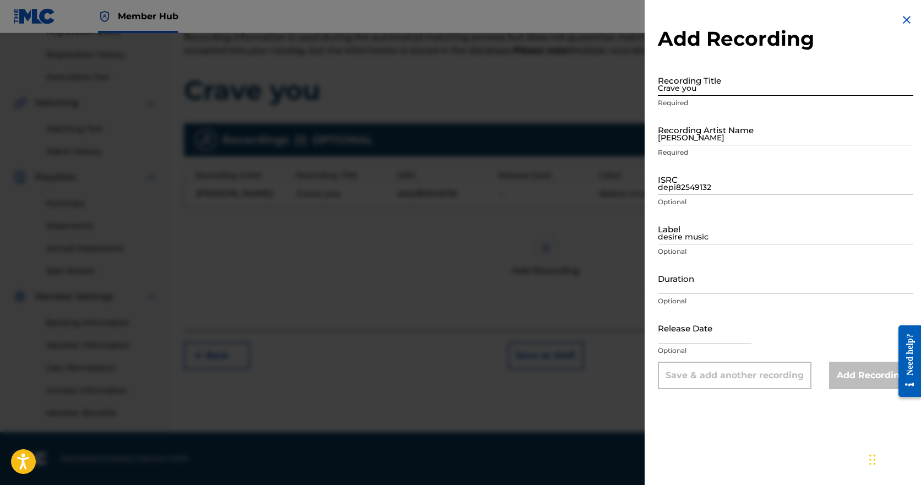
click at [747, 85] on input "Crave you" at bounding box center [785, 79] width 255 height 31
type input "Crave you"
click at [745, 132] on input "Manolo X Fiscaro" at bounding box center [785, 129] width 255 height 31
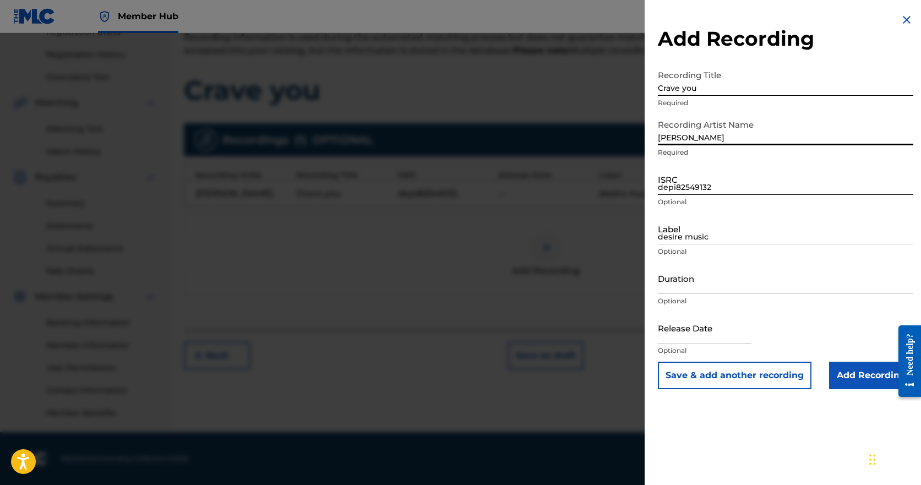
type input "Manolo X Fiscaro"
click at [711, 182] on input "depi82549132" at bounding box center [785, 178] width 255 height 31
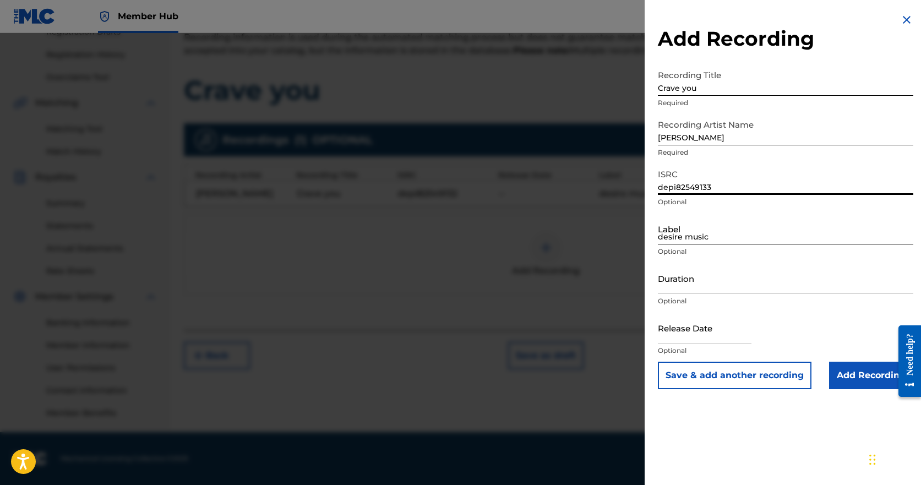
type input "depi82549133"
click at [708, 238] on input "desire music" at bounding box center [785, 228] width 255 height 31
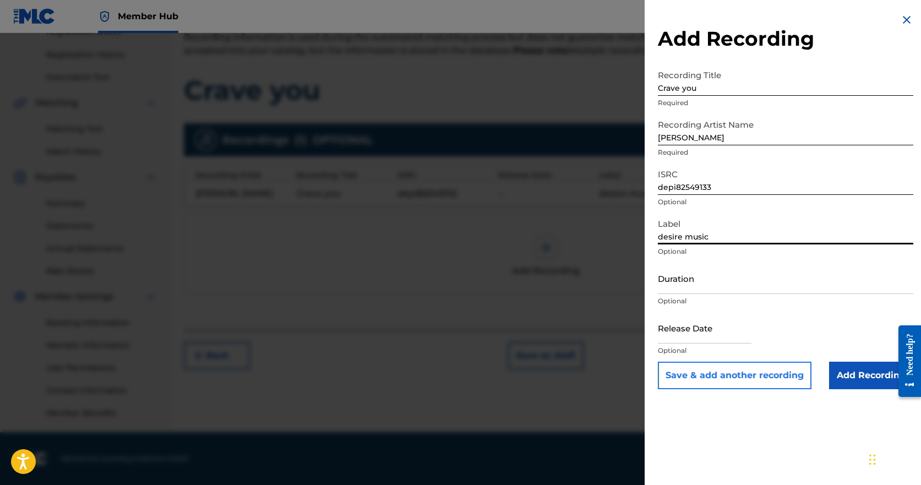
type input "desire music"
click at [750, 373] on button "Save & add another recording" at bounding box center [735, 376] width 154 height 28
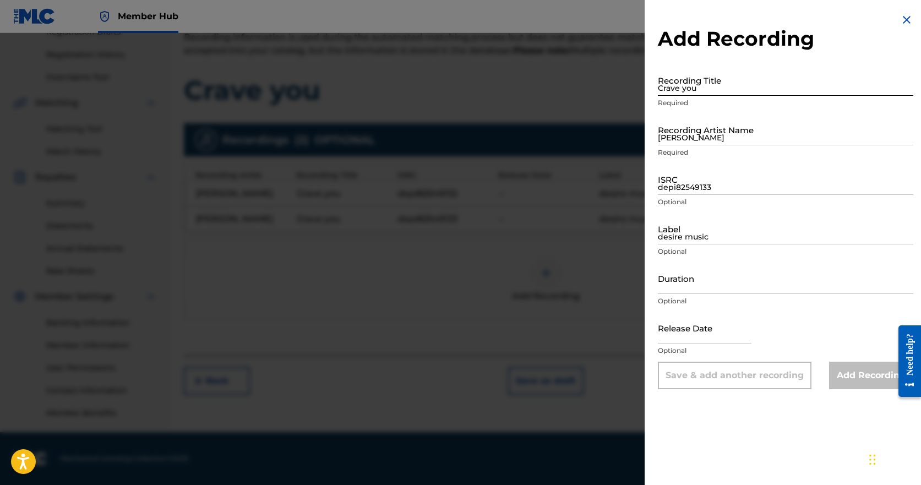
click at [764, 88] on input "Crave you" at bounding box center [785, 79] width 255 height 31
type input "crave you"
click at [715, 139] on input "Manolo X Fiscaro" at bounding box center [785, 129] width 255 height 31
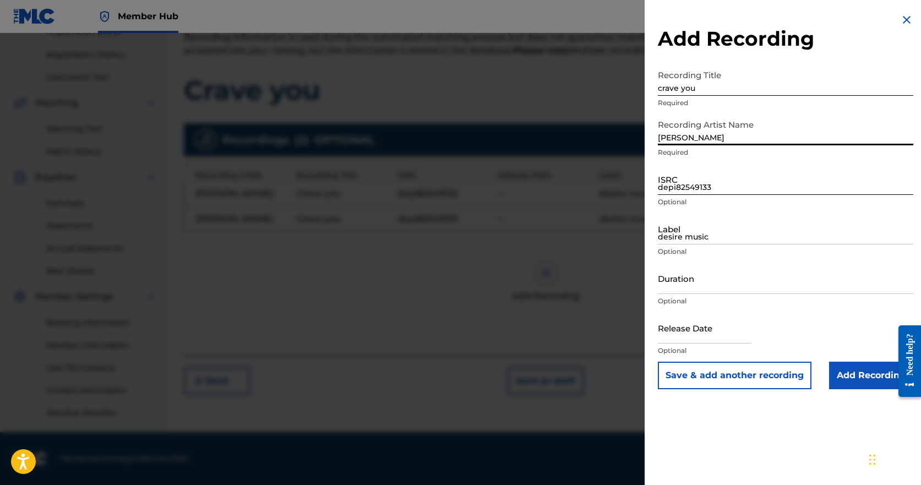
type input "Manolo X Fiscaro"
click at [719, 189] on input "depi82549133" at bounding box center [785, 178] width 255 height 31
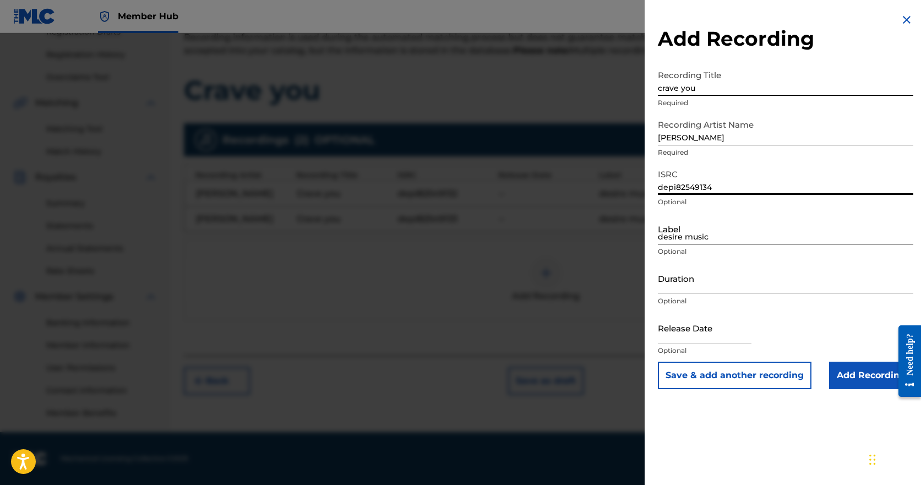
type input "depi82549134"
click at [694, 233] on input "desire music" at bounding box center [785, 228] width 255 height 31
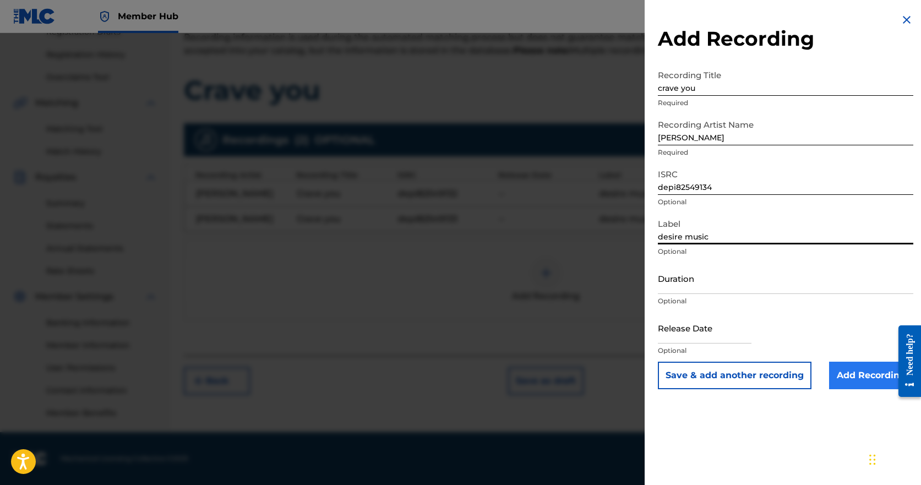
type input "desire music"
click at [848, 380] on input "Add Recording" at bounding box center [871, 376] width 84 height 28
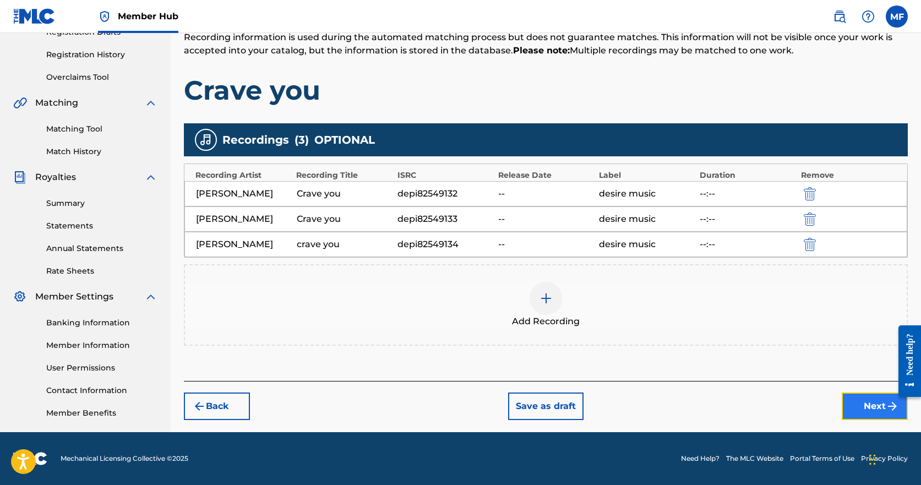
click at [881, 407] on button "Next" at bounding box center [874, 406] width 66 height 28
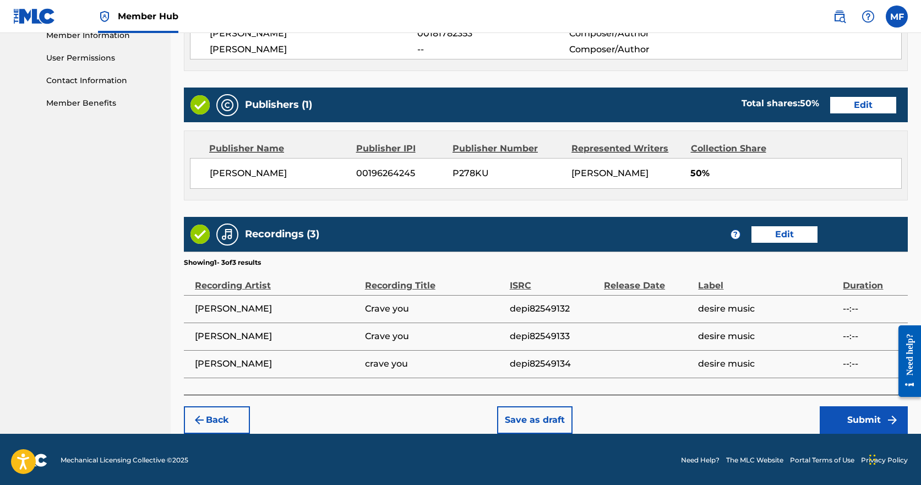
scroll to position [509, 0]
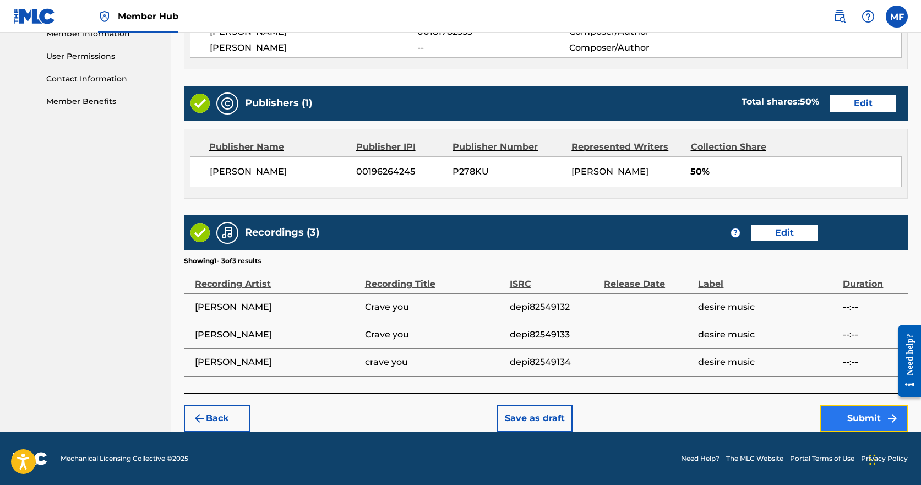
click at [872, 419] on button "Submit" at bounding box center [863, 419] width 88 height 28
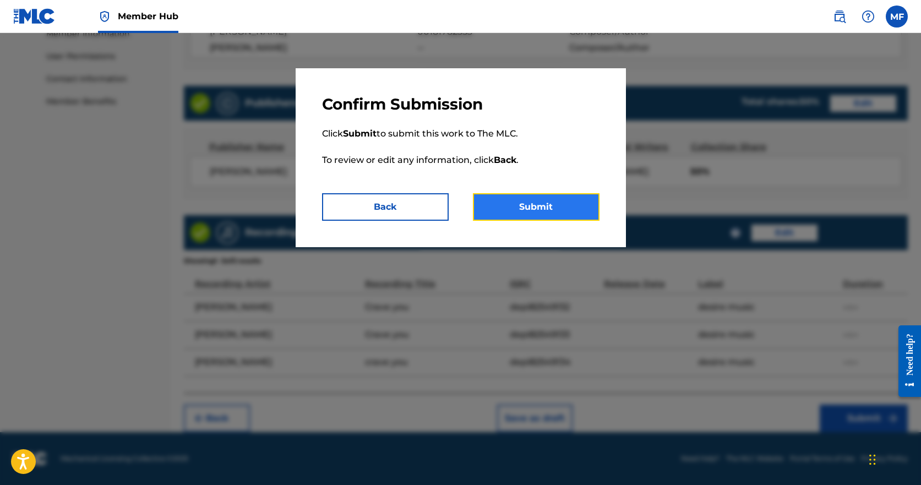
click at [549, 208] on button "Submit" at bounding box center [536, 207] width 127 height 28
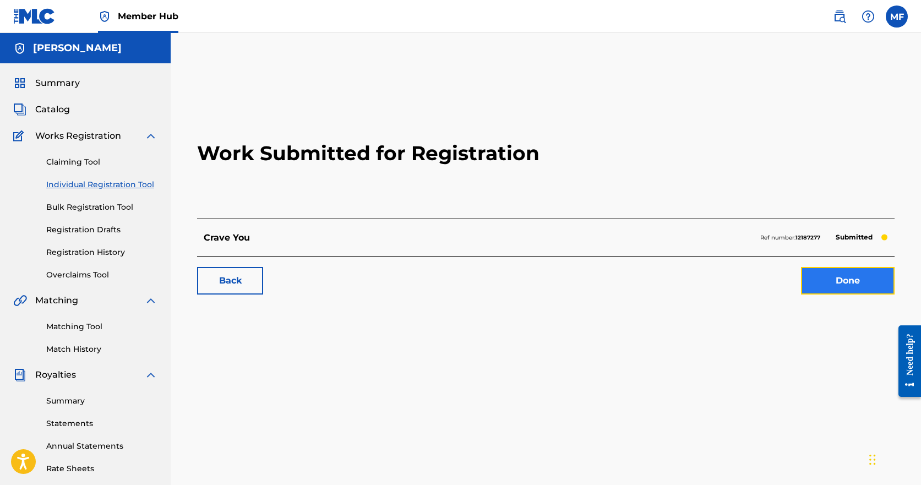
click at [862, 283] on link "Done" at bounding box center [848, 281] width 94 height 28
